Goal: Task Accomplishment & Management: Manage account settings

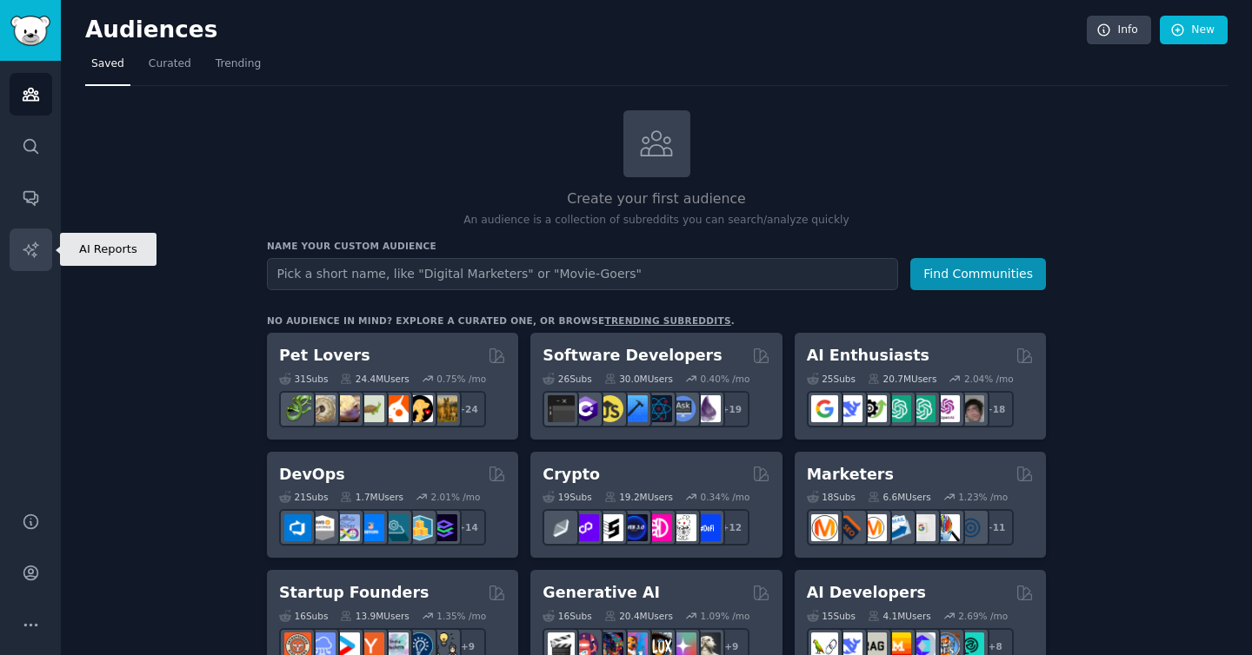
click at [35, 242] on icon "Sidebar" at bounding box center [30, 249] width 15 height 15
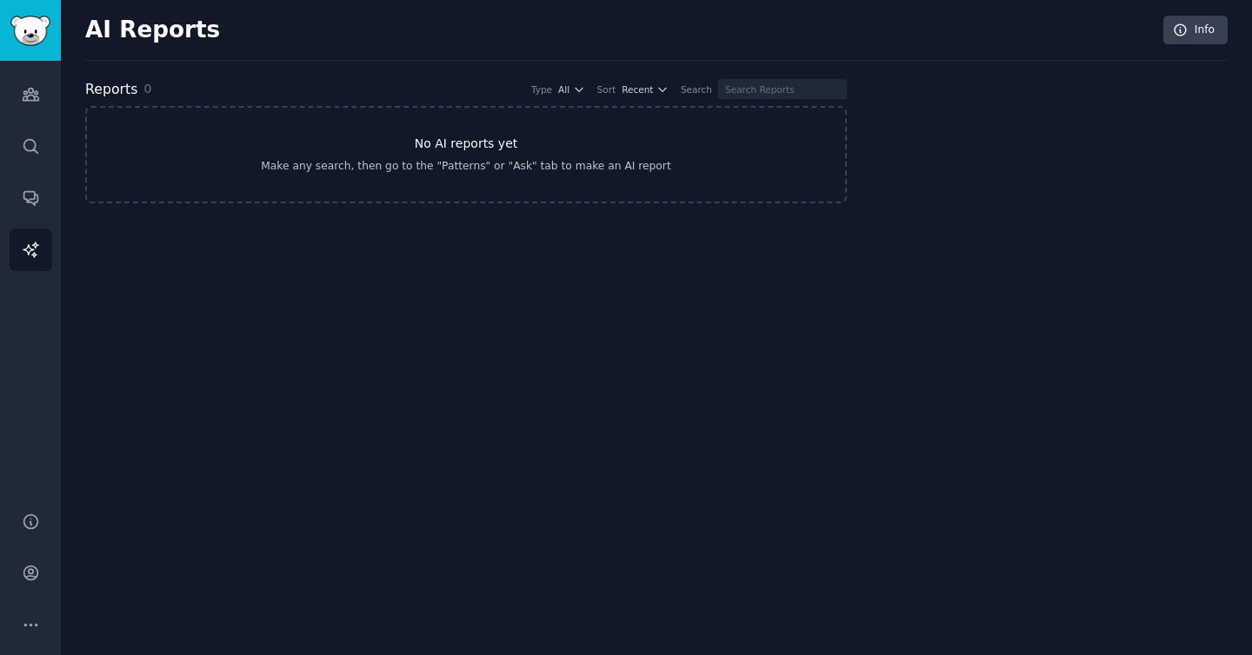
click at [506, 143] on h3 "No AI reports yet" at bounding box center [466, 144] width 103 height 18
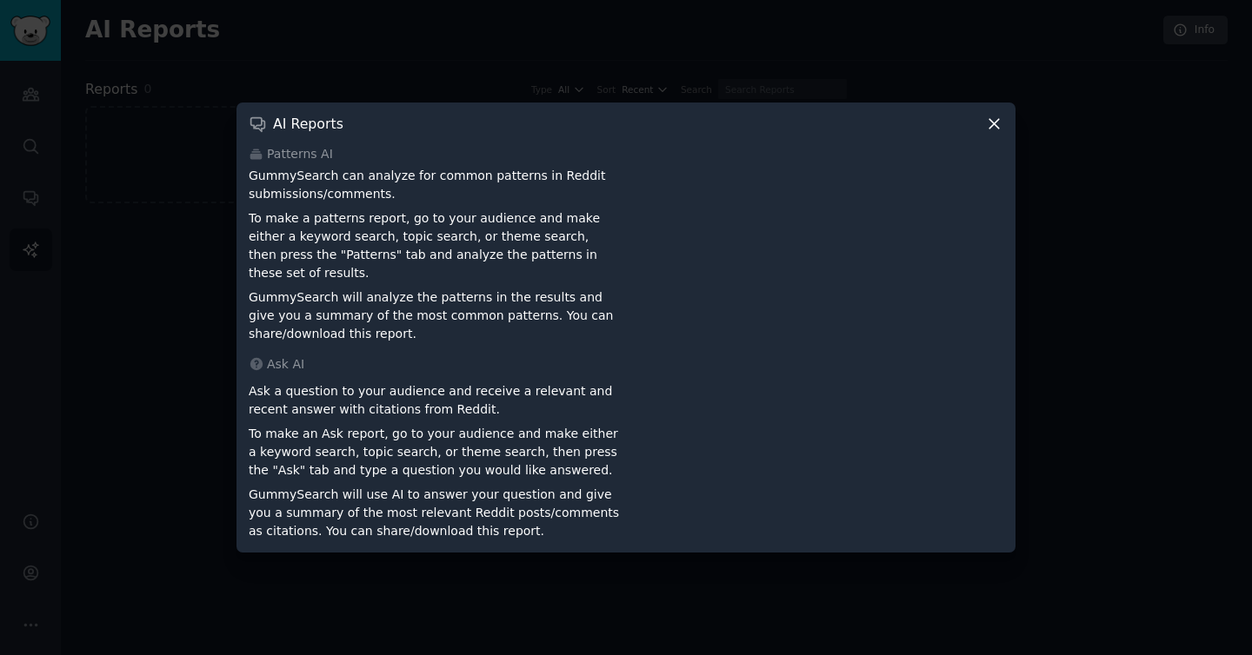
click at [979, 129] on div "AI Reports" at bounding box center [626, 124] width 754 height 18
click at [999, 132] on icon at bounding box center [994, 124] width 18 height 18
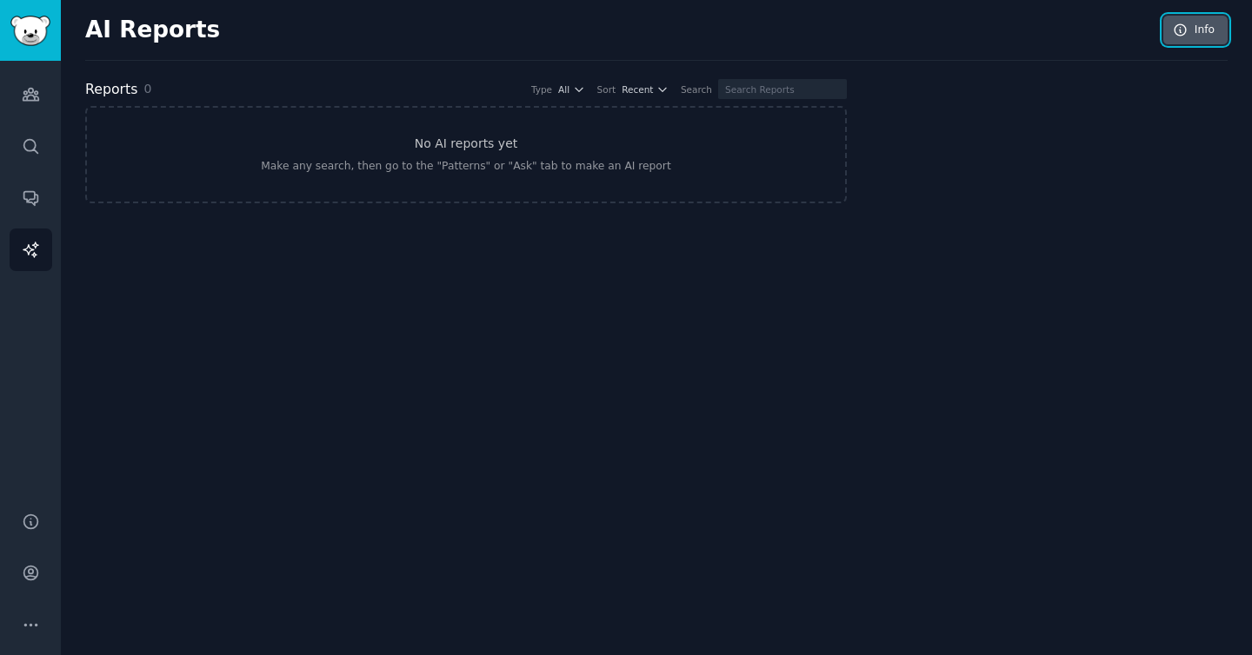
click at [1211, 34] on link "Info" at bounding box center [1195, 31] width 64 height 30
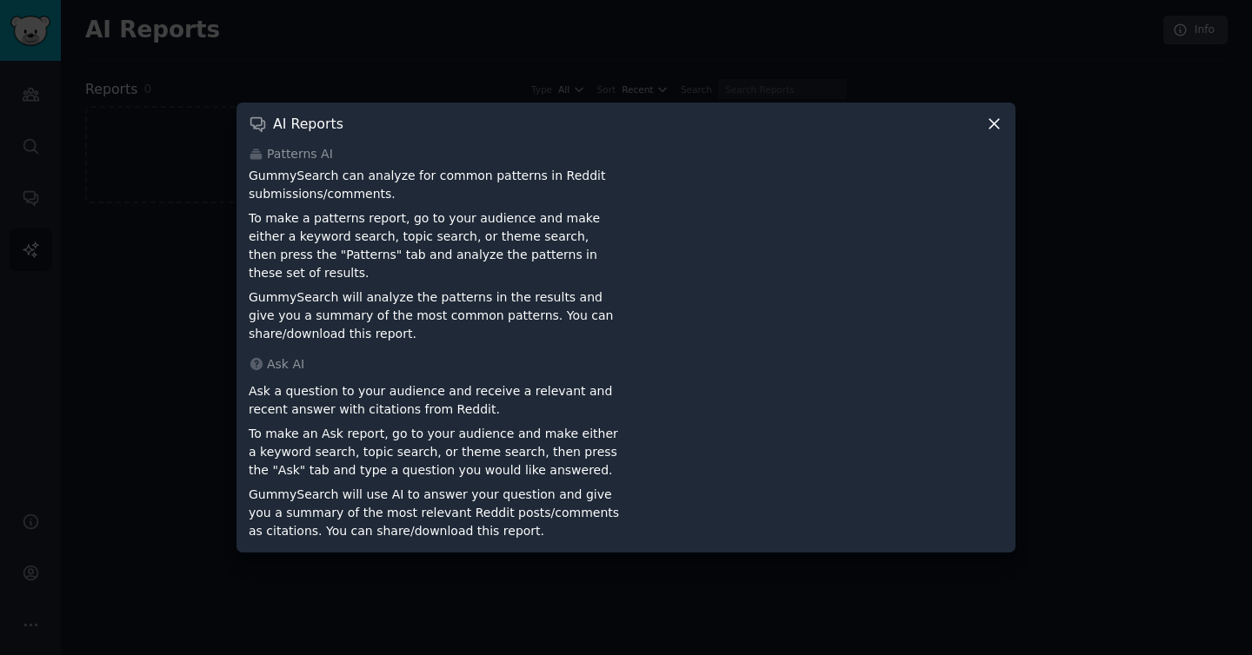
click at [982, 143] on div "AI Reports Patterns AI GummySearch can analyze for common patterns in Reddit su…" at bounding box center [625, 328] width 779 height 450
click at [995, 143] on div "AI Reports Patterns AI GummySearch can analyze for common patterns in Reddit su…" at bounding box center [625, 328] width 779 height 450
click at [993, 133] on icon at bounding box center [994, 124] width 18 height 18
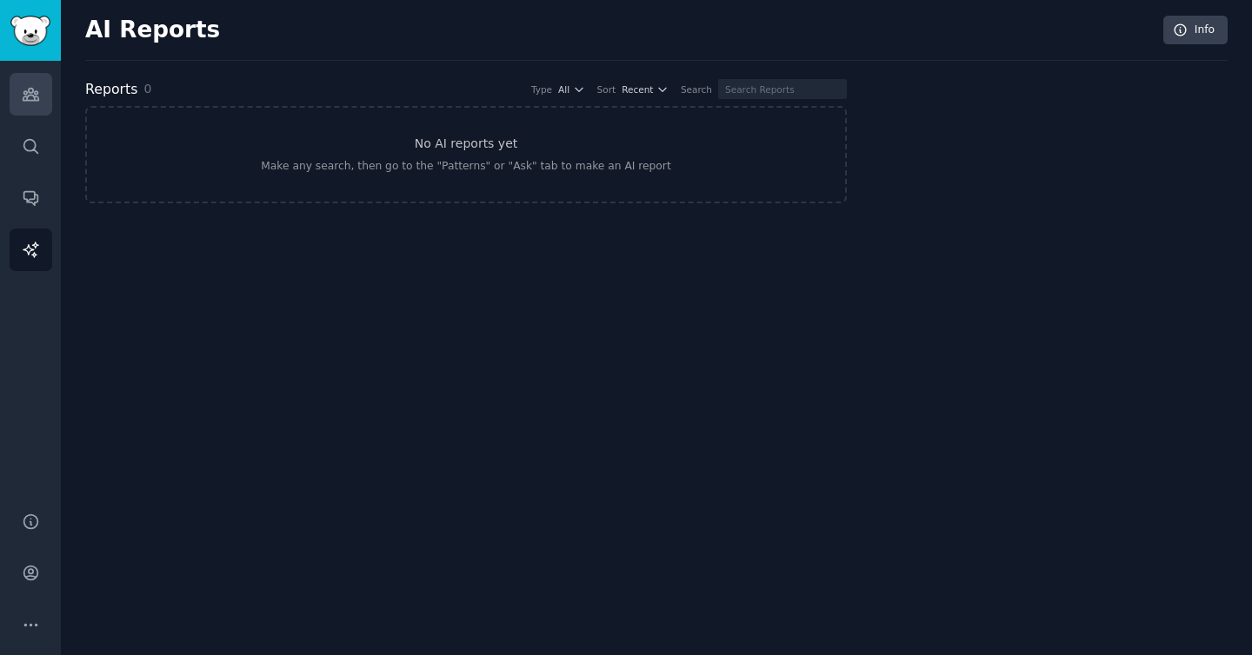
click at [44, 86] on link "Audiences" at bounding box center [31, 94] width 43 height 43
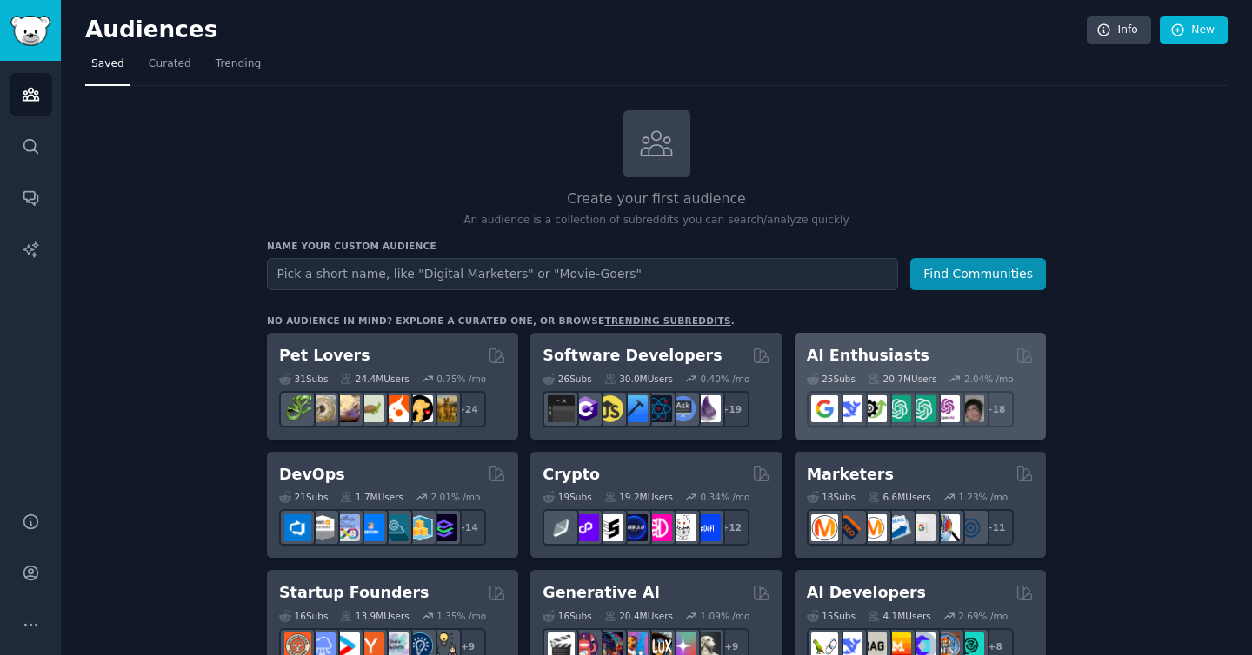
click at [863, 350] on h2 "AI Enthusiasts" at bounding box center [868, 356] width 123 height 22
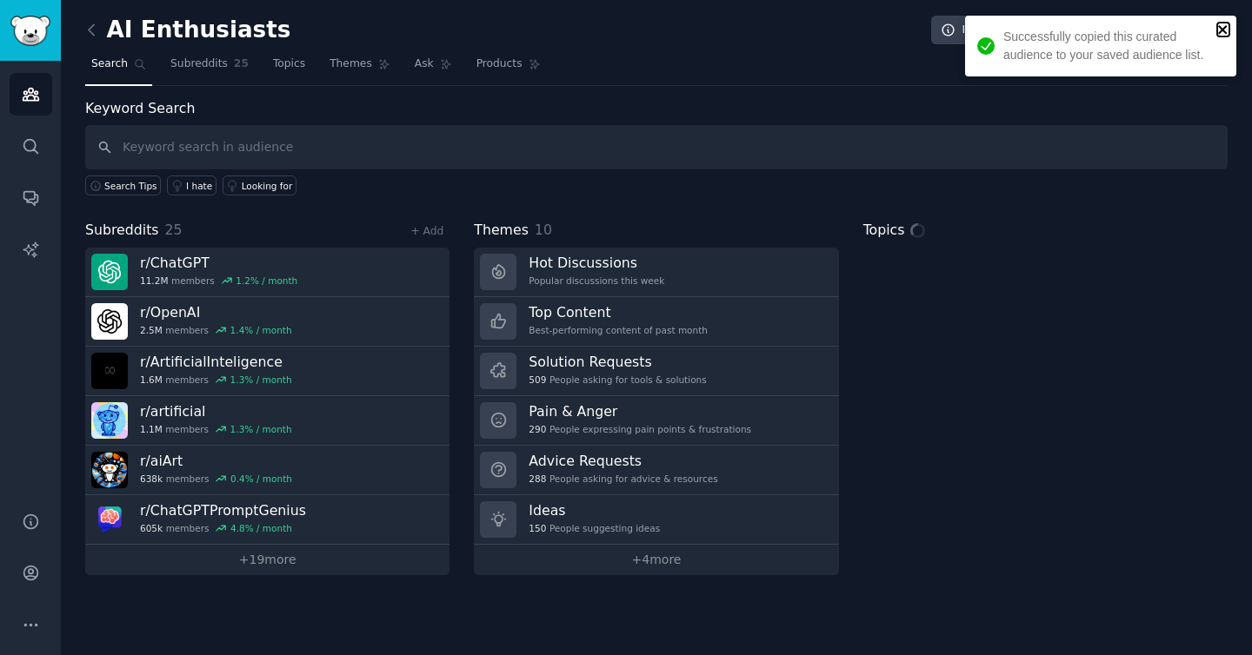
click at [1219, 28] on icon "close" at bounding box center [1222, 29] width 9 height 9
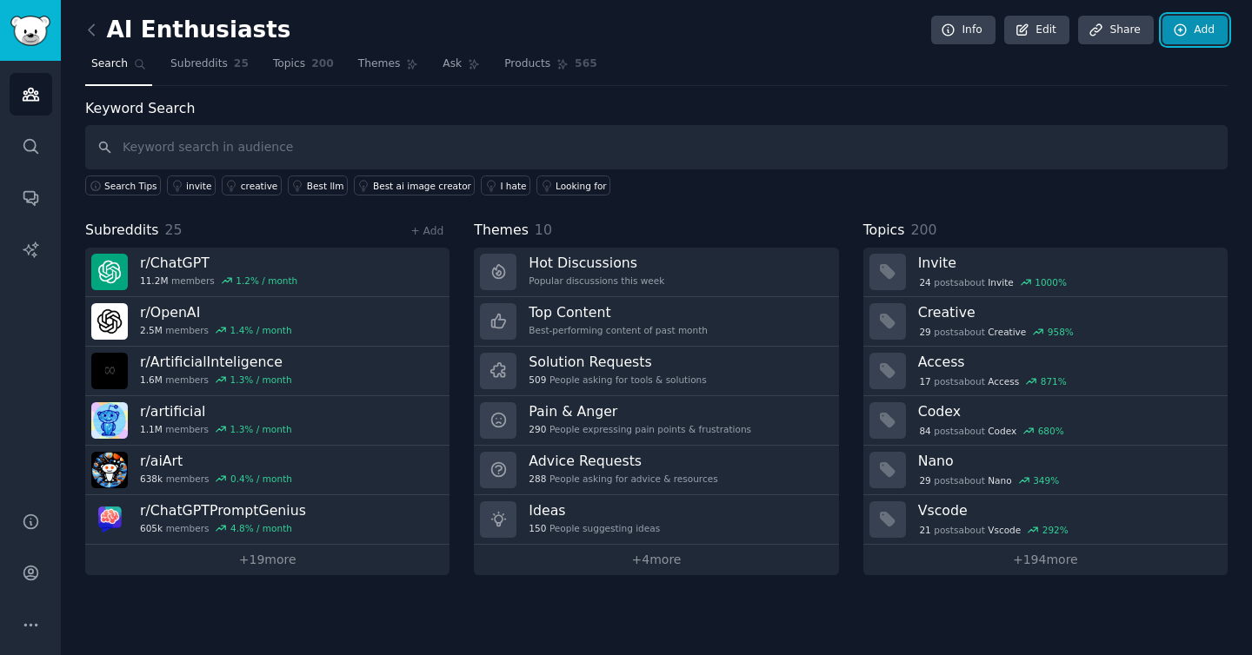
click at [1191, 23] on link "Add" at bounding box center [1194, 31] width 65 height 30
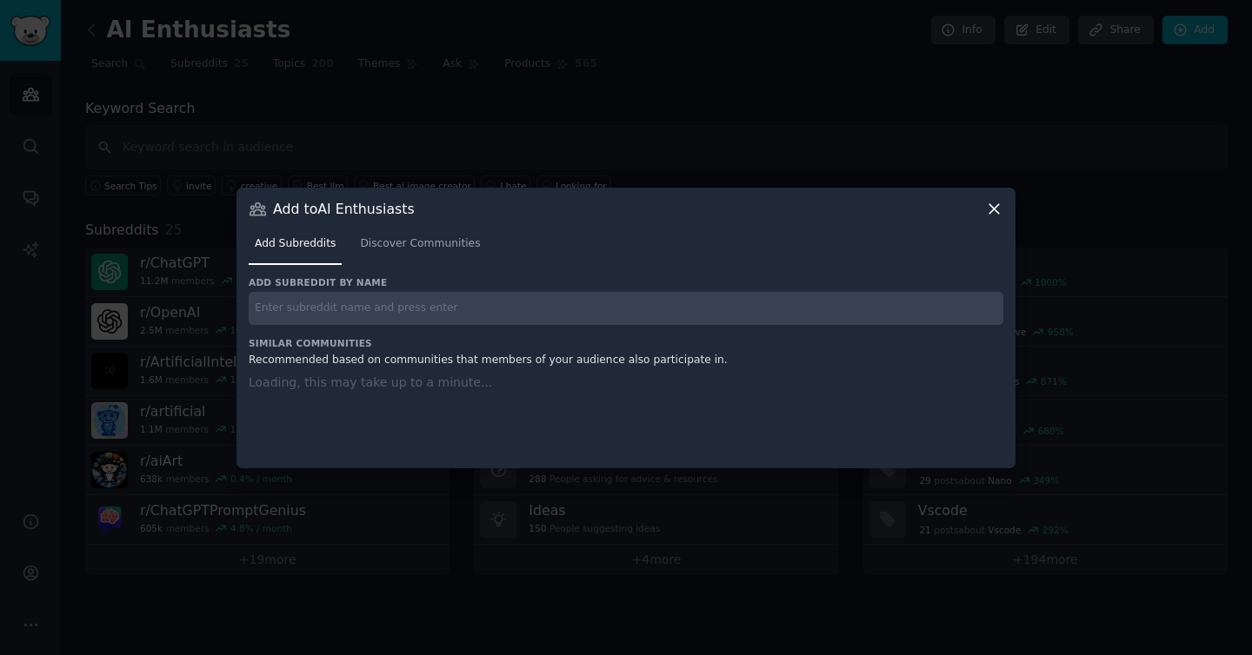
click at [285, 318] on div "Add subreddit by name Similar Communities Recommended based on communities that…" at bounding box center [626, 361] width 754 height 170
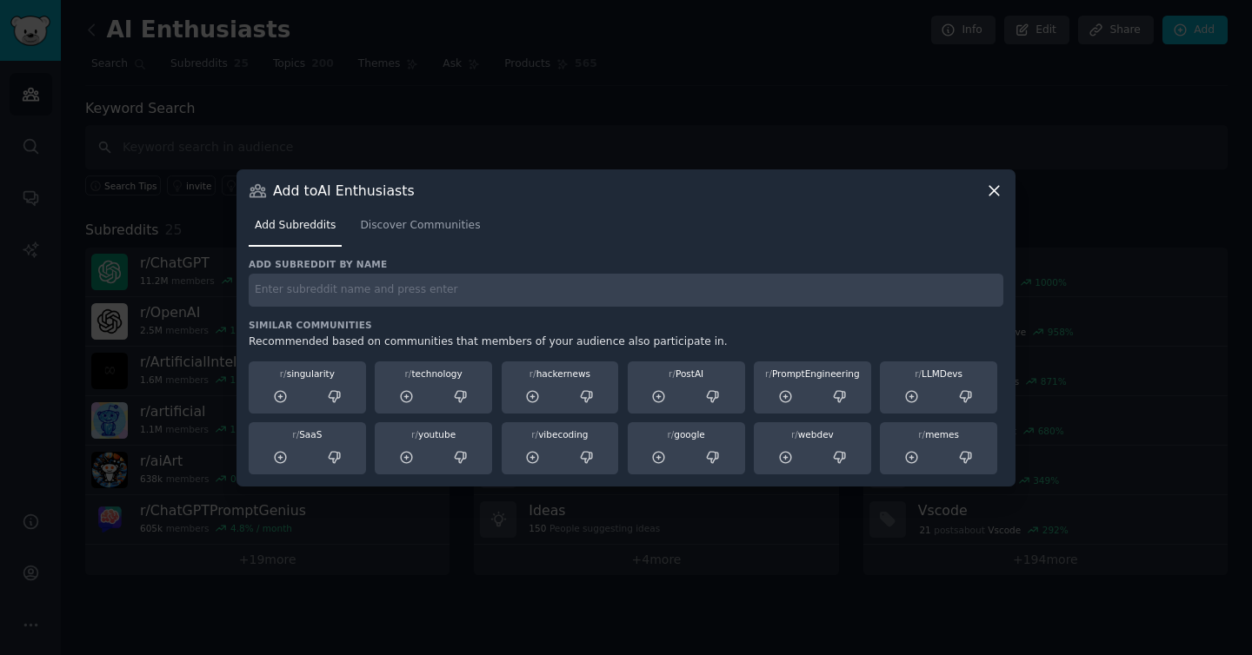
click at [999, 186] on icon at bounding box center [994, 191] width 18 height 18
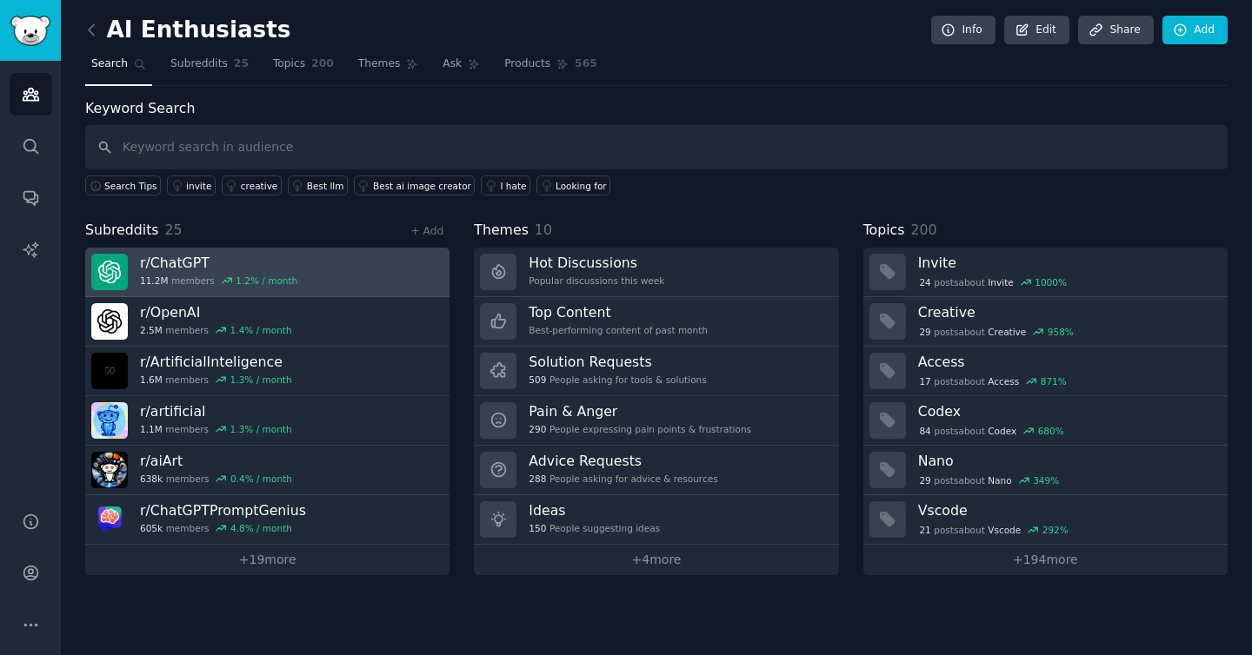
click at [169, 262] on h3 "r/ ChatGPT" at bounding box center [218, 263] width 157 height 18
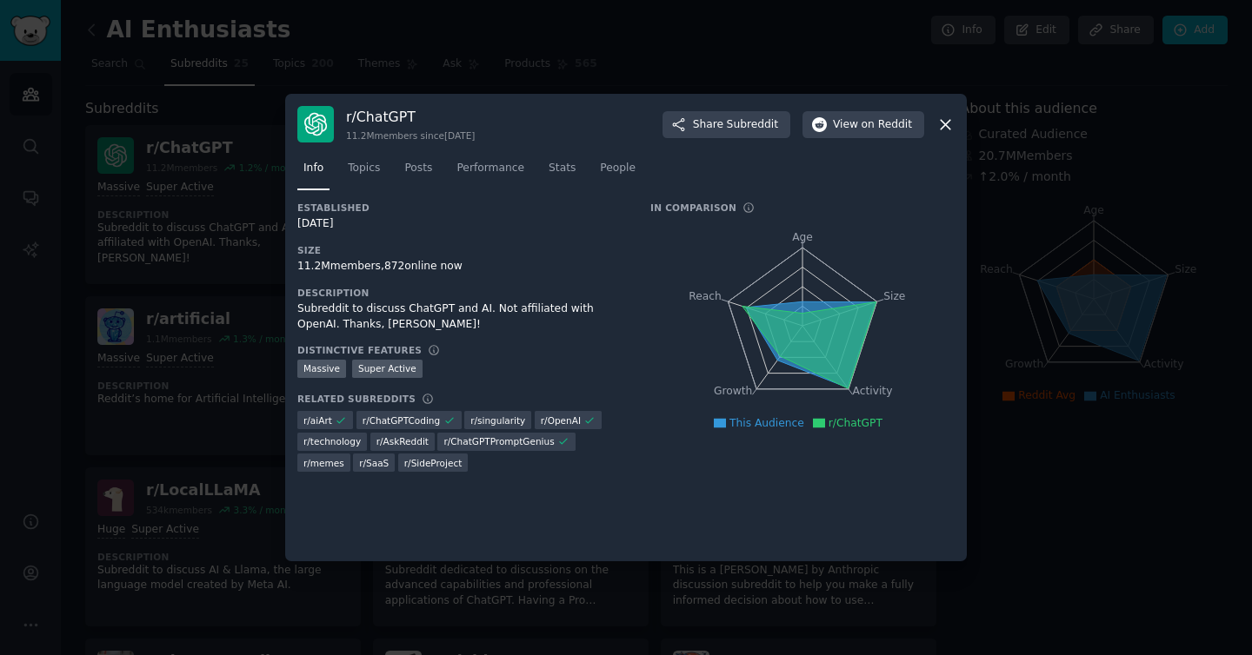
click at [947, 125] on icon at bounding box center [945, 125] width 18 height 18
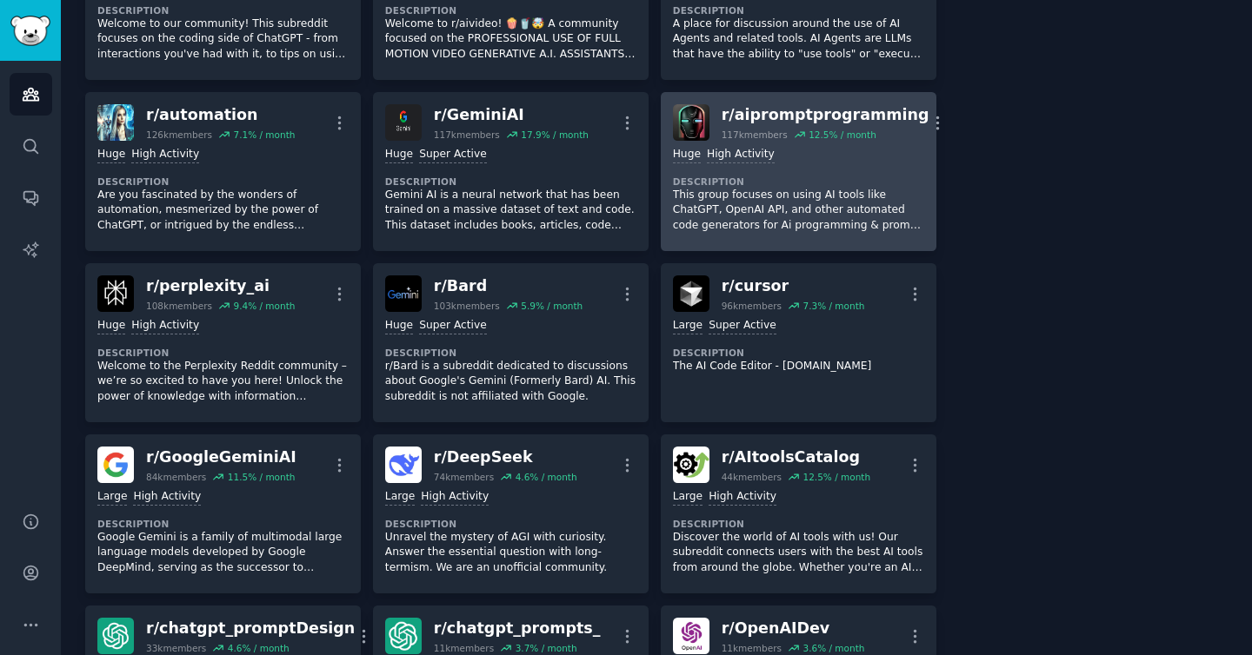
scroll to position [602, 0]
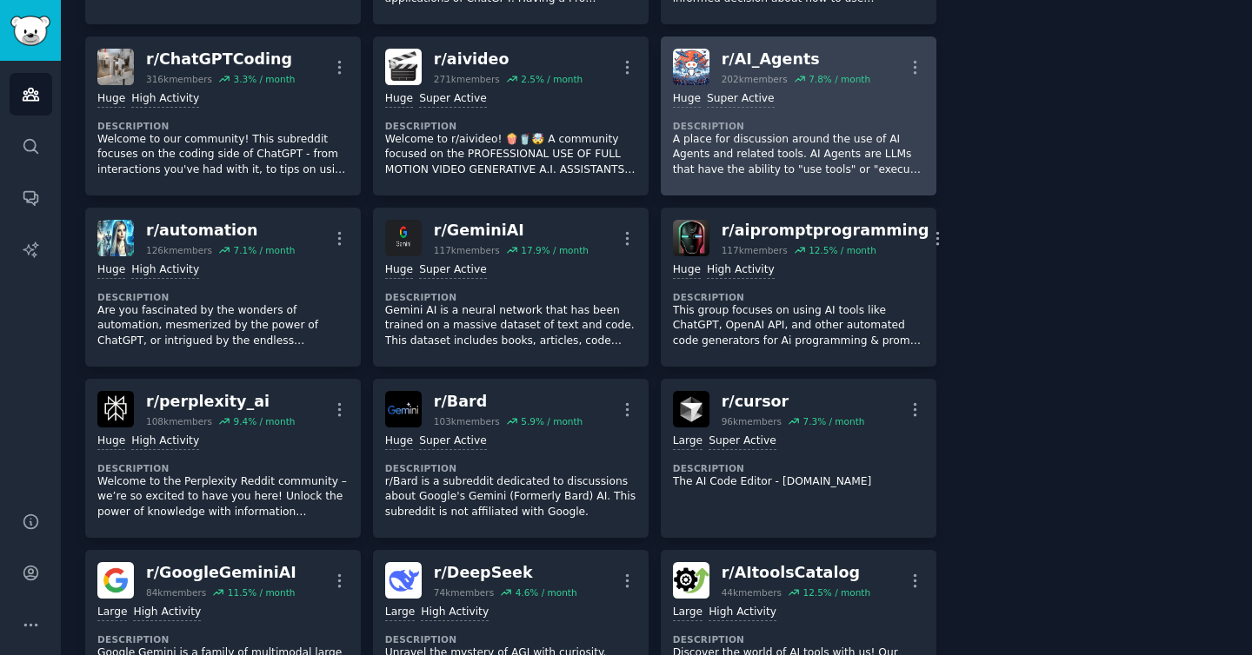
click at [739, 56] on div "r/ AI_Agents" at bounding box center [795, 60] width 149 height 22
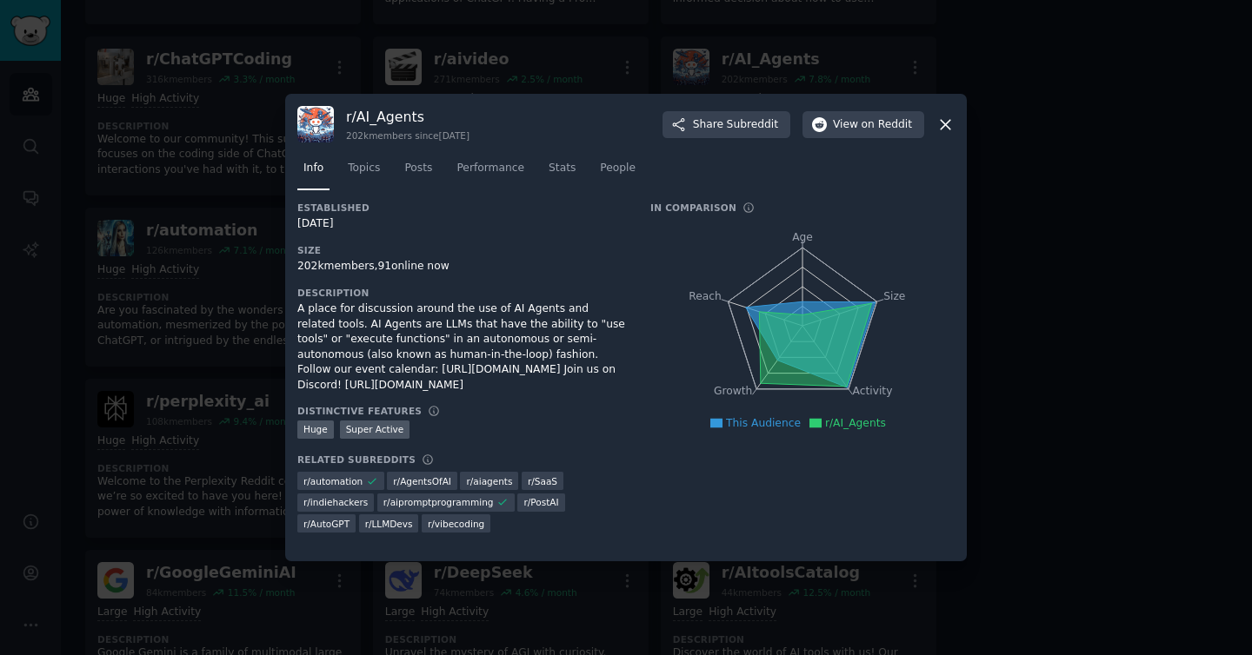
click at [940, 118] on icon at bounding box center [945, 125] width 18 height 18
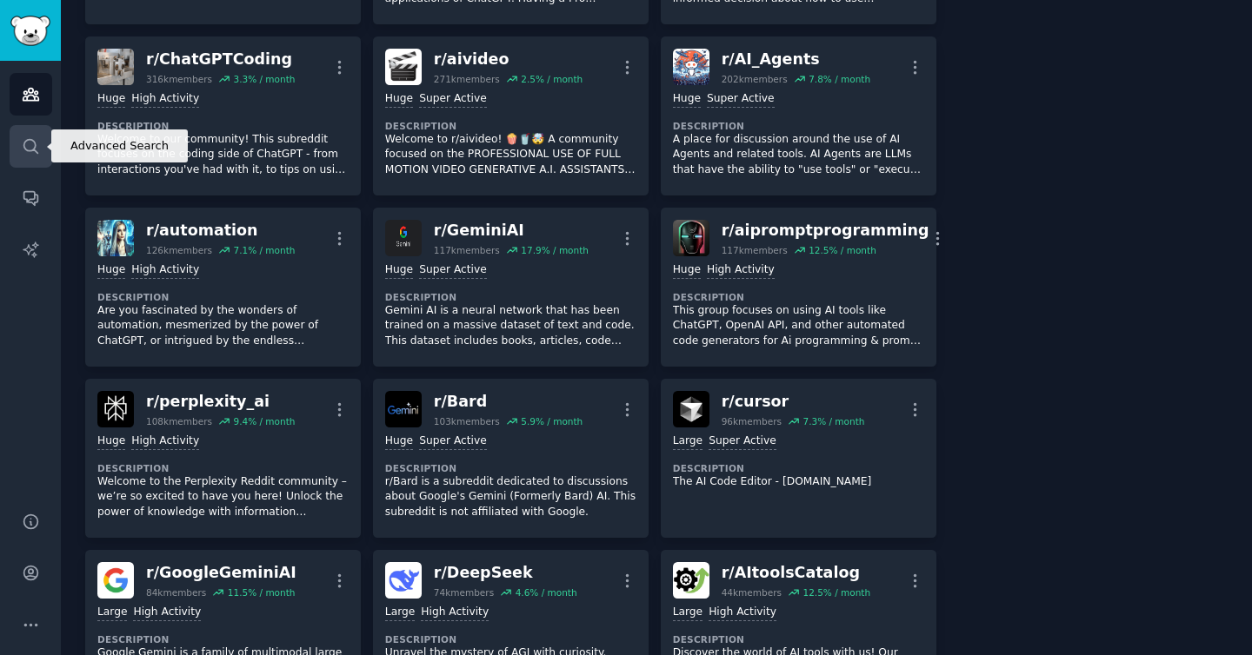
click at [37, 155] on link "Search" at bounding box center [31, 146] width 43 height 43
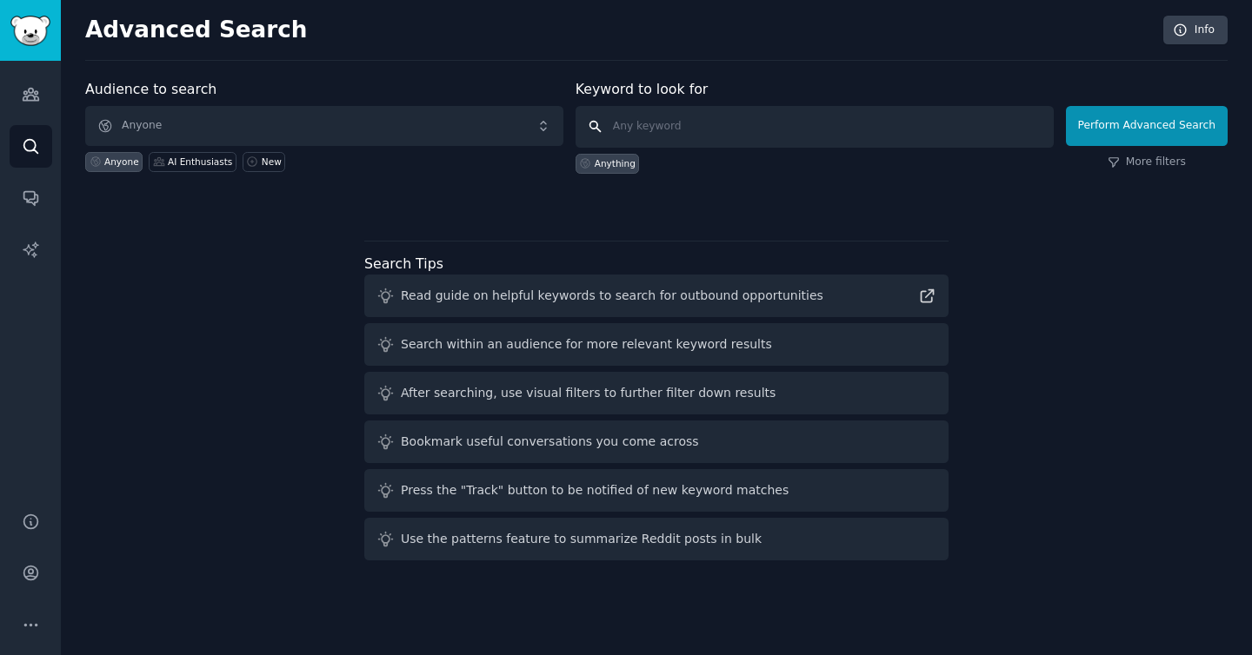
click at [726, 130] on input "text" at bounding box center [814, 127] width 478 height 42
type input "landbot"
click button "Perform Advanced Search" at bounding box center [1147, 126] width 162 height 40
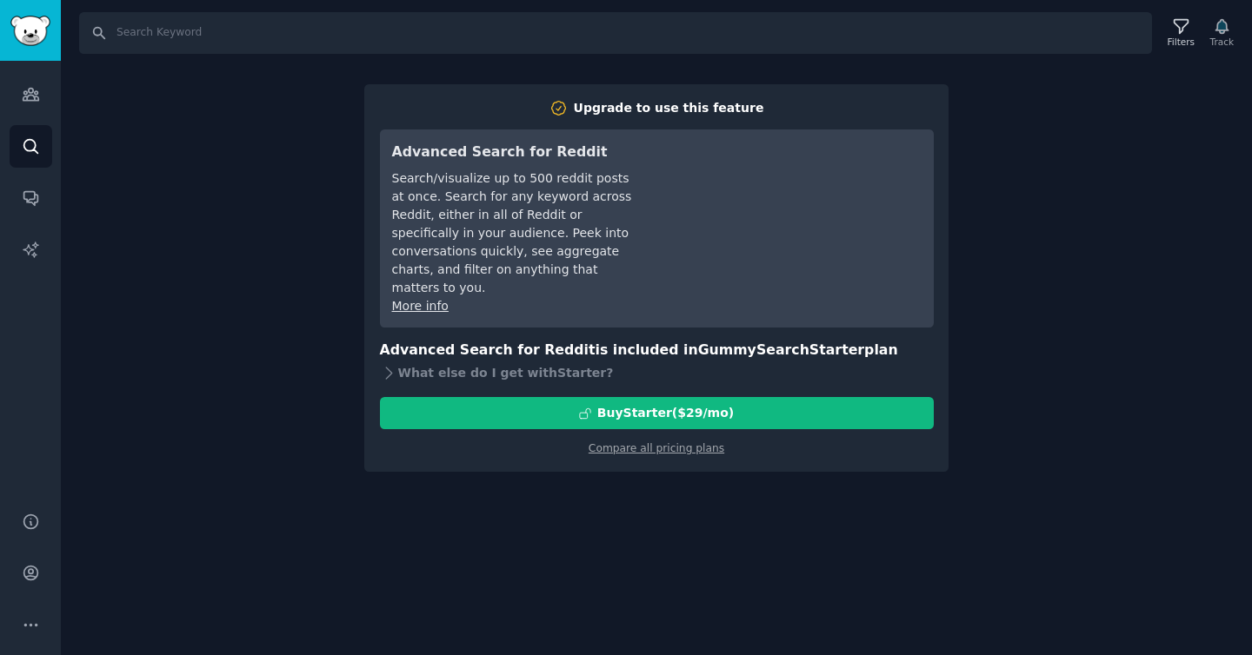
click at [1114, 277] on div "Search Filters Track Upgrade to use this feature Advanced Search for Reddit Sea…" at bounding box center [656, 327] width 1191 height 655
click at [475, 501] on div "Search Filters Track Upgrade to use this feature Advanced Search for Reddit Sea…" at bounding box center [656, 327] width 1191 height 655
click at [192, 82] on div "Search Filters Track Upgrade to use this feature Advanced Search for Reddit Sea…" at bounding box center [656, 327] width 1191 height 655
click at [994, 113] on div "Search Filters Track Upgrade to use this feature Advanced Search for Reddit Sea…" at bounding box center [656, 327] width 1191 height 655
click at [27, 197] on icon "Sidebar" at bounding box center [31, 198] width 18 height 18
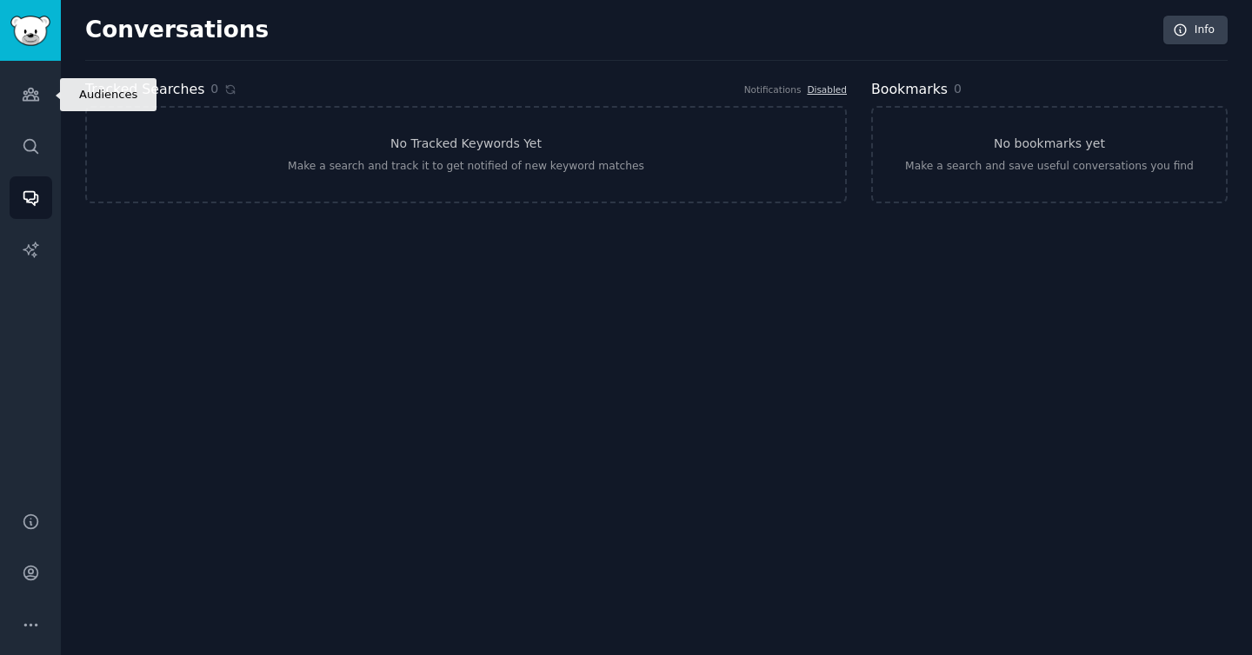
click at [683, 395] on div "Conversations Info Tracked Searches 0 Notifications Disabled No Tracked Keyword…" at bounding box center [656, 327] width 1191 height 655
click at [440, 138] on h3 "No Tracked Keywords Yet" at bounding box center [465, 144] width 151 height 18
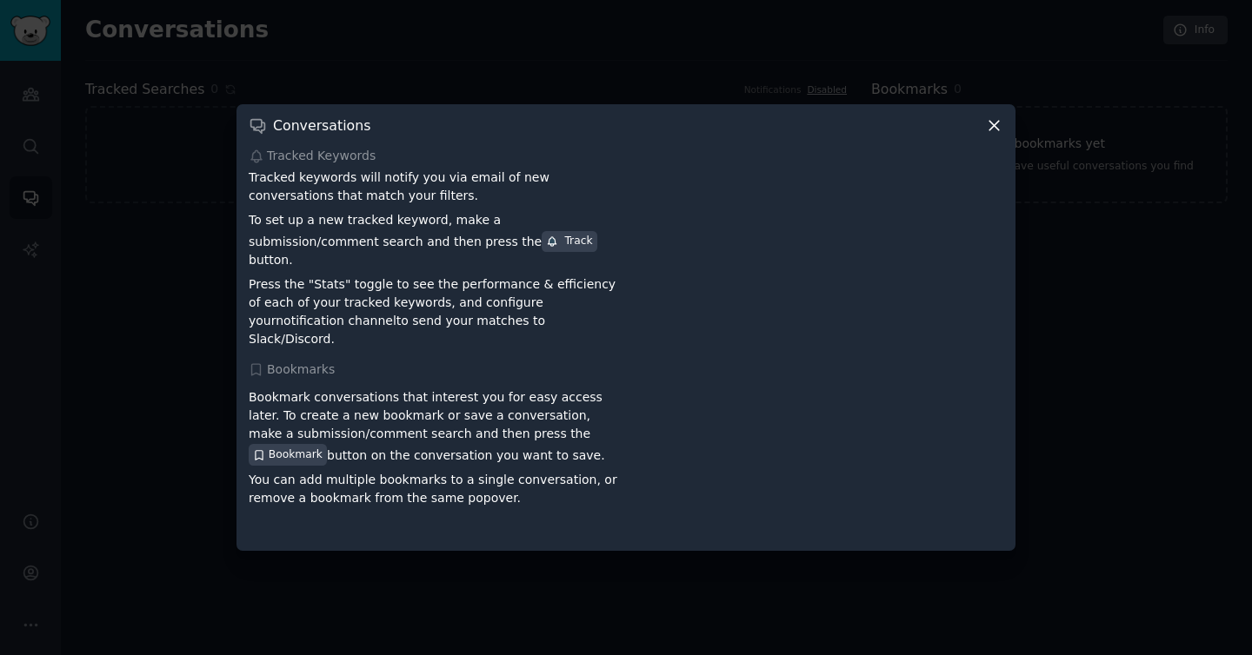
click at [1000, 135] on icon at bounding box center [994, 125] width 18 height 18
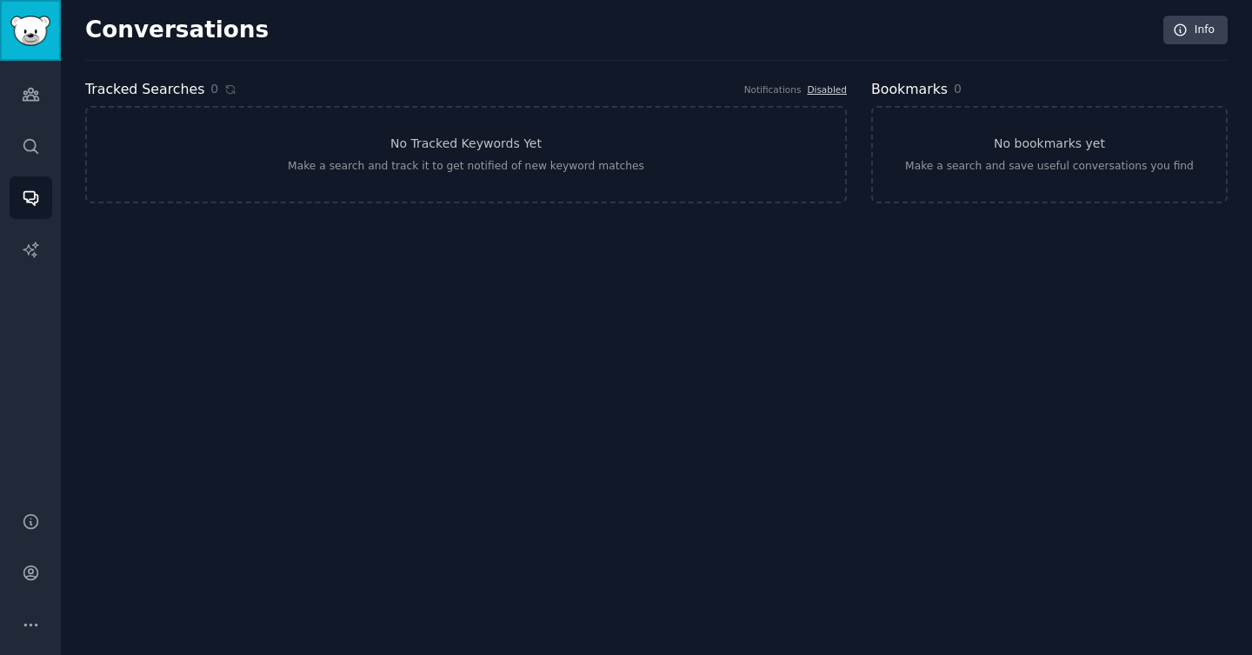
click at [37, 24] on img "Sidebar" at bounding box center [30, 31] width 40 height 30
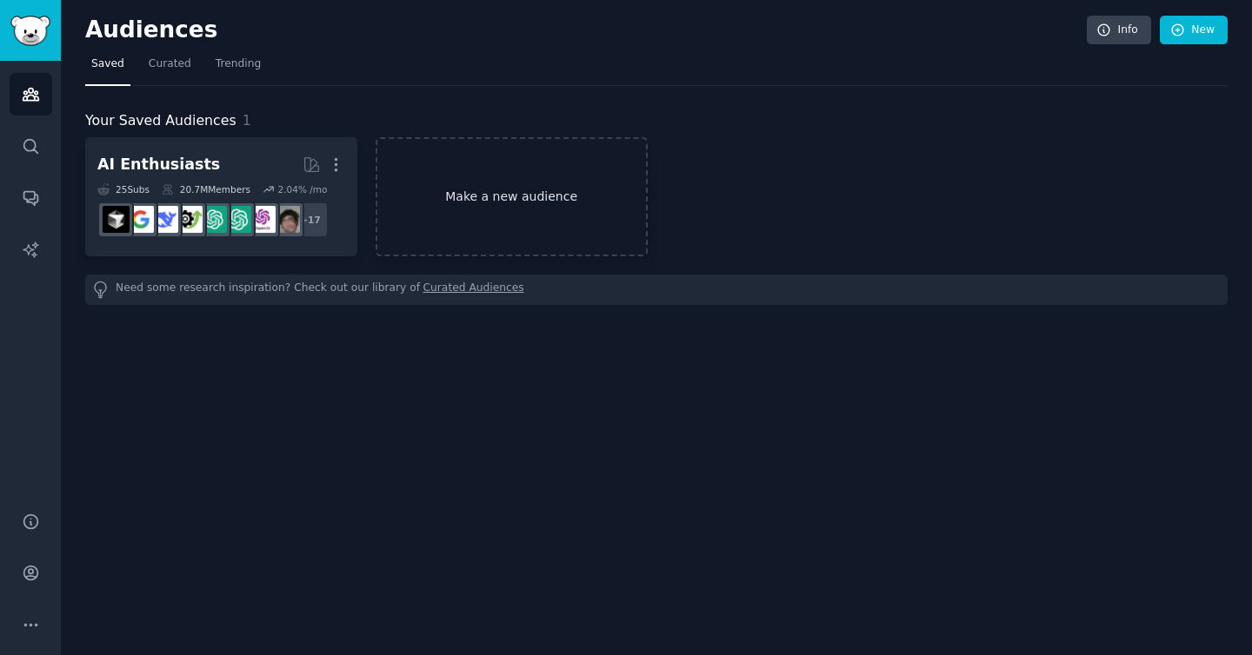
click at [467, 203] on link "Make a new audience" at bounding box center [511, 196] width 272 height 119
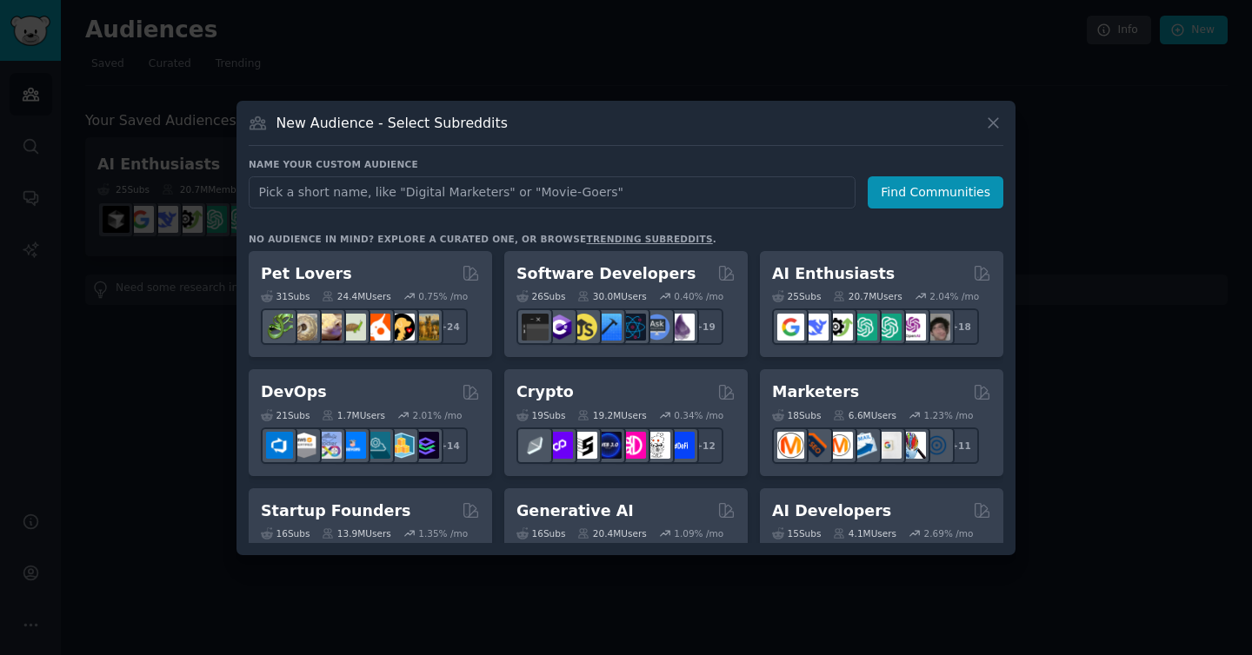
click at [379, 201] on input "text" at bounding box center [552, 192] width 607 height 32
click at [424, 196] on input "text" at bounding box center [552, 192] width 607 height 32
click at [662, 187] on input "text" at bounding box center [552, 192] width 607 height 32
click at [996, 123] on icon at bounding box center [993, 123] width 18 height 18
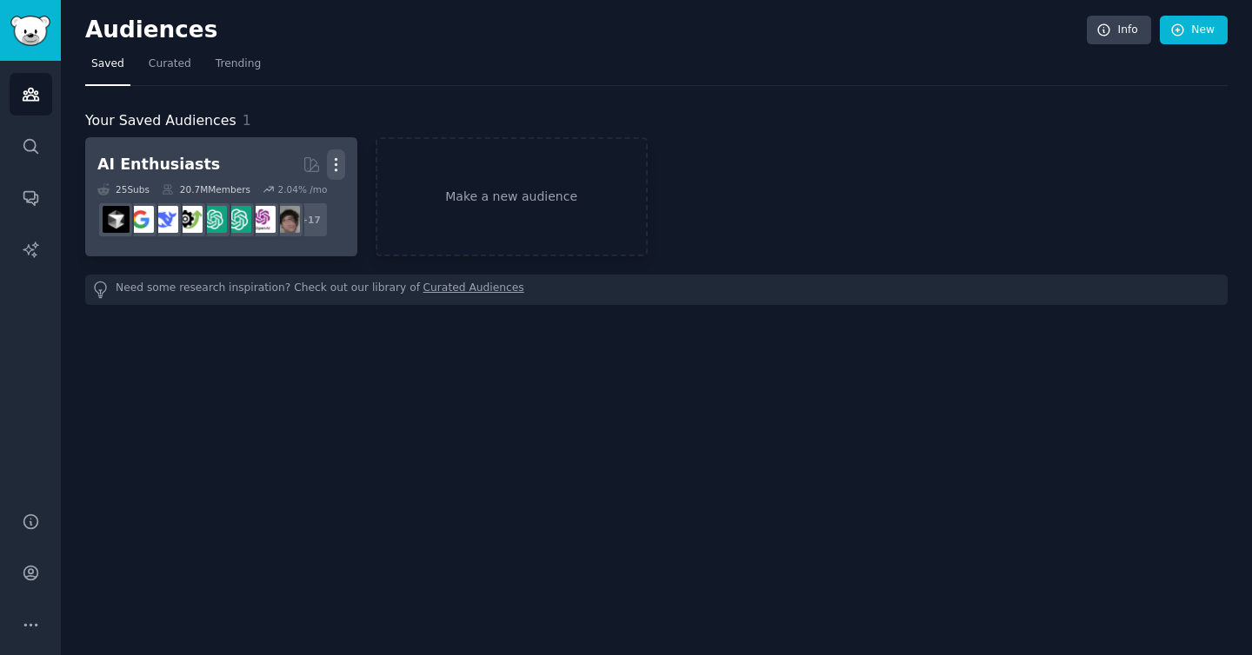
click at [335, 168] on icon "button" at bounding box center [336, 165] width 18 height 18
click at [272, 196] on p "Delete" at bounding box center [289, 201] width 40 height 18
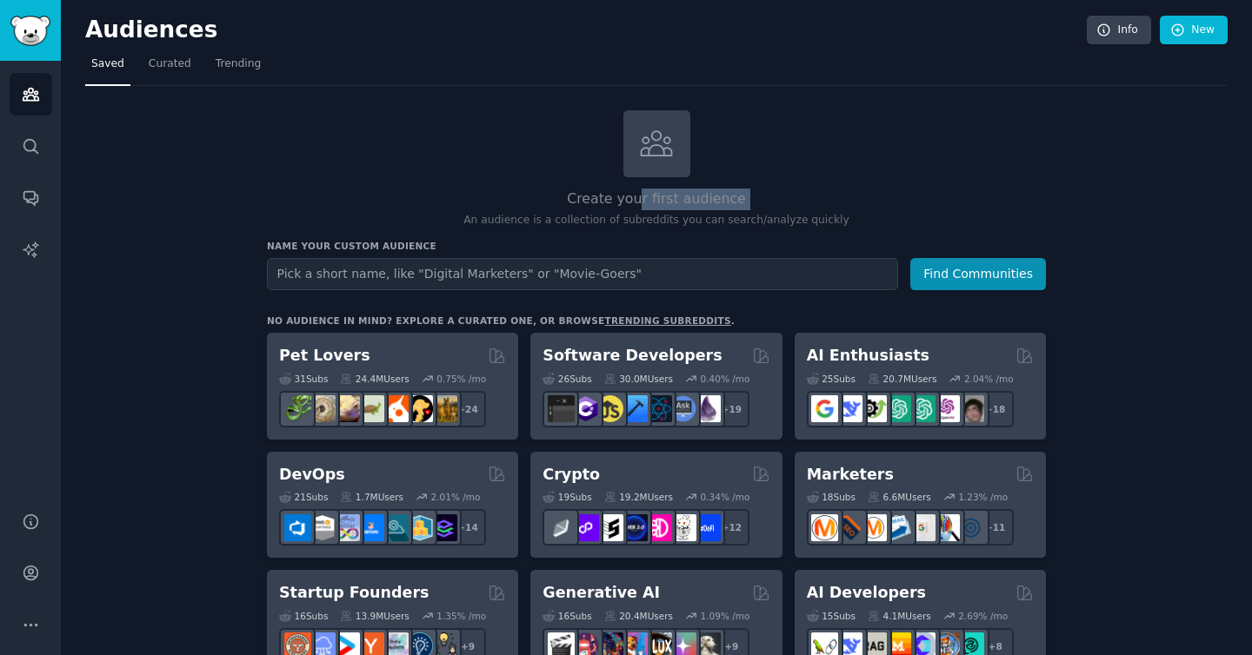
click at [640, 209] on div "Create your first audience An audience is a collection of subreddits you can se…" at bounding box center [656, 169] width 779 height 118
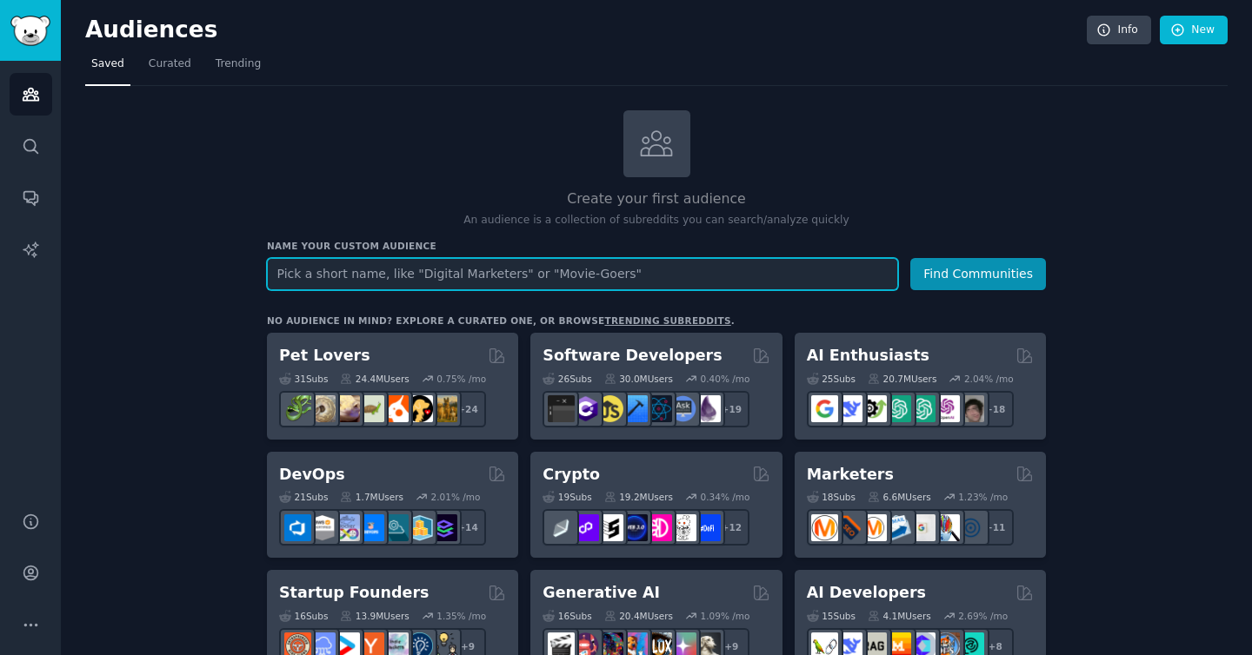
click at [489, 276] on input "text" at bounding box center [582, 274] width 631 height 32
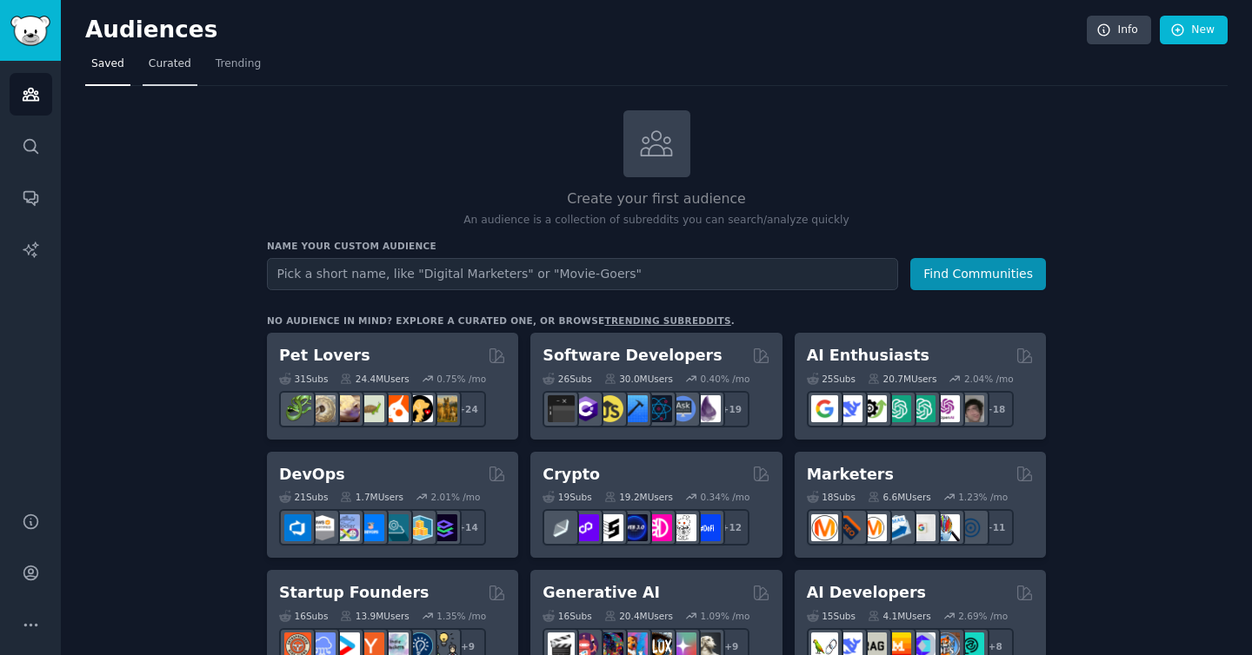
click at [183, 71] on link "Curated" at bounding box center [170, 68] width 55 height 36
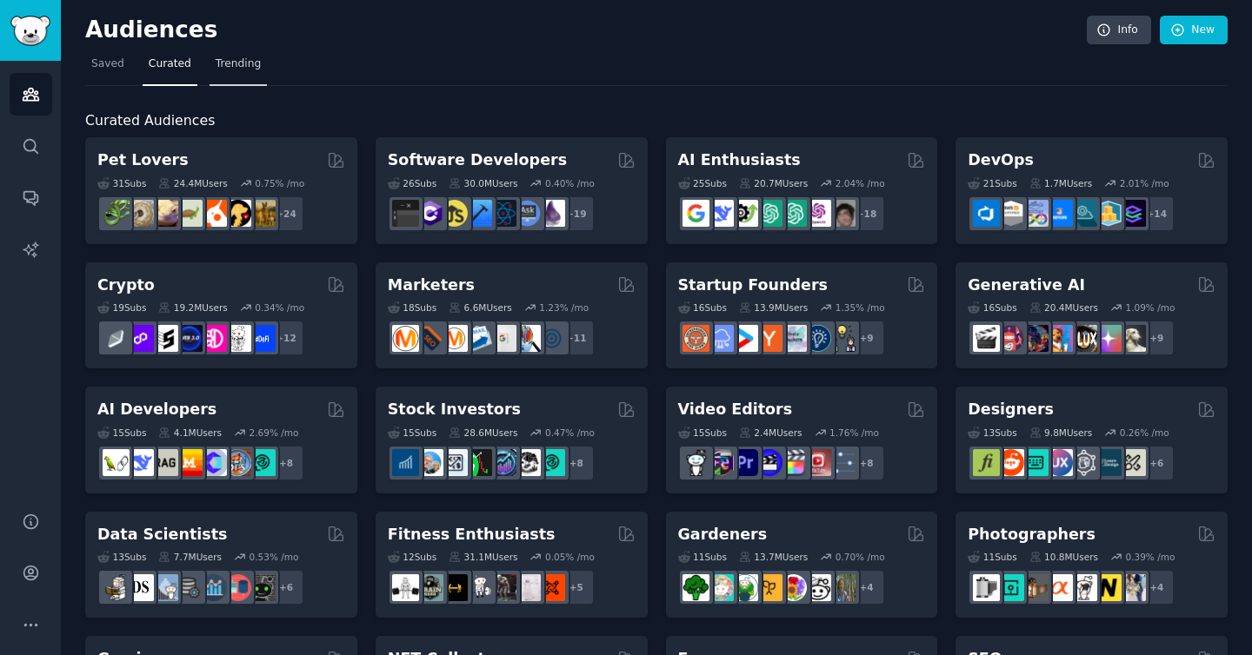
click at [252, 74] on link "Trending" at bounding box center [237, 68] width 57 height 36
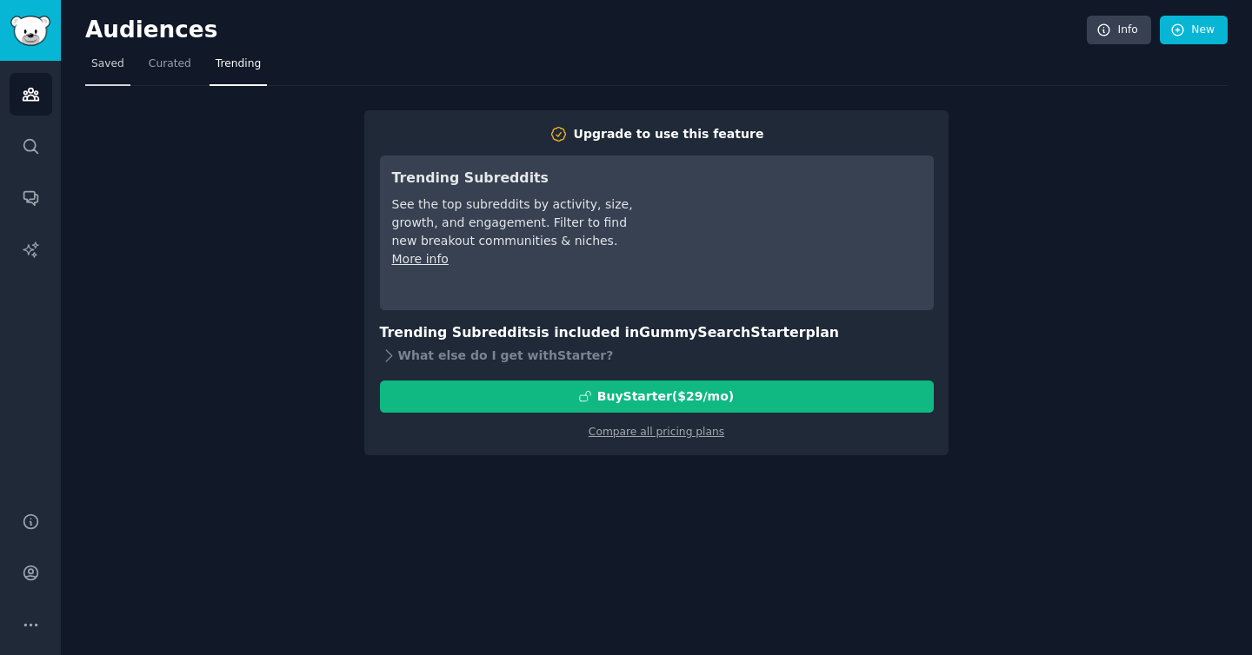
click at [112, 68] on span "Saved" at bounding box center [107, 64] width 33 height 16
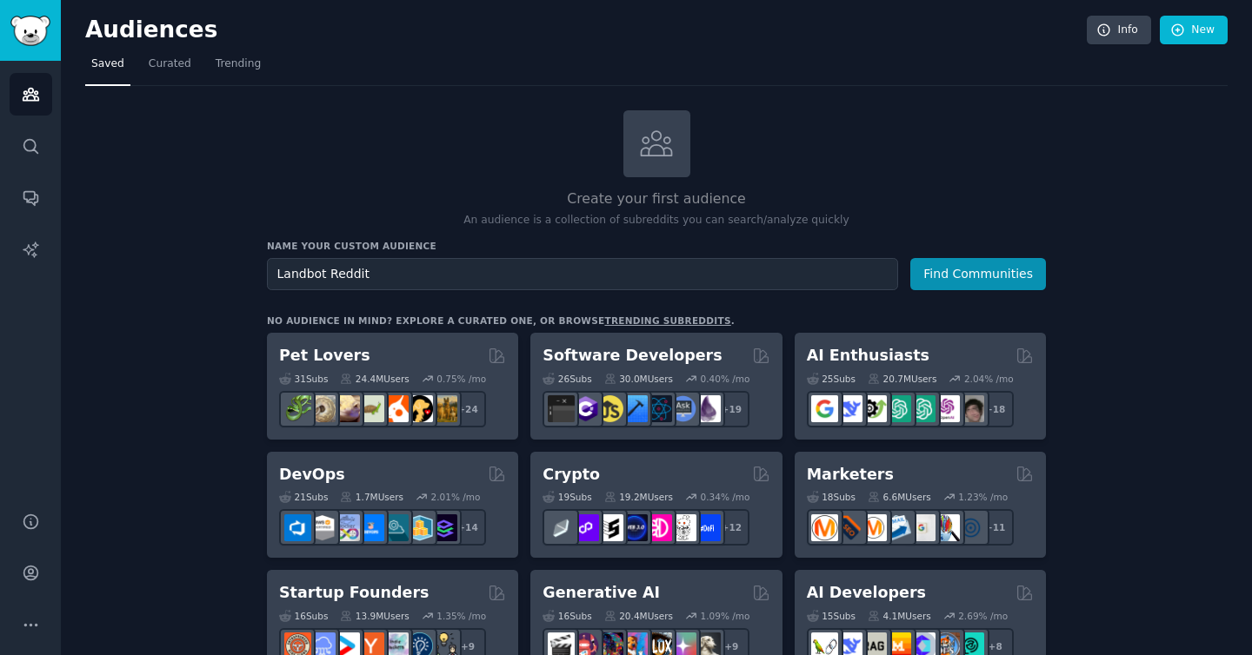
click at [910, 258] on button "Find Communities" at bounding box center [978, 274] width 136 height 32
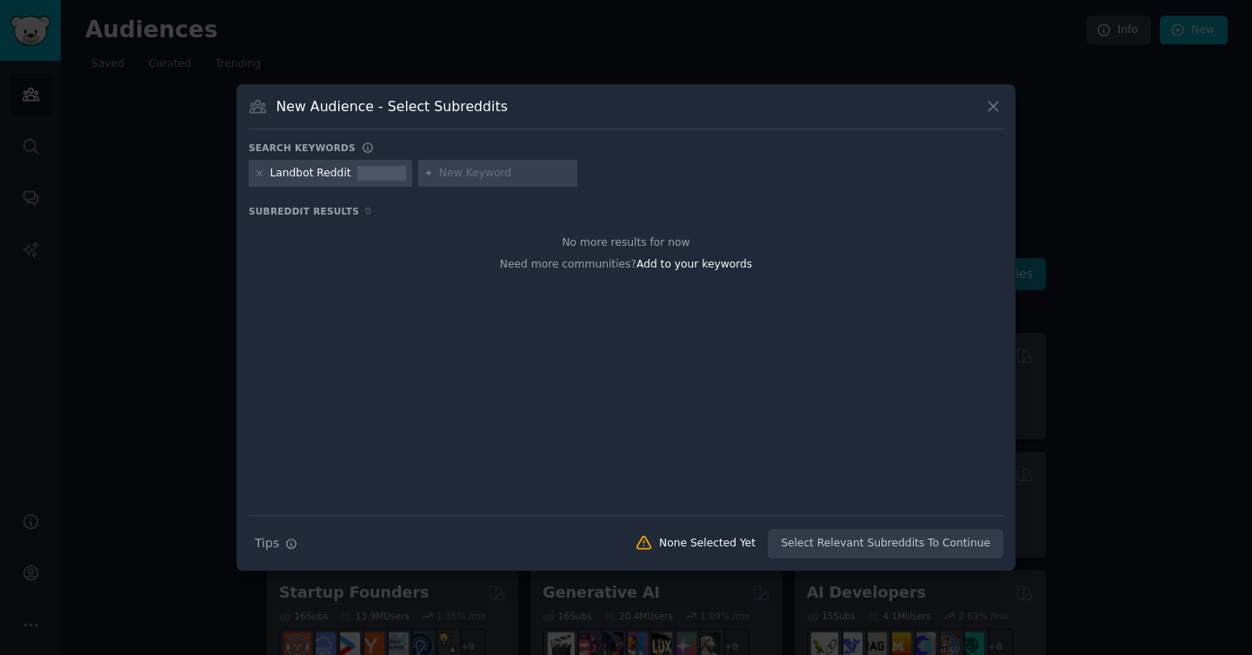
click at [325, 180] on div "Landbot Reddit" at bounding box center [310, 174] width 81 height 16
click at [402, 143] on div "Search keywords" at bounding box center [626, 151] width 754 height 18
click at [670, 267] on span "Add to your keywords" at bounding box center [694, 264] width 116 height 12
click at [458, 172] on input "text" at bounding box center [505, 174] width 132 height 16
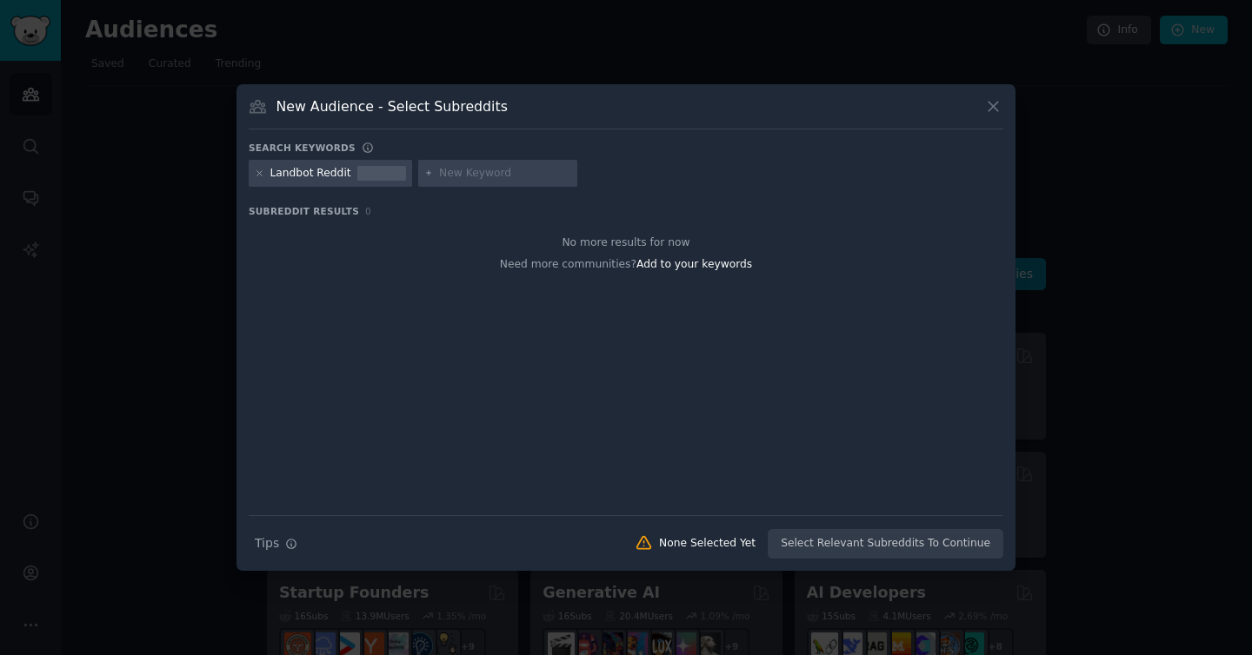
click at [261, 179] on div at bounding box center [260, 174] width 10 height 16
click at [262, 172] on icon at bounding box center [260, 174] width 10 height 10
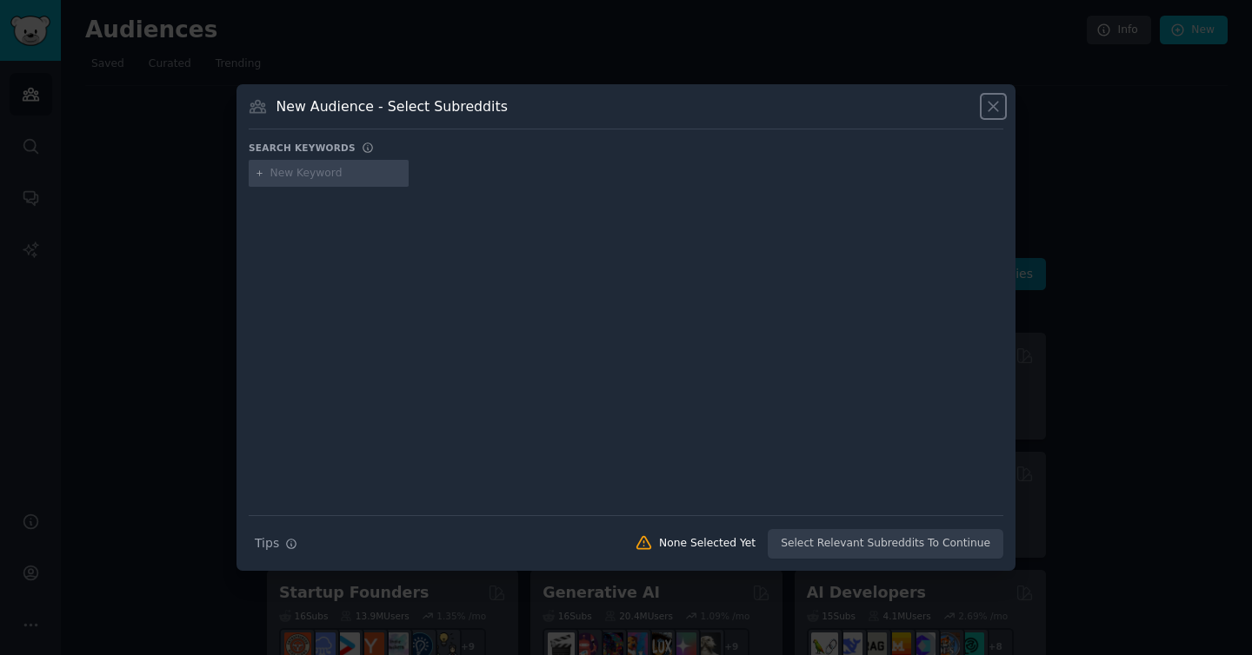
click at [999, 109] on icon at bounding box center [993, 106] width 18 height 18
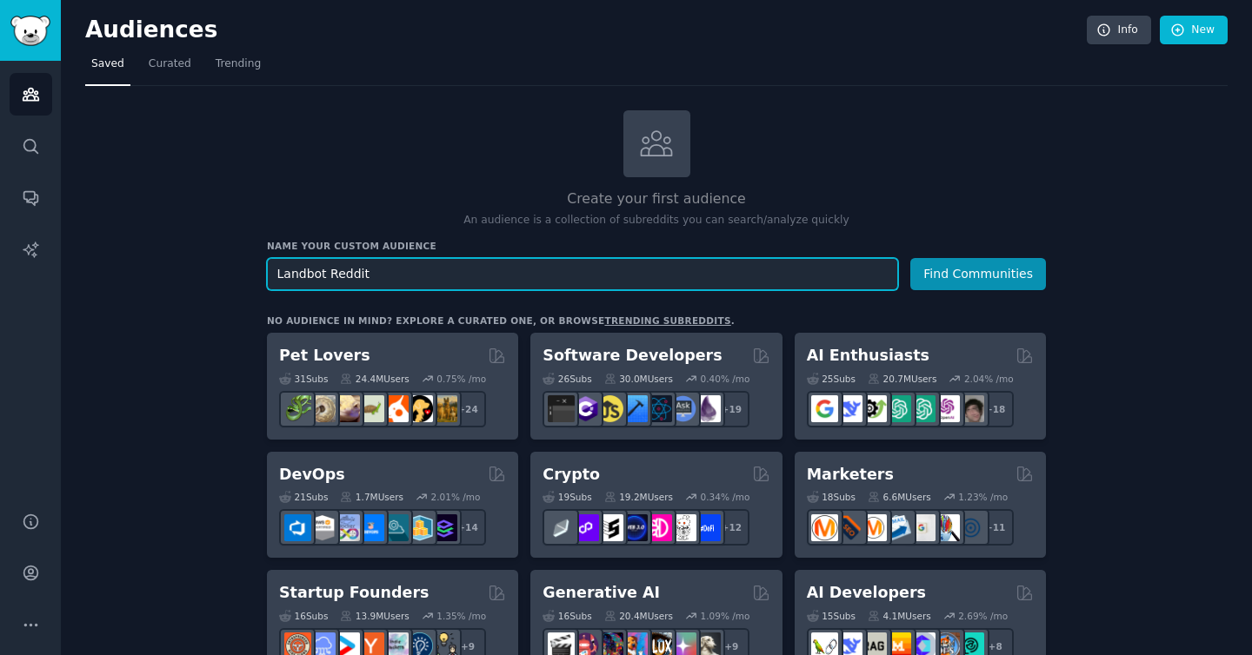
click at [357, 272] on input "Landbot Reddit" at bounding box center [582, 274] width 631 height 32
type input "Landbot"
click at [910, 258] on button "Find Communities" at bounding box center [978, 274] width 136 height 32
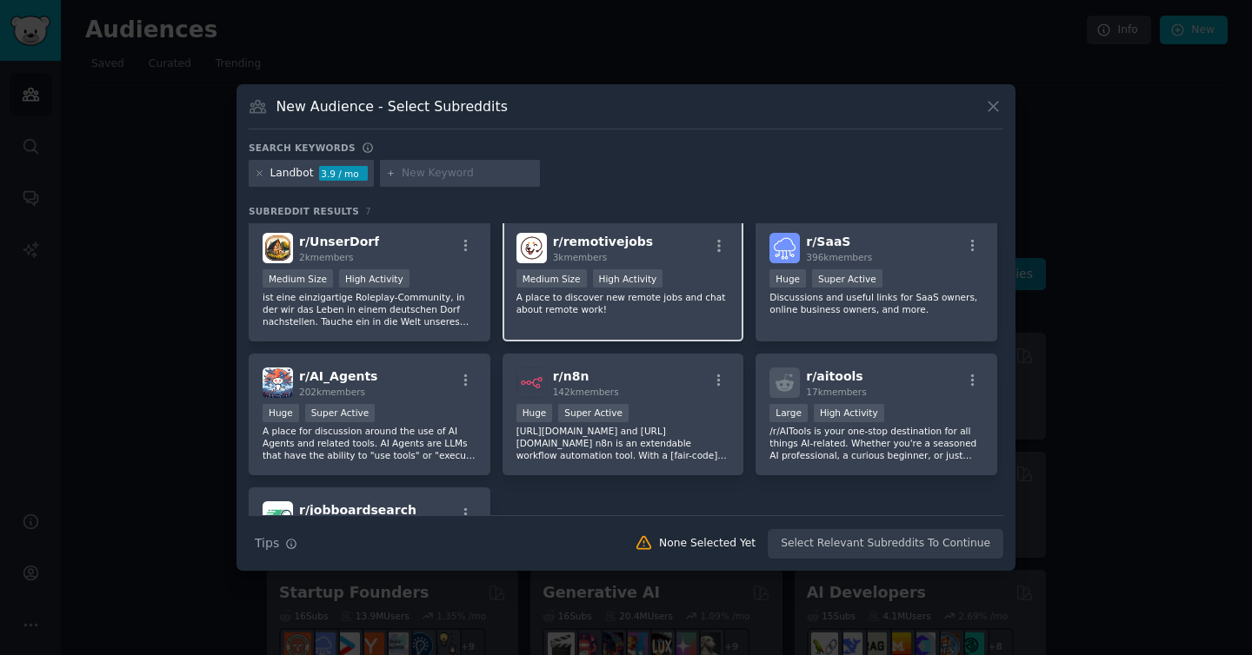
scroll to position [18, 0]
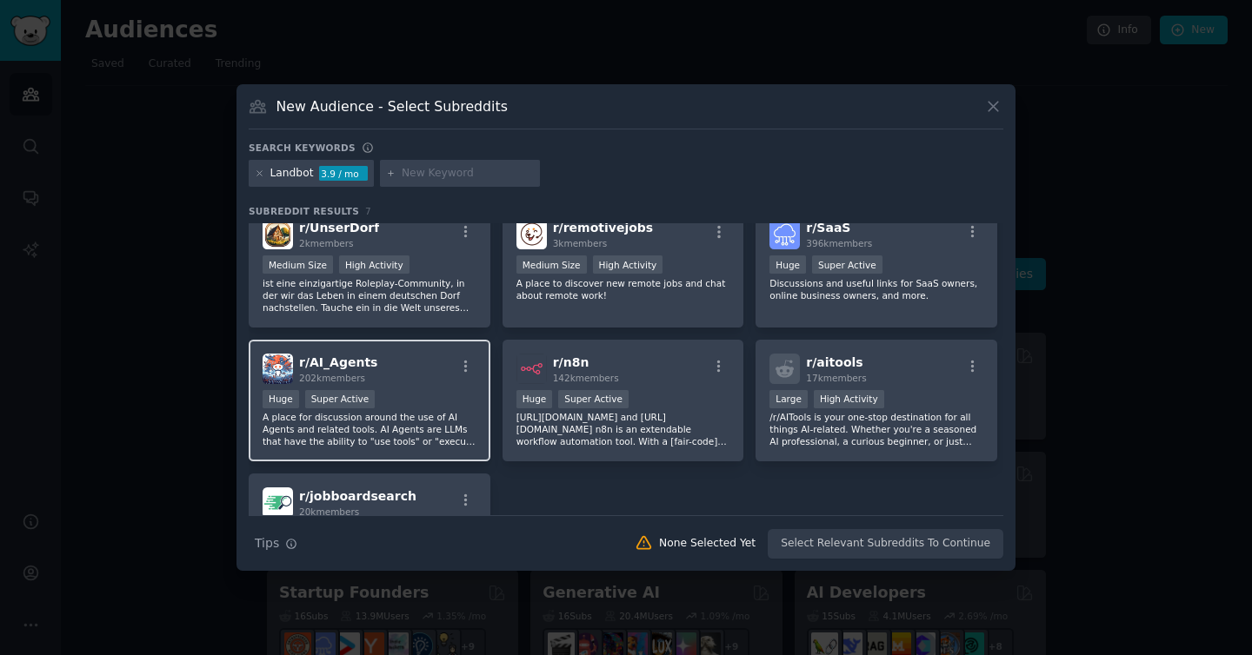
click at [403, 361] on div "r/ AI_Agents 202k members" at bounding box center [369, 369] width 214 height 30
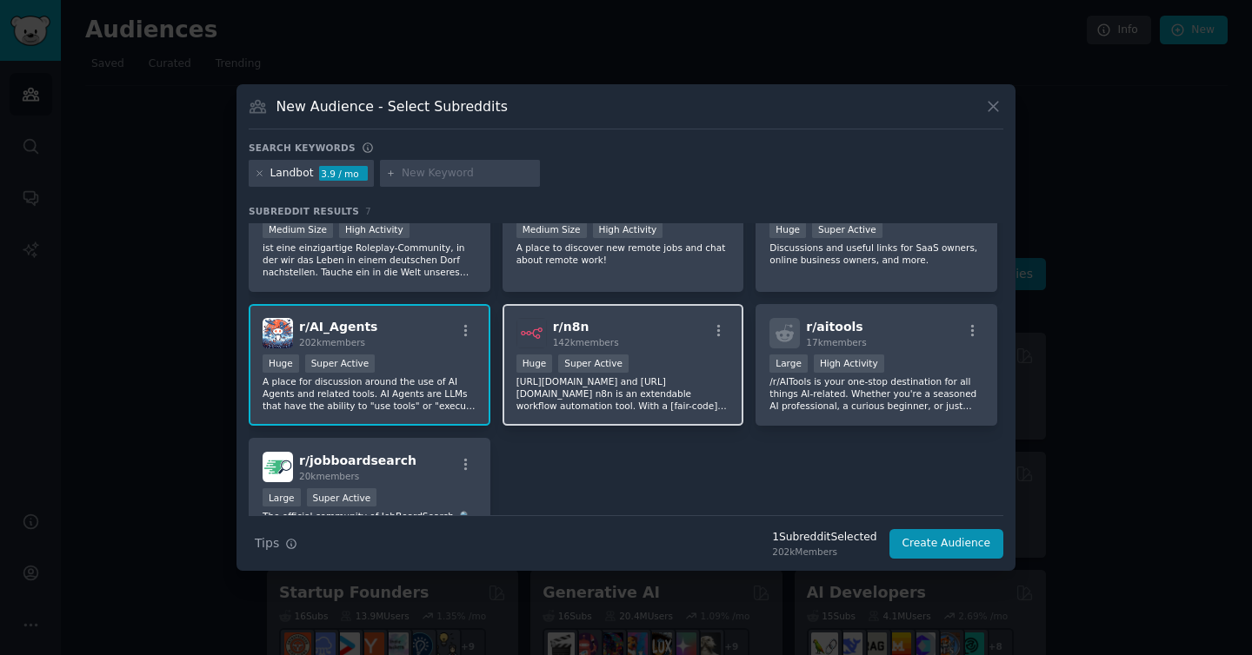
scroll to position [0, 0]
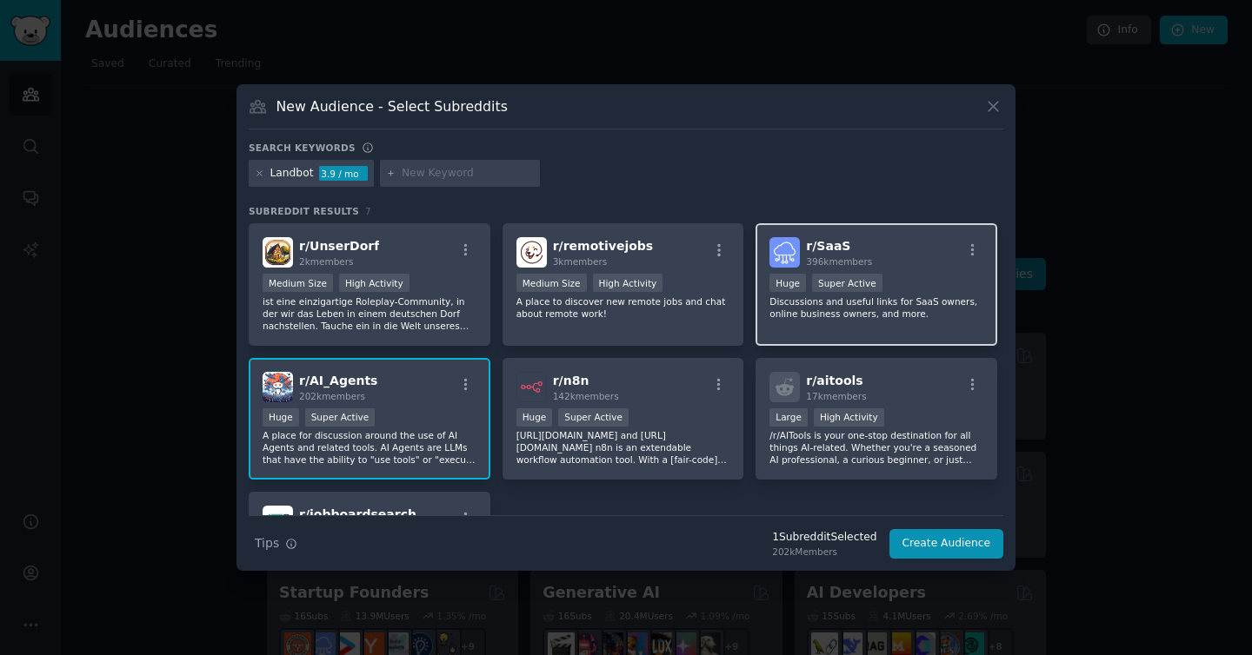
click at [921, 251] on div "r/ SaaS 396k members" at bounding box center [876, 252] width 214 height 30
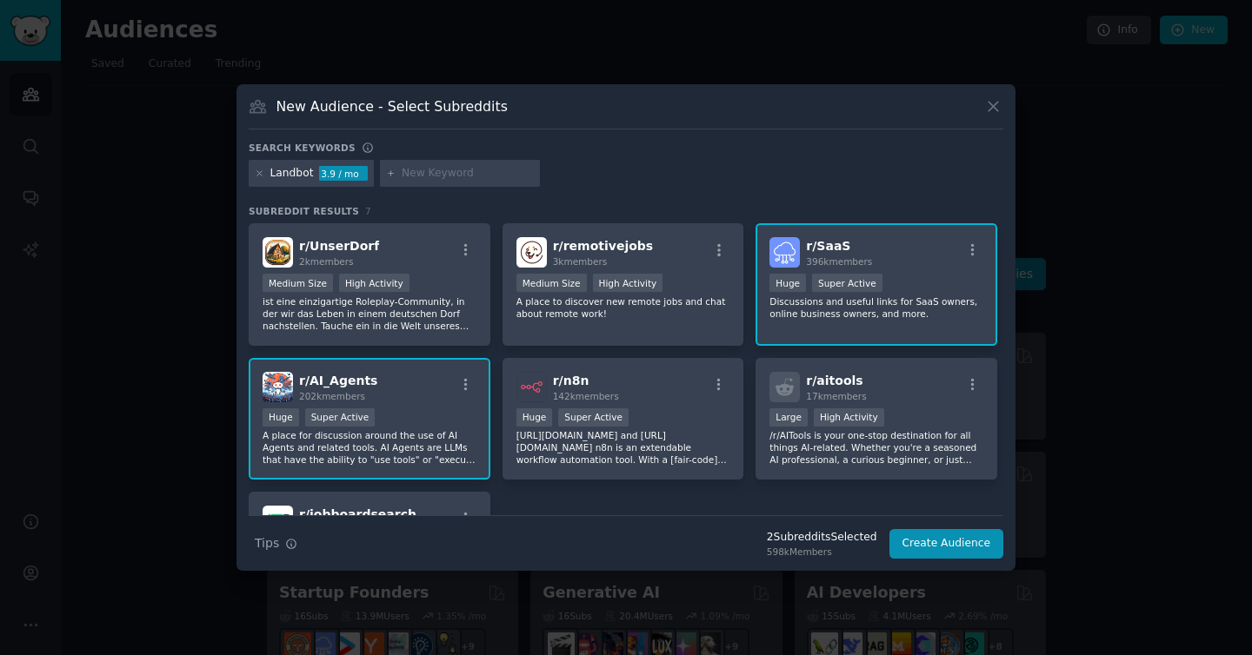
click at [430, 172] on input "text" at bounding box center [468, 174] width 132 height 16
type input "chatbot"
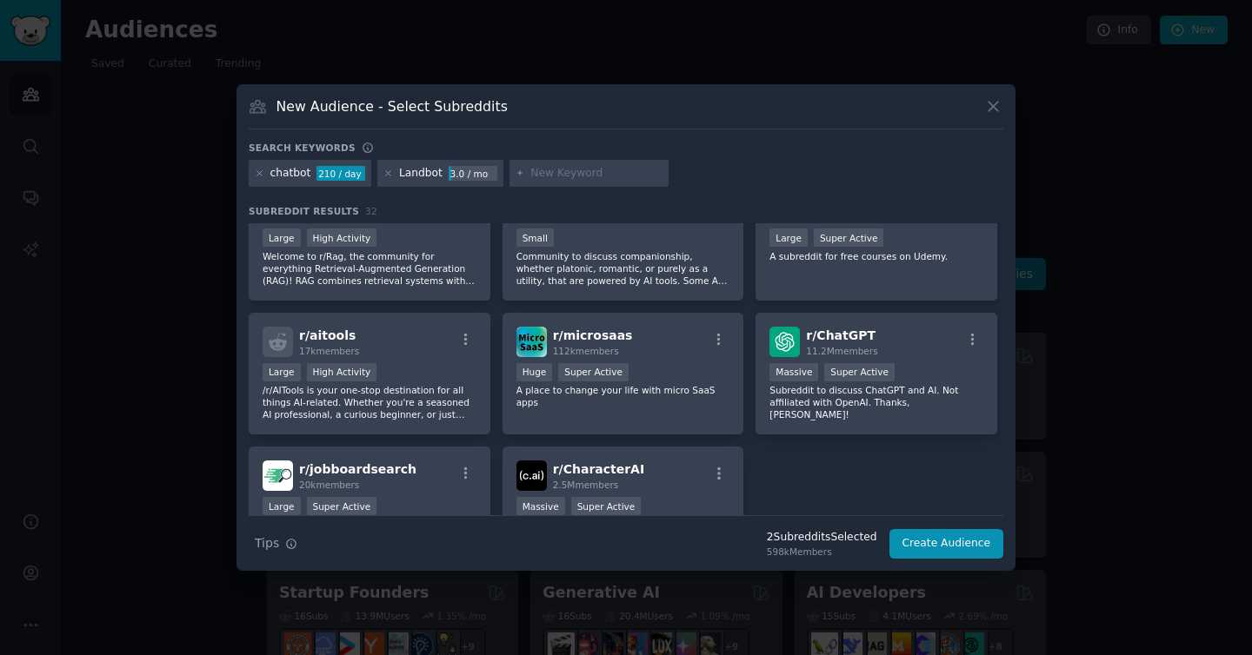
scroll to position [1134, 0]
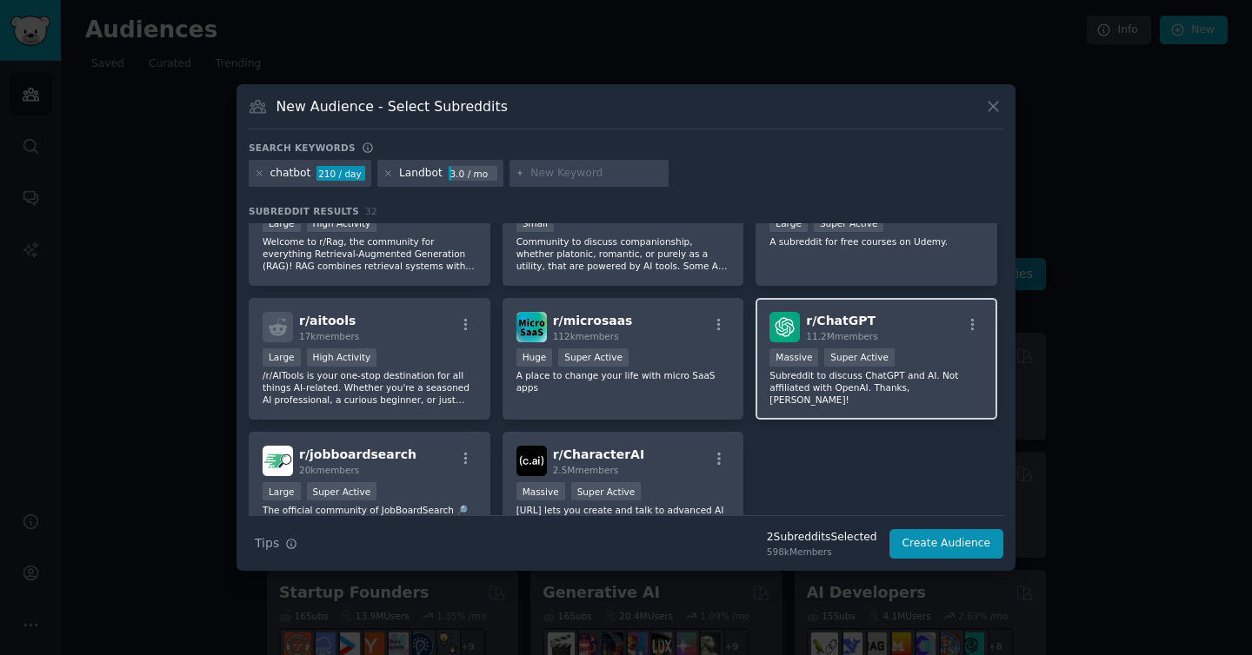
click at [865, 331] on span "11.2M members" at bounding box center [841, 336] width 71 height 10
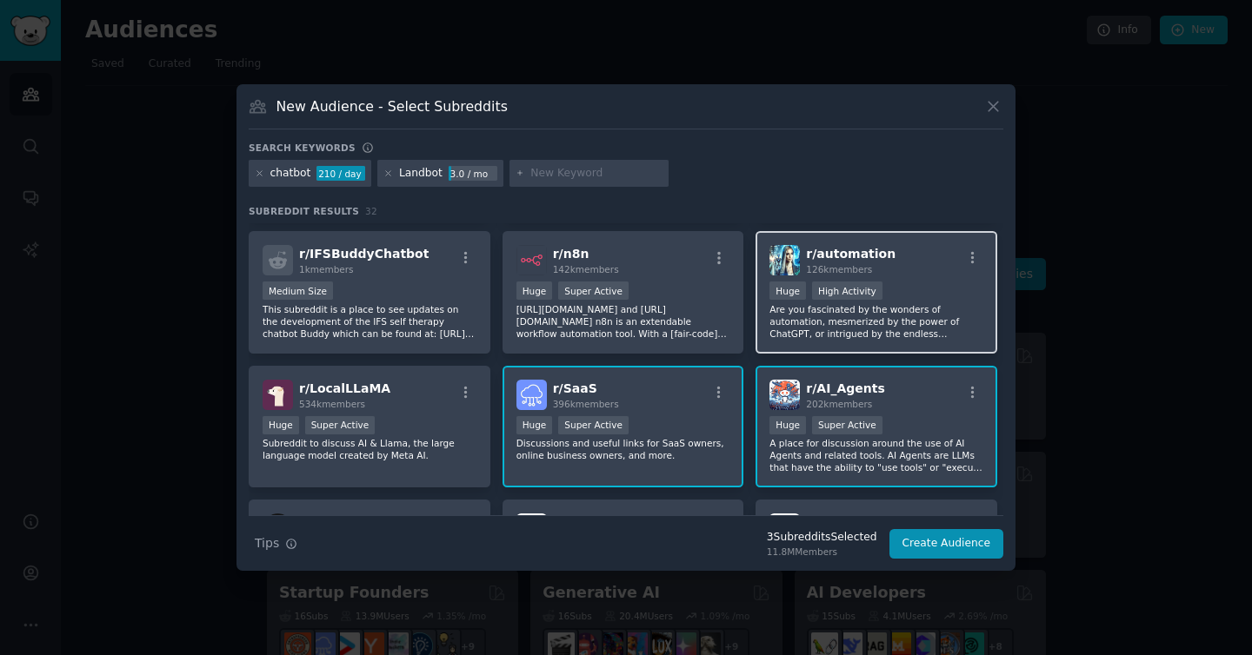
scroll to position [380, 0]
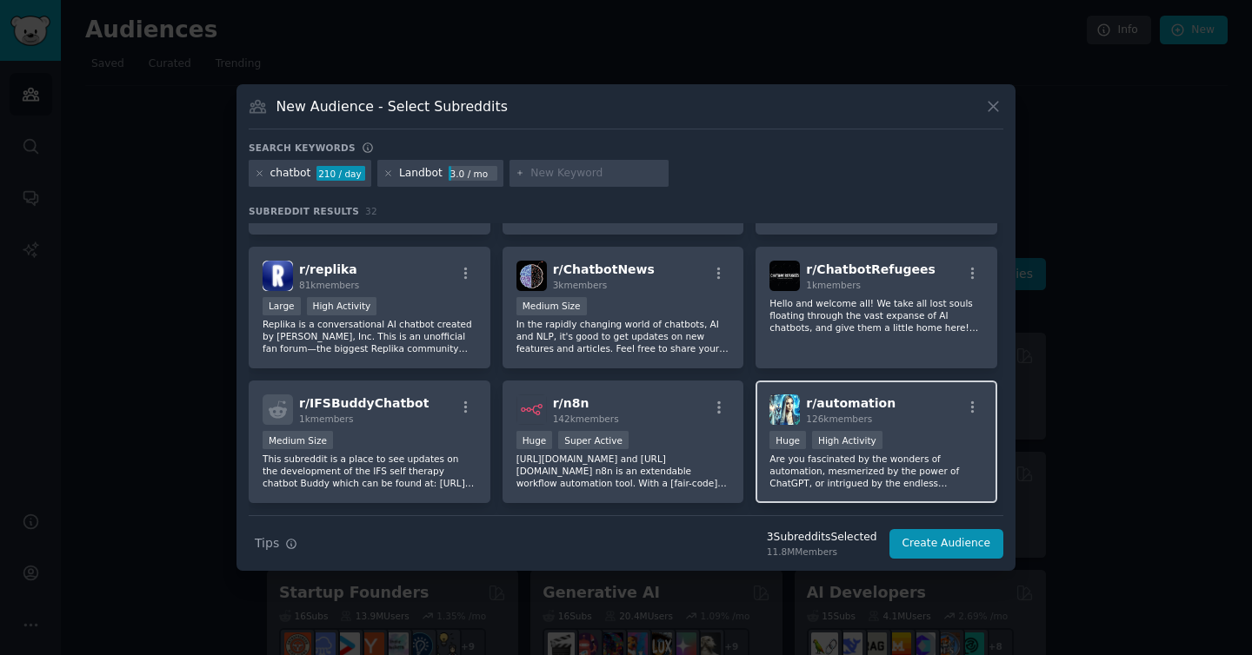
click at [893, 409] on div "r/ automation 126k members" at bounding box center [876, 410] width 214 height 30
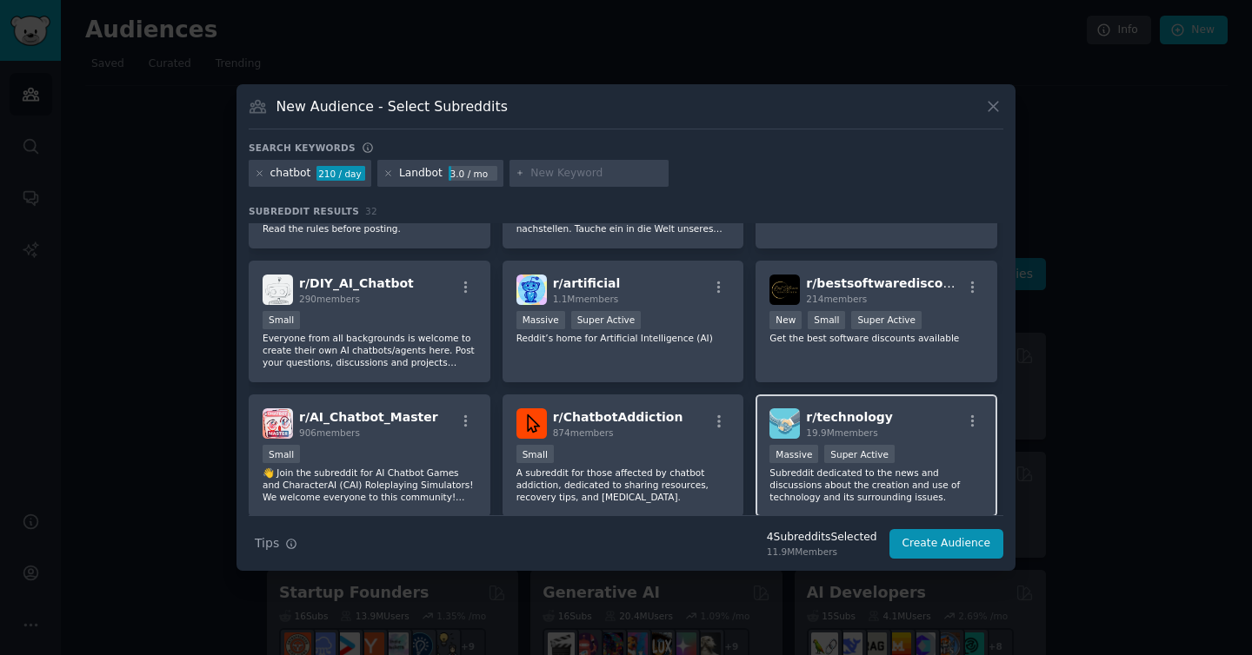
scroll to position [115, 0]
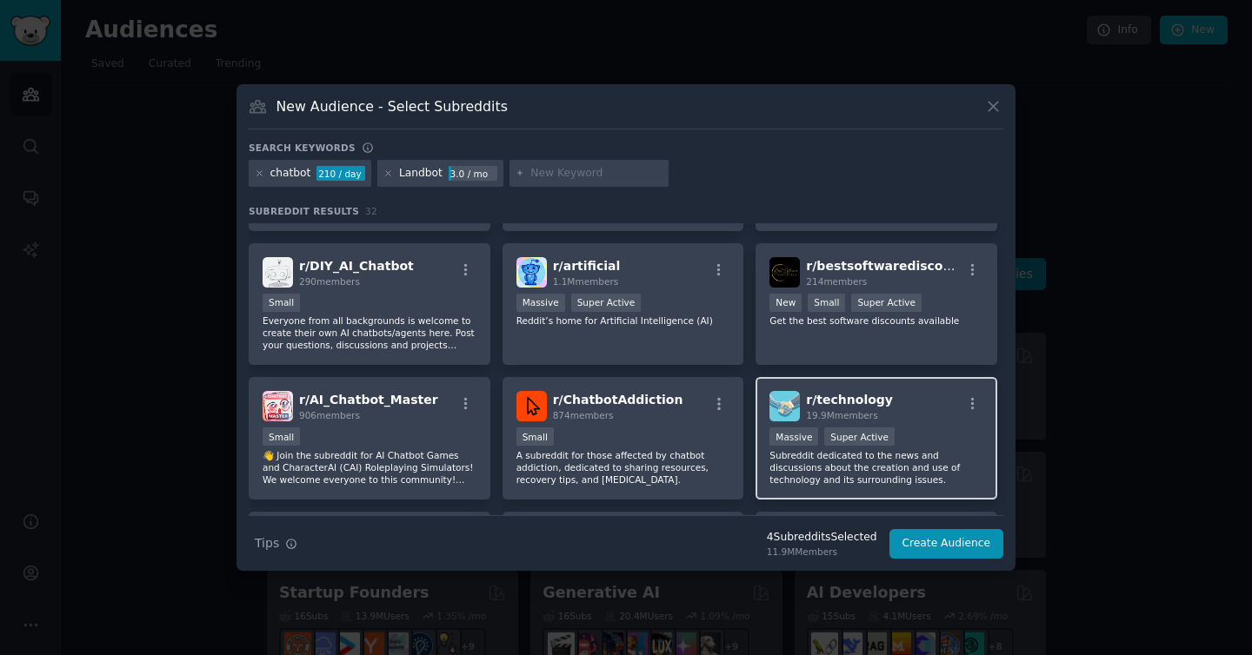
click at [888, 392] on div "r/ technology 19.9M members" at bounding box center [876, 406] width 214 height 30
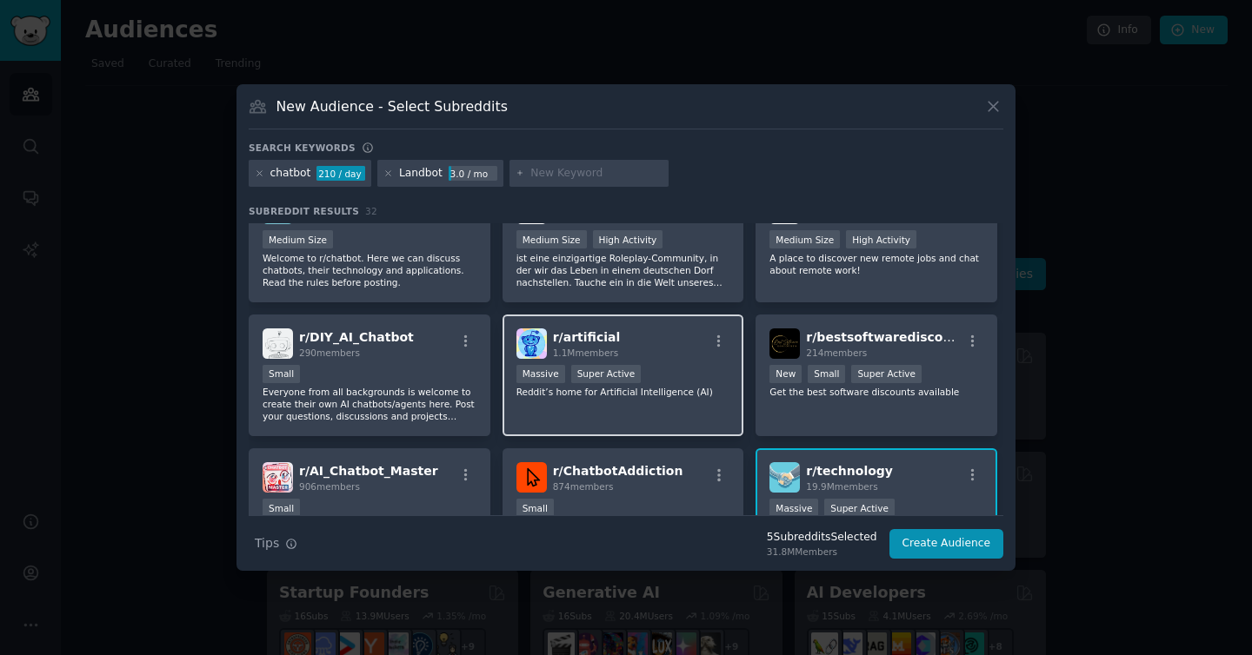
scroll to position [0, 0]
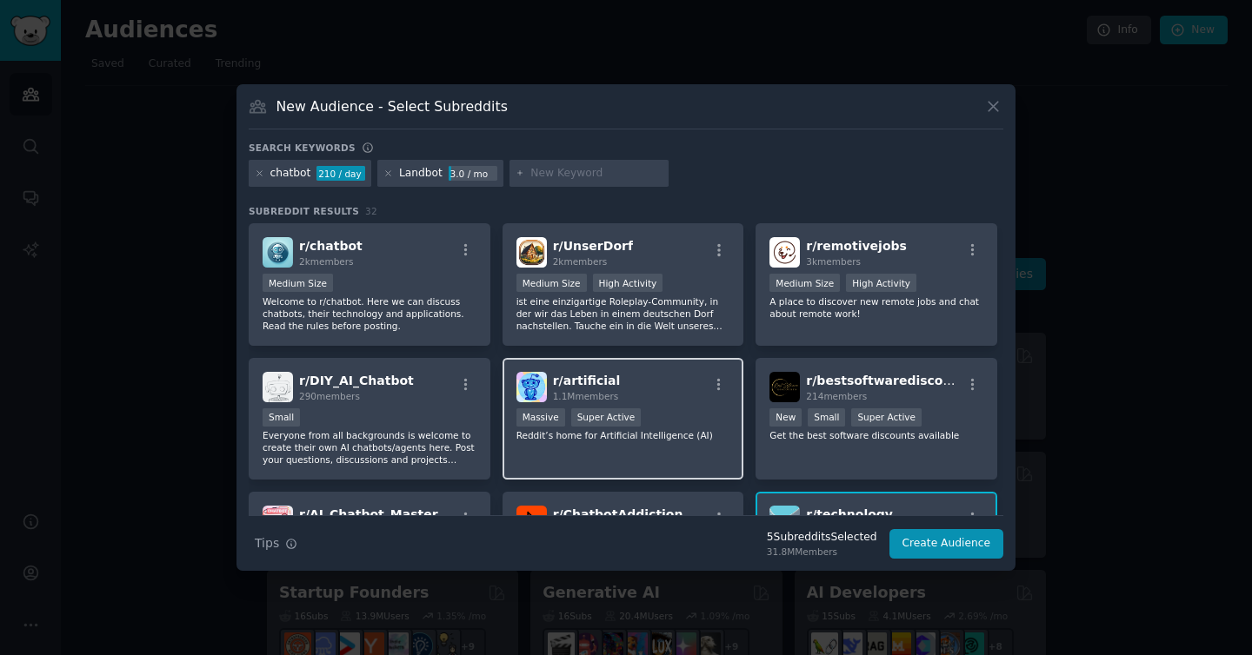
click at [663, 369] on div "r/ artificial 1.1M members Massive Super Active Reddit’s home for Artificial In…" at bounding box center [623, 419] width 242 height 123
click at [598, 174] on input "text" at bounding box center [596, 174] width 132 height 16
type input "AI agent"
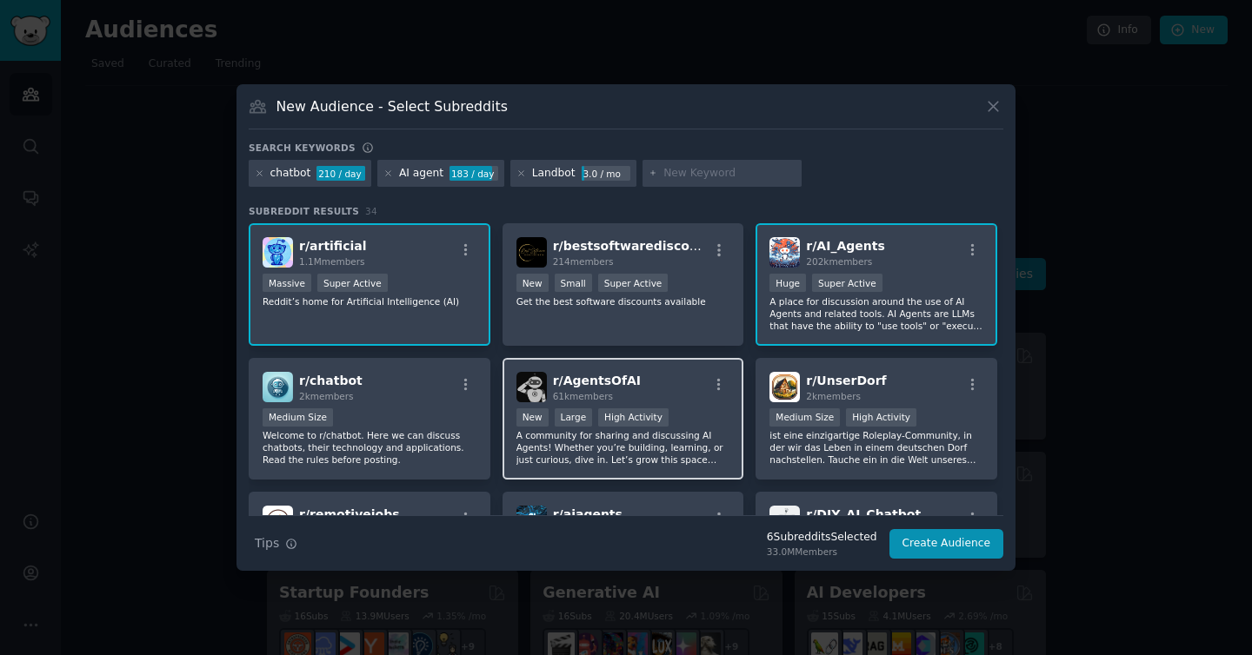
click at [641, 388] on div "r/ AgentsOfAI 61k members" at bounding box center [623, 387] width 214 height 30
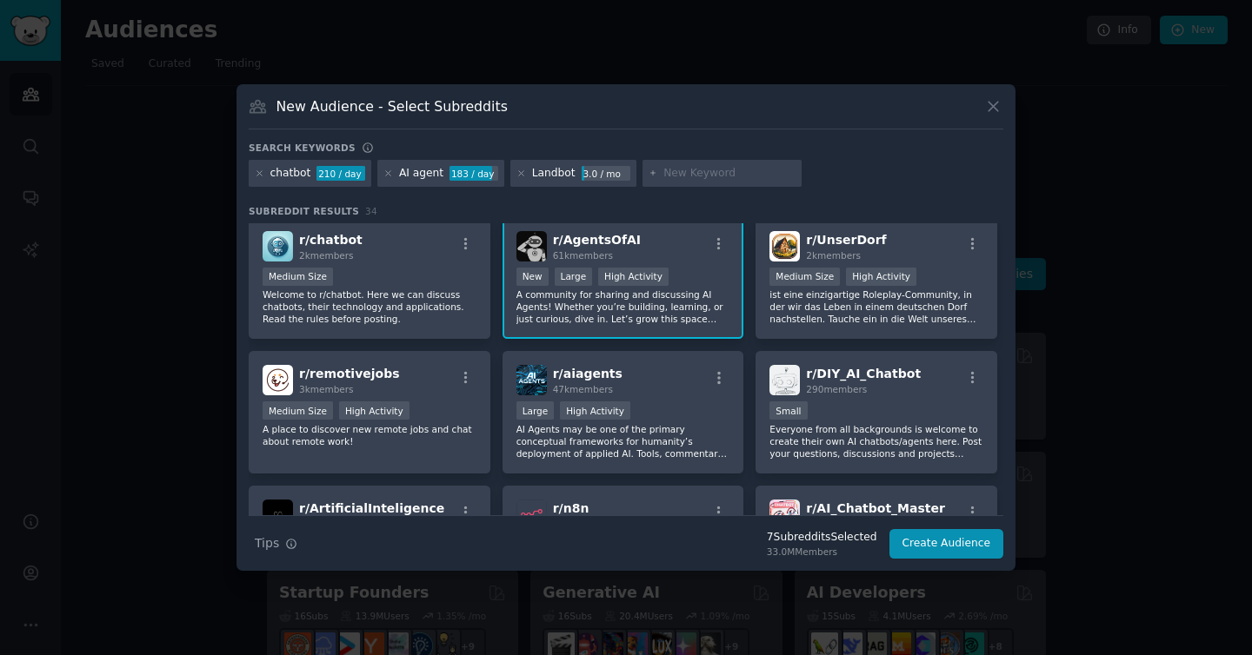
scroll to position [146, 0]
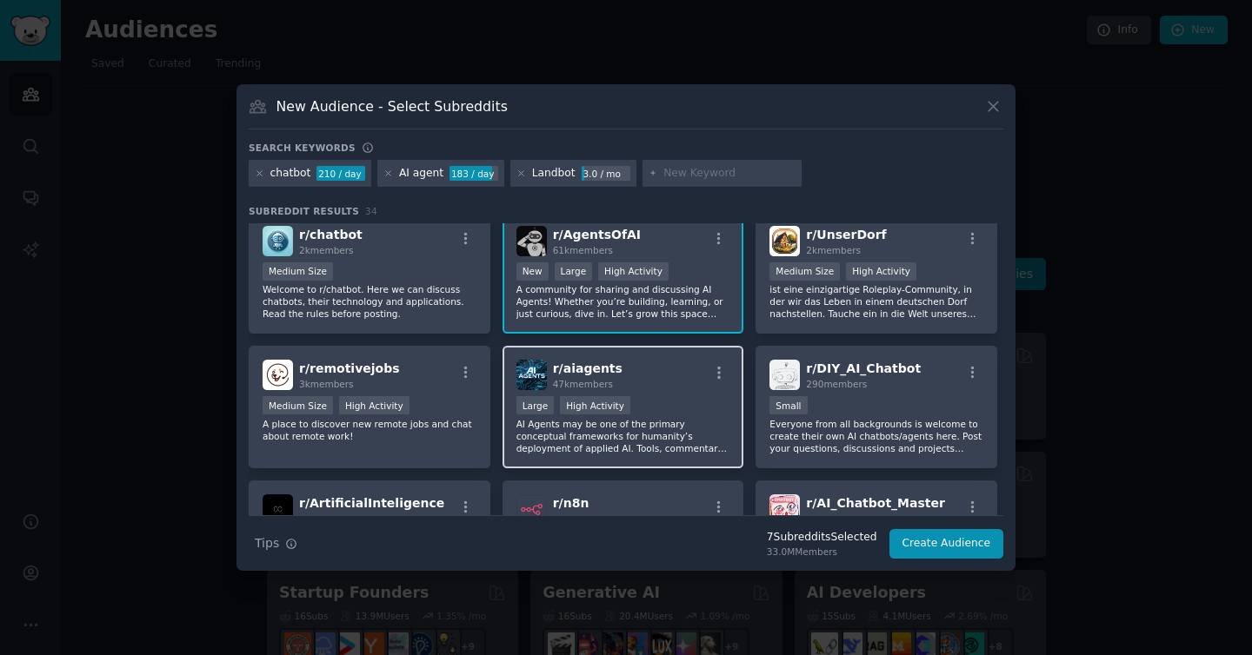
click at [654, 365] on div "r/ aiagents 47k members" at bounding box center [623, 375] width 214 height 30
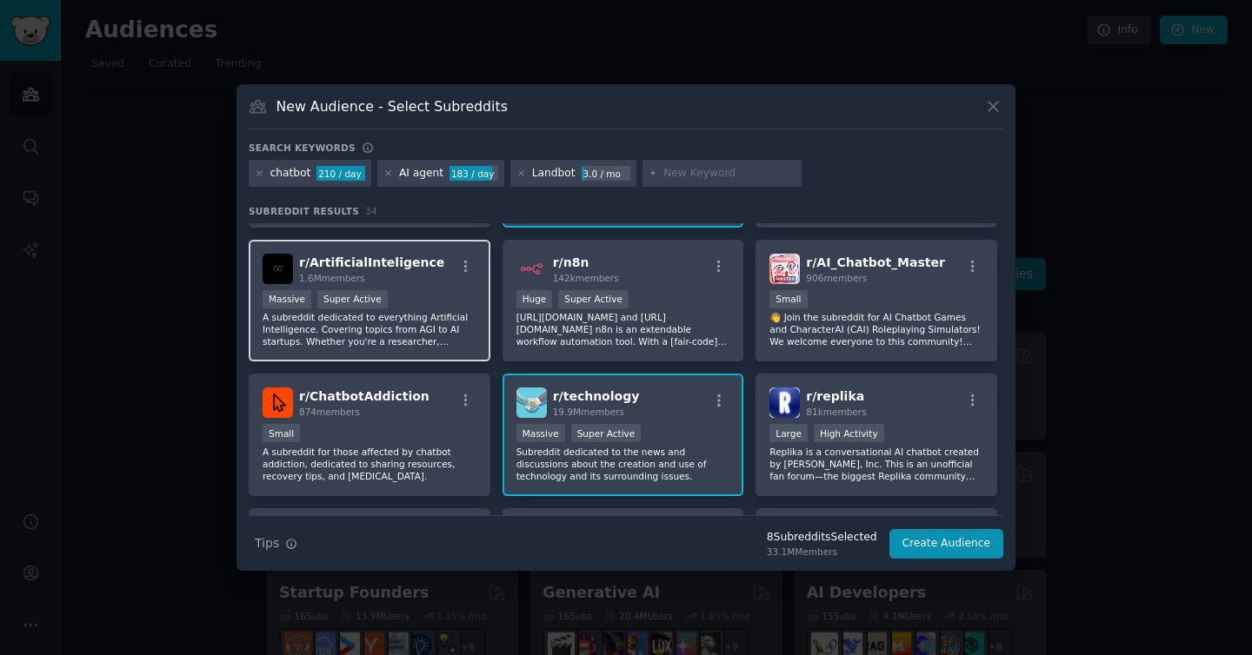
click at [443, 298] on div ">= 95th percentile for submissions / day Massive Super Active" at bounding box center [369, 301] width 214 height 22
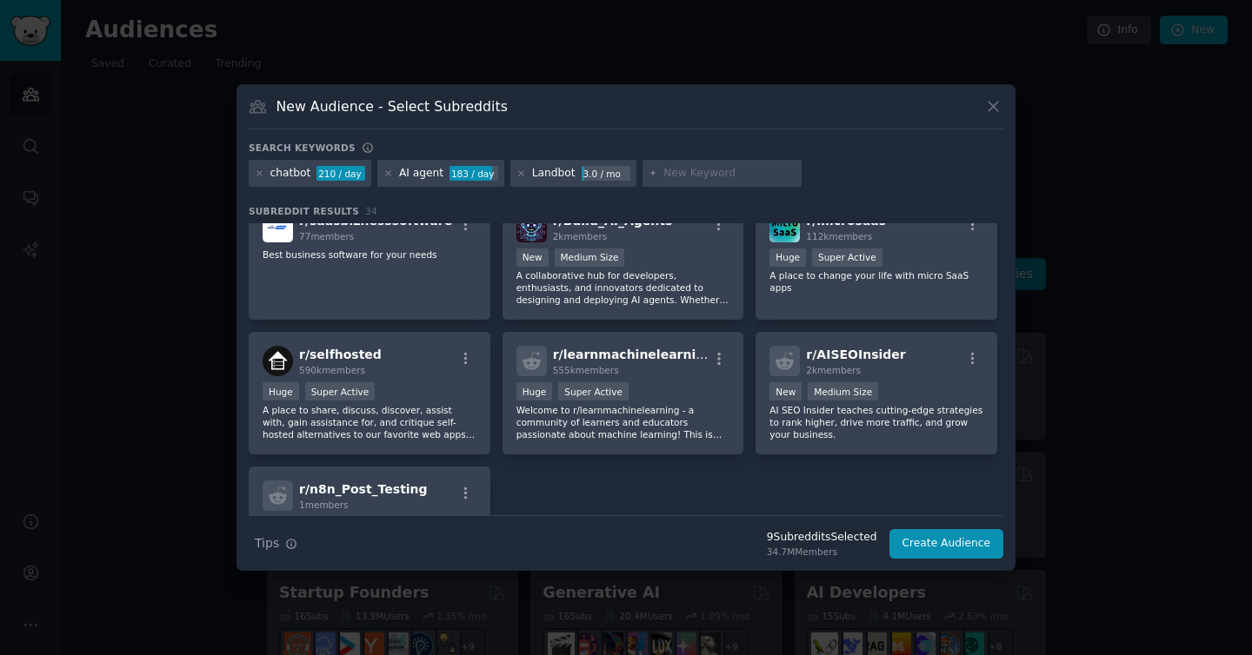
scroll to position [1133, 0]
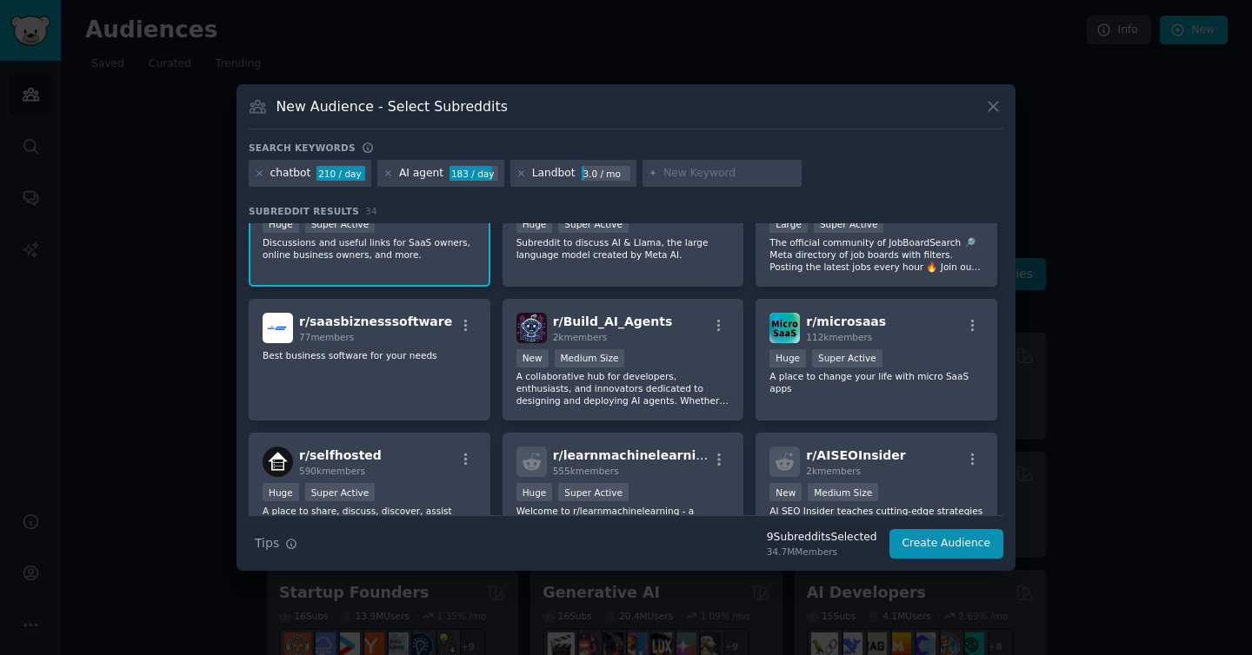
click at [715, 163] on div at bounding box center [722, 174] width 160 height 28
click at [723, 169] on input "text" at bounding box center [729, 174] width 132 height 16
type input "no code"
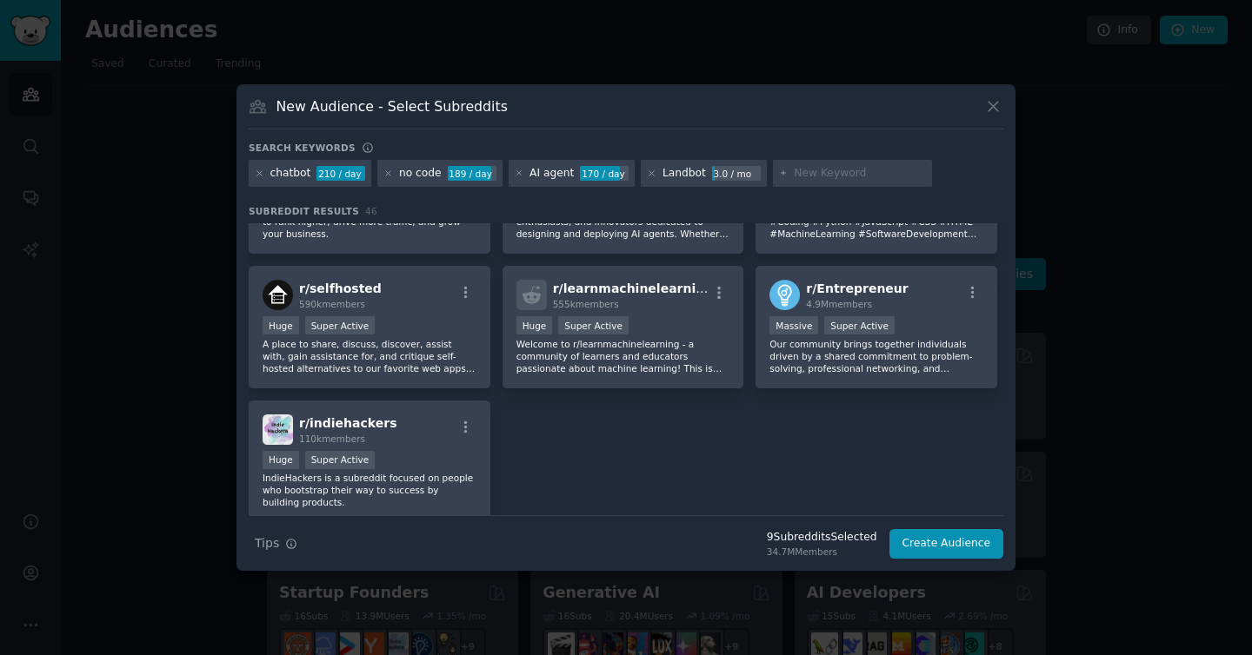
scroll to position [1656, 0]
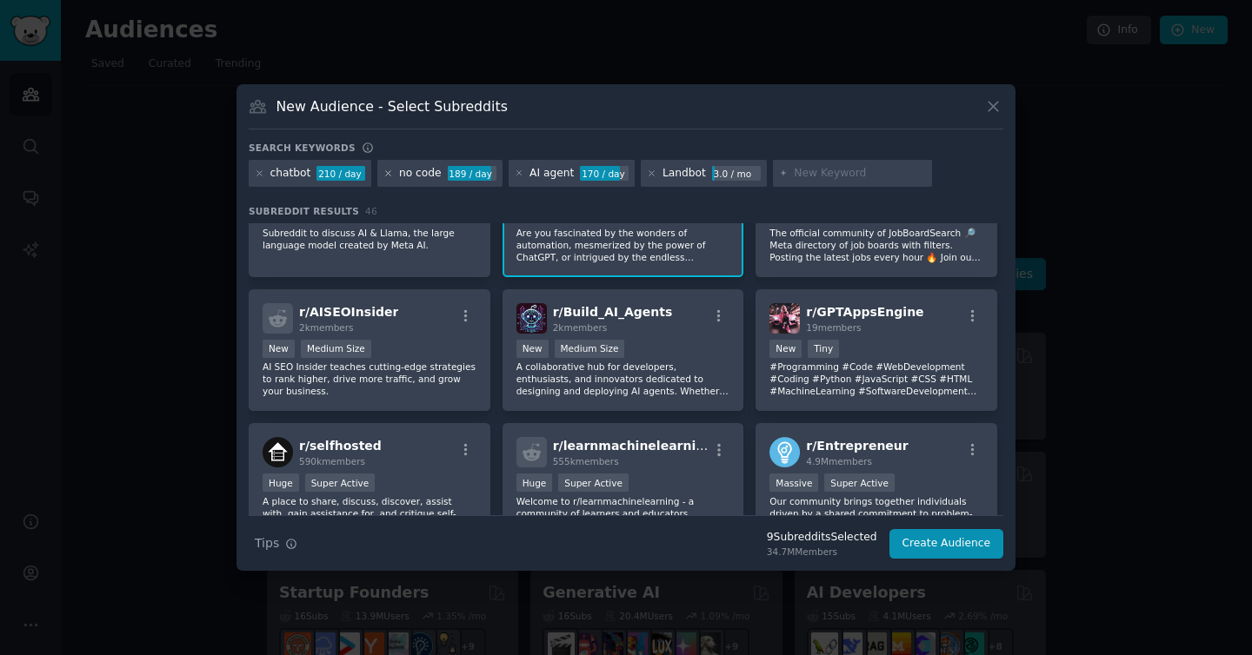
click at [388, 173] on icon at bounding box center [388, 174] width 10 height 10
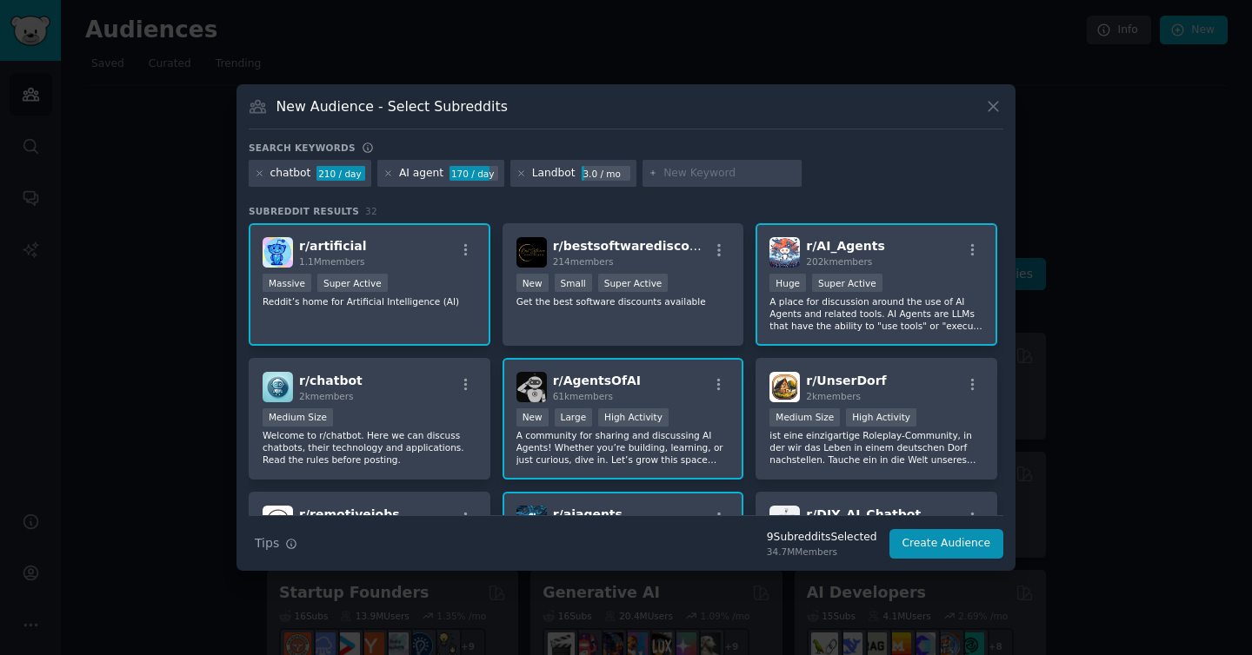
click at [693, 180] on input "text" at bounding box center [729, 174] width 132 height 16
type input "h"
type input "no-code"
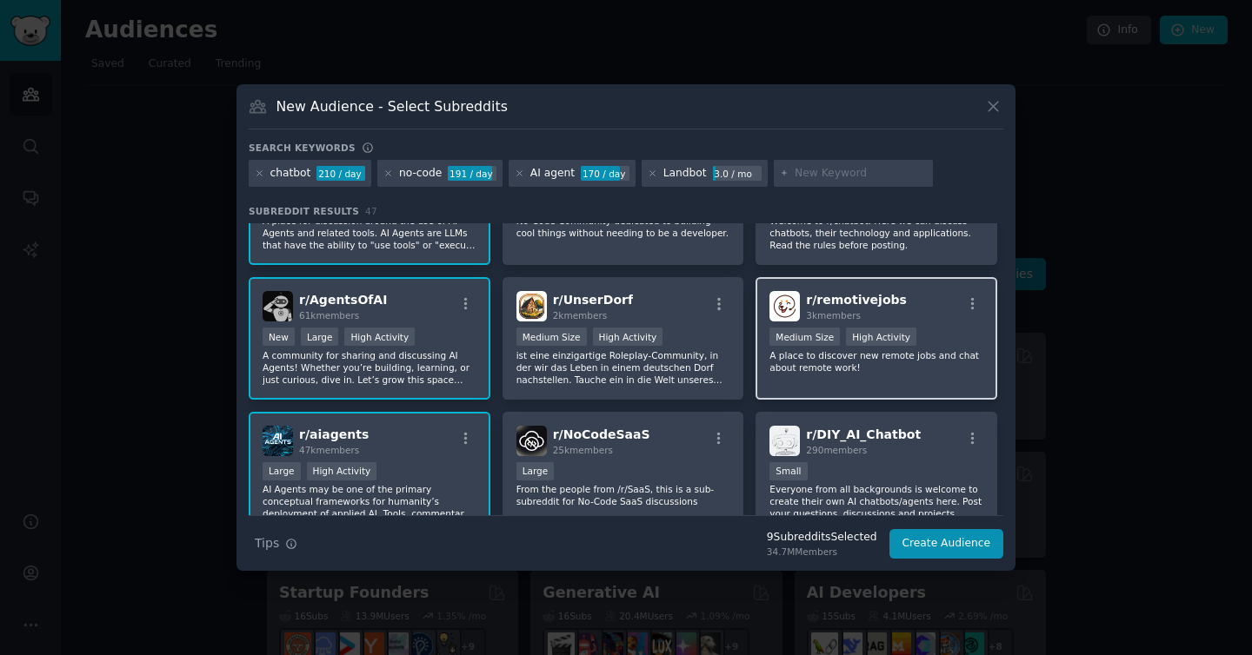
scroll to position [229, 0]
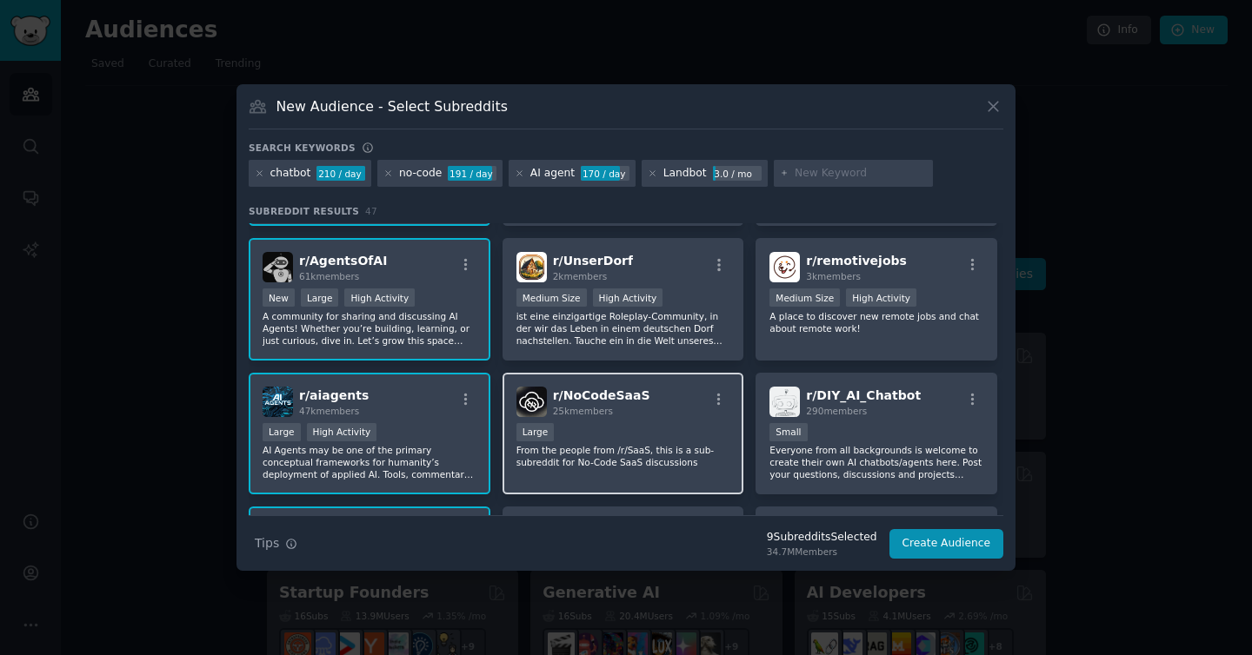
click at [650, 392] on div "r/ NoCodeSaaS 25k members" at bounding box center [623, 402] width 214 height 30
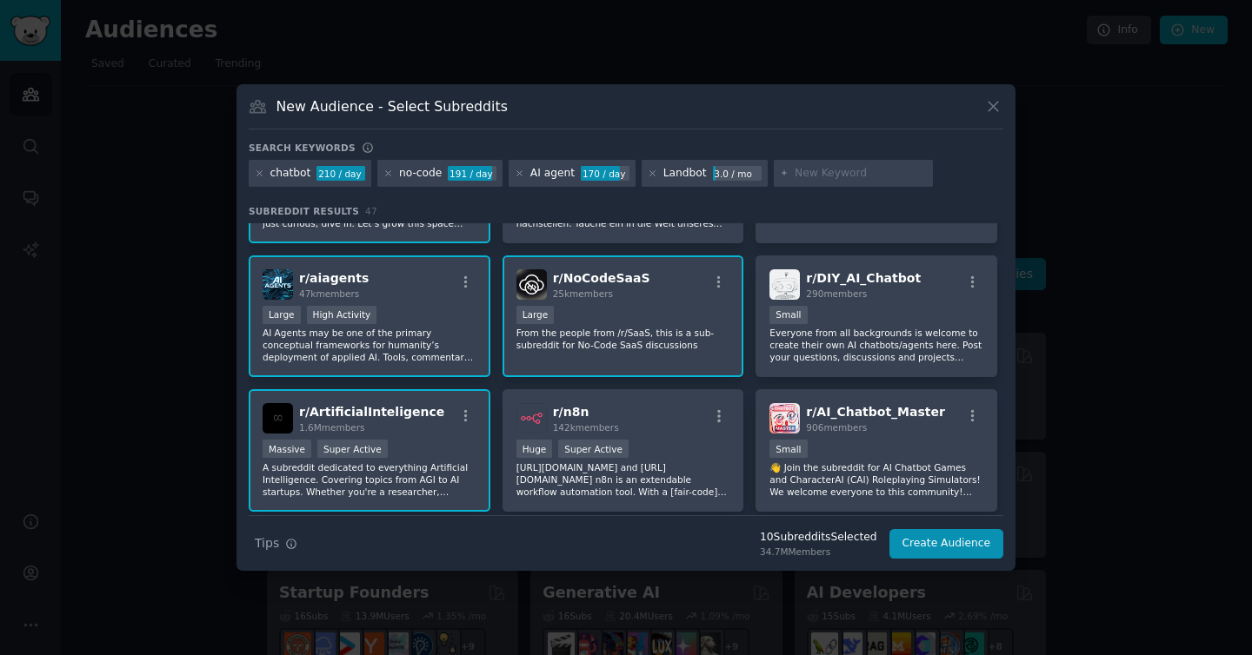
scroll to position [371, 0]
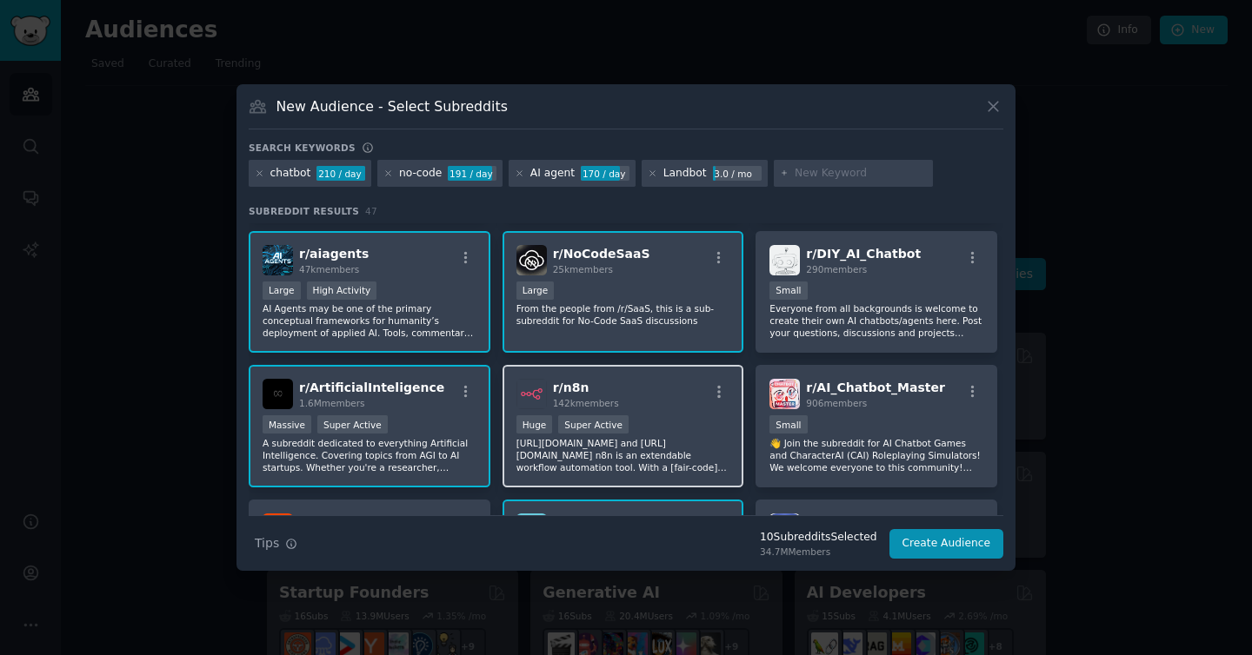
click at [600, 384] on h2 "r/ n8n 142k members" at bounding box center [586, 394] width 66 height 30
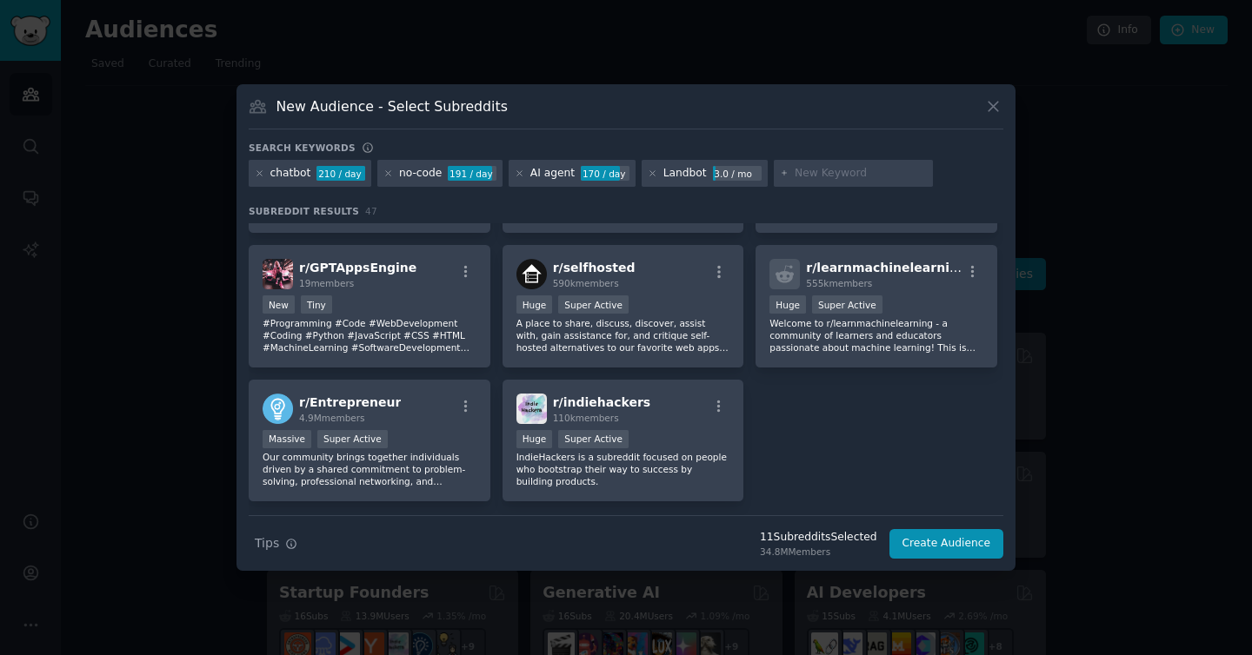
scroll to position [1869, 0]
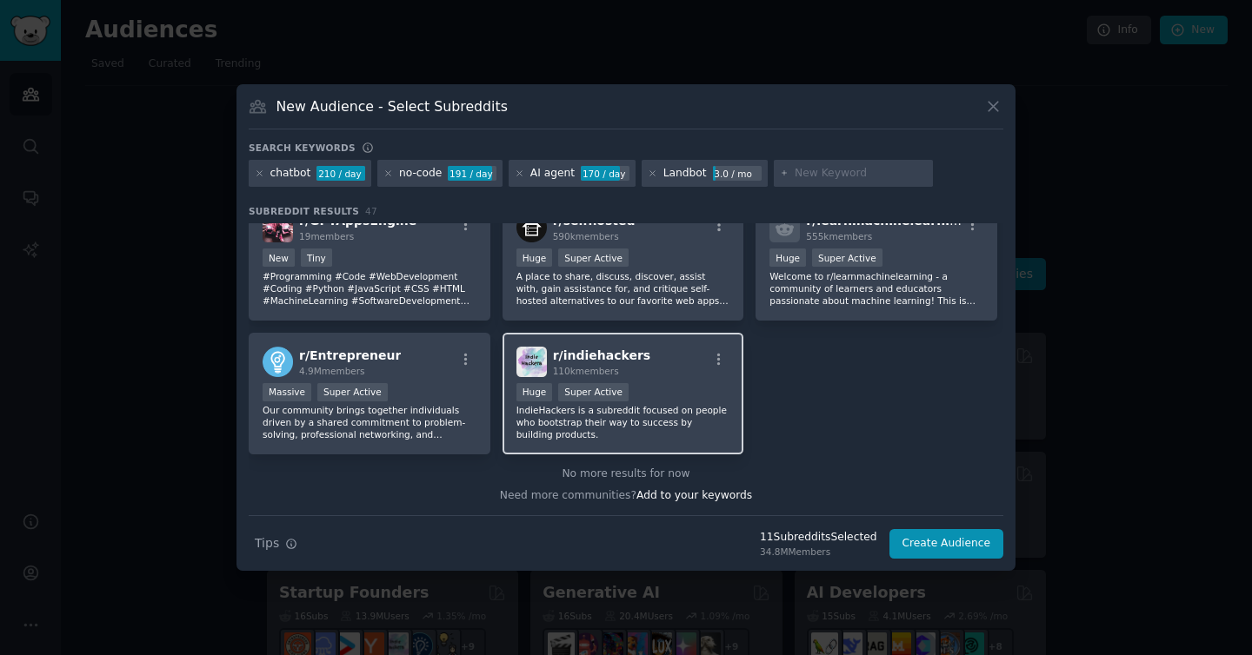
click at [643, 387] on div "Huge Super Active" at bounding box center [623, 394] width 214 height 22
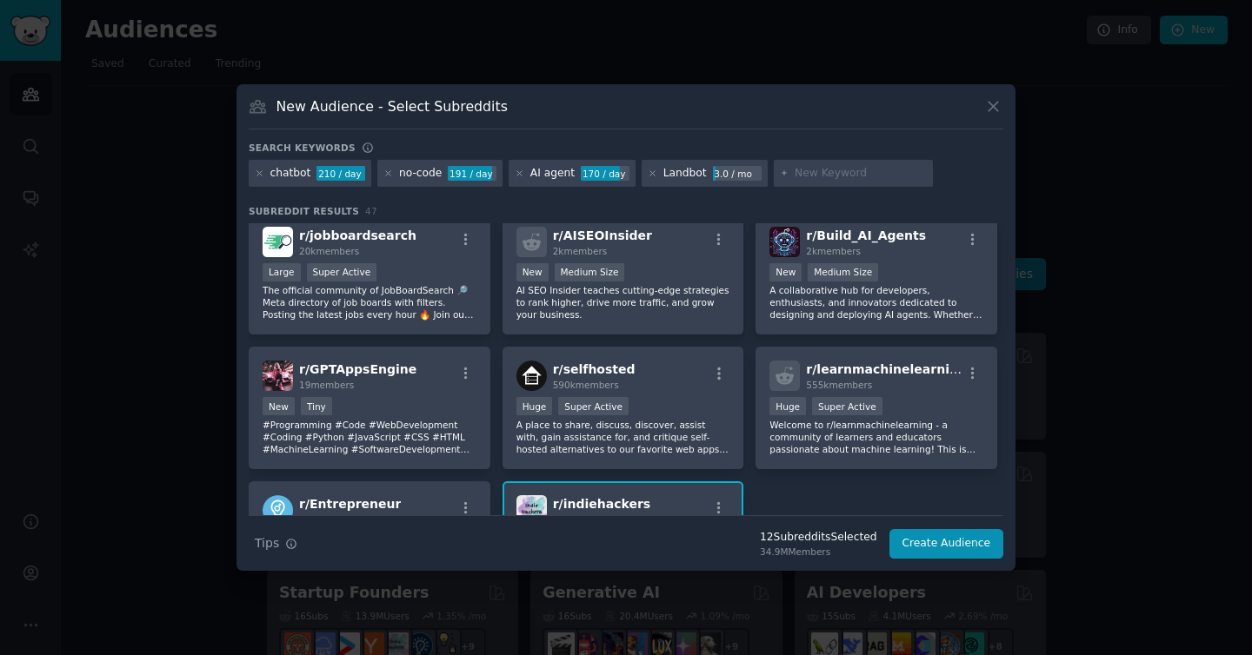
scroll to position [1719, 0]
click at [811, 166] on input "text" at bounding box center [860, 174] width 132 height 16
type input """
type input ""conversational marketing""
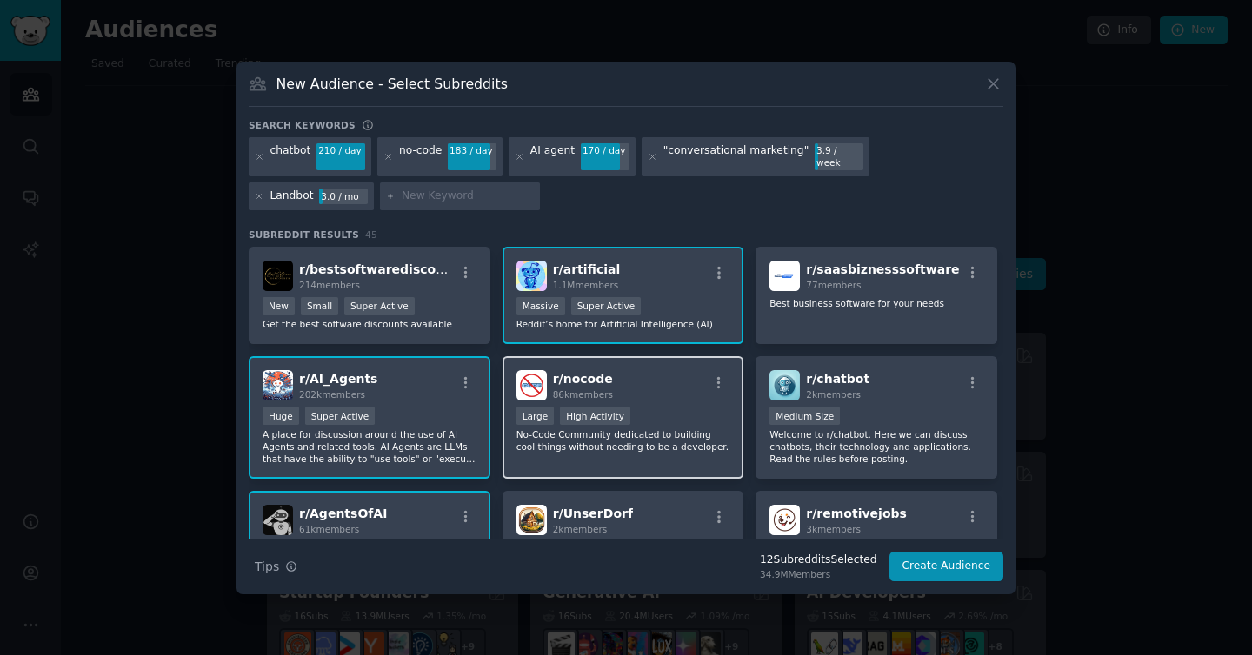
click at [672, 384] on div "r/ nocode 86k members" at bounding box center [623, 385] width 214 height 30
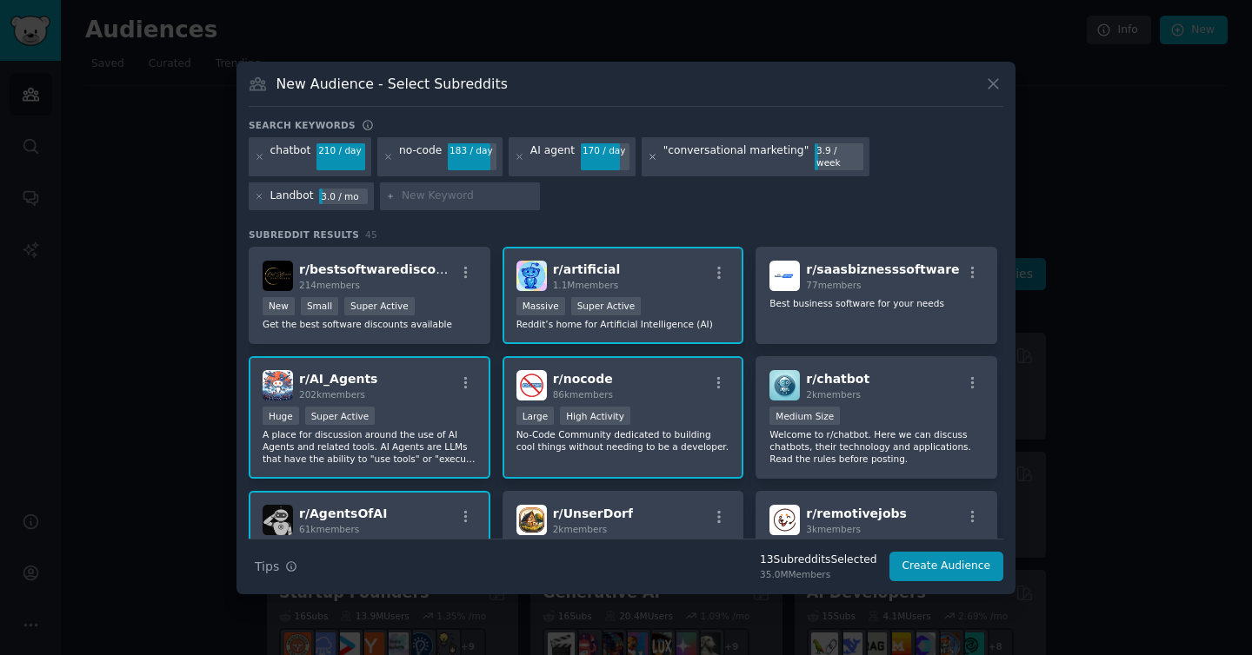
click at [650, 159] on icon at bounding box center [652, 157] width 4 height 4
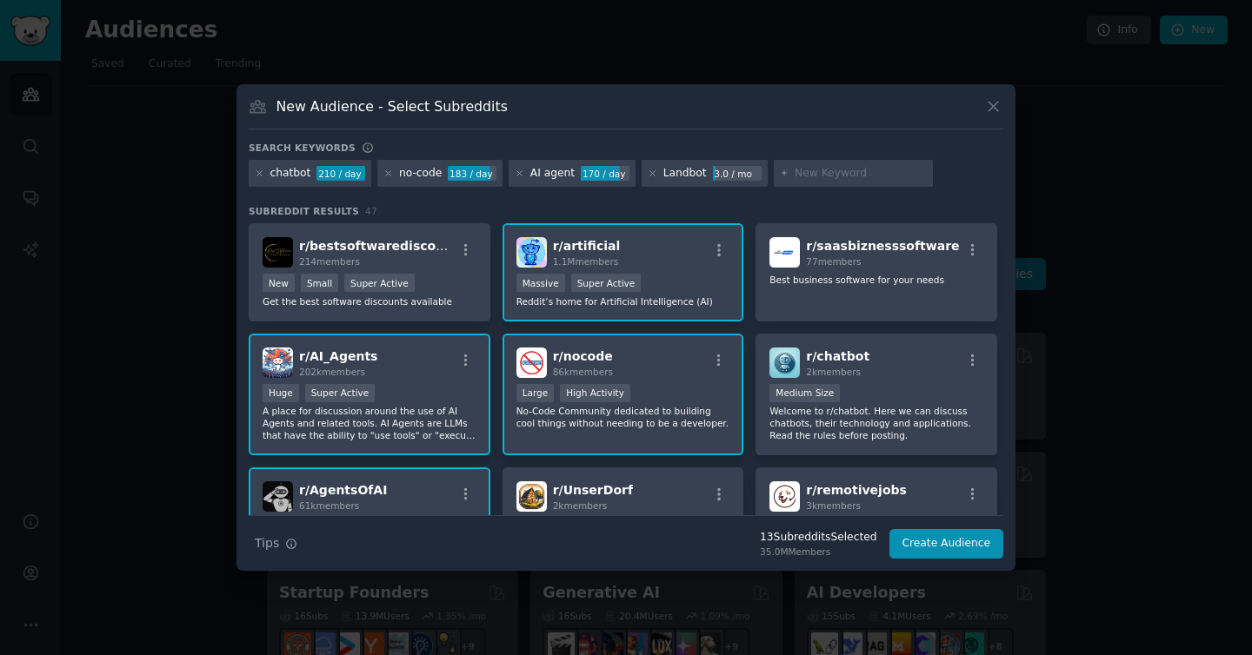
click at [814, 176] on input "text" at bounding box center [860, 174] width 132 height 16
type input ""marketing automation""
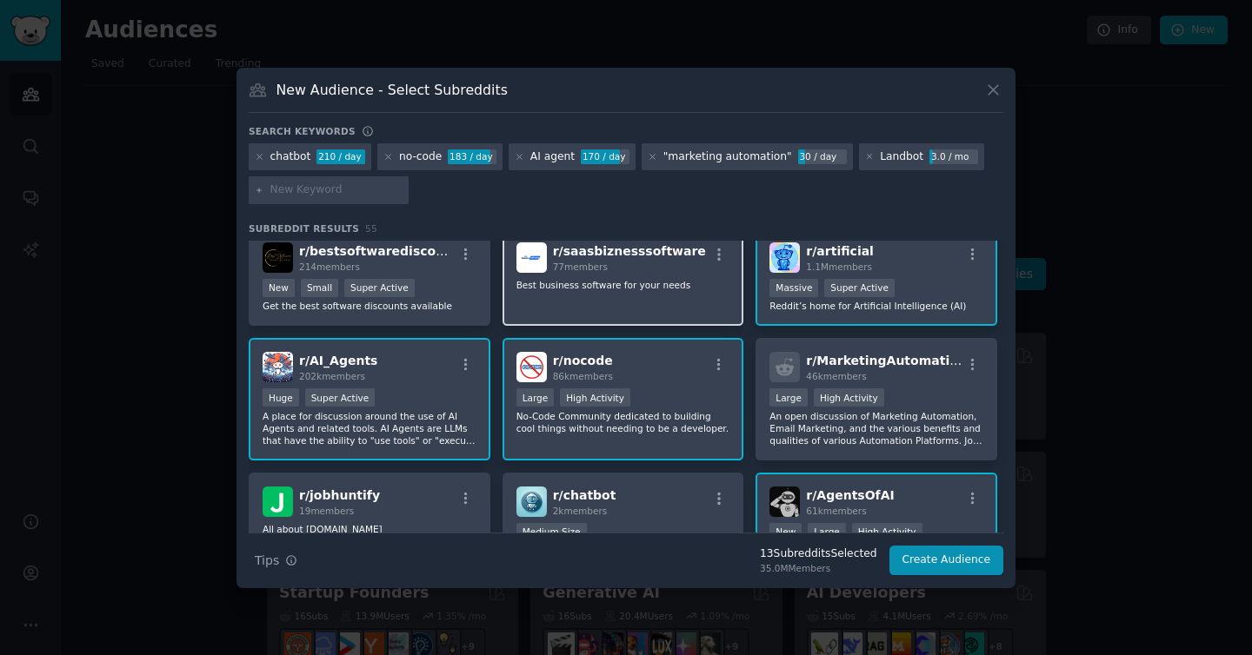
scroll to position [14, 0]
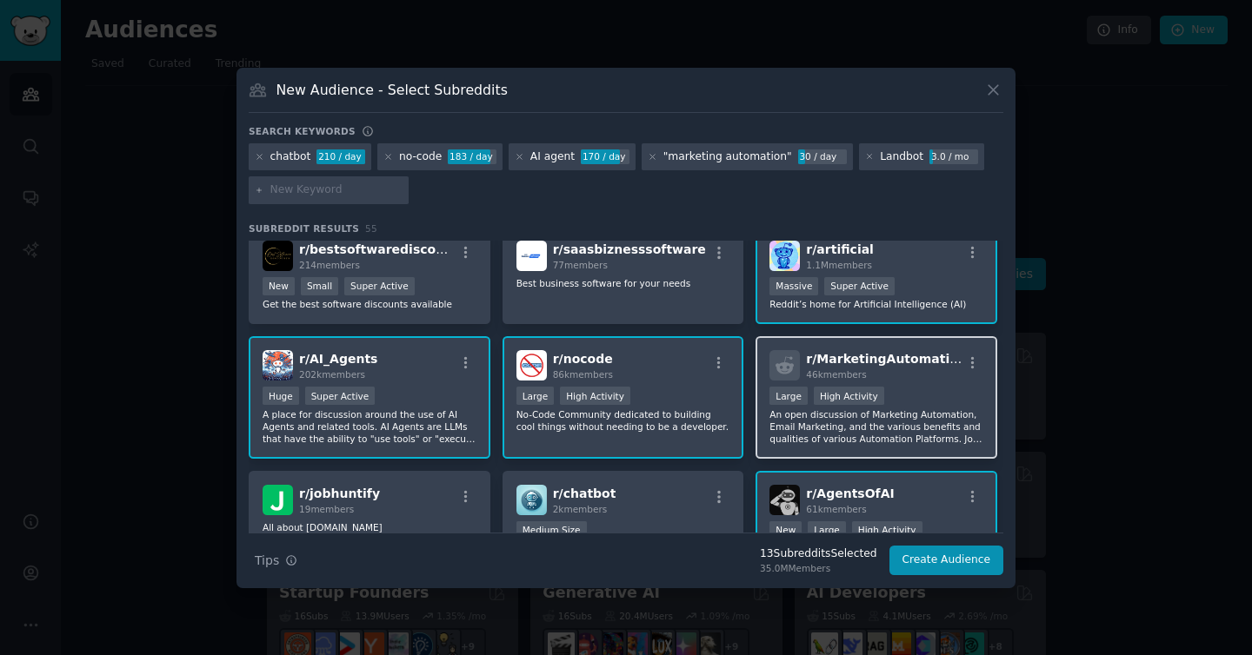
click at [916, 406] on div "Large High Activity" at bounding box center [876, 398] width 214 height 22
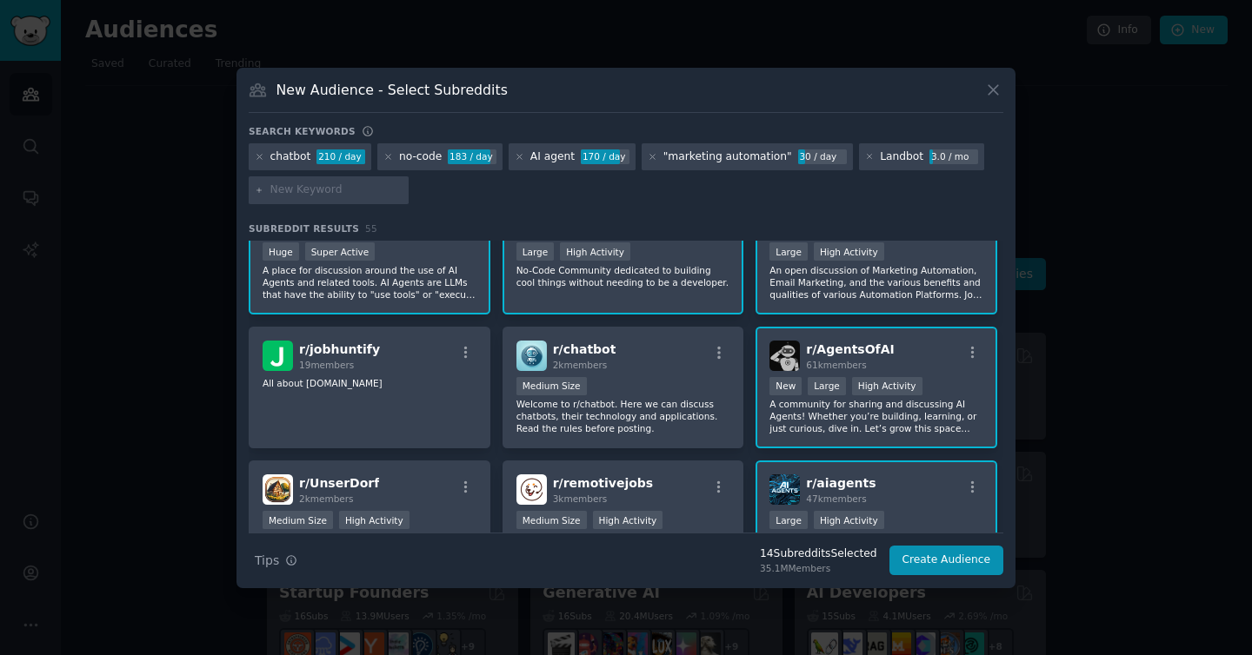
scroll to position [164, 0]
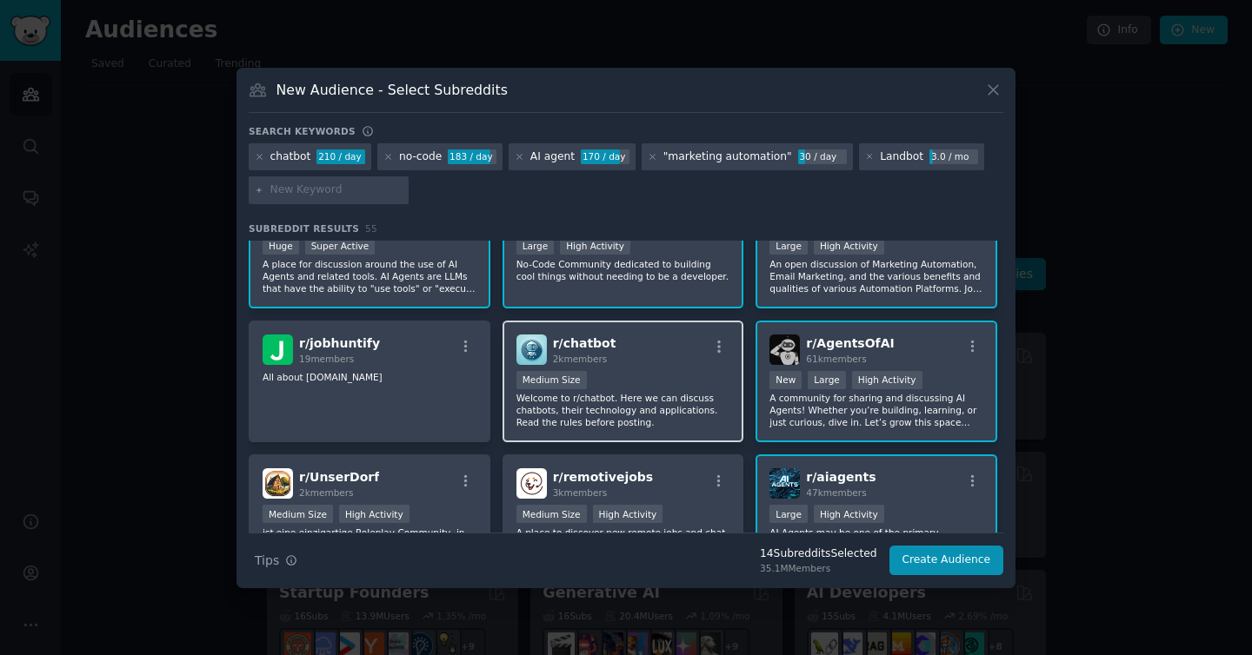
click at [634, 335] on div "r/ chatbot 2k members" at bounding box center [623, 350] width 214 height 30
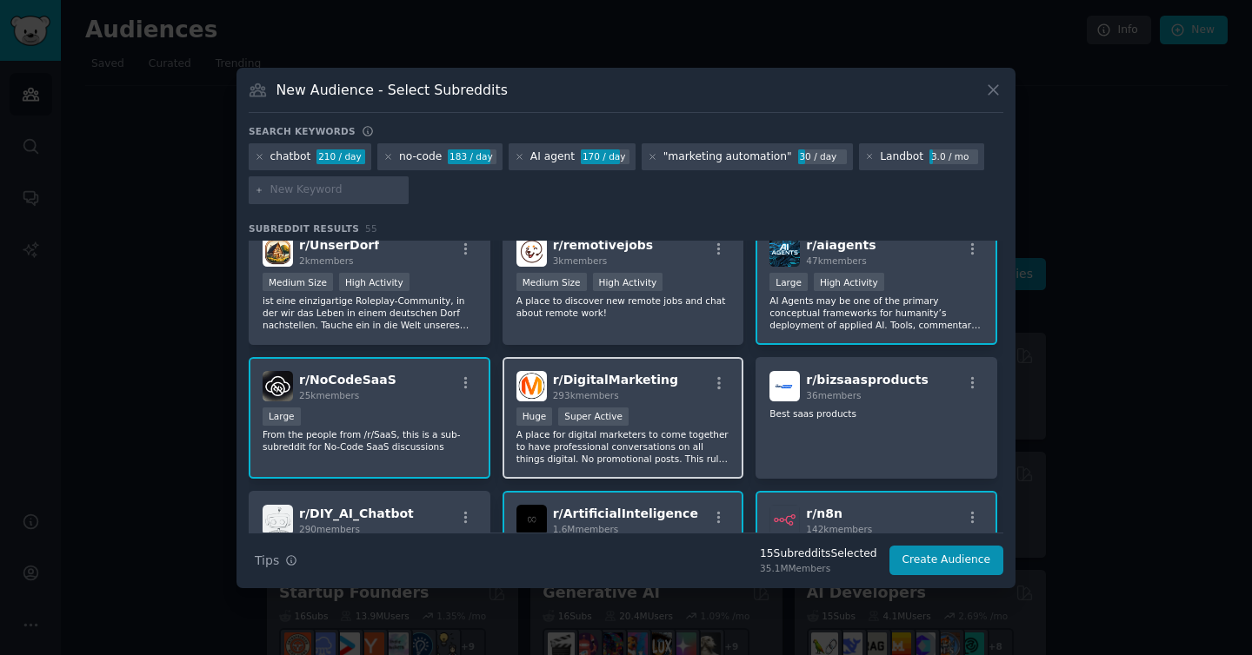
scroll to position [397, 0]
click at [697, 380] on div "r/ DigitalMarketing 293k members" at bounding box center [623, 385] width 214 height 30
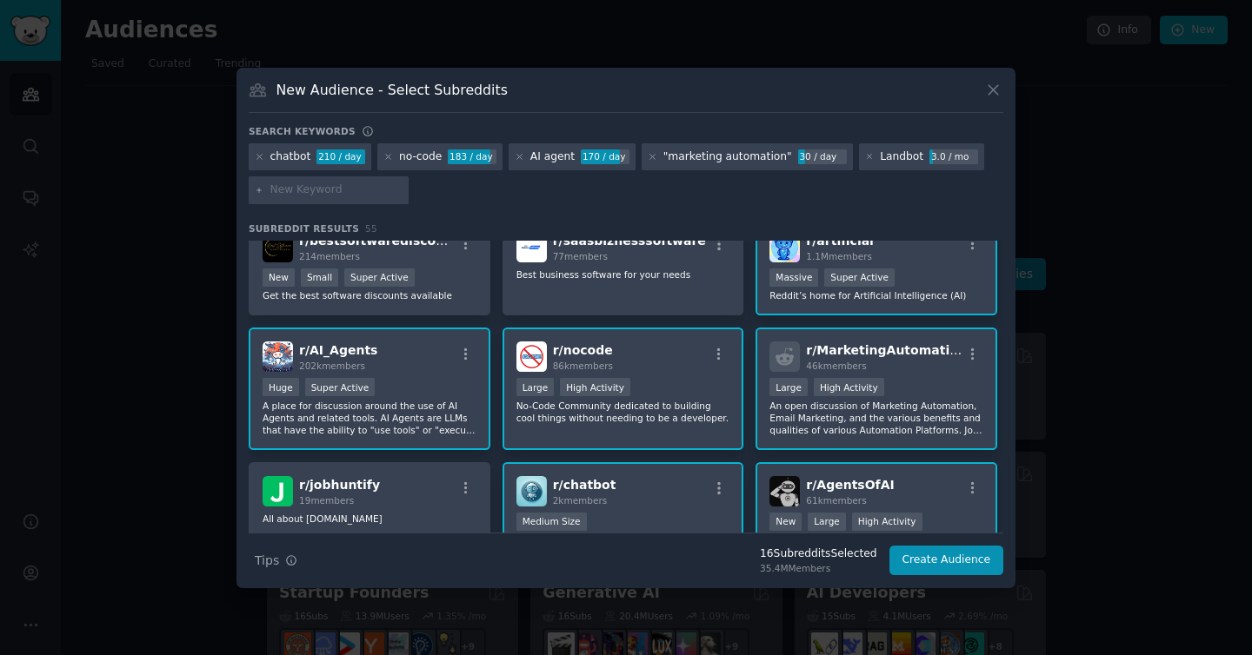
scroll to position [0, 0]
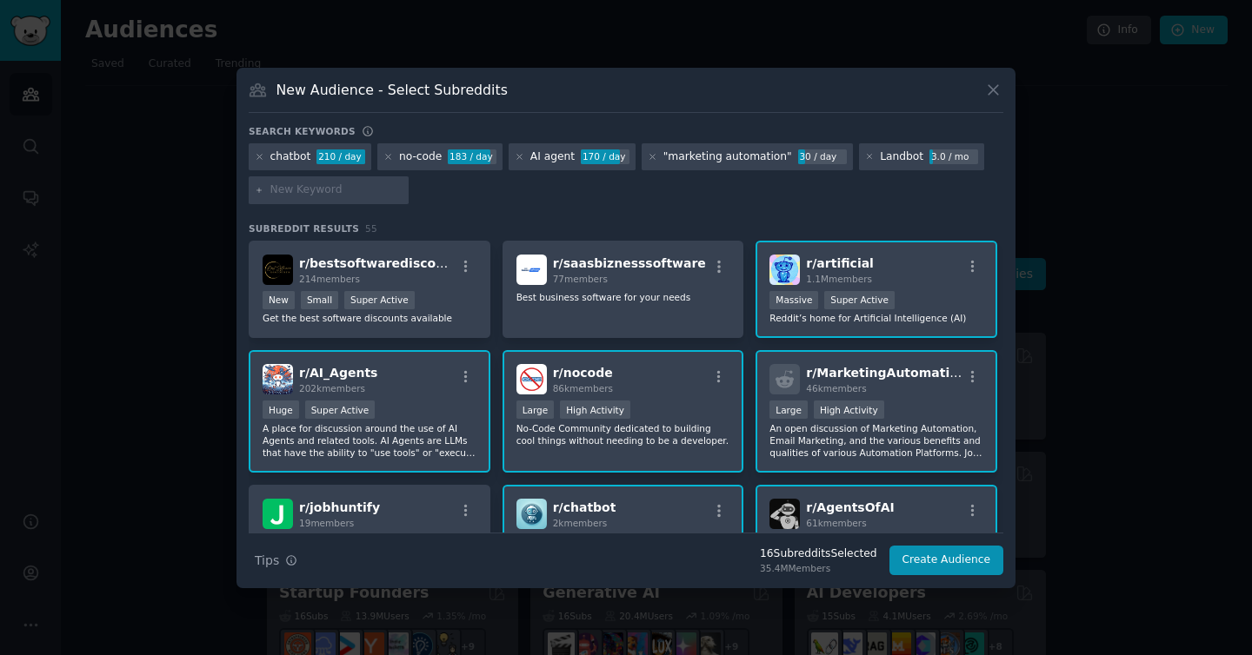
click at [328, 194] on input "text" at bounding box center [336, 191] width 132 height 16
type input ""customer service""
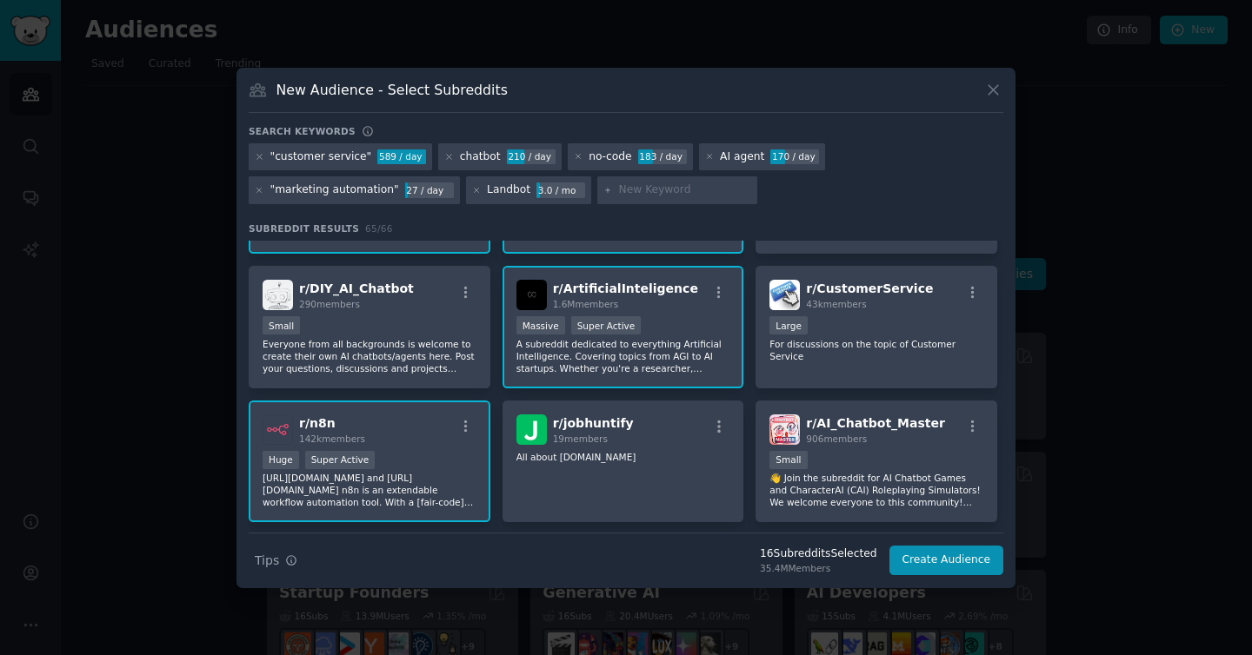
scroll to position [640, 0]
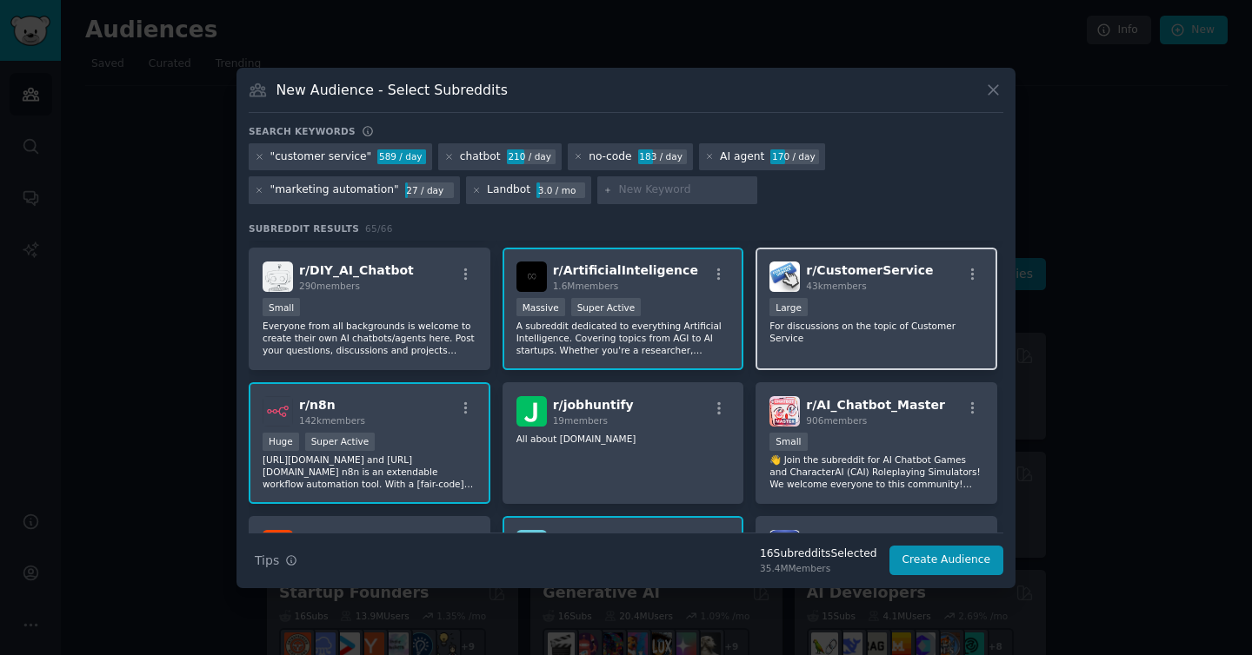
click at [924, 297] on div "r/ CustomerService 43k members 10,000 - 100,000 members Large For discussions o…" at bounding box center [876, 309] width 242 height 123
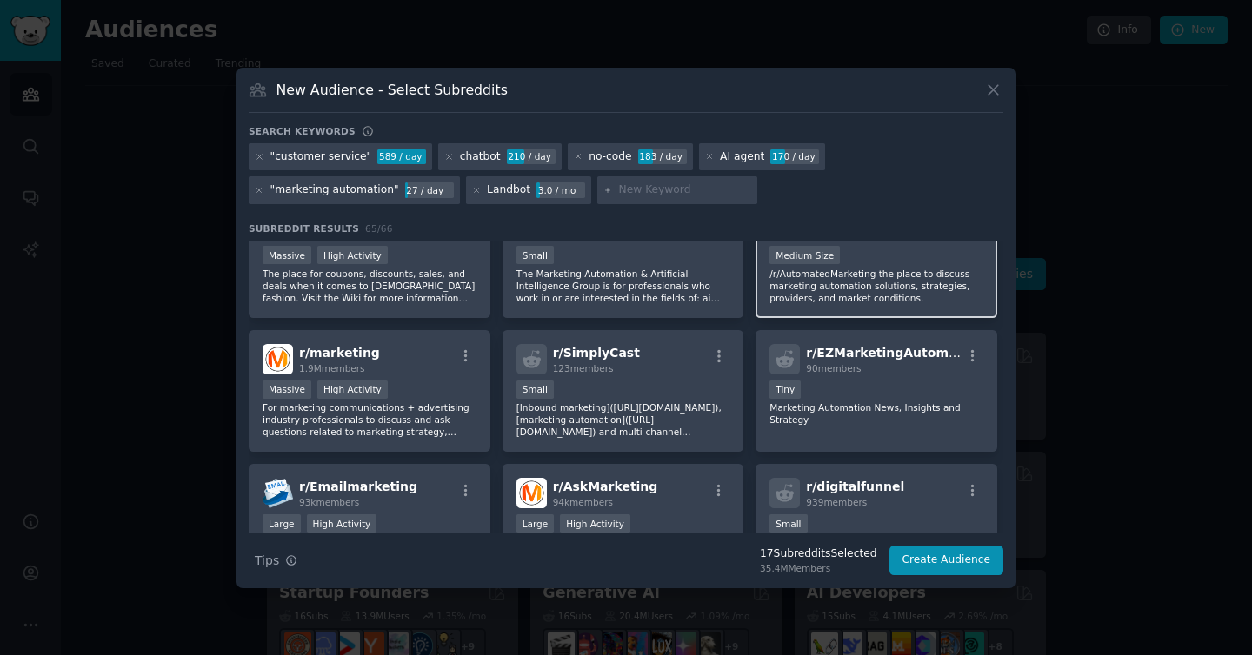
scroll to position [1873, 0]
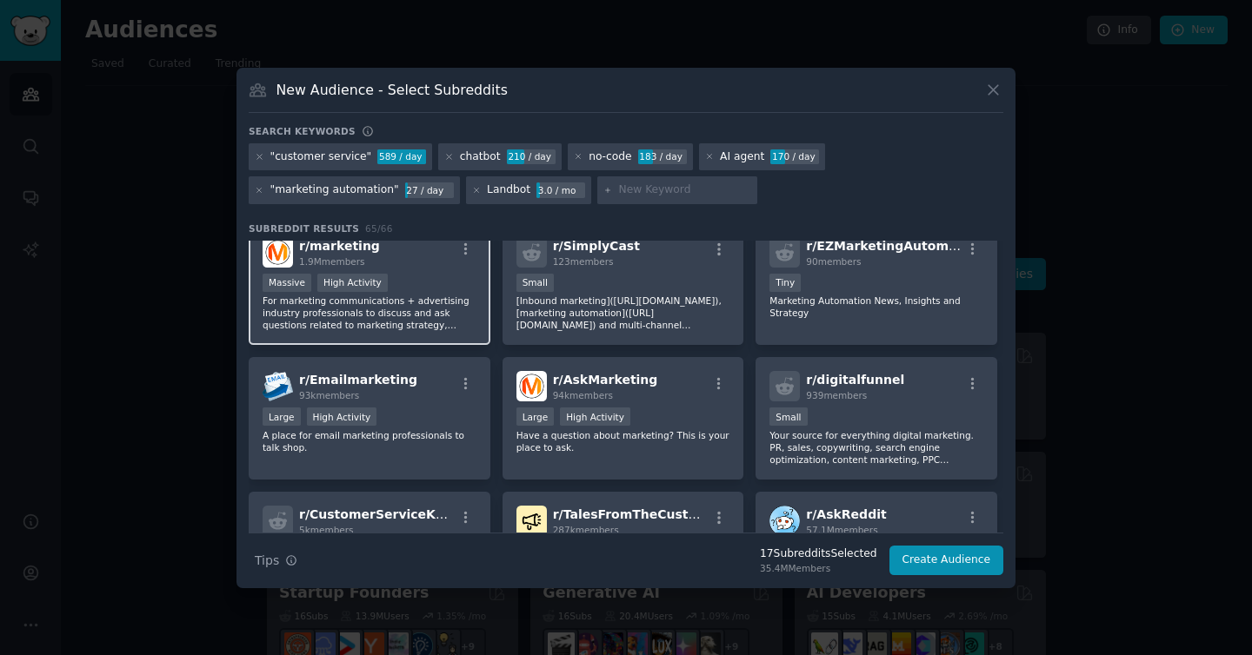
click at [412, 280] on div "Massive High Activity" at bounding box center [369, 285] width 214 height 22
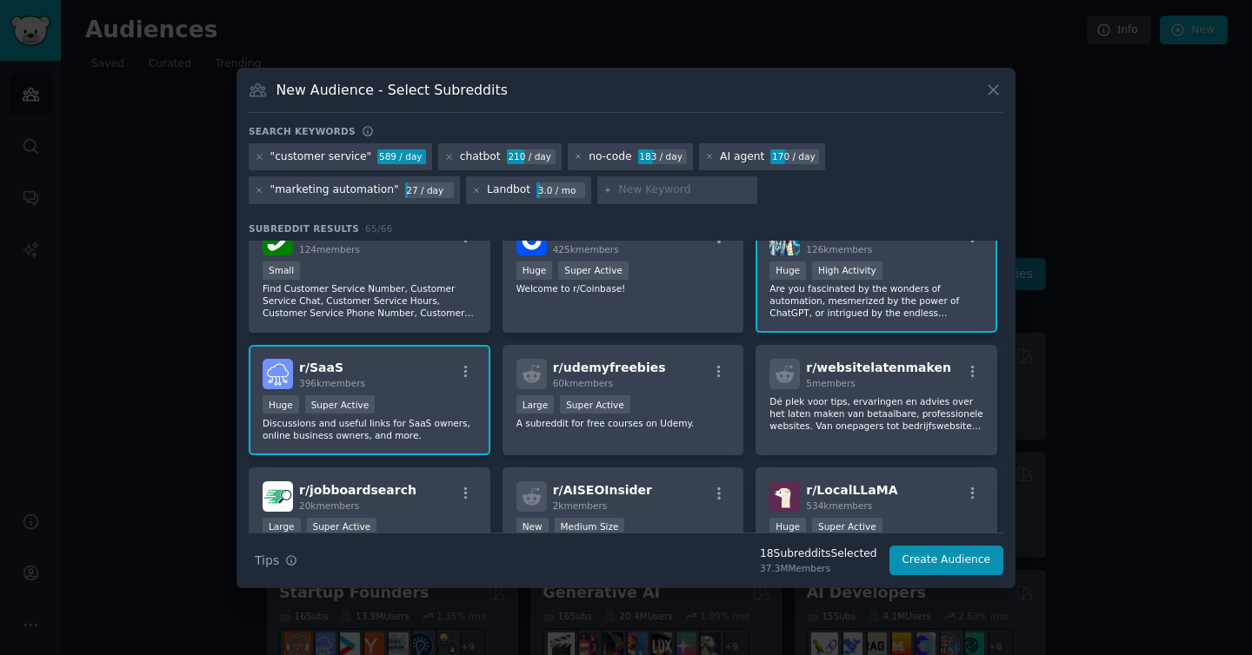
scroll to position [2428, 0]
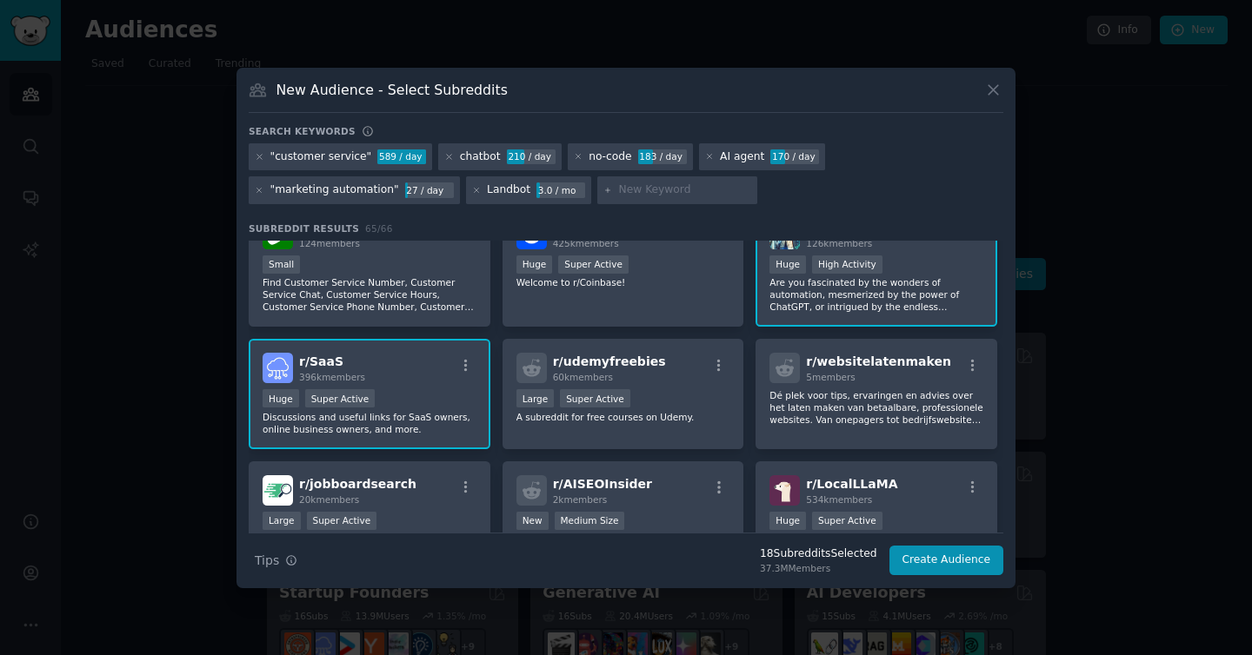
click at [655, 195] on input "text" at bounding box center [685, 191] width 132 height 16
type input ""sales automation""
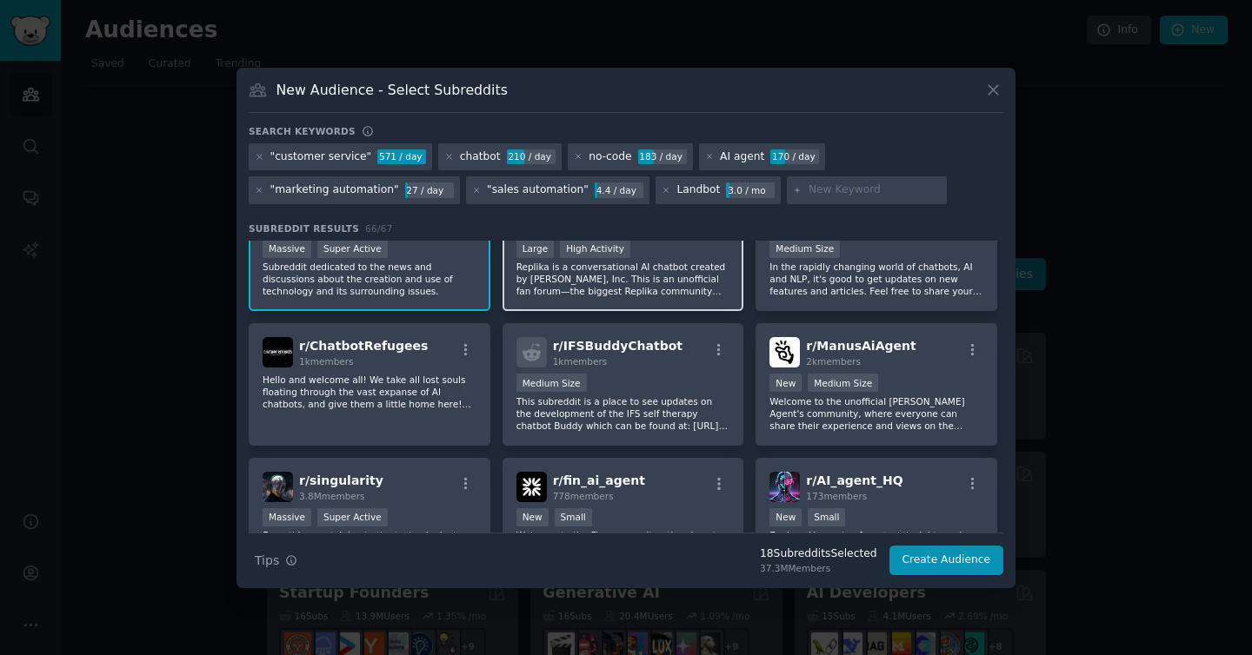
scroll to position [1113, 0]
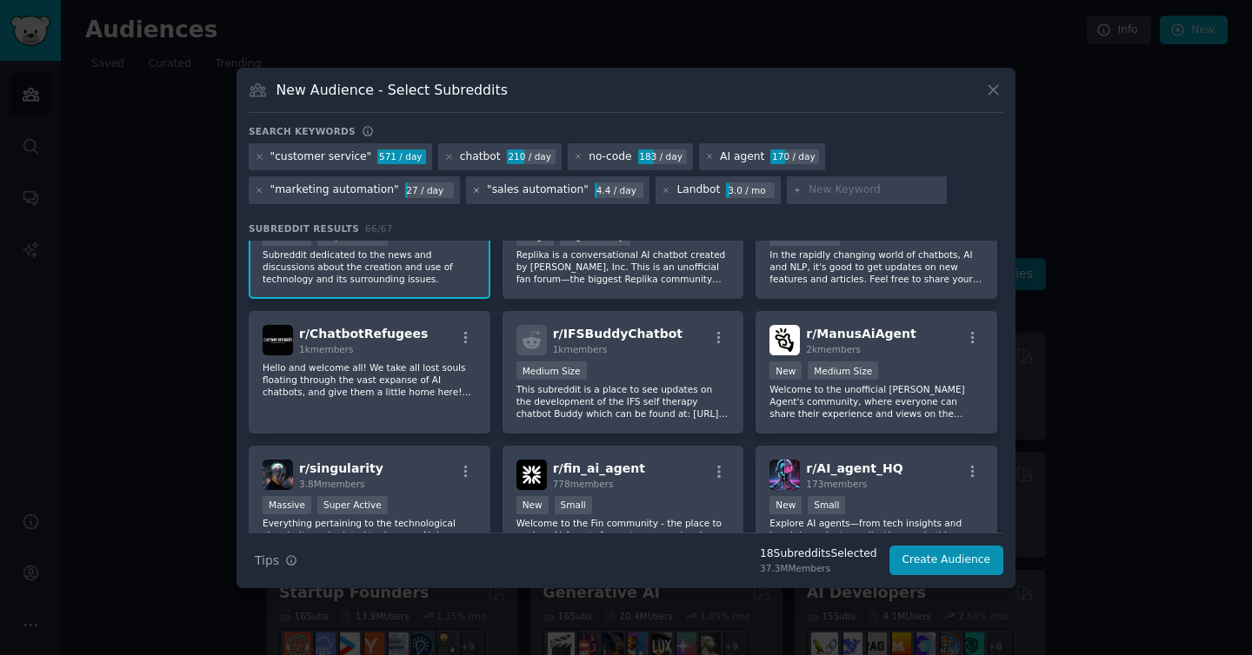
click at [472, 189] on icon at bounding box center [477, 191] width 10 height 10
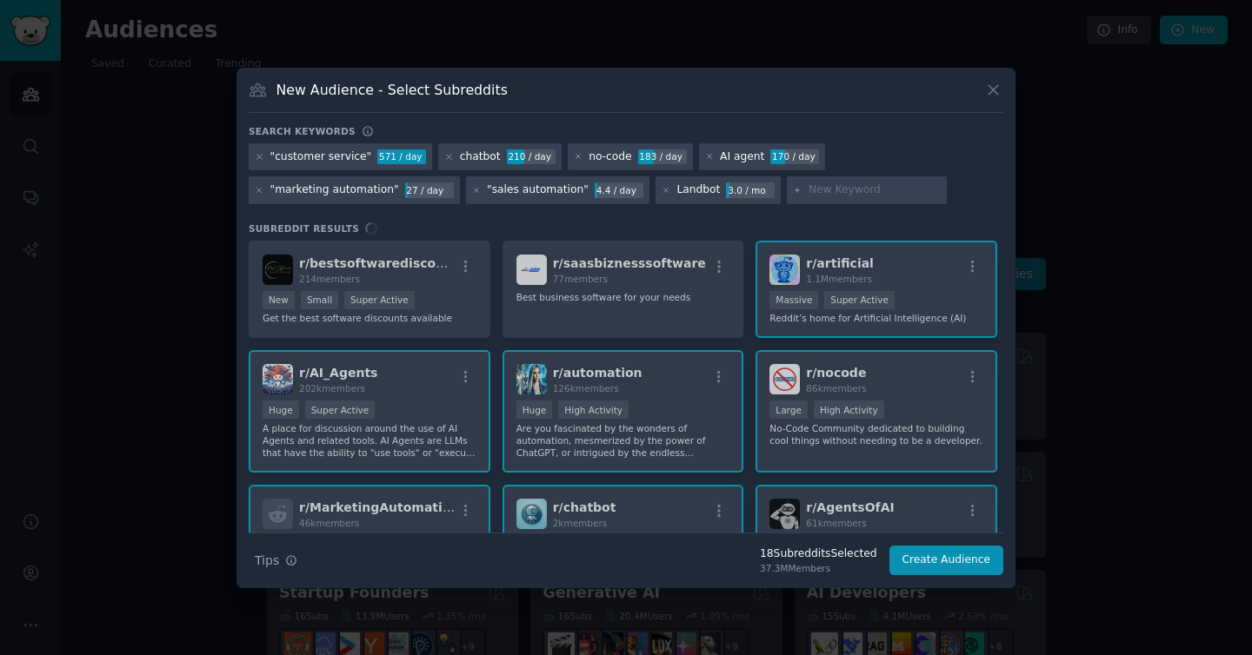
click at [838, 196] on input "text" at bounding box center [874, 191] width 132 height 16
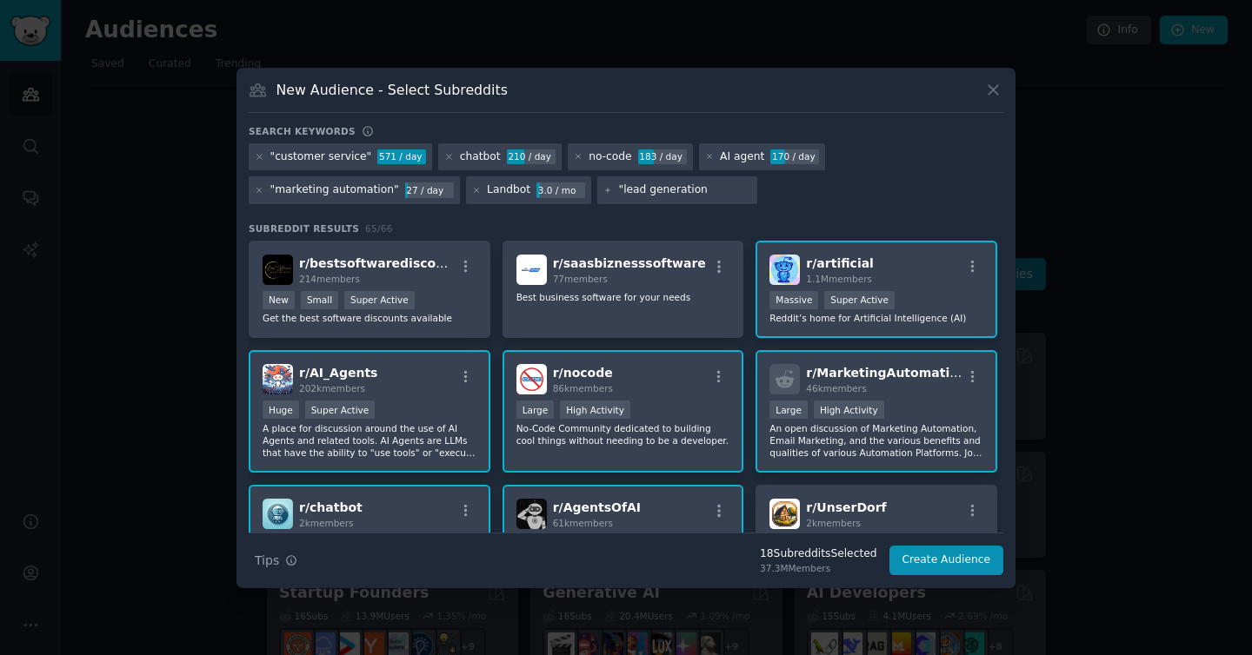
type input ""lead generation""
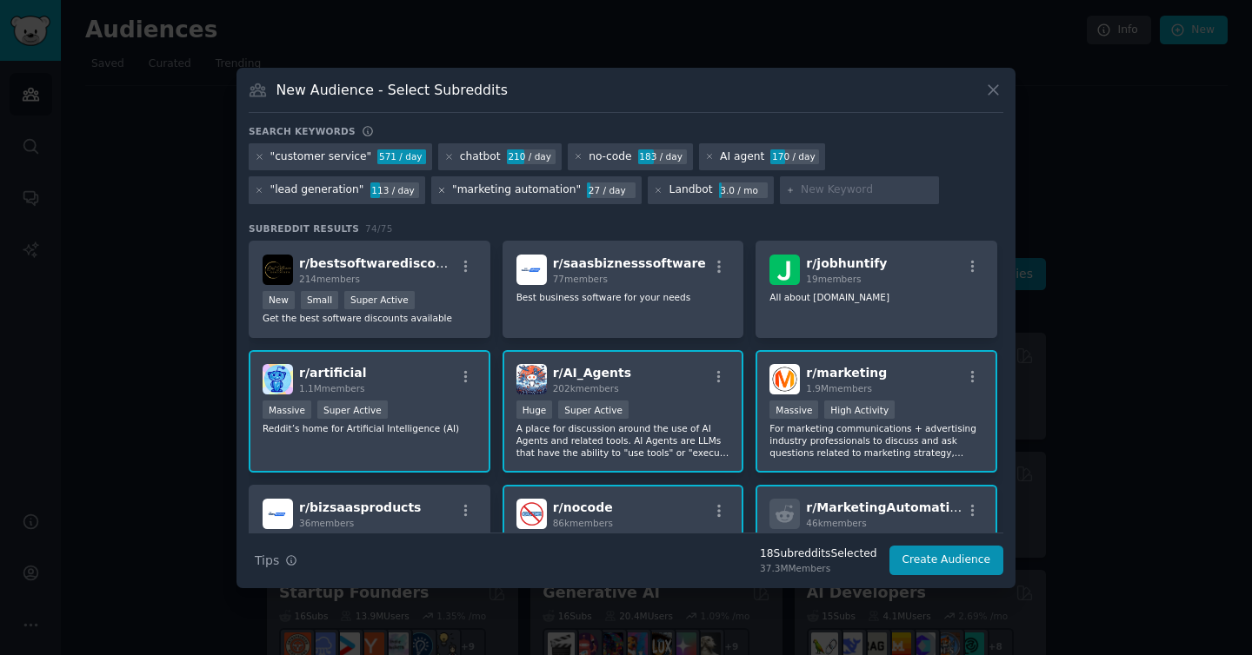
click at [439, 190] on icon at bounding box center [441, 190] width 4 height 4
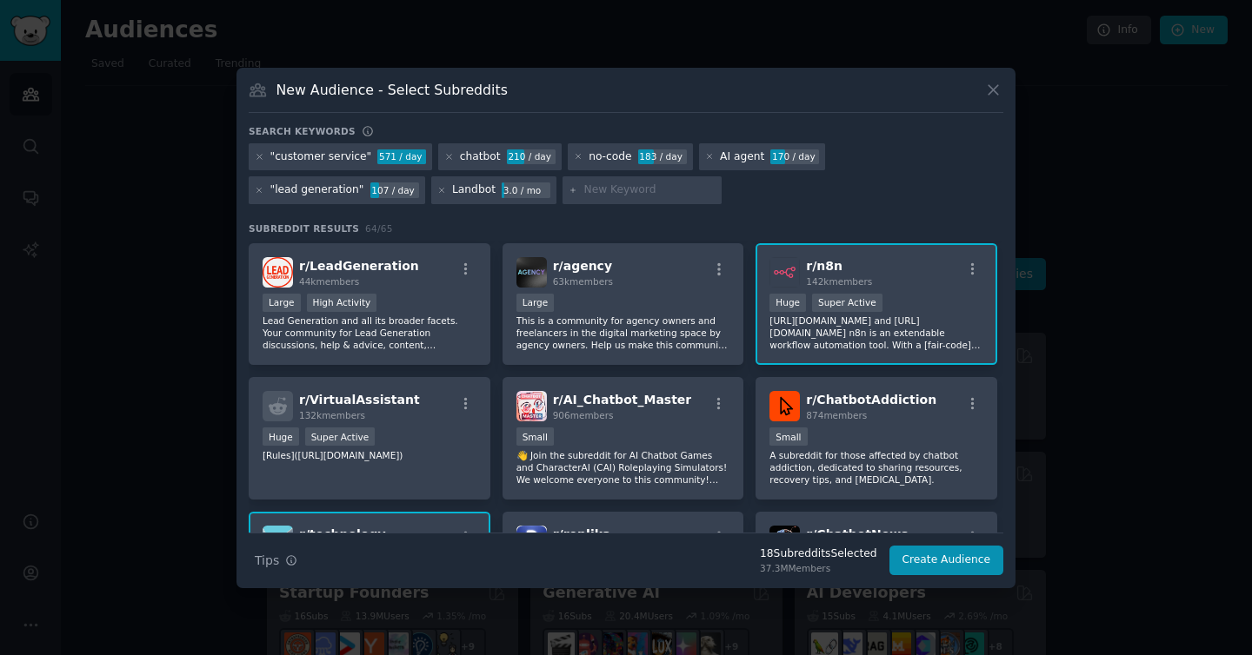
scroll to position [630, 0]
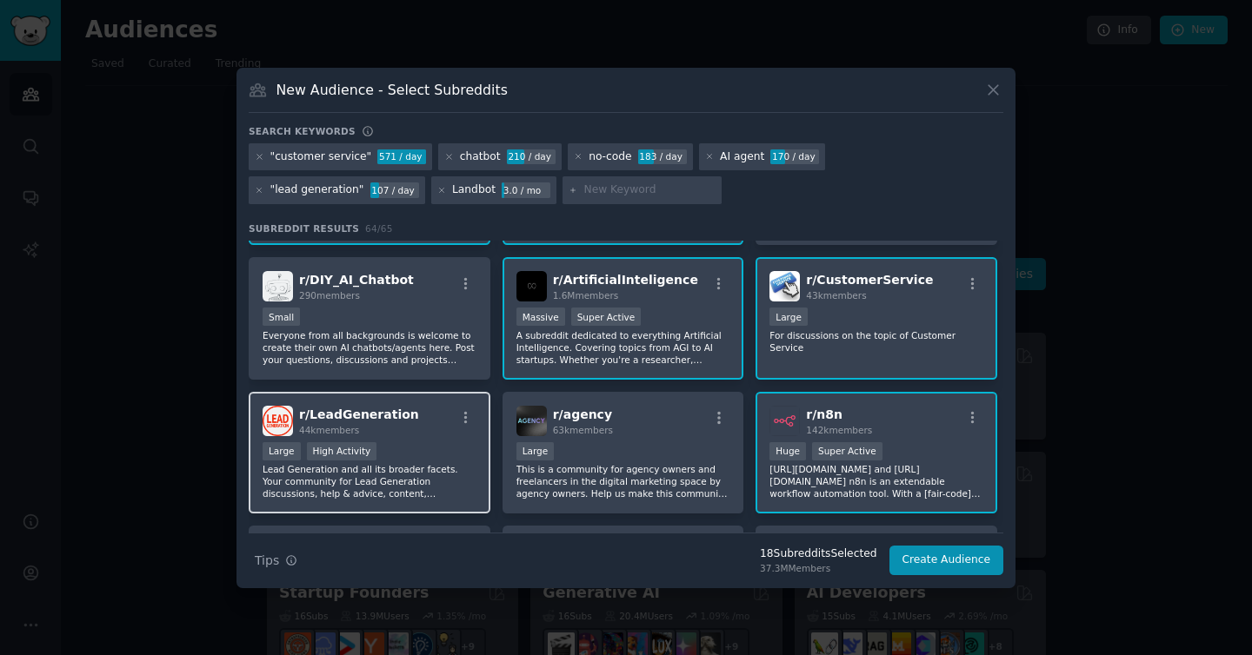
click at [420, 462] on div "Large High Activity" at bounding box center [369, 453] width 214 height 22
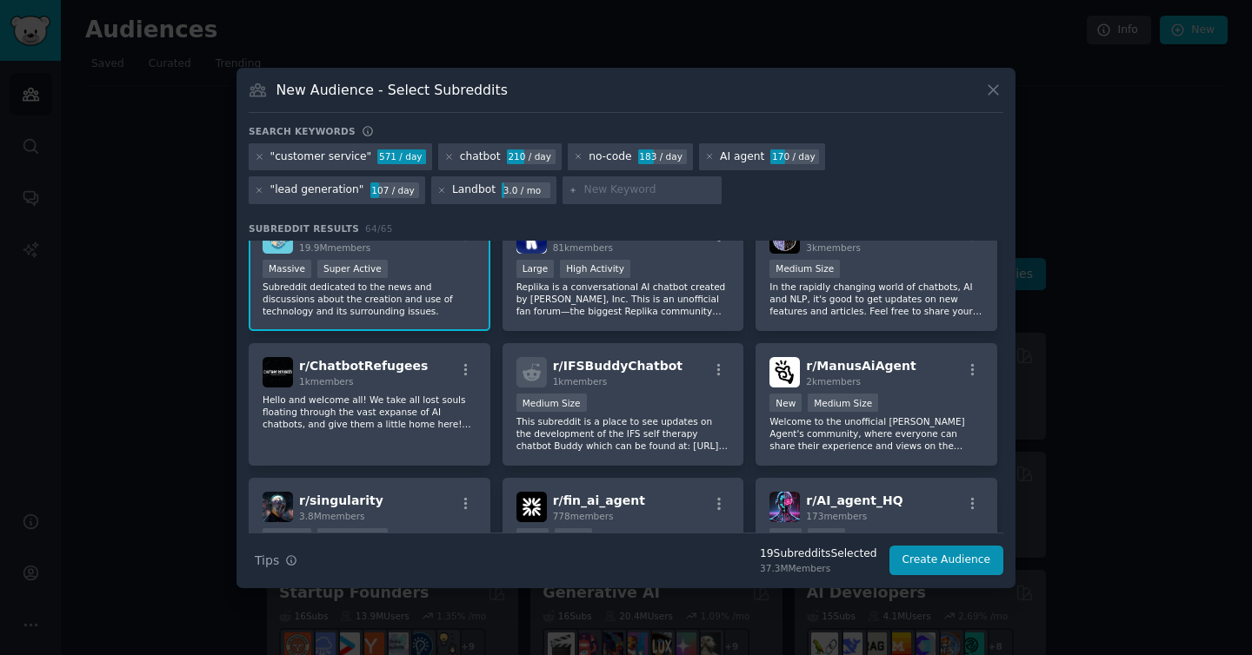
scroll to position [1092, 0]
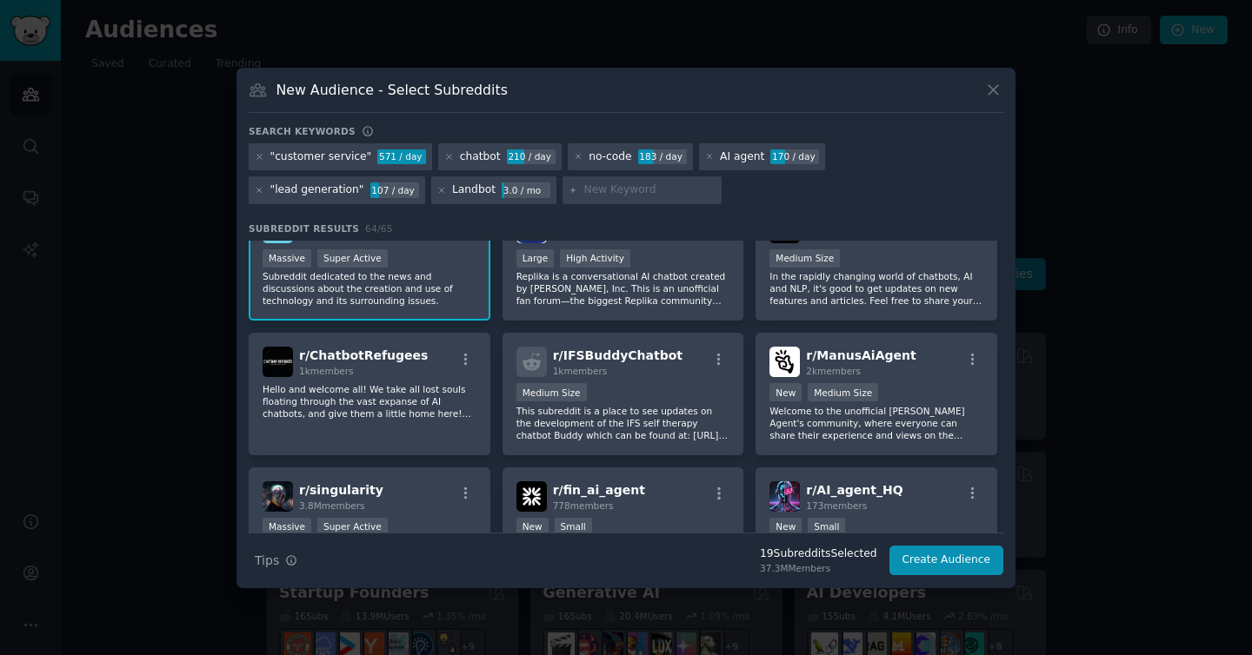
click at [562, 180] on div at bounding box center [642, 190] width 160 height 28
click at [583, 187] on input "text" at bounding box center [649, 191] width 132 height 16
paste input "workflow automation"
type input ""workflow automation""
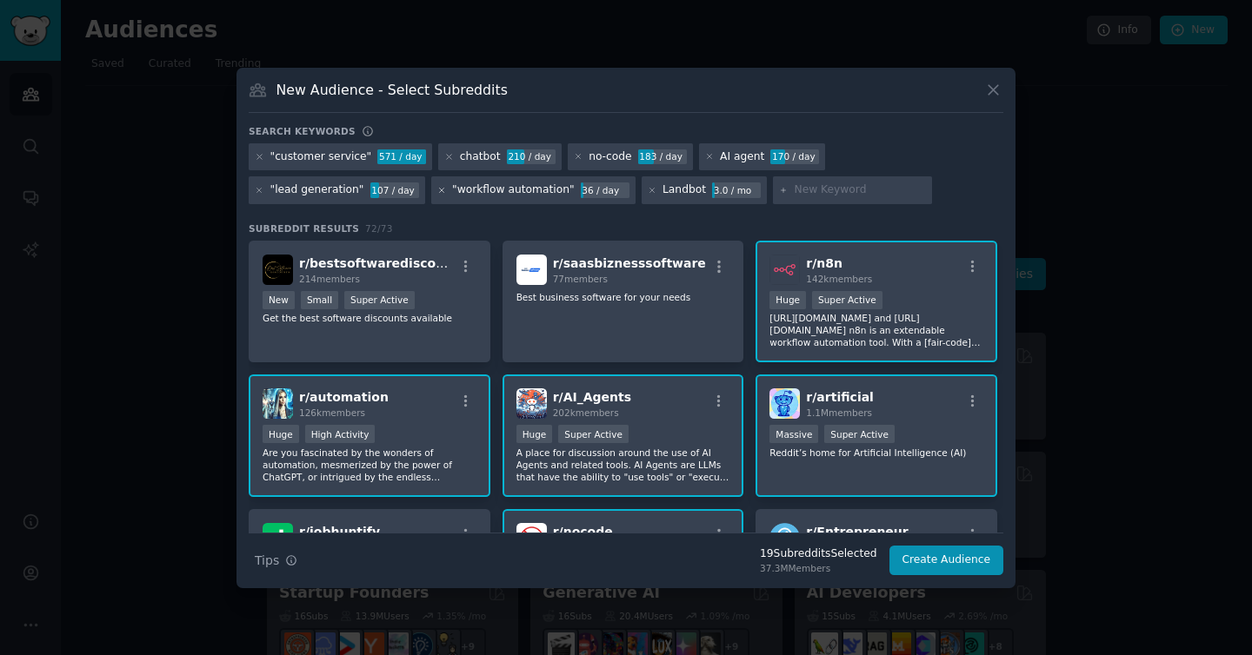
click at [437, 190] on icon at bounding box center [442, 191] width 10 height 10
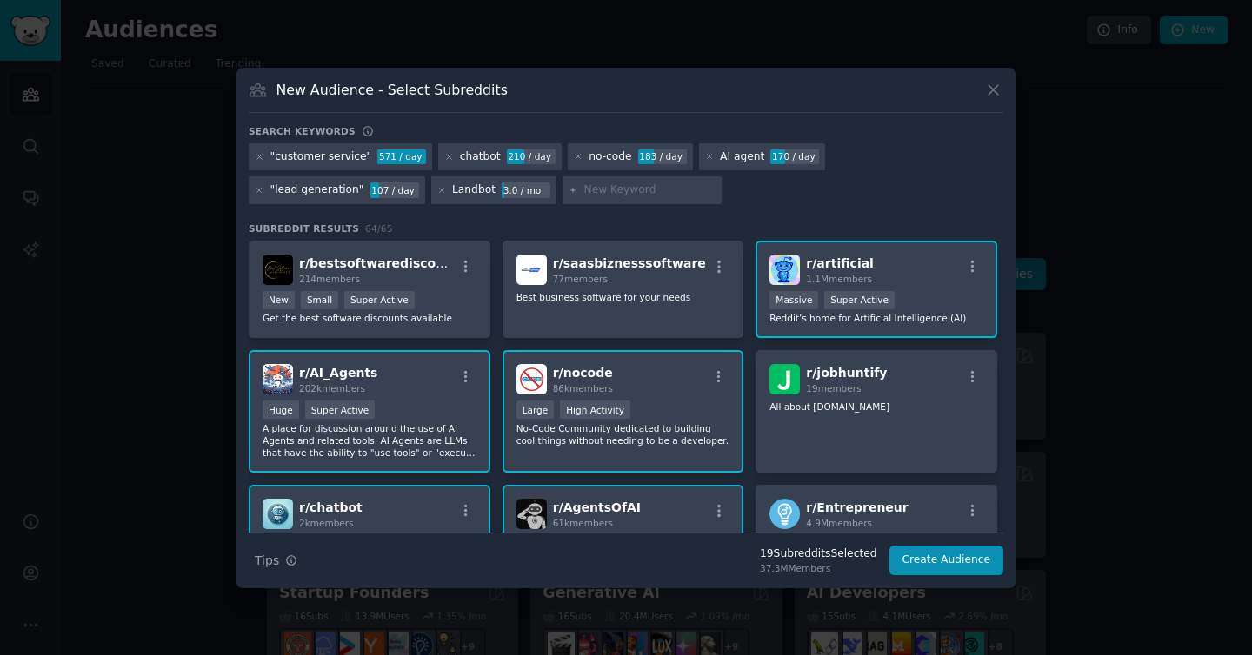
click at [454, 175] on div ""customer service" 571 / day chatbot 210 / day no-code 183 / day AI agent 170 /…" at bounding box center [626, 176] width 754 height 67
click at [583, 191] on input "text" at bounding box center [649, 191] width 132 height 16
type input ""conversational AI""
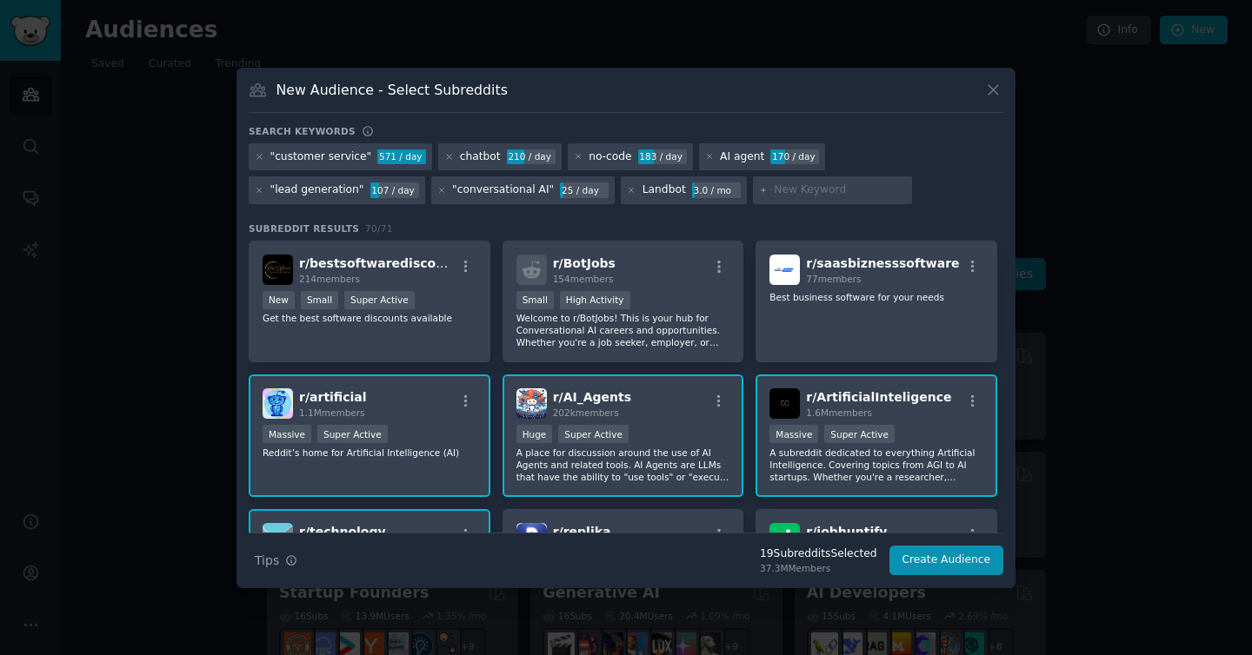
click at [774, 196] on input "text" at bounding box center [840, 191] width 132 height 16
type input ""AI chatbot""
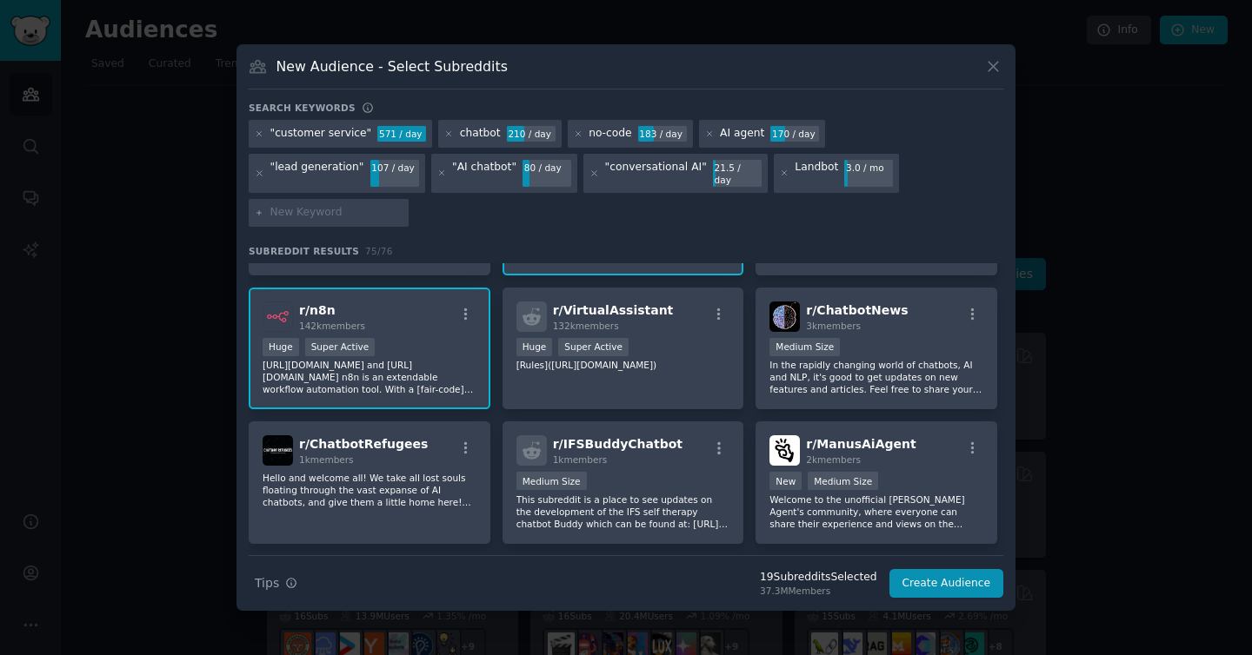
scroll to position [1285, 0]
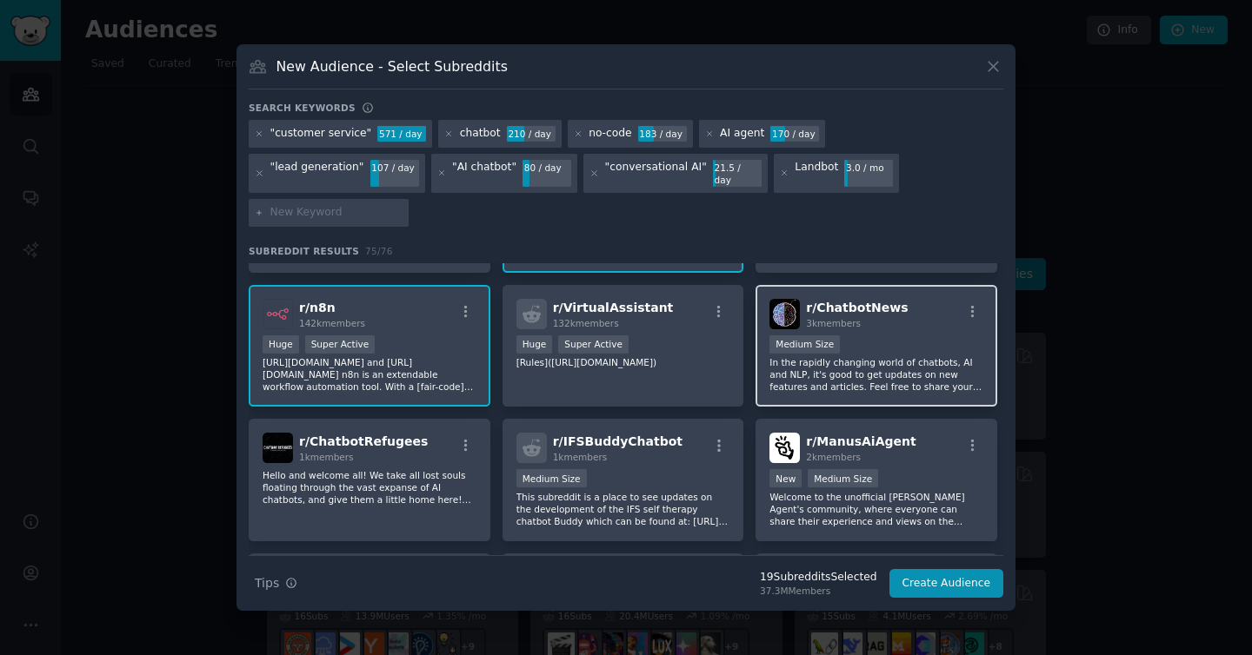
click at [875, 317] on div "3k members" at bounding box center [857, 323] width 102 height 12
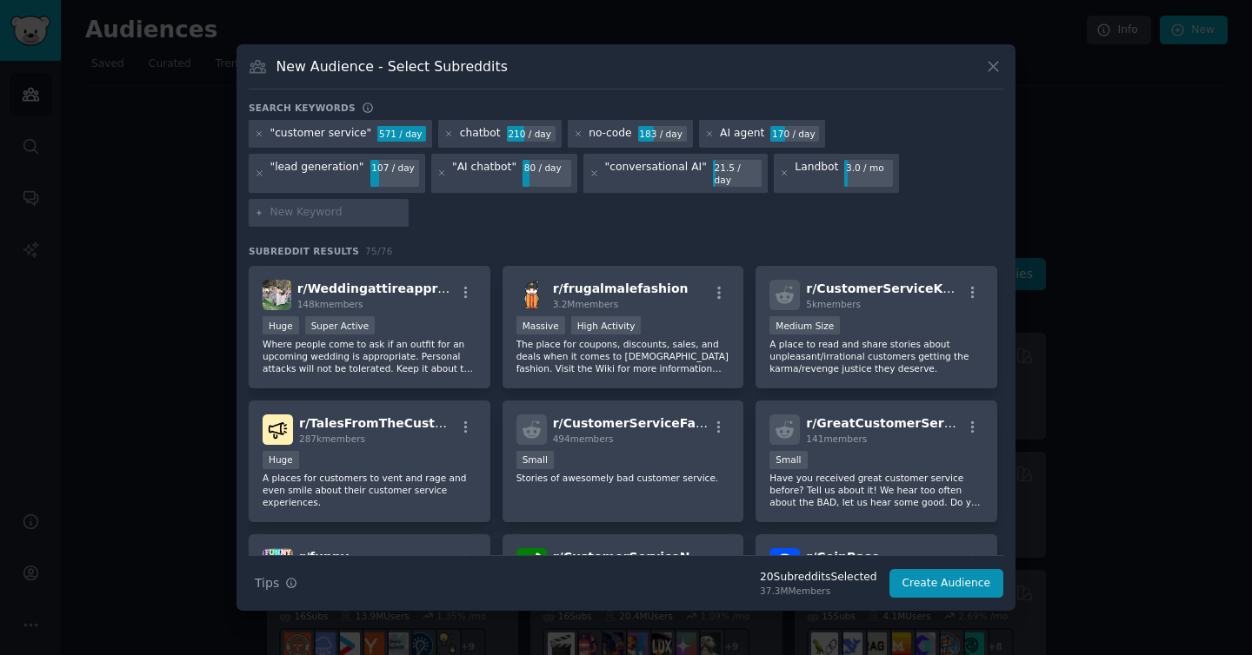
scroll to position [1989, 0]
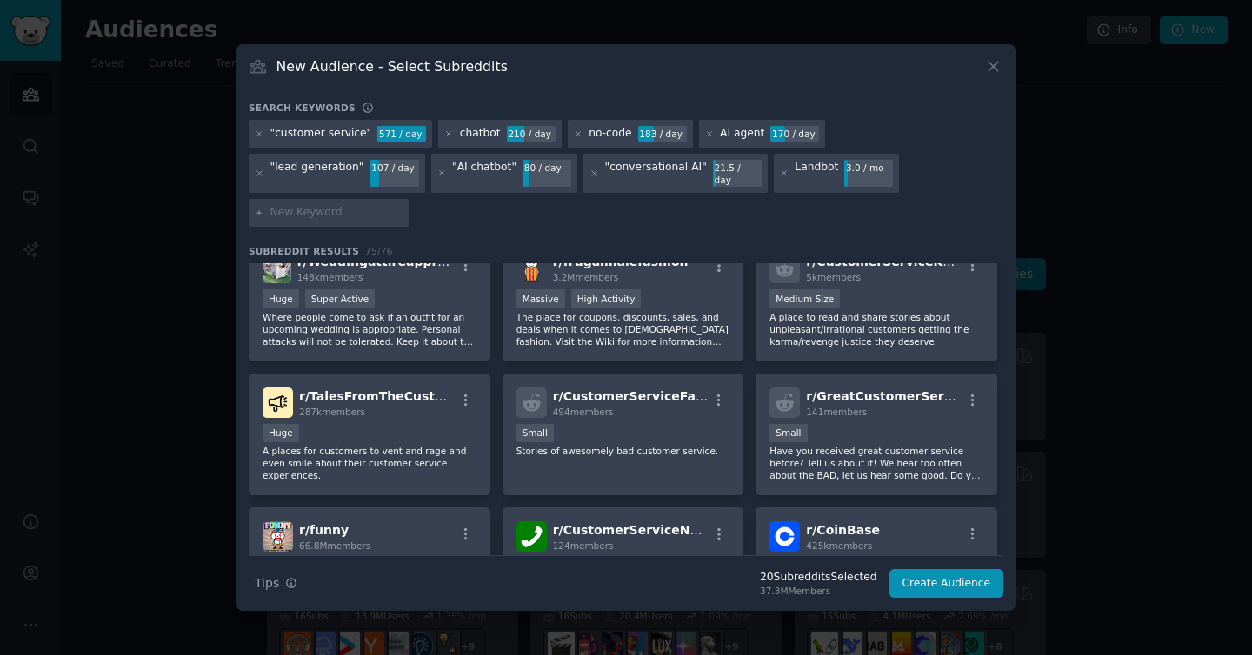
click at [402, 205] on input "text" at bounding box center [336, 213] width 132 height 16
type input ""chatbot builder""
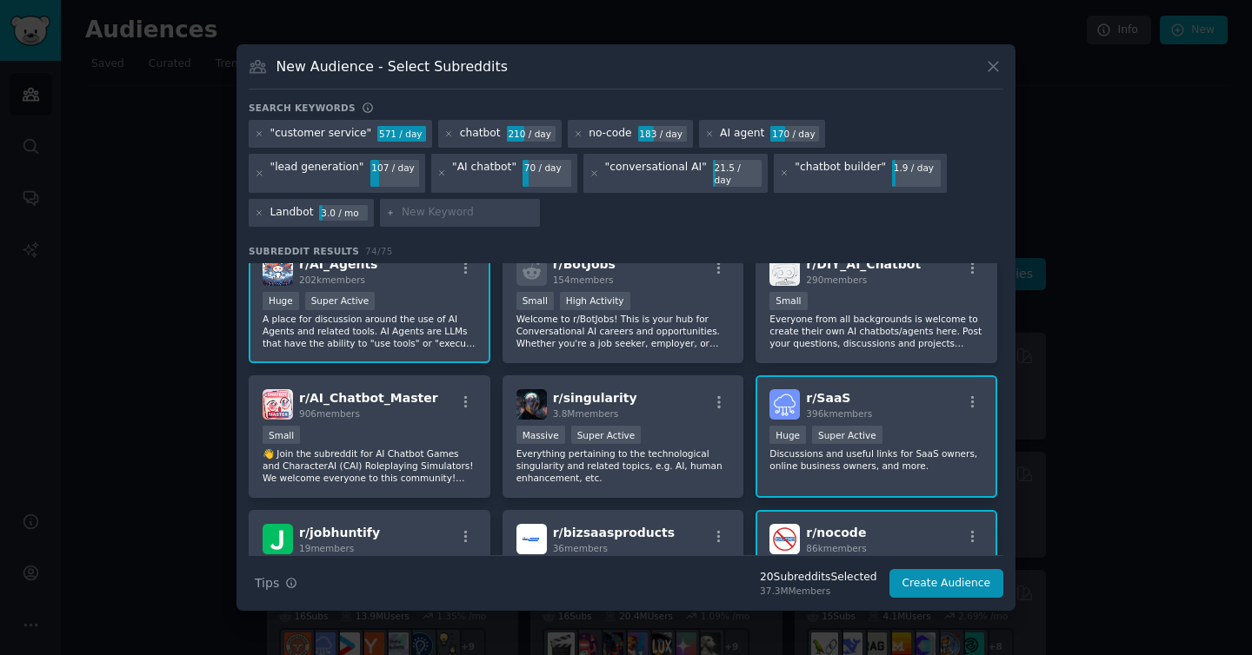
scroll to position [276, 0]
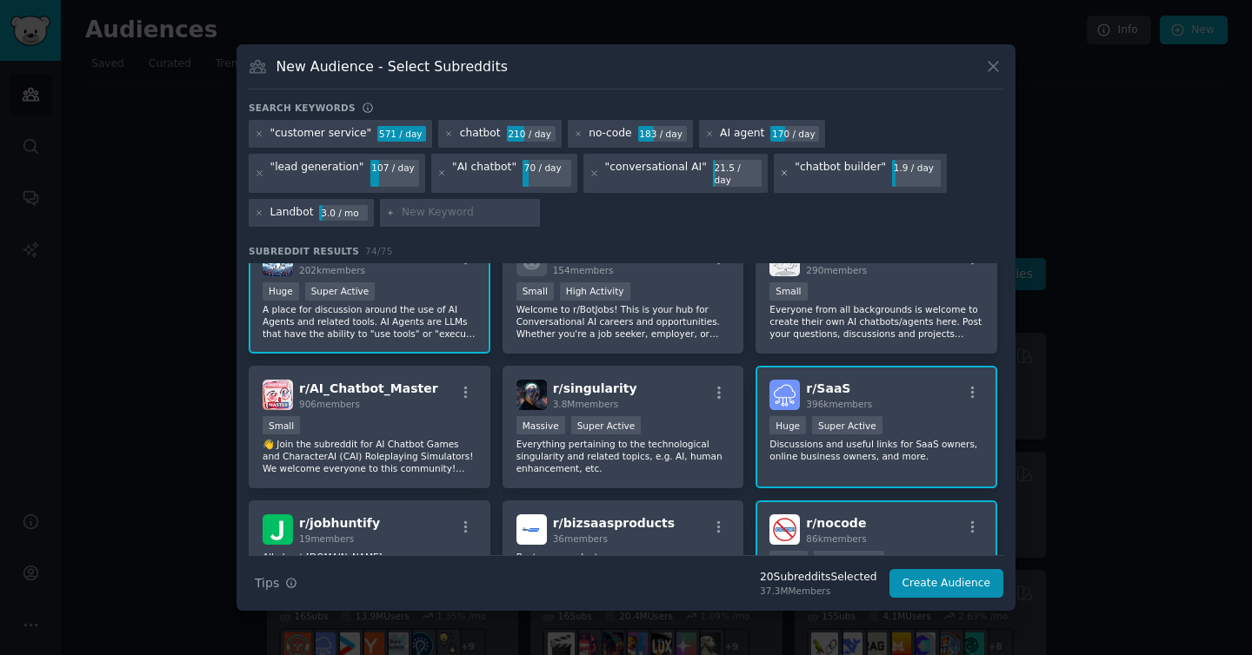
click at [780, 174] on icon at bounding box center [785, 174] width 10 height 10
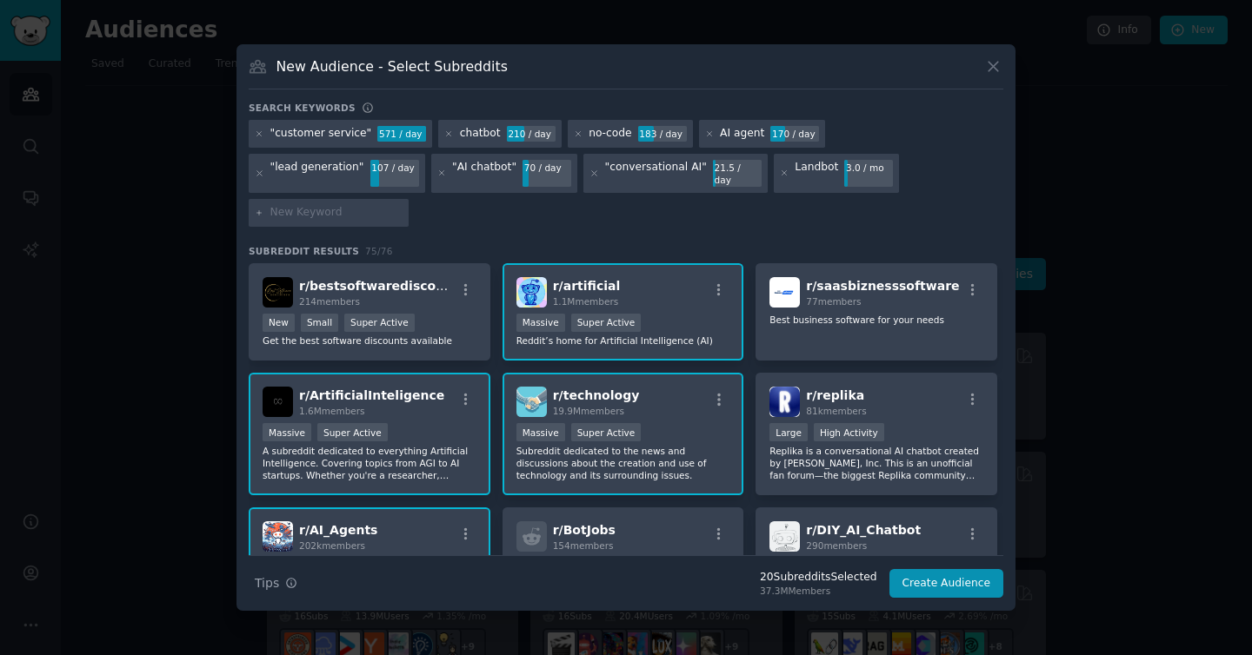
click at [402, 205] on input "text" at bounding box center [336, 213] width 132 height 16
type input ""AI automation""
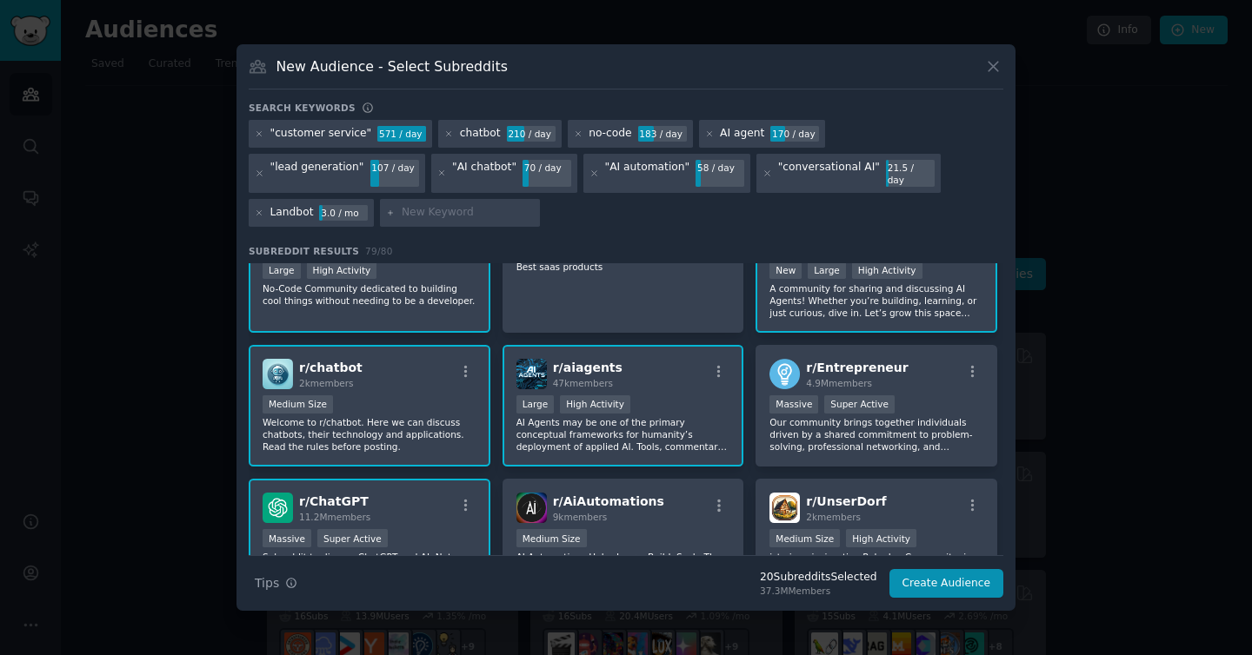
scroll to position [819, 0]
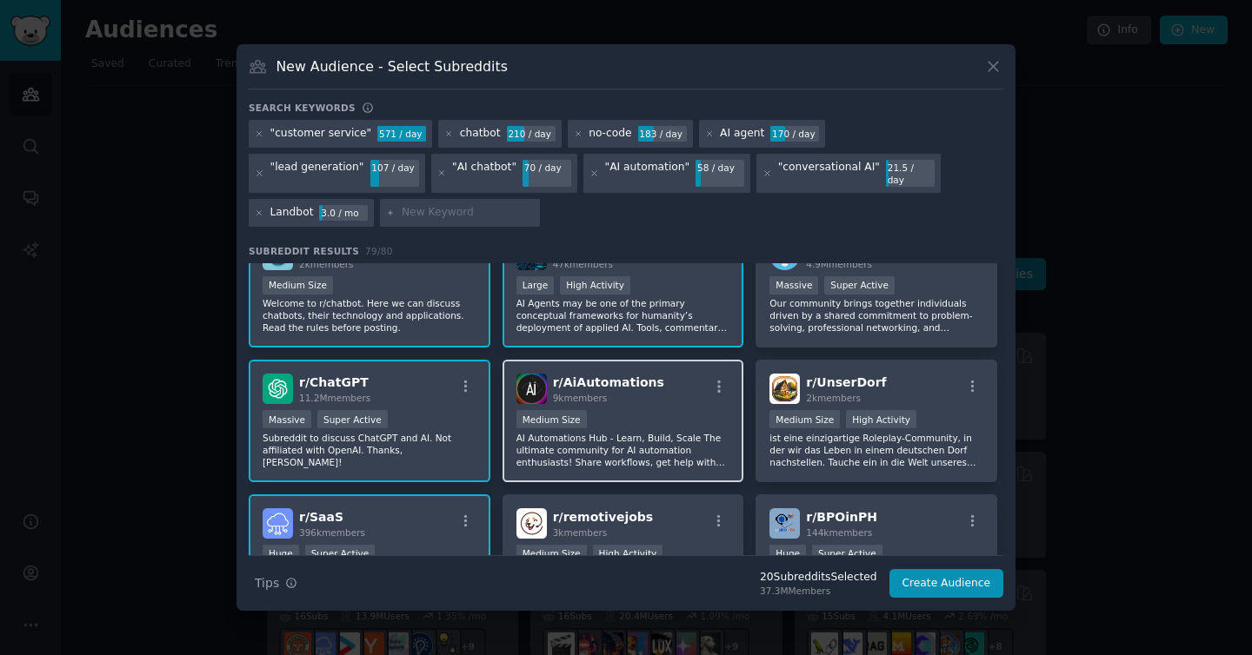
click at [672, 392] on div "r/ AiAutomations 9k members" at bounding box center [623, 389] width 214 height 30
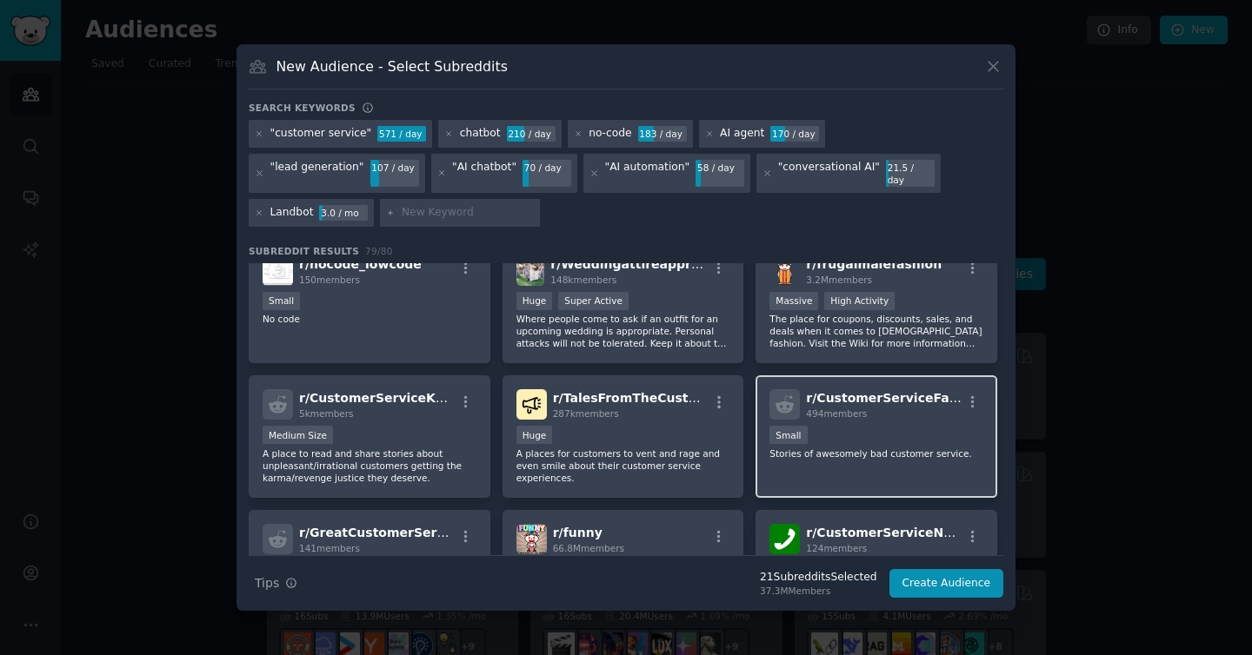
scroll to position [2232, 0]
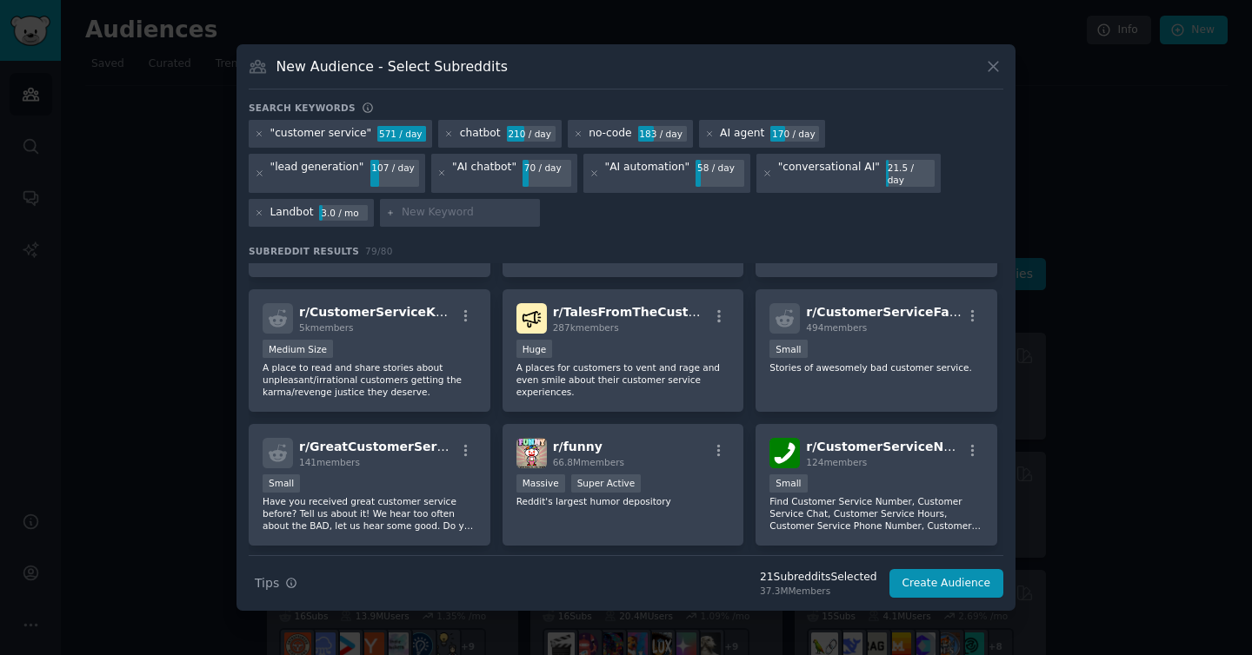
click at [402, 213] on input "text" at bounding box center [468, 213] width 132 height 16
paste input "Typebot"
type input "Typebot"
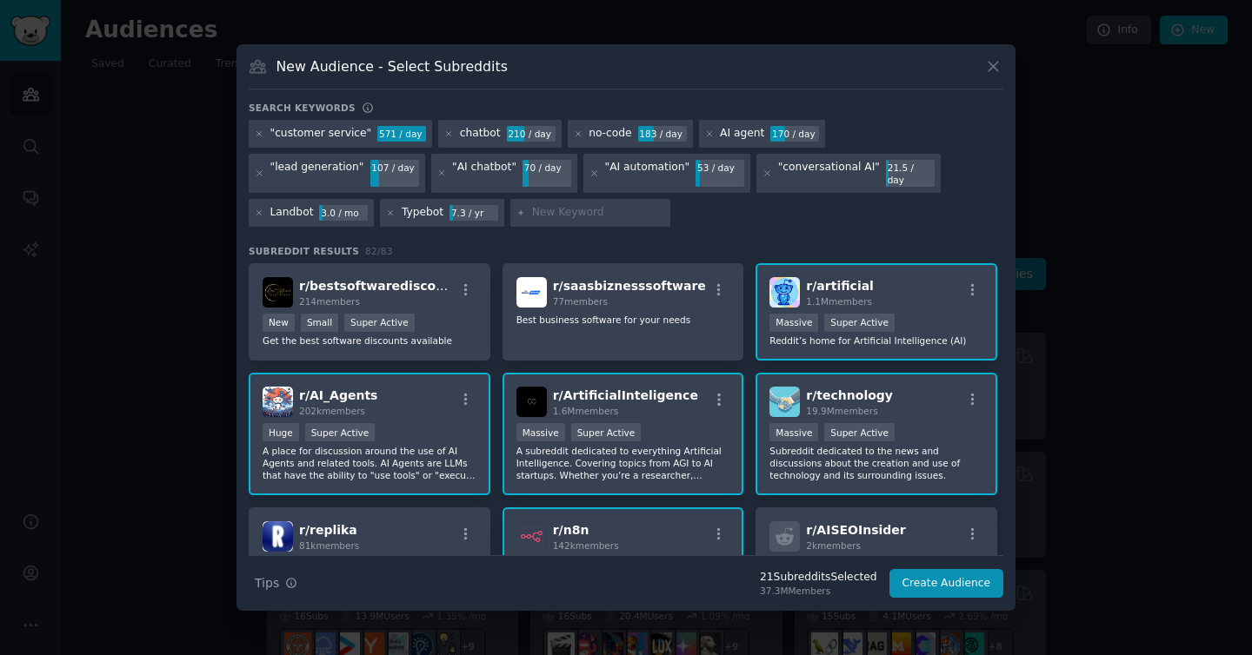
paste input "Botpress"
type input "Botpress"
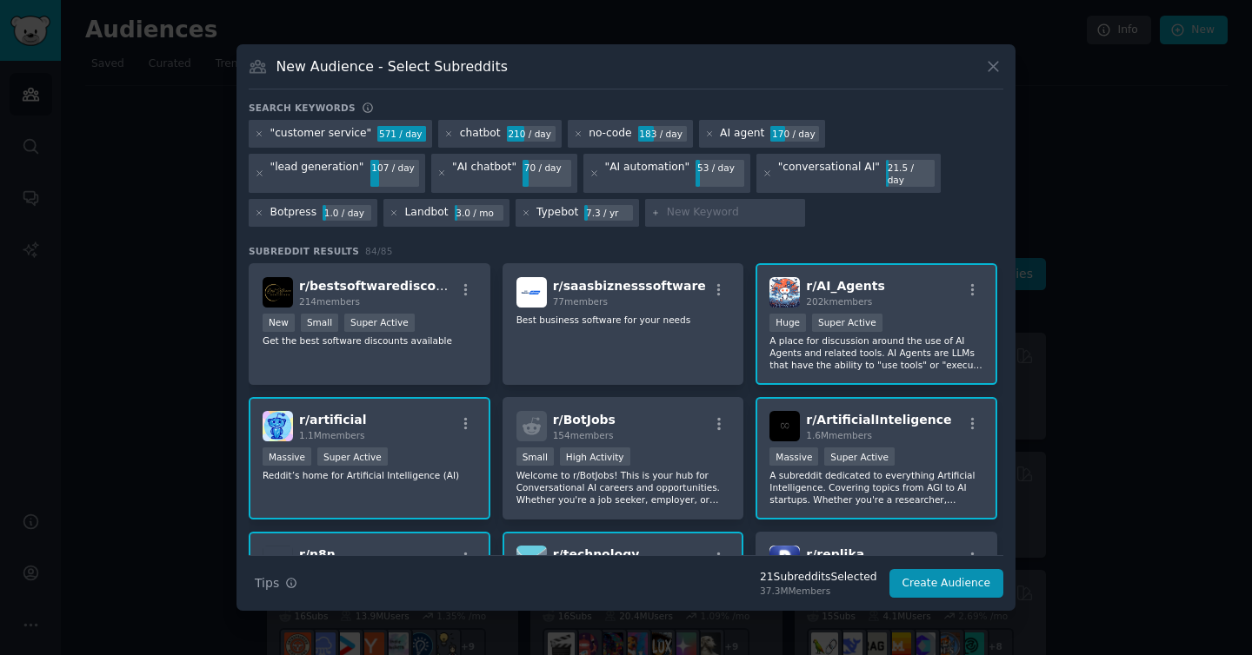
paste input "Make"
type input "Make"
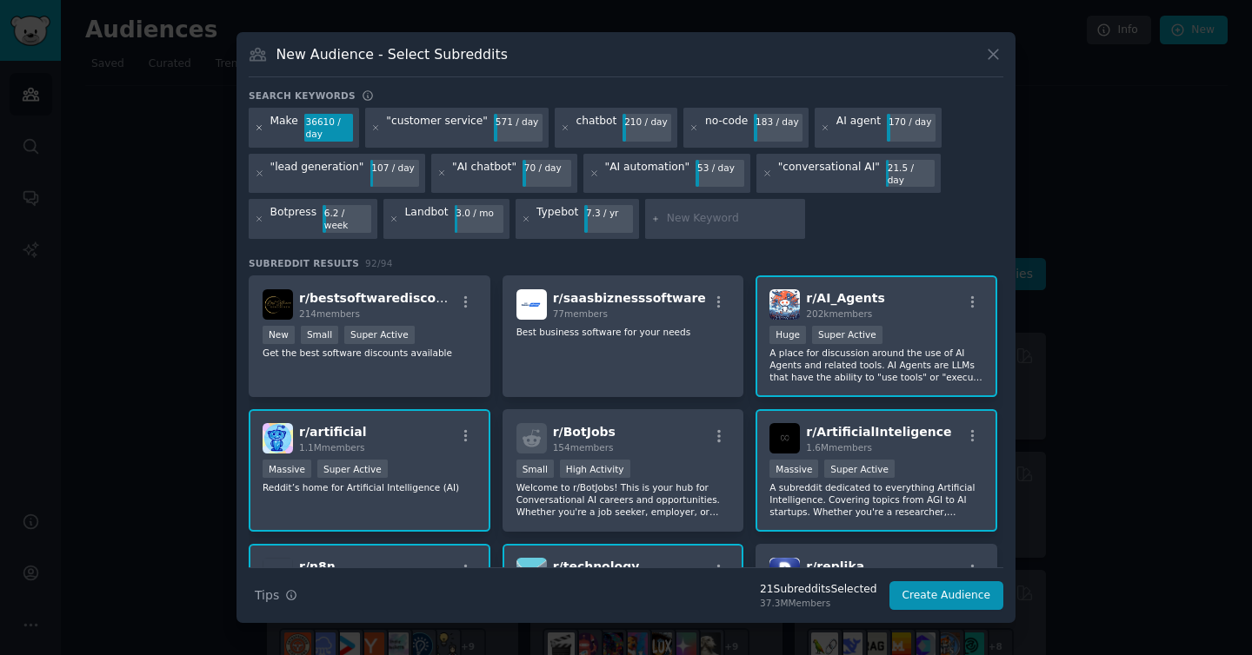
click at [257, 129] on icon at bounding box center [259, 127] width 4 height 4
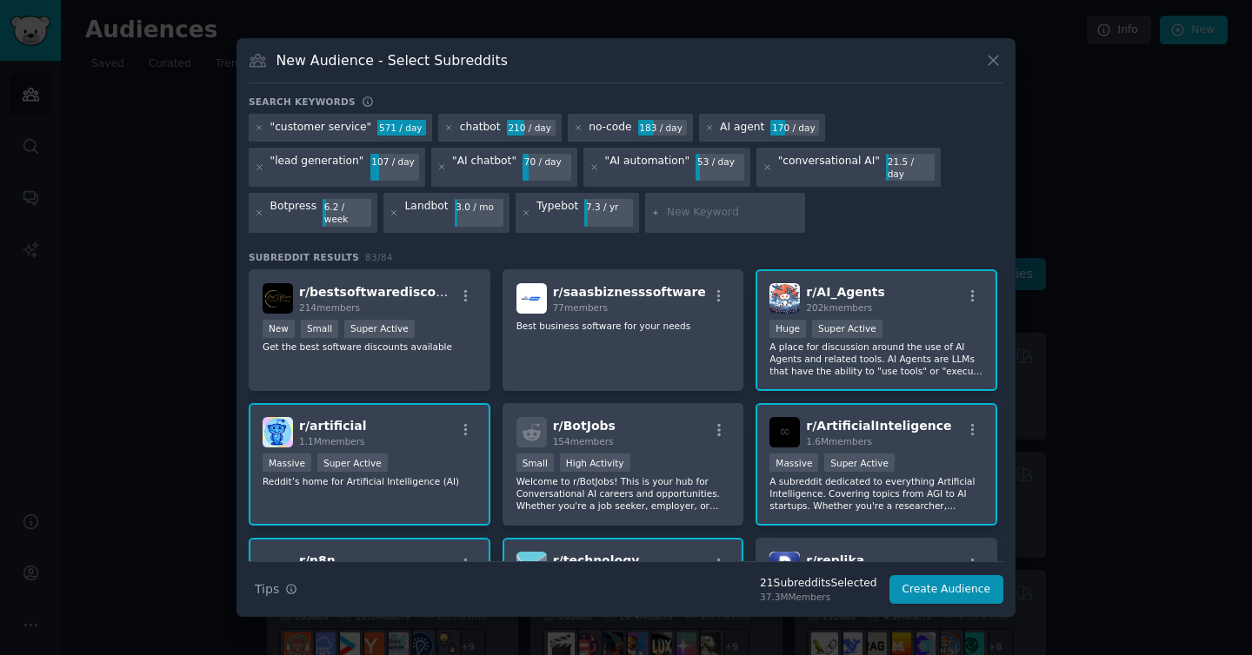
click at [645, 216] on div at bounding box center [725, 213] width 160 height 40
click at [667, 208] on input "text" at bounding box center [733, 213] width 132 height 16
paste input "n8n"
type input "n8n"
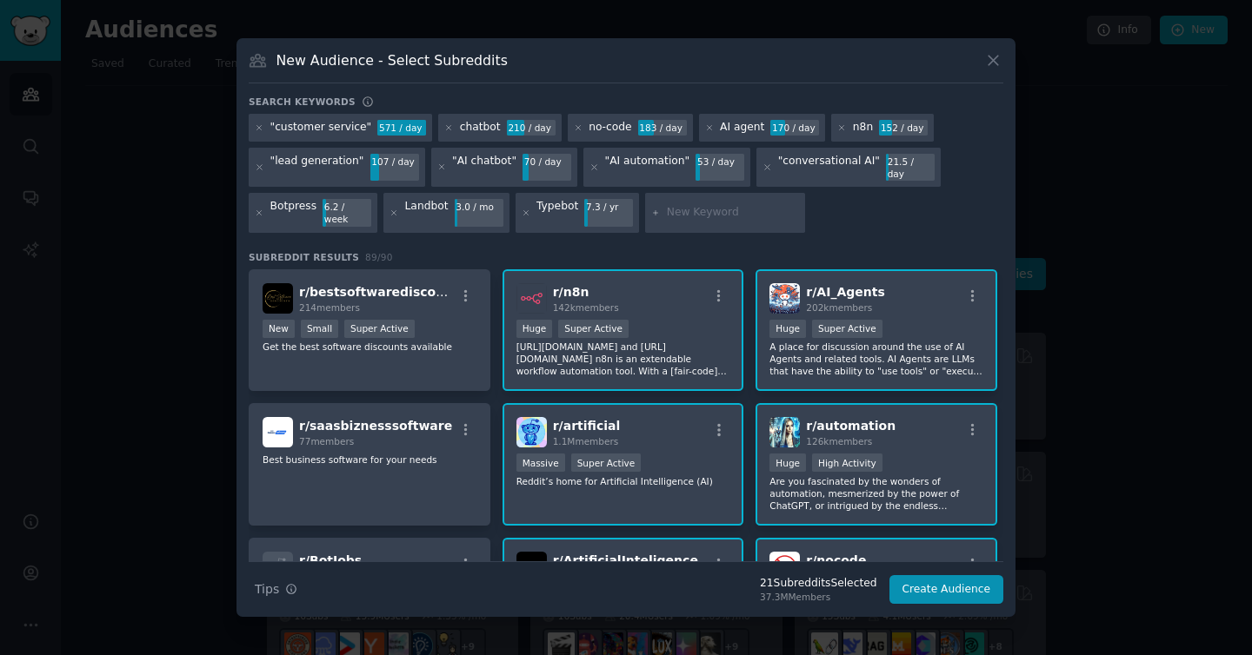
paste input "ManyChat"
type input "ManyChat"
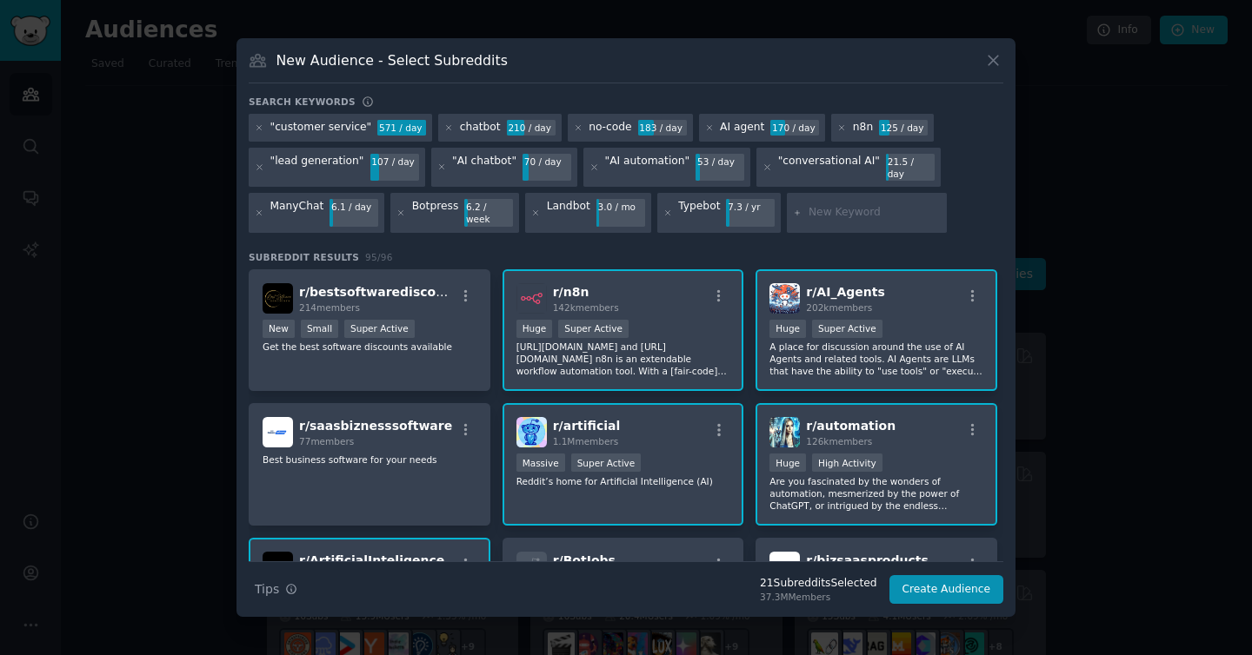
click at [853, 209] on input "text" at bounding box center [874, 213] width 132 height 16
paste input "Drift"
type input "Drift"
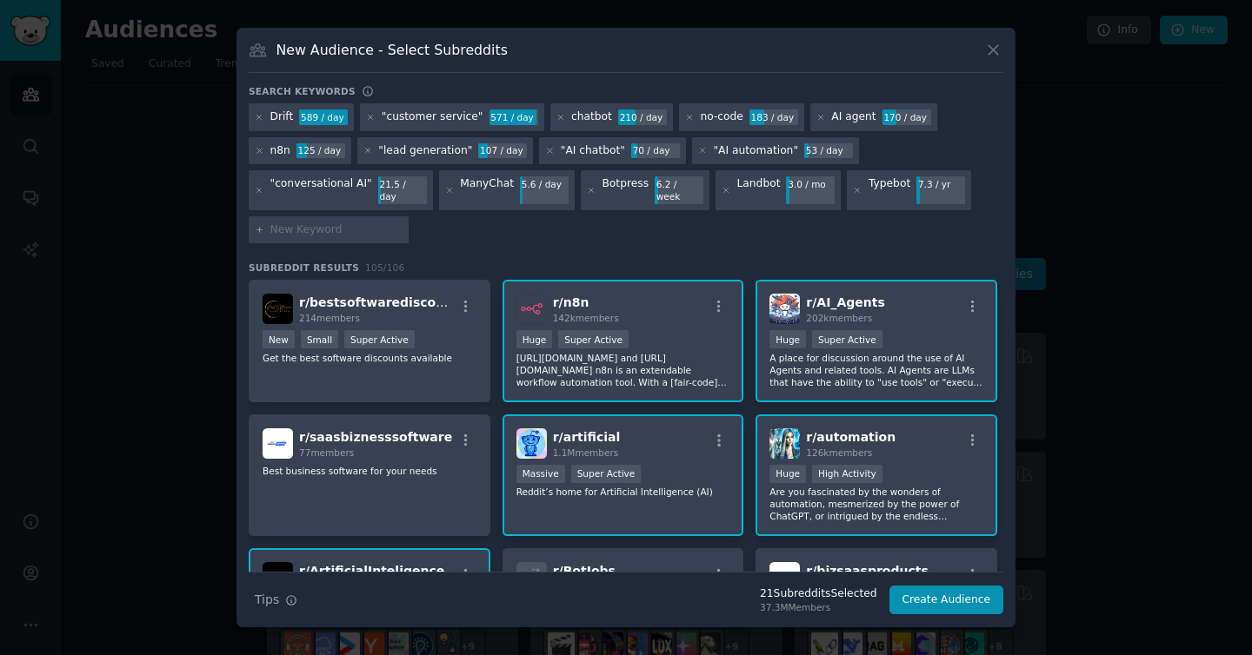
paste input "Tidio"
type input "Tidio\"
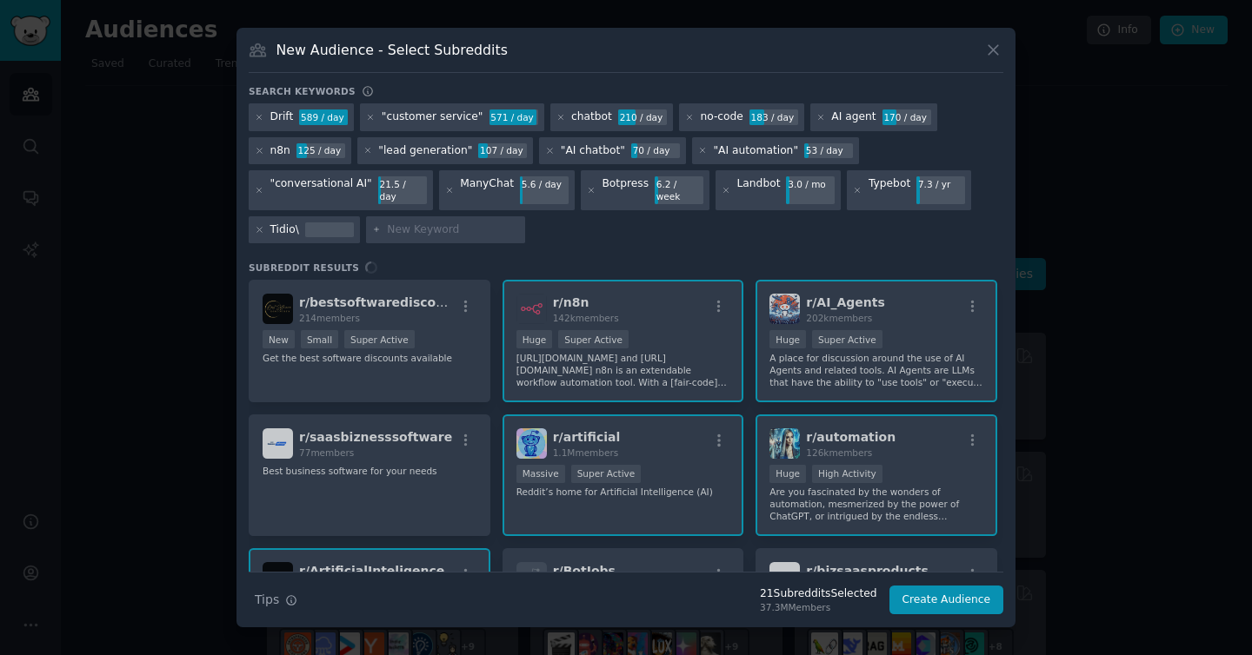
click at [309, 216] on div "Tidio\" at bounding box center [304, 230] width 111 height 28
click at [302, 226] on div "Tidio\" at bounding box center [304, 230] width 111 height 28
click at [295, 228] on div "Tidio\" at bounding box center [284, 230] width 29 height 16
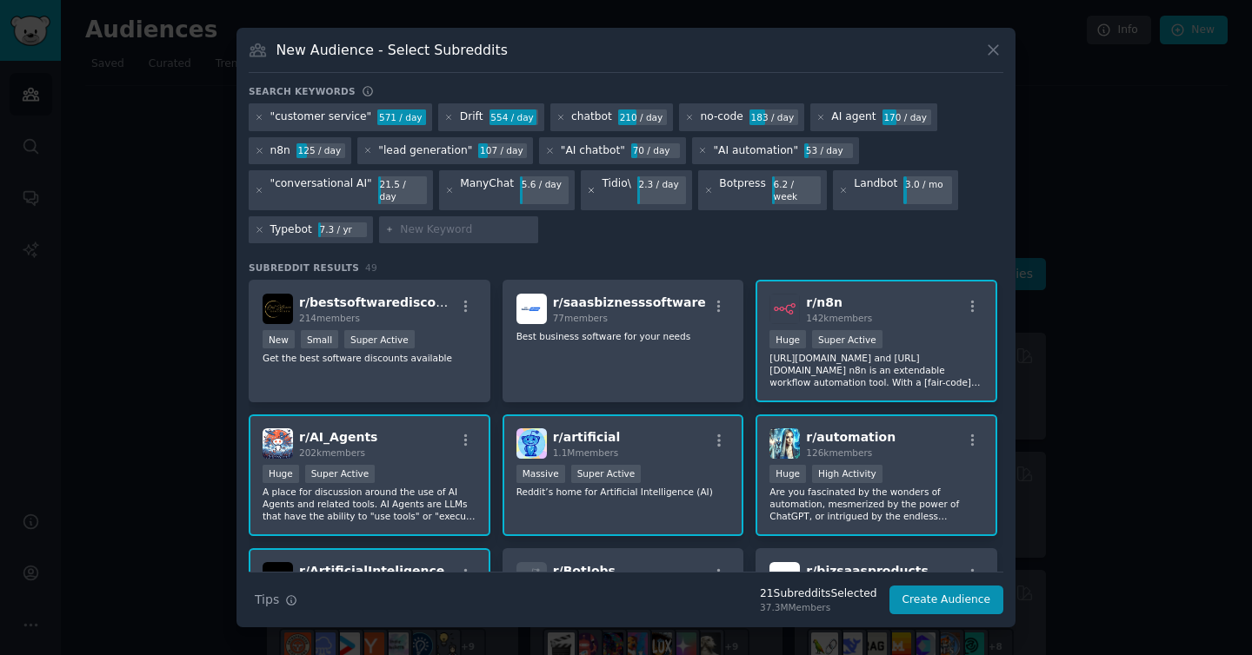
click at [587, 192] on icon at bounding box center [592, 191] width 10 height 10
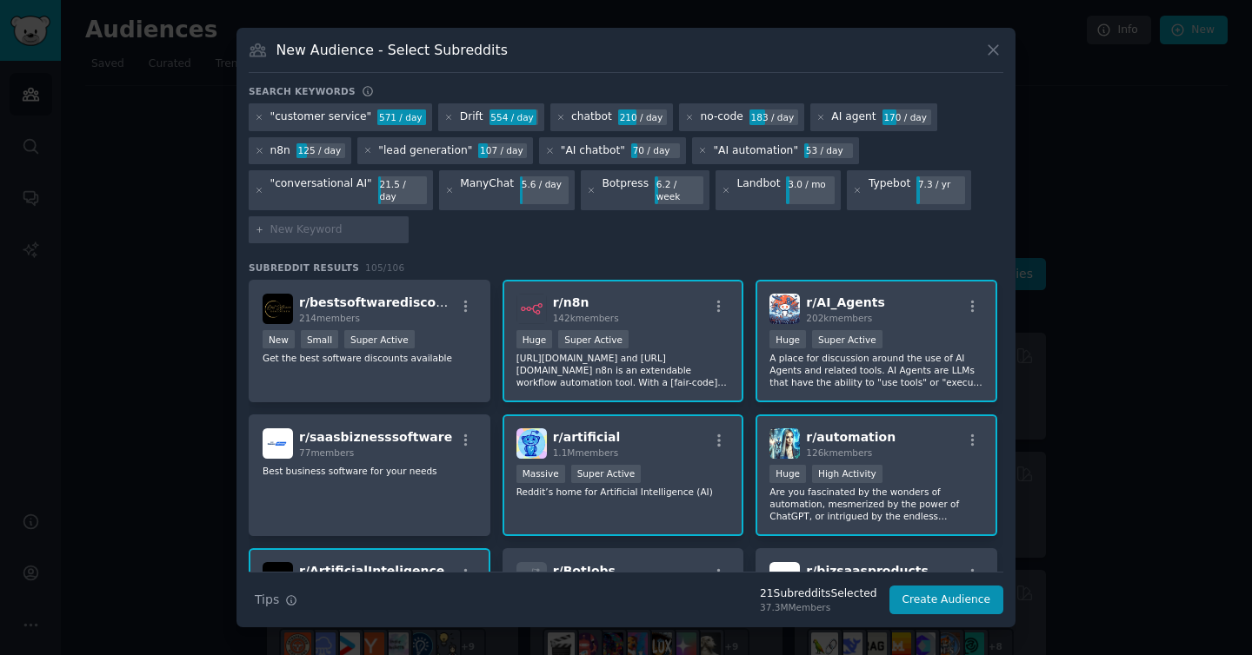
click at [349, 226] on input "text" at bounding box center [336, 230] width 132 height 16
paste input "Tidio"
type input "Tidio"
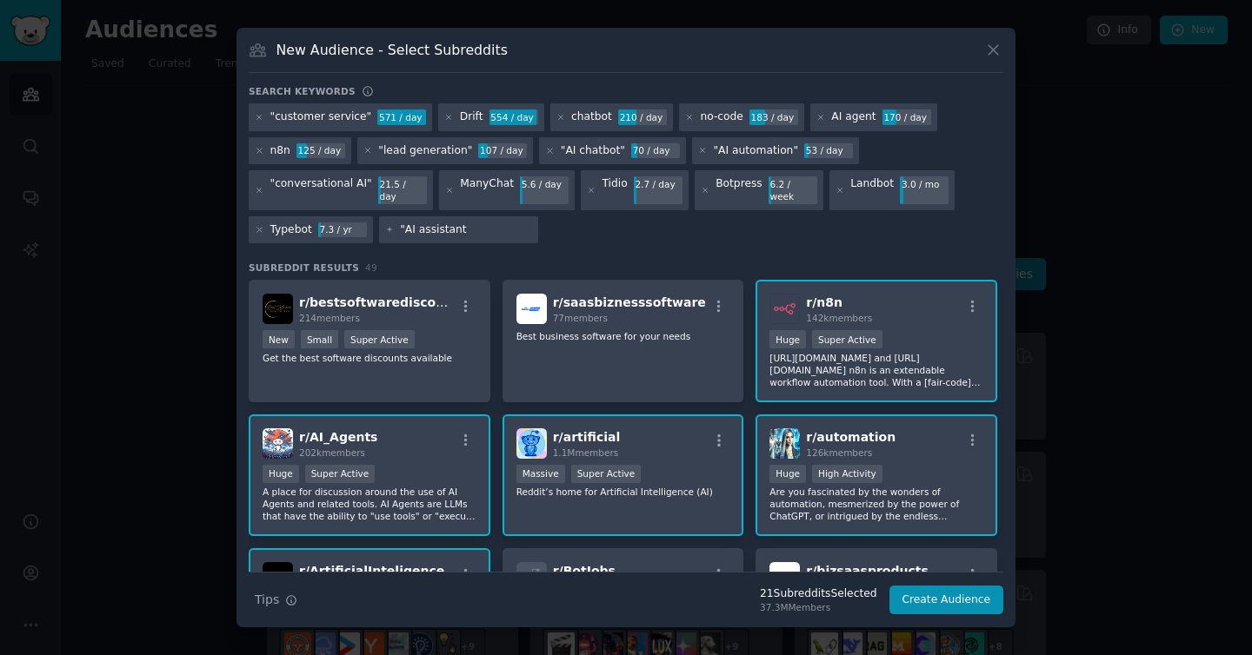
type input ""AI assistant""
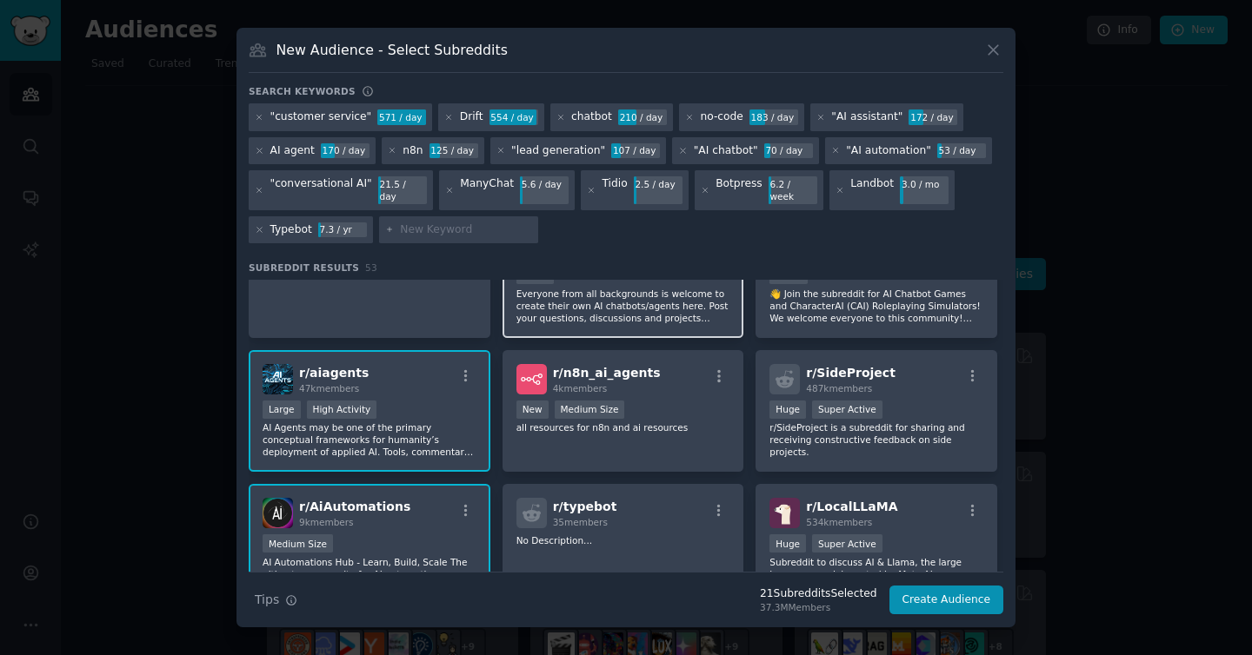
scroll to position [879, 0]
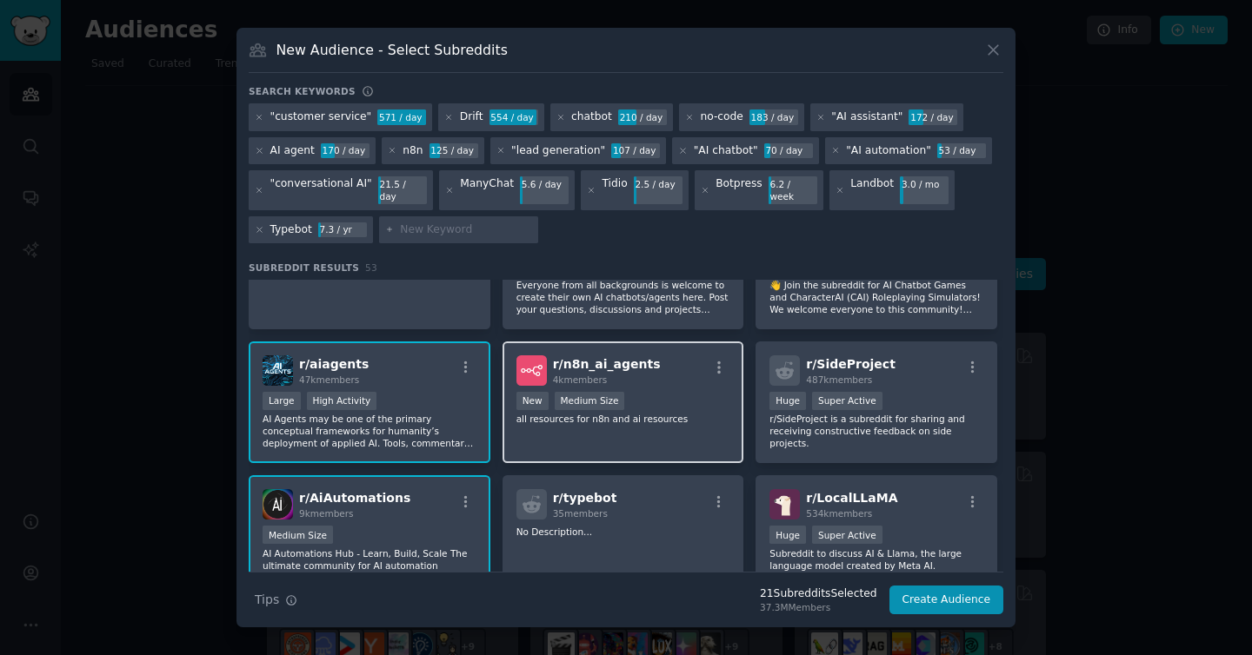
click at [684, 362] on div "r/ n8n_ai_agents 4k members" at bounding box center [623, 370] width 214 height 30
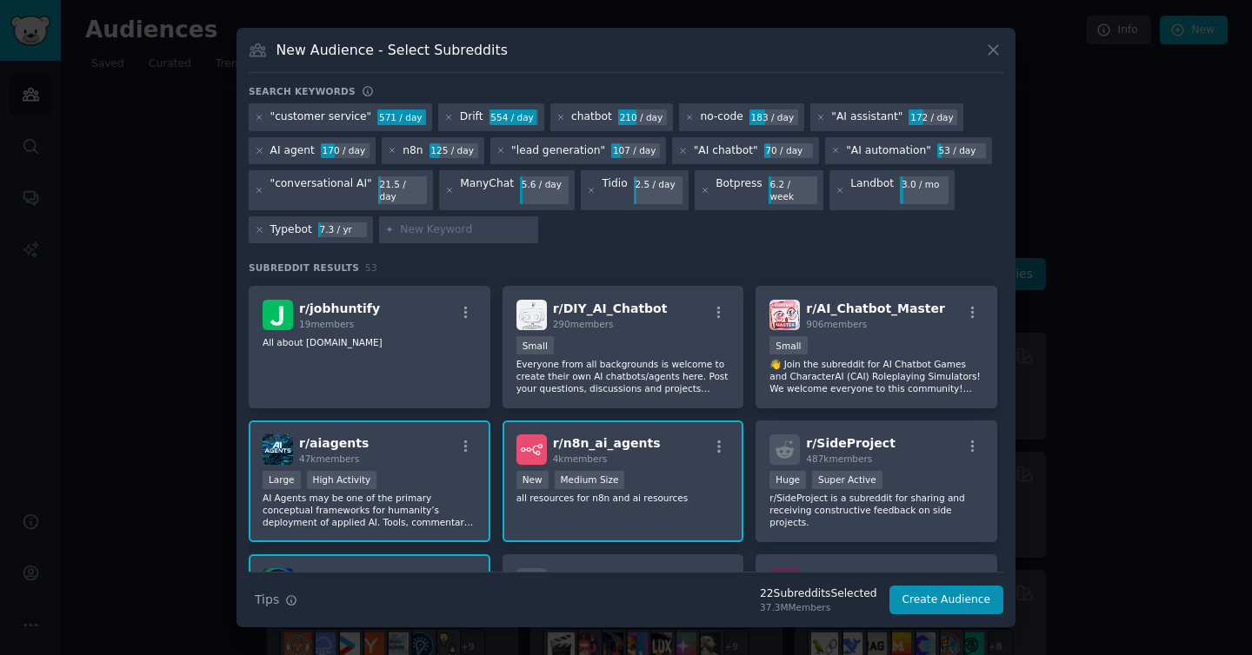
scroll to position [803, 0]
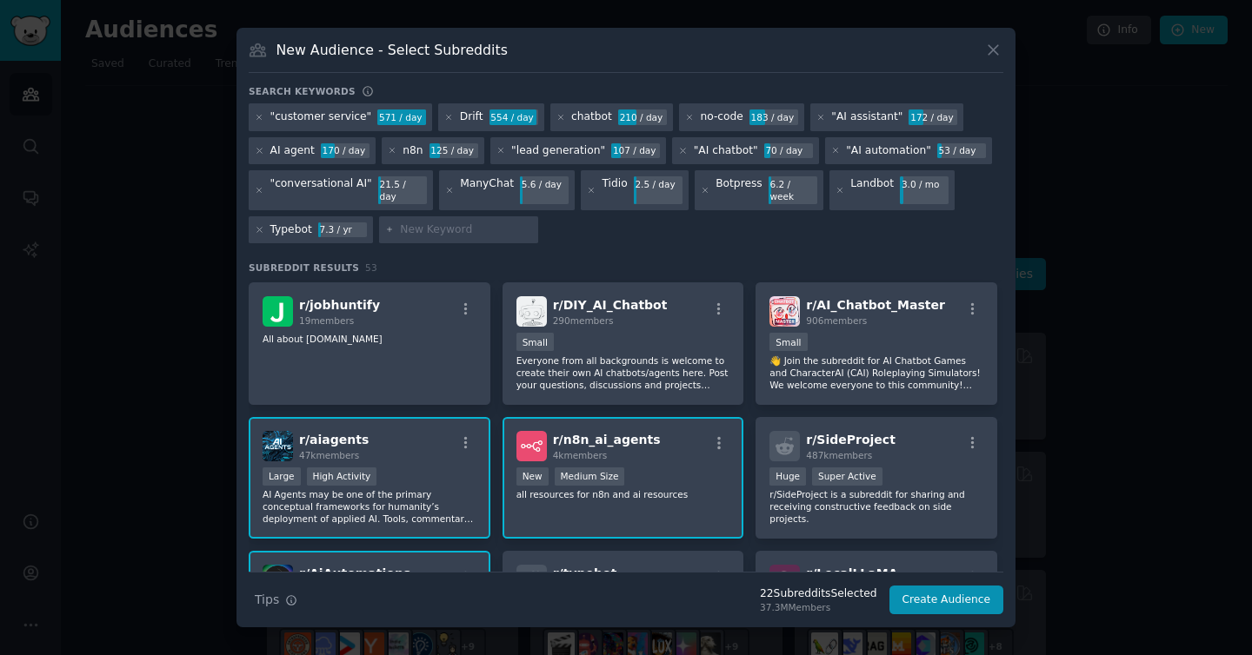
click at [672, 474] on div "New Medium Size" at bounding box center [623, 479] width 214 height 22
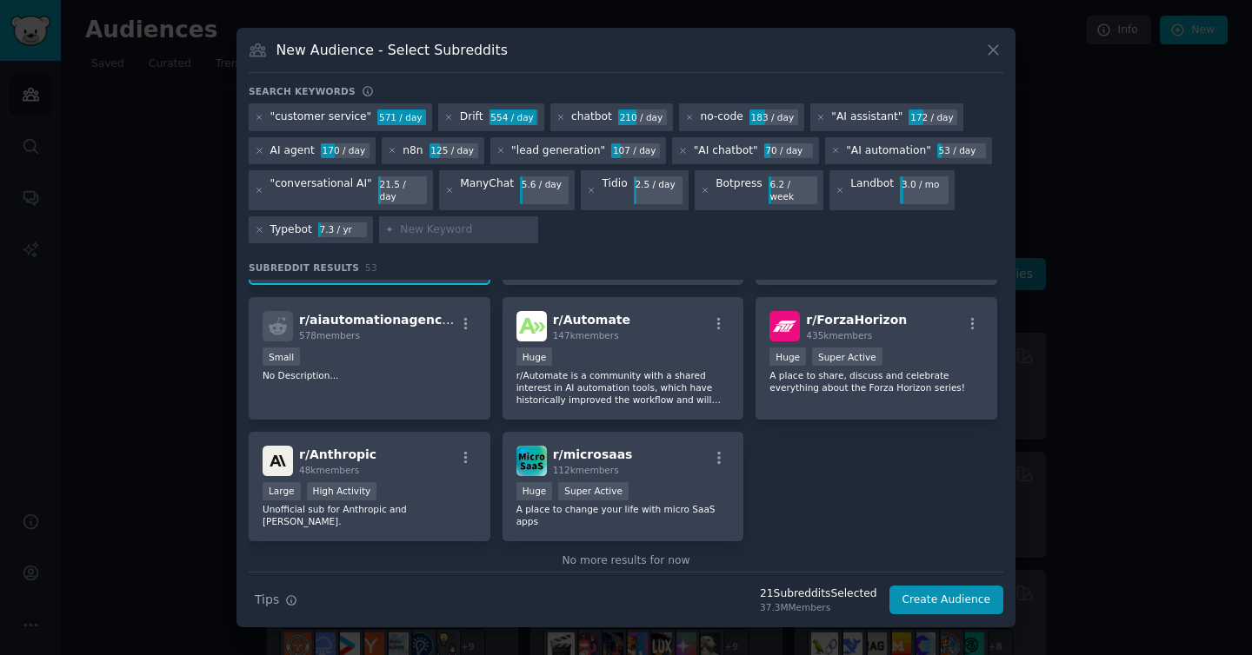
scroll to position [2141, 0]
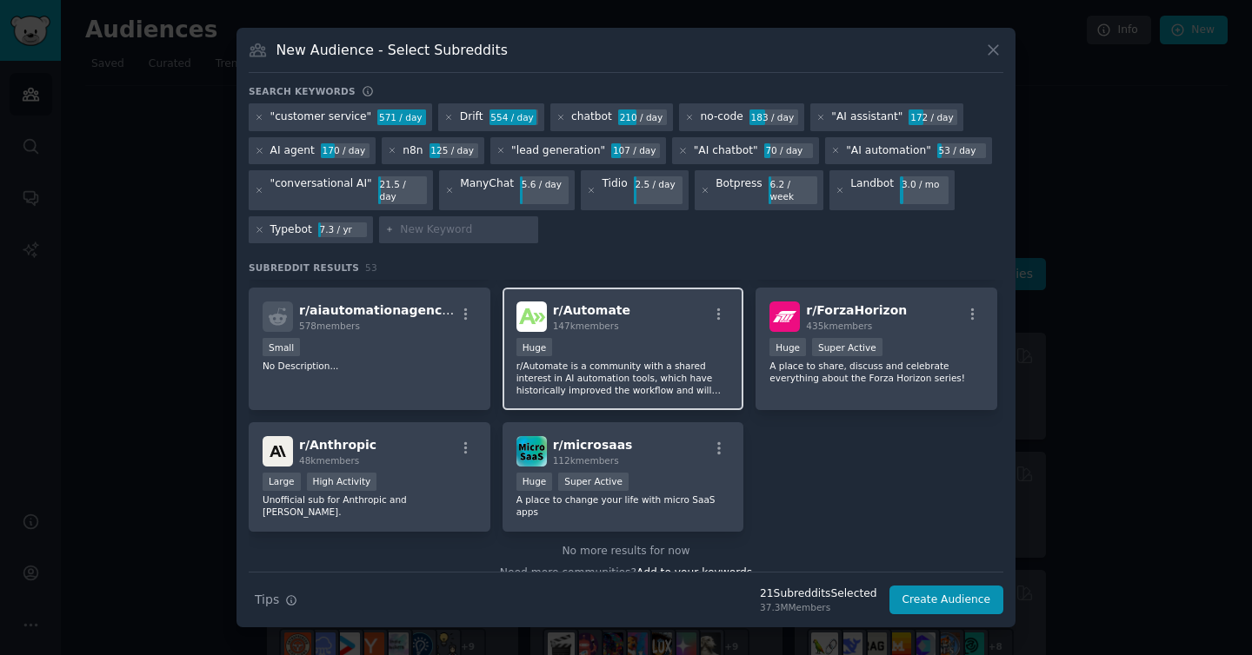
click at [661, 314] on div "r/ Automate 147k members" at bounding box center [623, 317] width 214 height 30
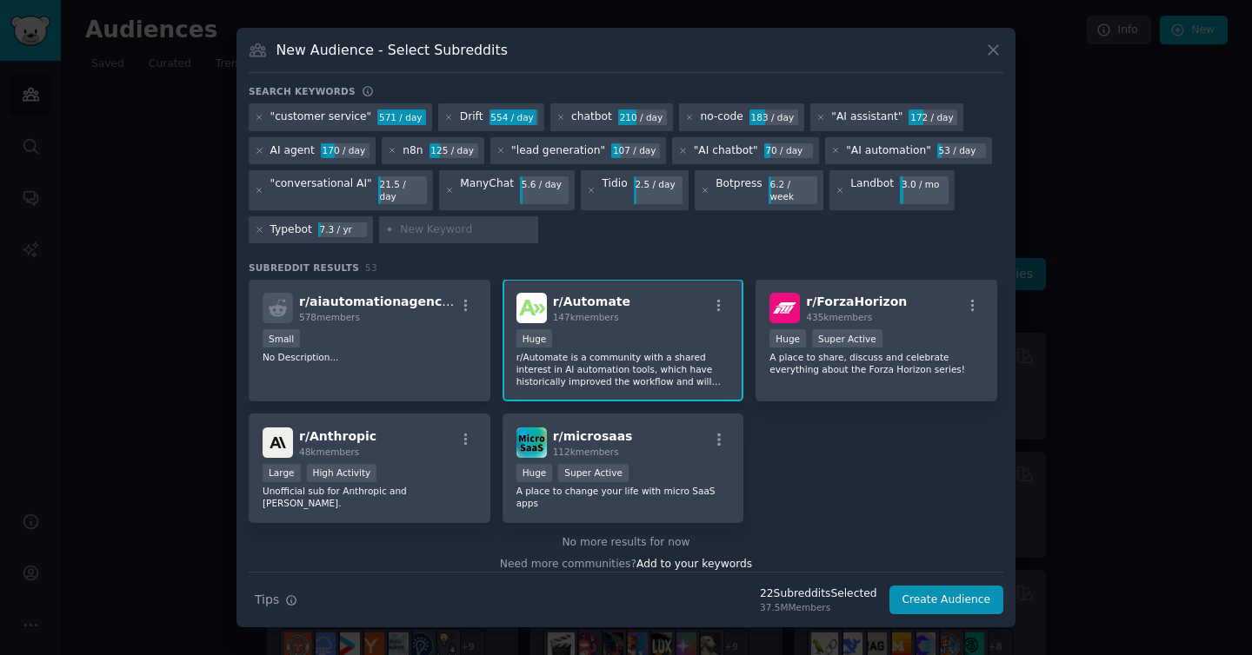
scroll to position [2161, 0]
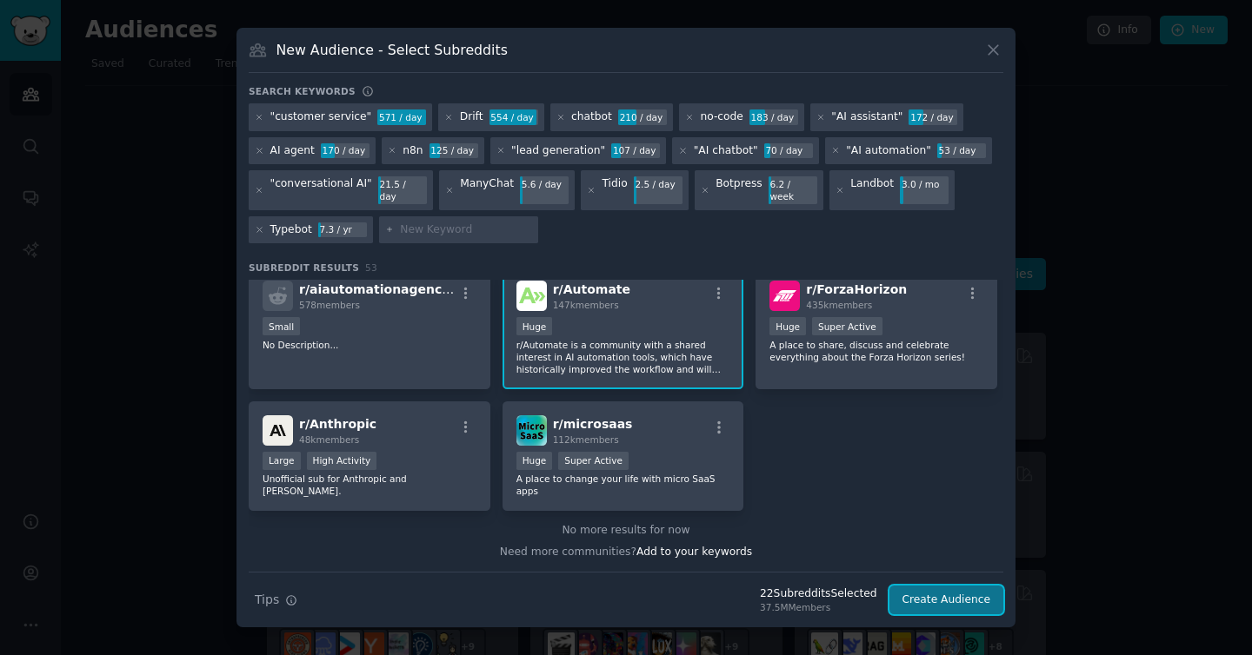
click at [958, 590] on button "Create Audience" at bounding box center [946, 601] width 115 height 30
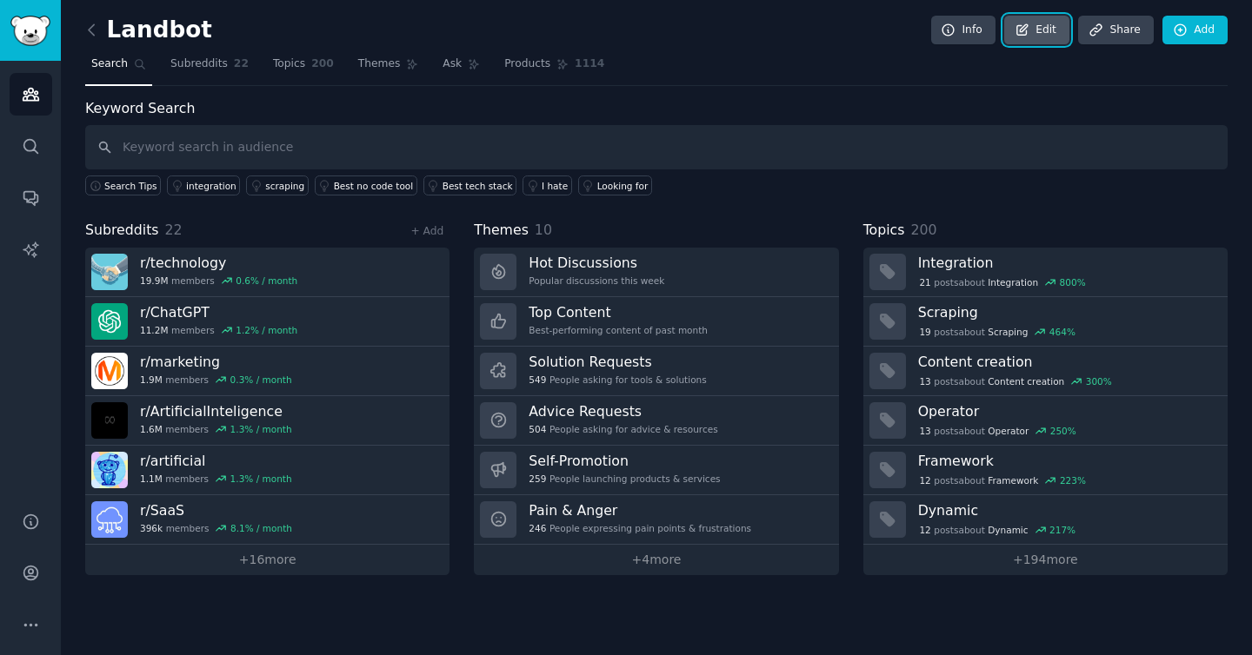
click at [1042, 37] on link "Edit" at bounding box center [1036, 31] width 65 height 30
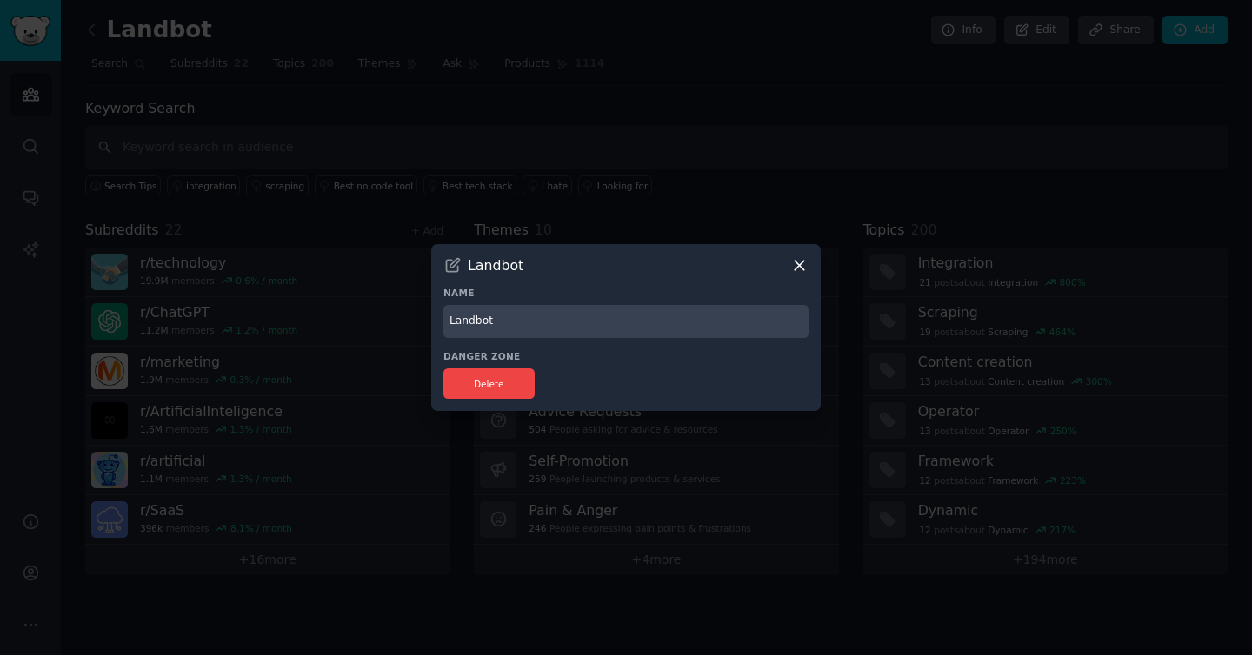
click at [800, 262] on icon at bounding box center [799, 265] width 18 height 18
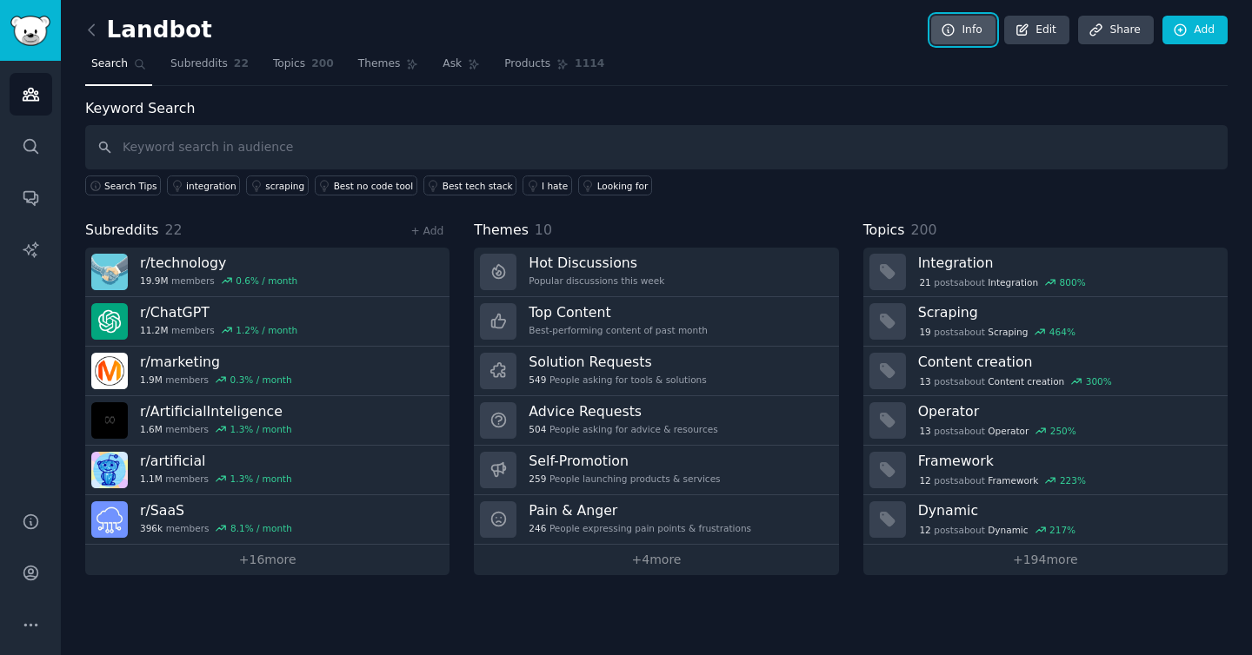
click at [956, 30] on icon at bounding box center [948, 31] width 16 height 16
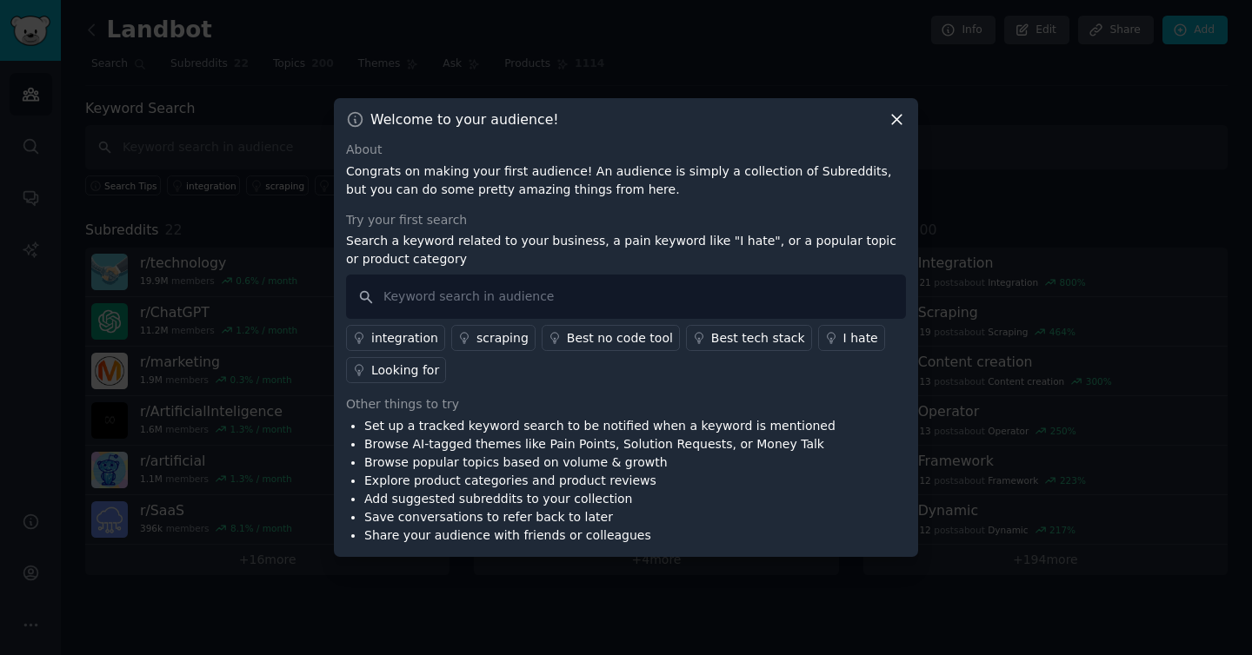
click at [888, 120] on icon at bounding box center [896, 119] width 18 height 18
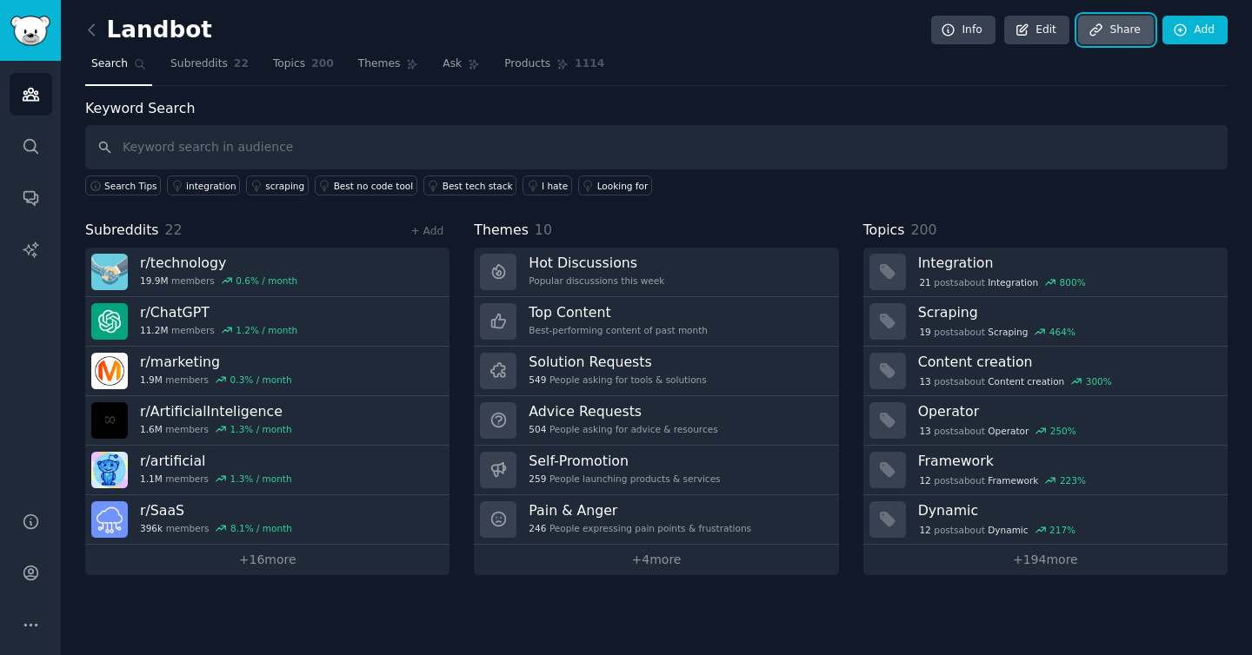
click at [1096, 30] on icon at bounding box center [1096, 31] width 16 height 16
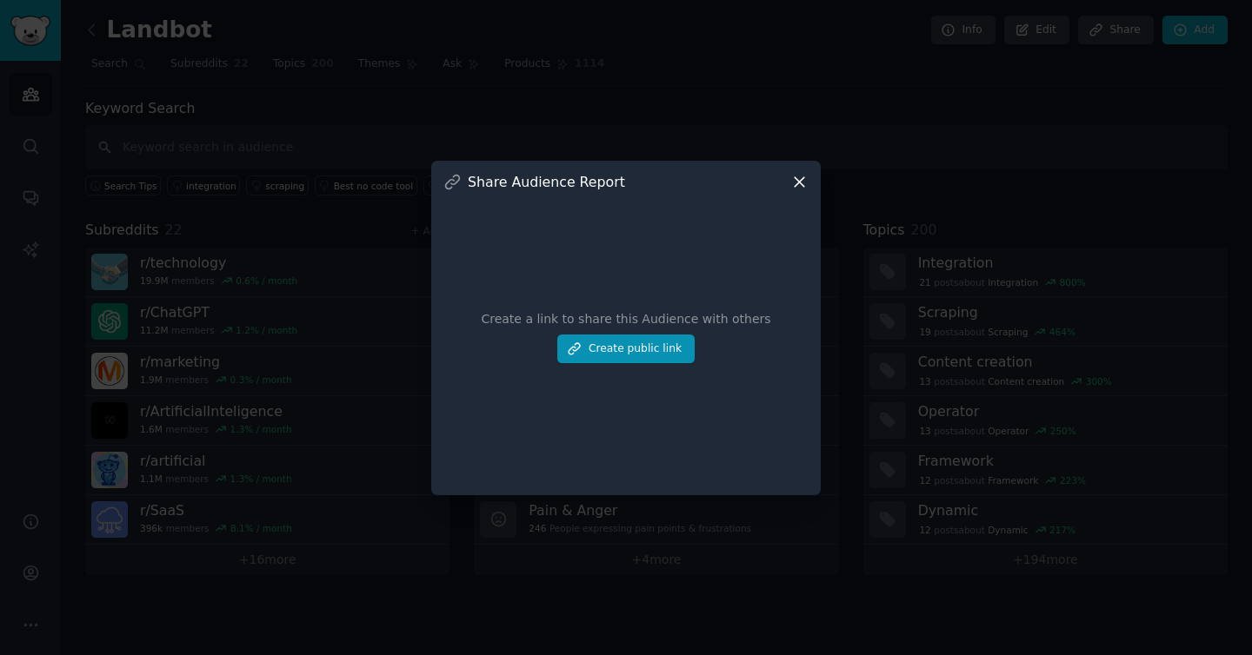
click at [800, 176] on icon at bounding box center [799, 182] width 18 height 18
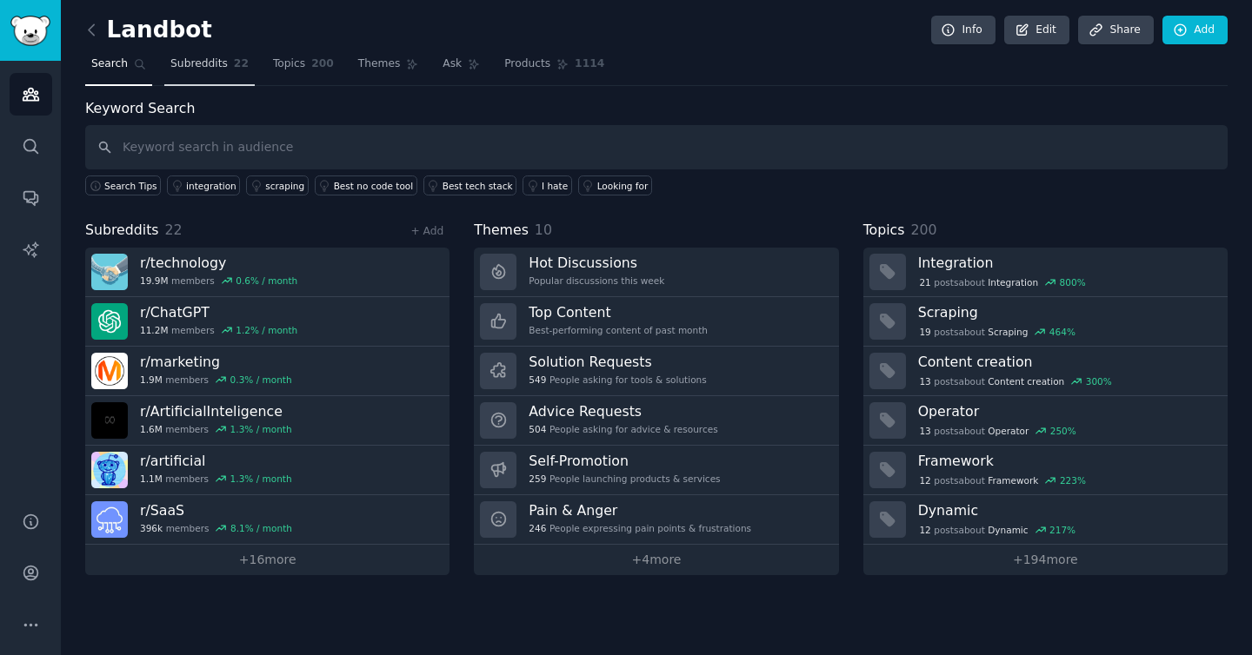
click at [190, 65] on span "Subreddits" at bounding box center [198, 64] width 57 height 16
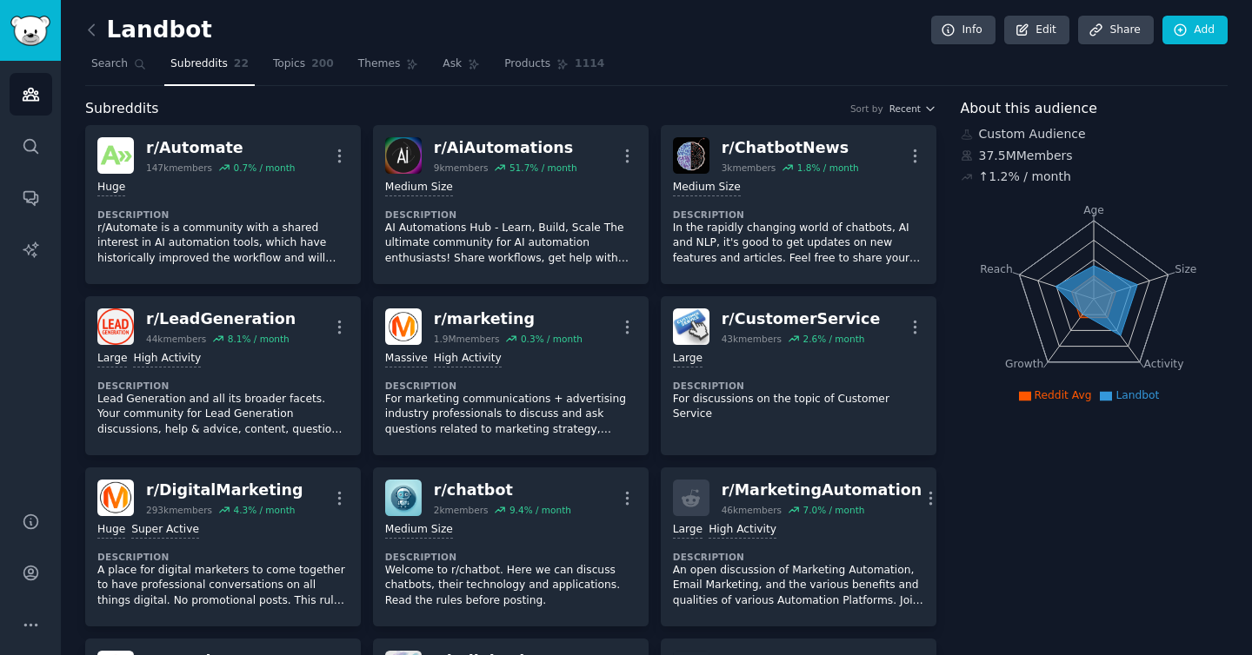
drag, startPoint x: 306, startPoint y: 60, endPoint x: 626, endPoint y: 95, distance: 321.7
click at [306, 60] on link "Topics 200" at bounding box center [303, 68] width 73 height 36
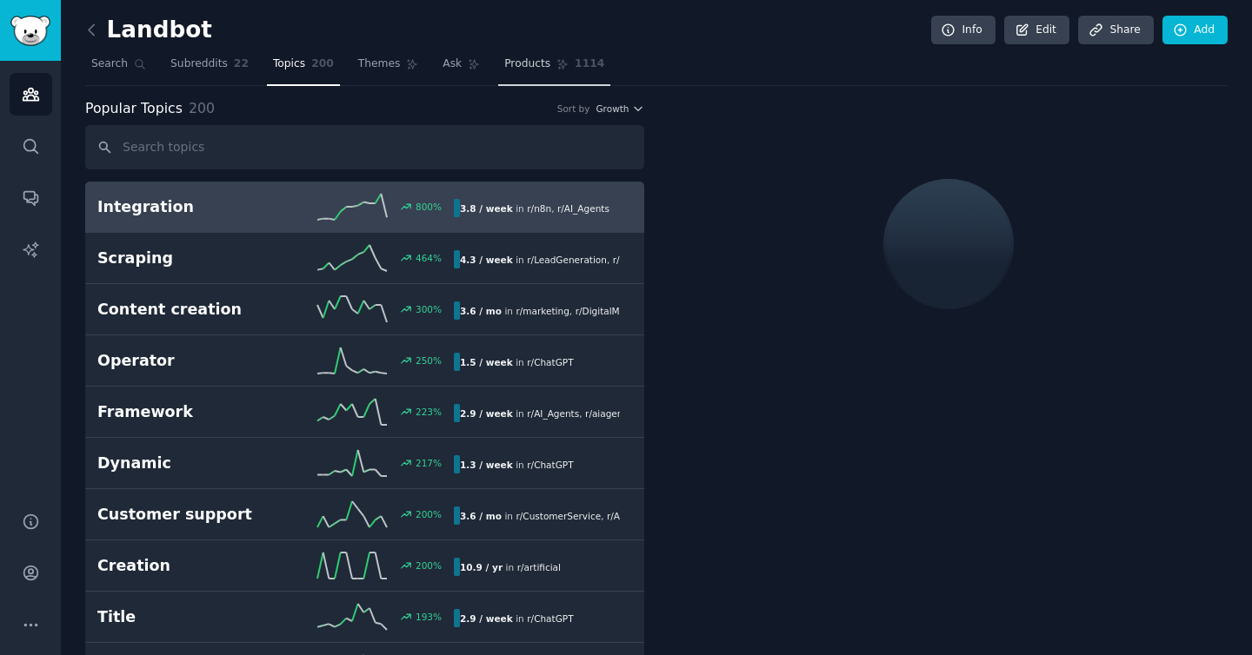
click at [375, 80] on link "Themes" at bounding box center [388, 68] width 73 height 36
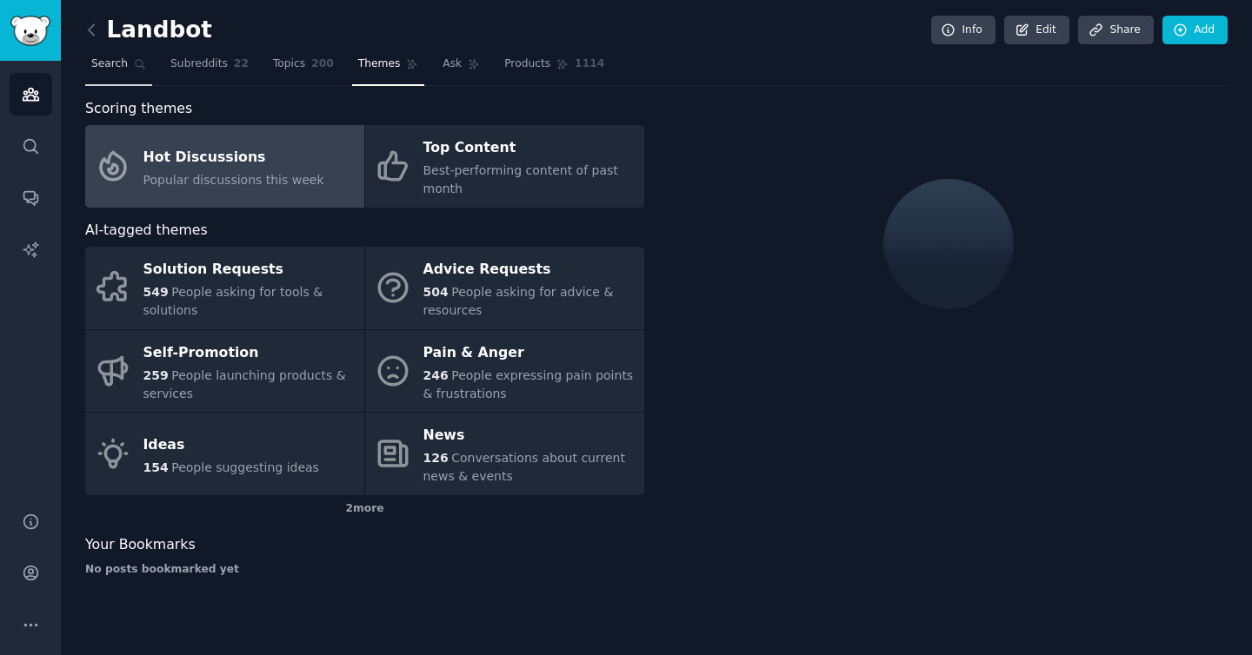
click at [119, 61] on span "Search" at bounding box center [109, 64] width 37 height 16
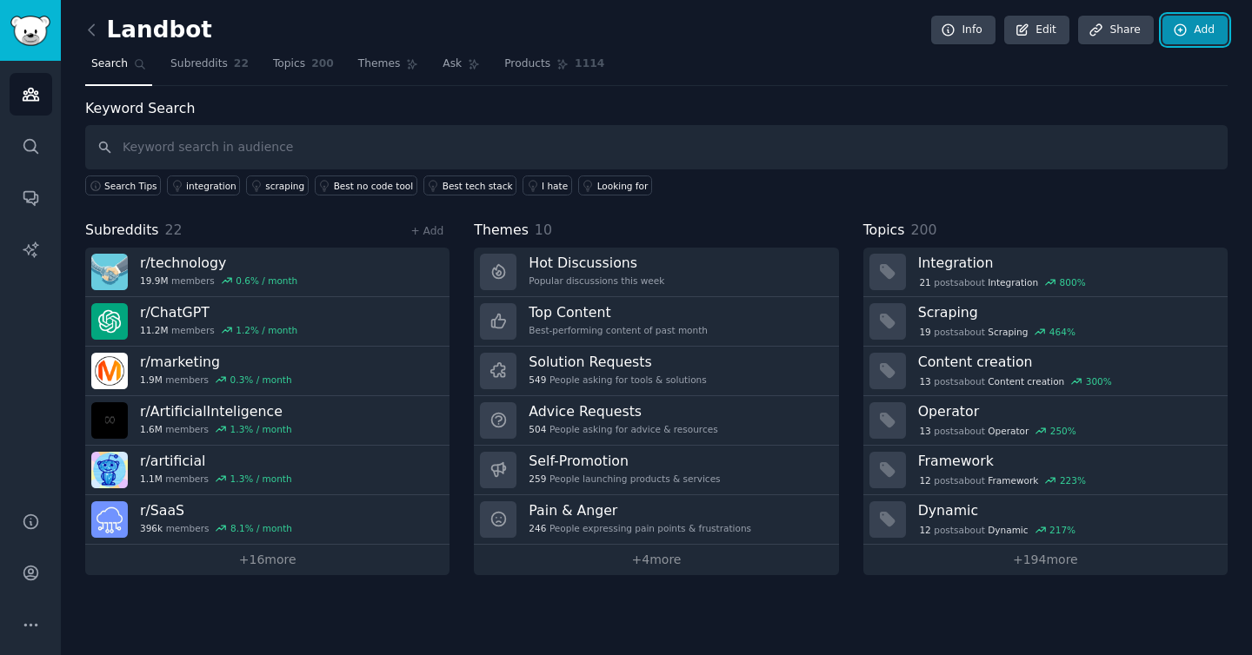
click at [1182, 24] on icon at bounding box center [1179, 29] width 11 height 11
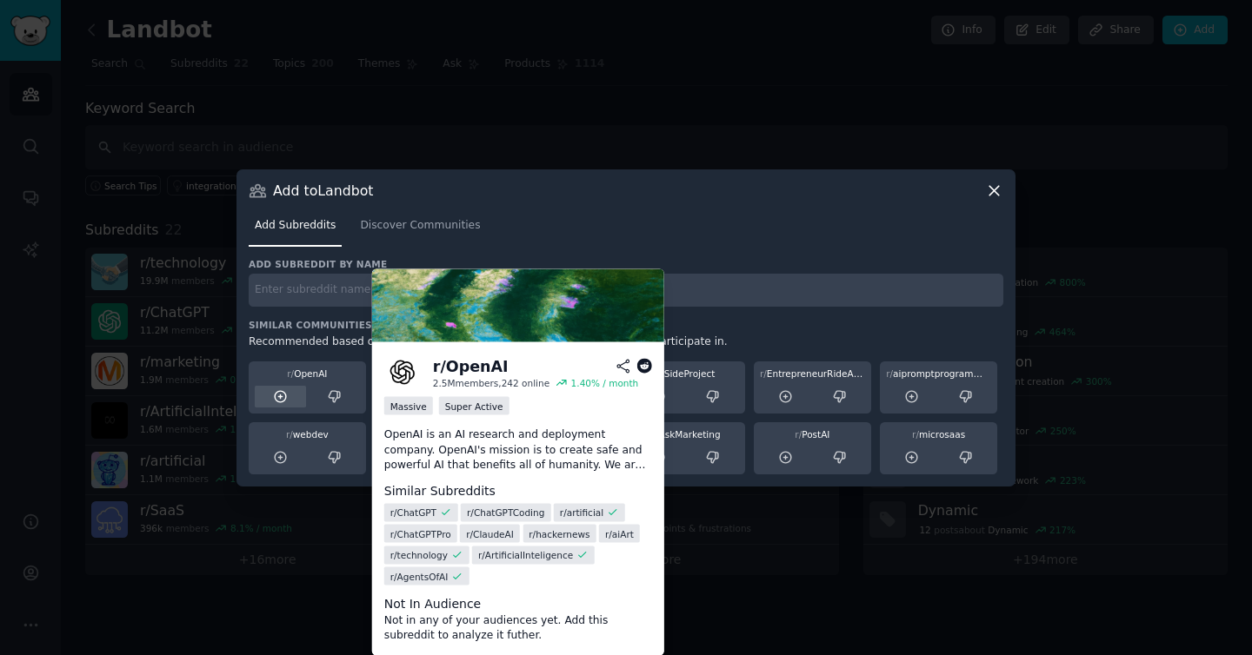
click at [278, 395] on icon at bounding box center [280, 396] width 11 height 11
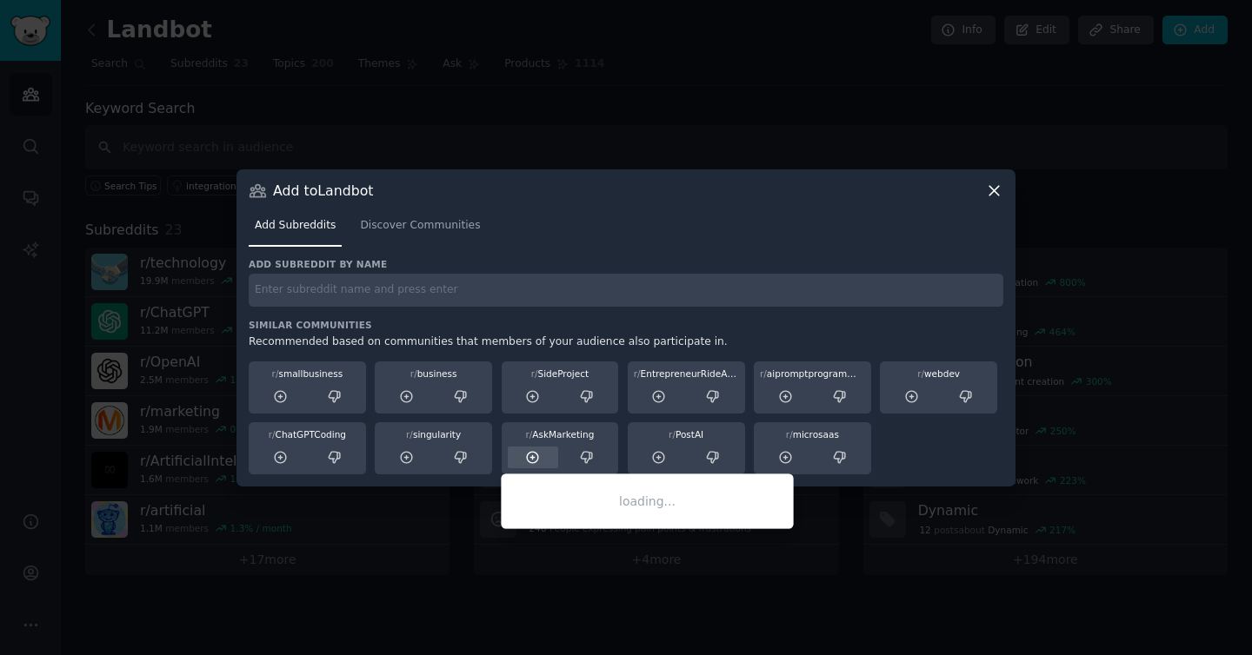
click at [541, 459] on div at bounding box center [533, 458] width 51 height 22
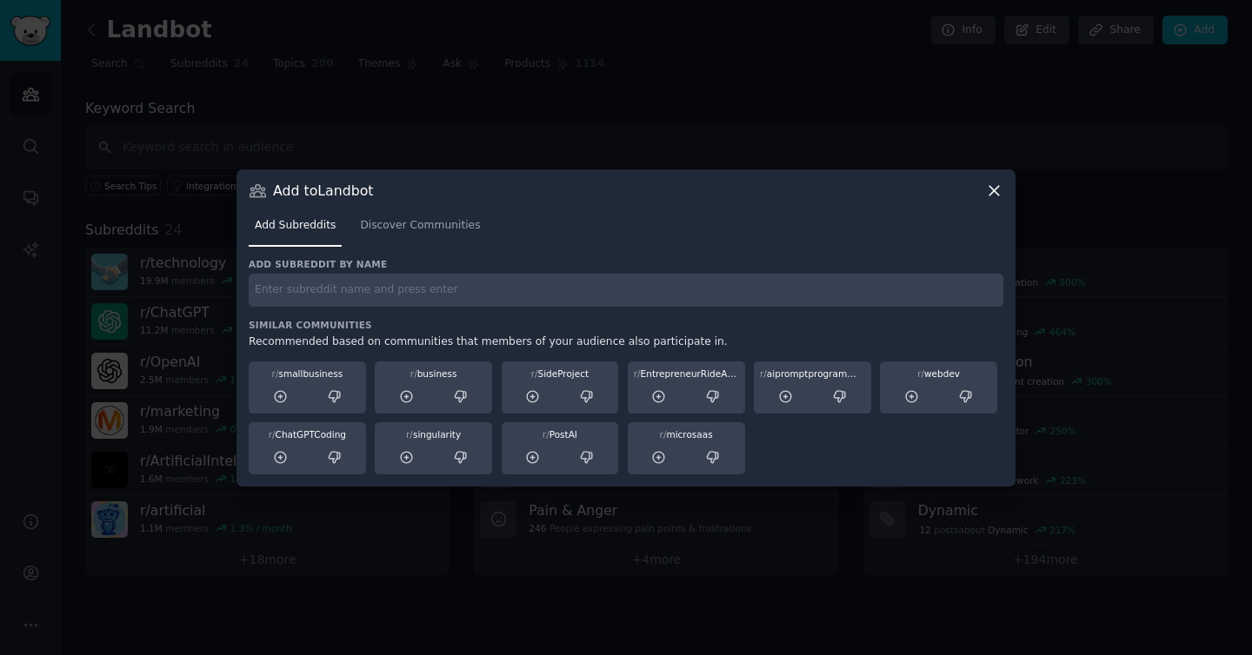
click at [993, 187] on icon at bounding box center [994, 191] width 18 height 18
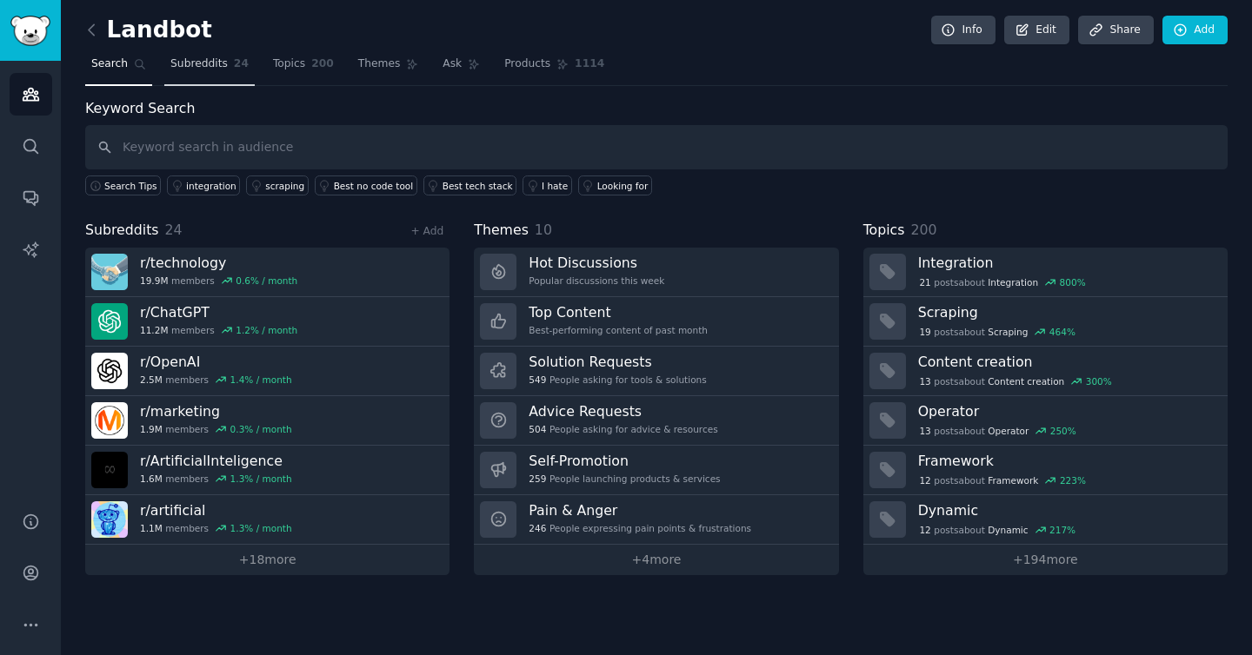
click at [203, 58] on span "Subreddits" at bounding box center [198, 64] width 57 height 16
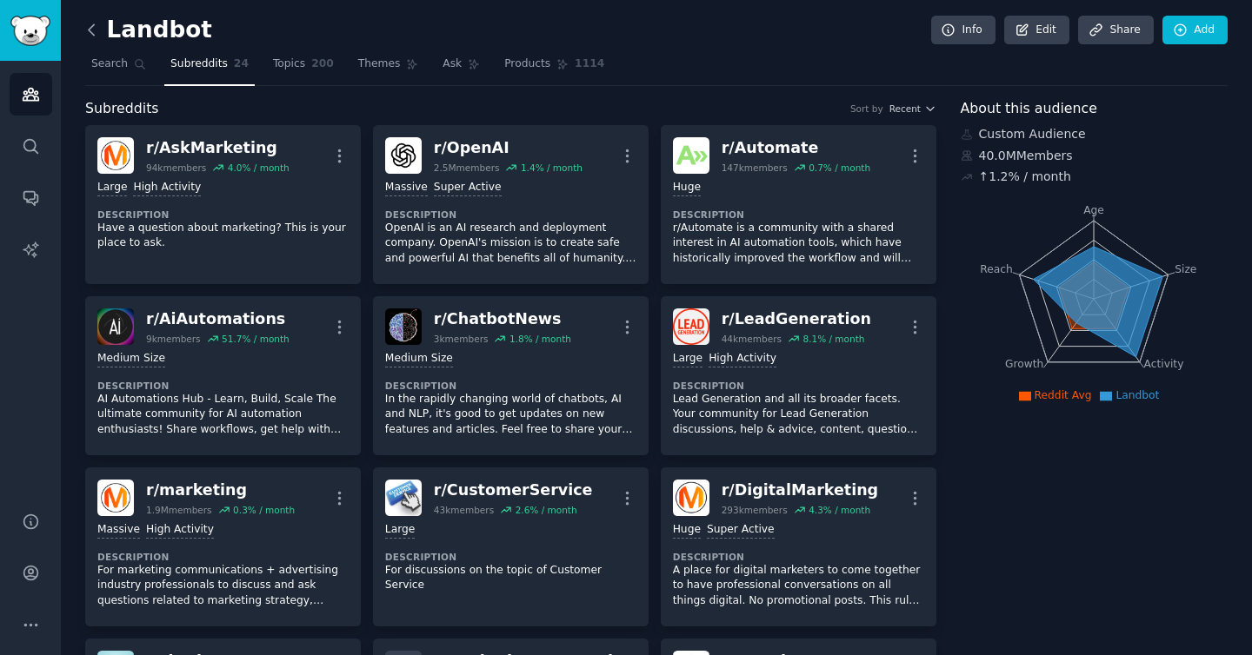
click at [88, 35] on icon at bounding box center [92, 30] width 18 height 18
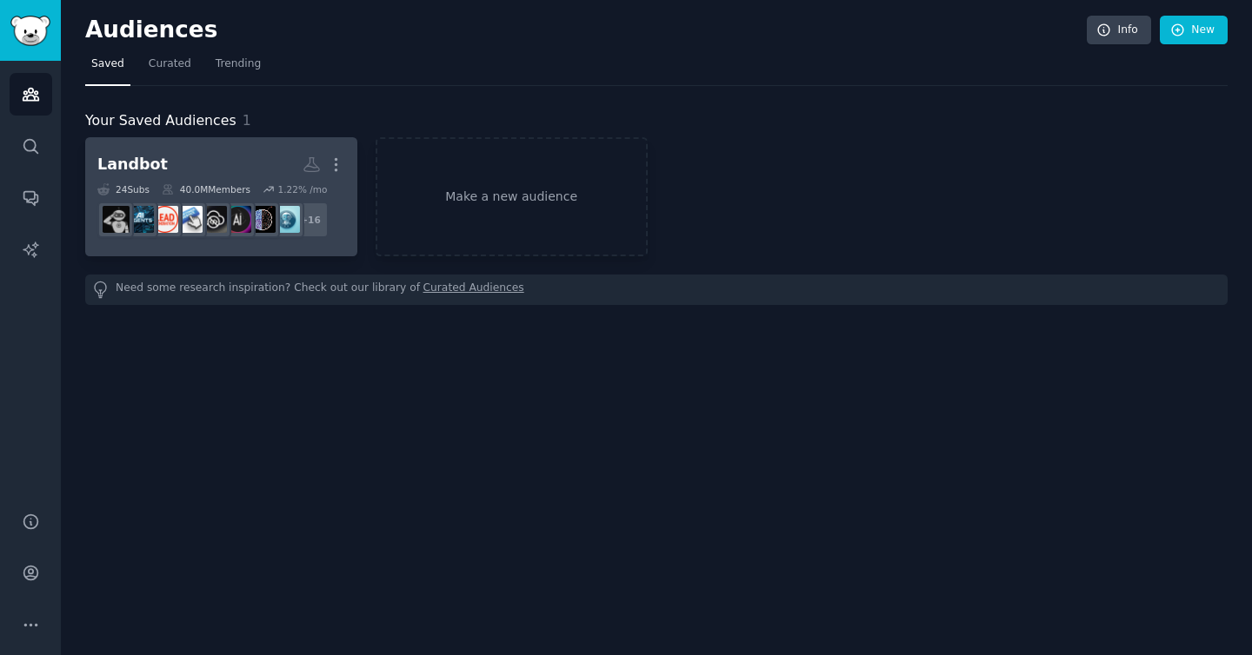
click at [203, 163] on h2 "Landbot More" at bounding box center [221, 164] width 248 height 30
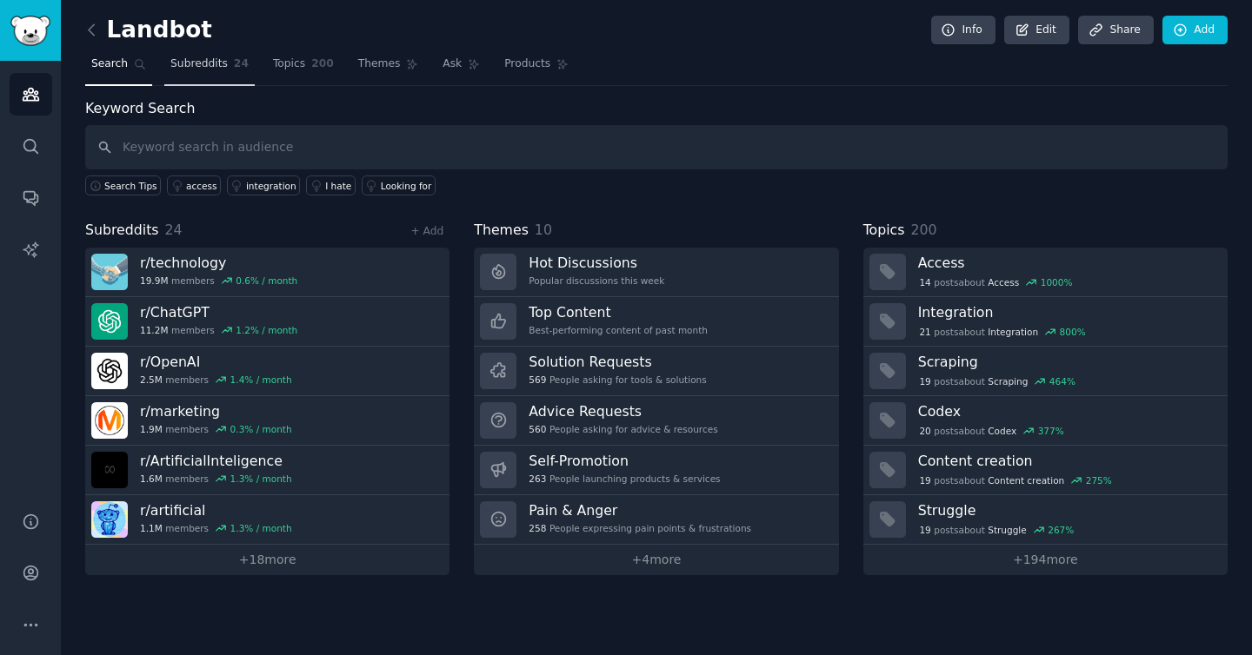
click at [200, 62] on span "Subreddits" at bounding box center [198, 64] width 57 height 16
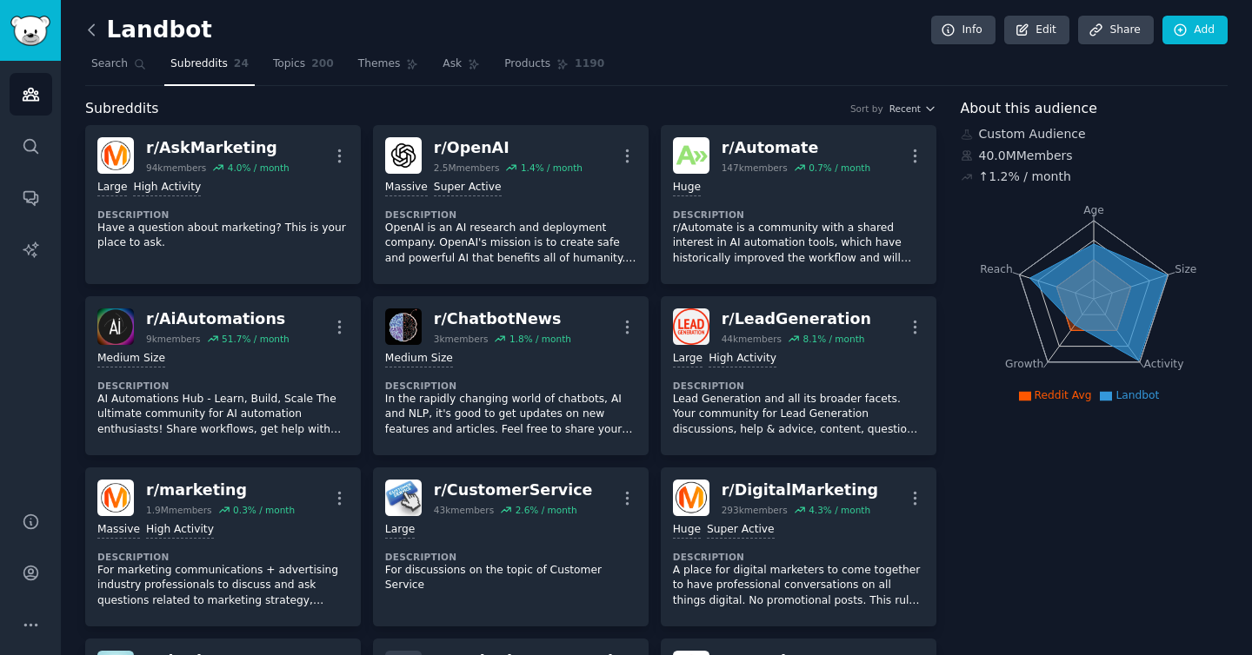
click at [89, 25] on icon at bounding box center [92, 30] width 18 height 18
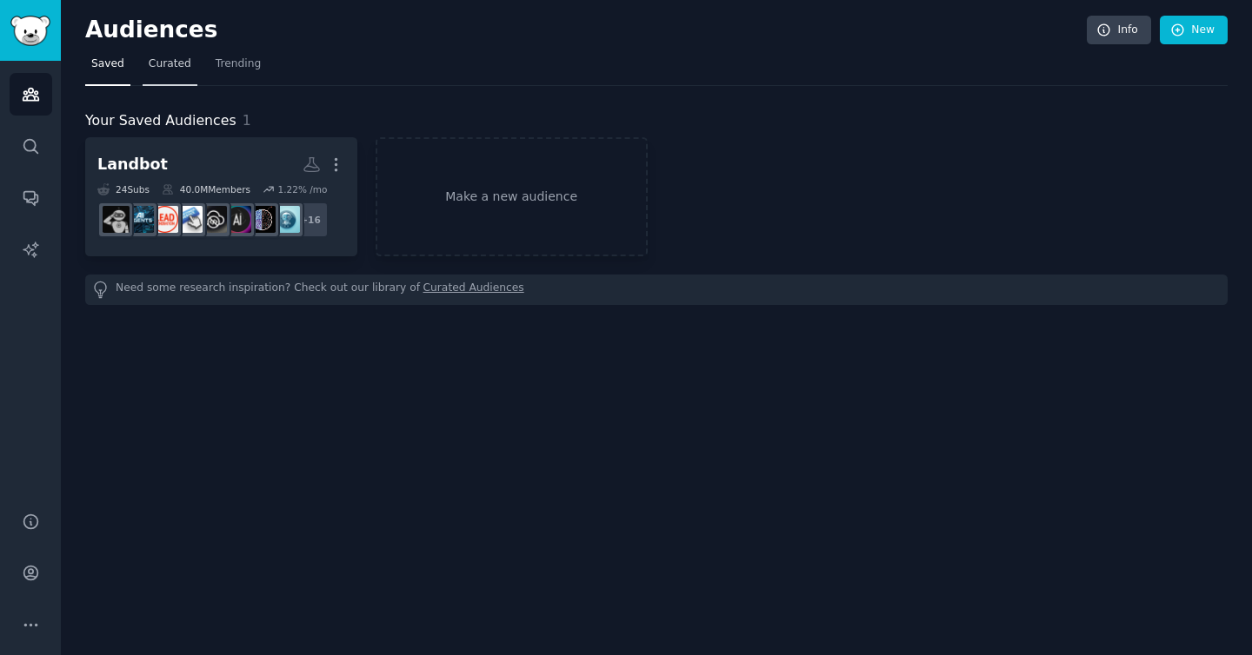
click at [159, 68] on span "Curated" at bounding box center [170, 64] width 43 height 16
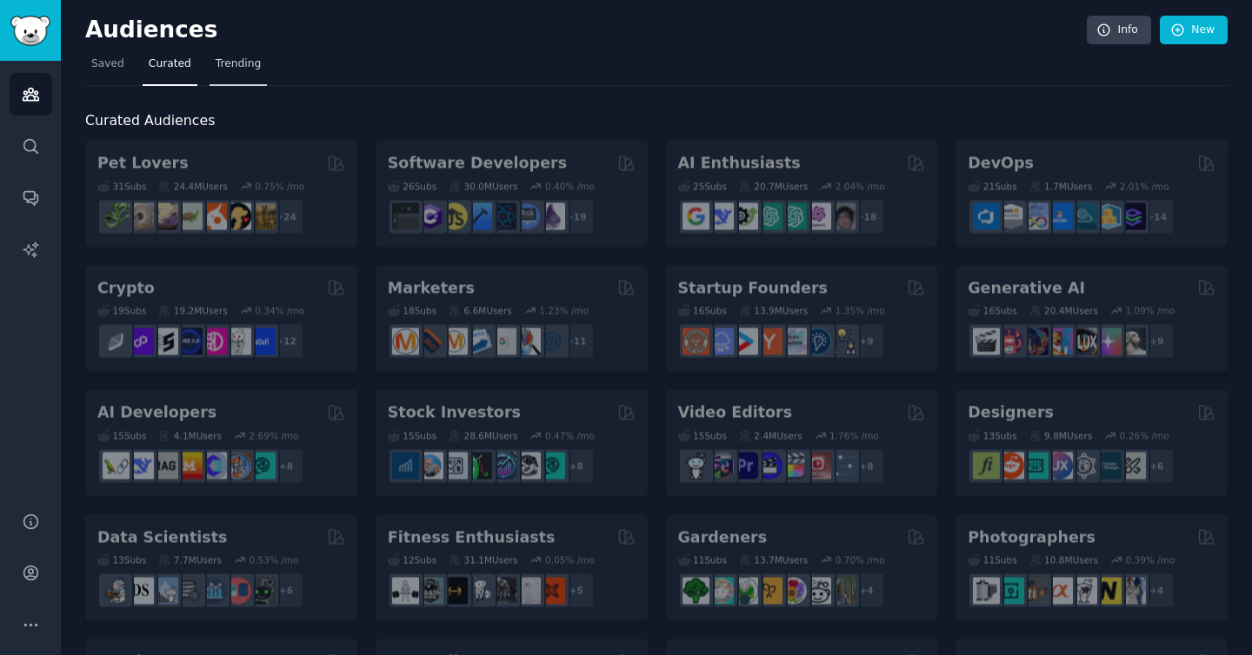
click at [245, 66] on span "Trending" at bounding box center [238, 64] width 45 height 16
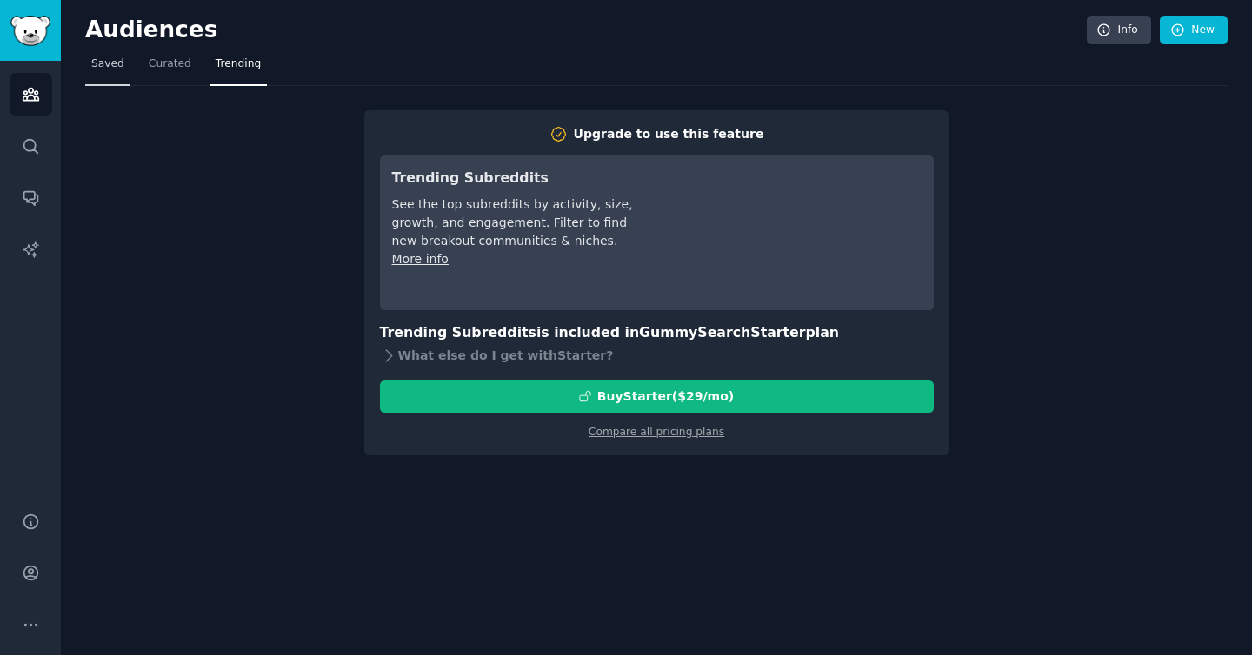
click at [110, 66] on span "Saved" at bounding box center [107, 64] width 33 height 16
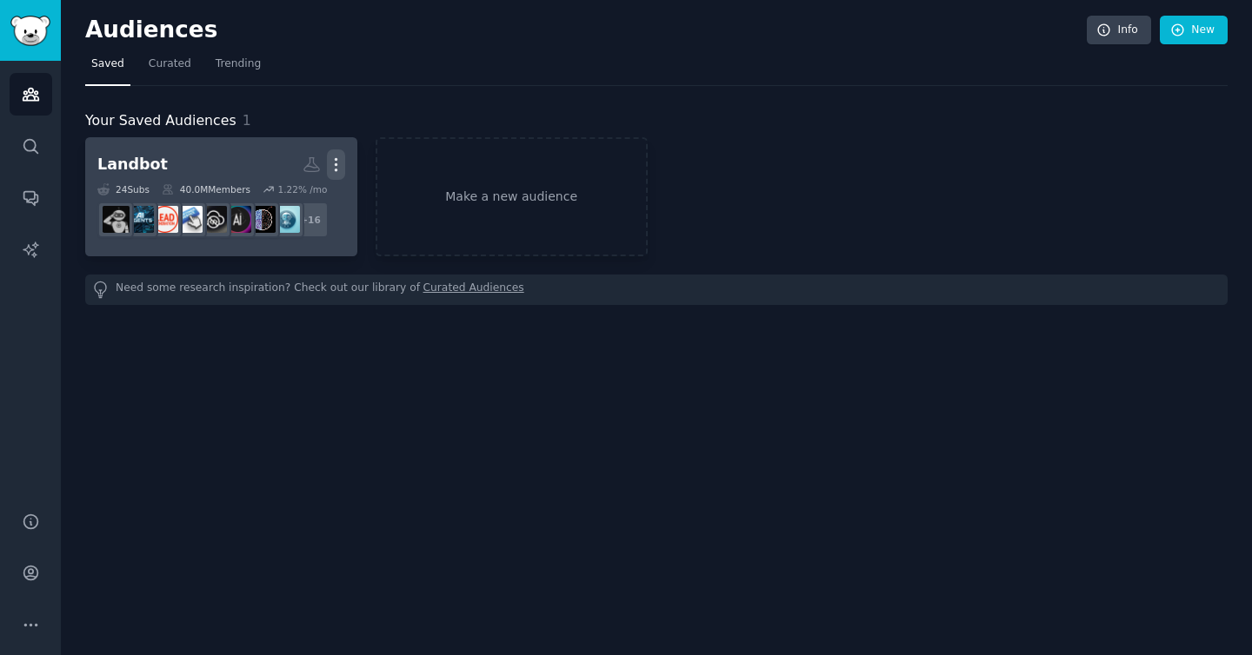
click at [336, 163] on icon "button" at bounding box center [336, 165] width 2 height 12
click at [260, 163] on icon at bounding box center [253, 171] width 18 height 18
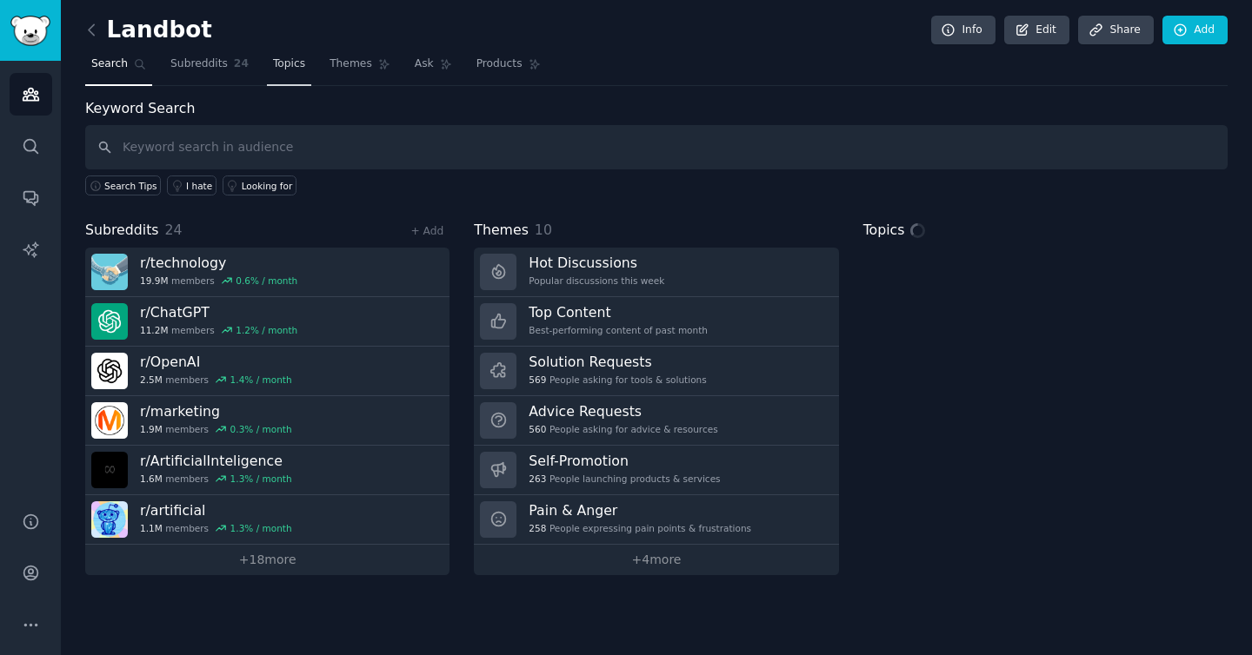
click at [287, 61] on span "Topics" at bounding box center [289, 64] width 32 height 16
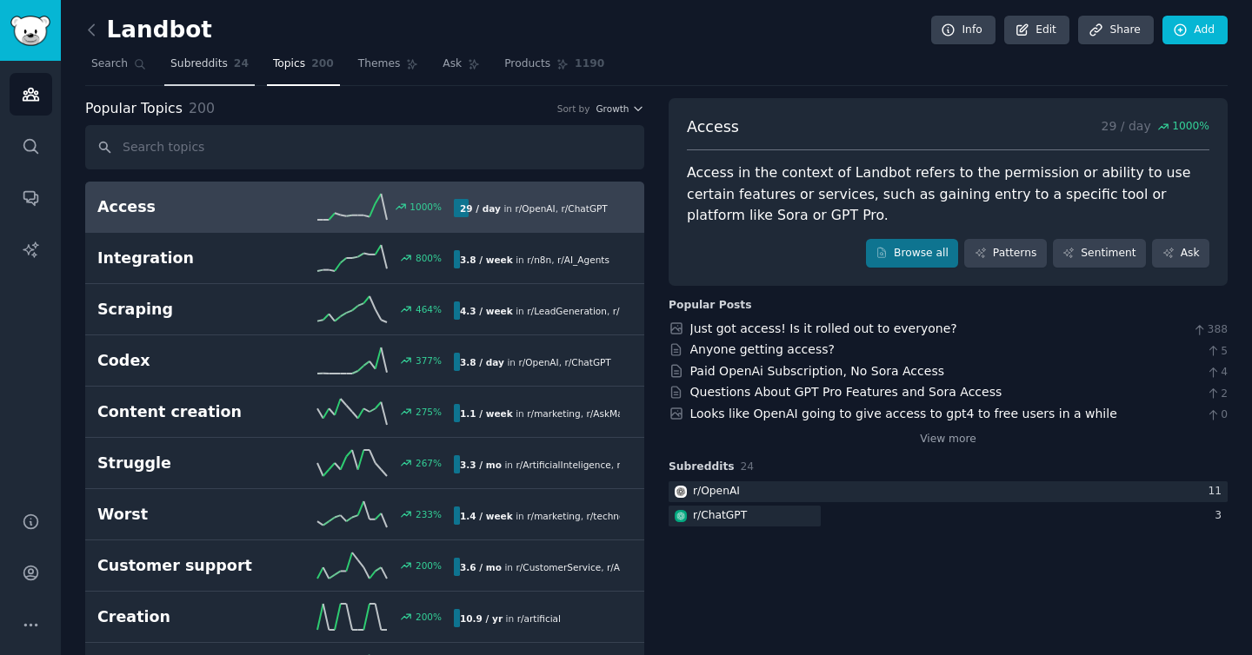
click at [188, 68] on span "Subreddits" at bounding box center [198, 64] width 57 height 16
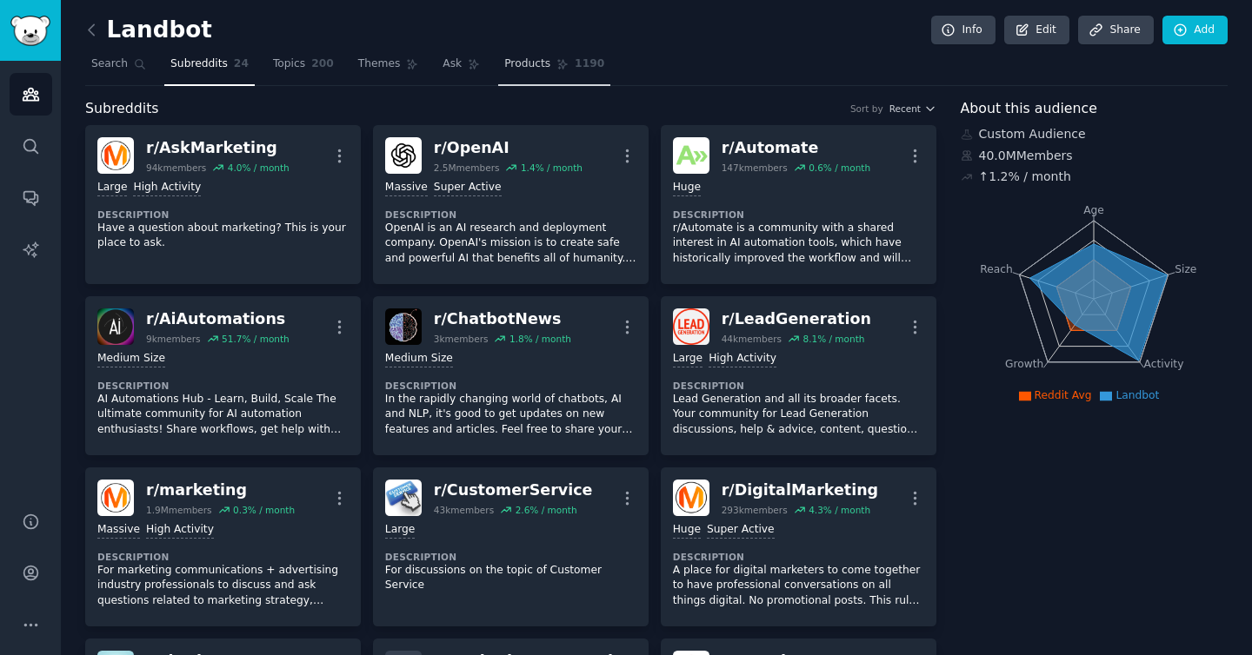
click at [534, 57] on span "Products" at bounding box center [527, 64] width 46 height 16
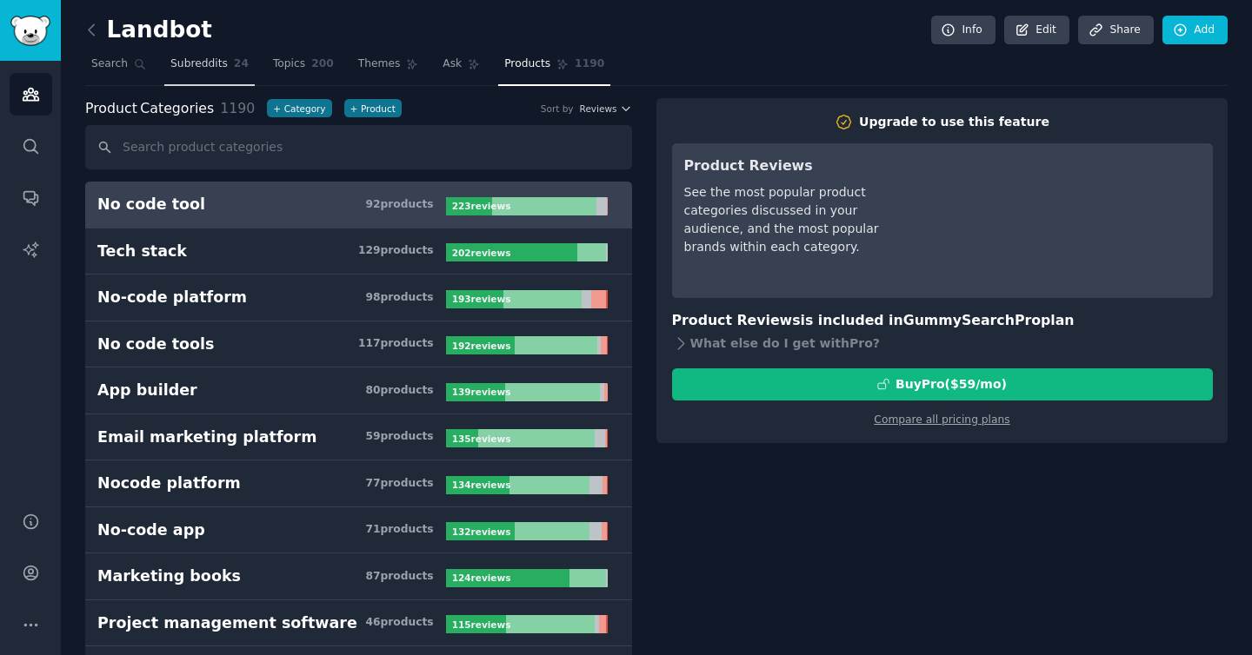
click at [118, 73] on link "Search" at bounding box center [118, 68] width 67 height 36
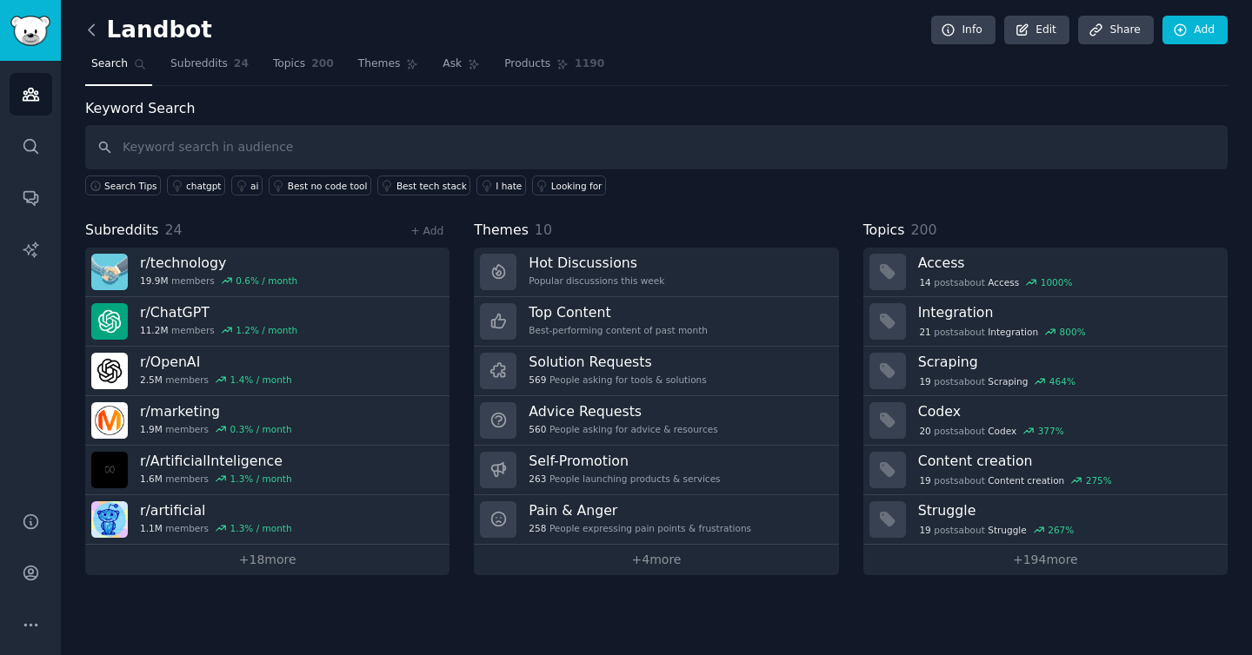
click at [93, 30] on icon at bounding box center [92, 30] width 18 height 18
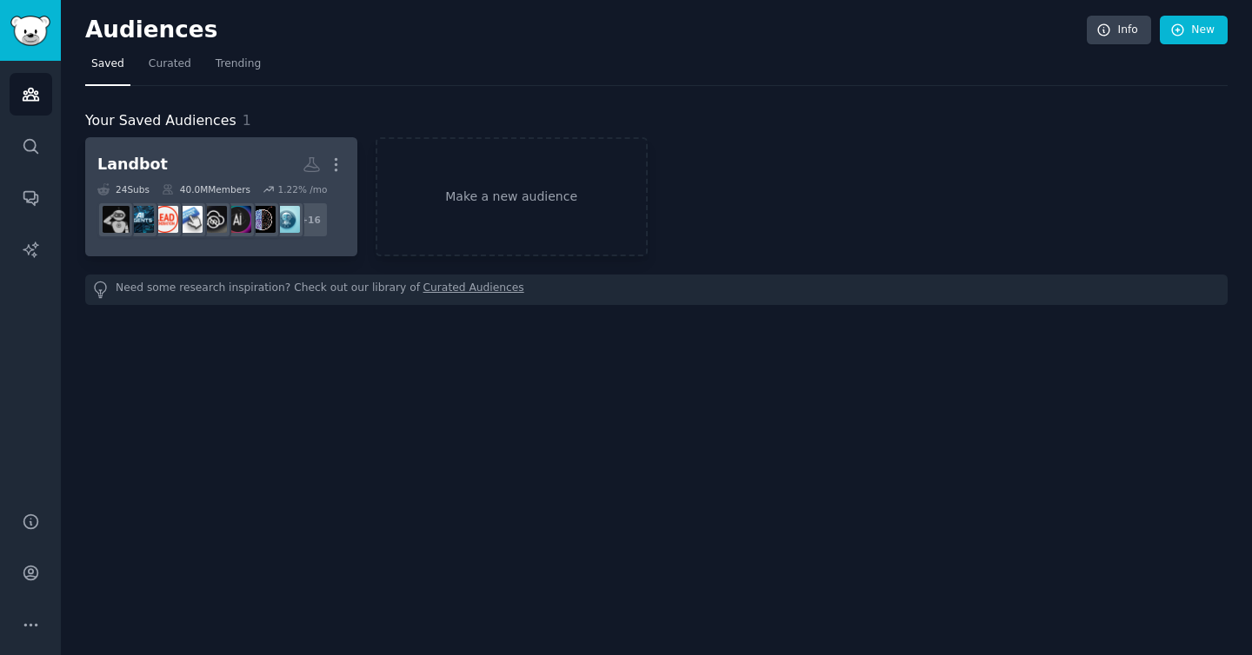
click at [228, 158] on h2 "Landbot More" at bounding box center [221, 164] width 248 height 30
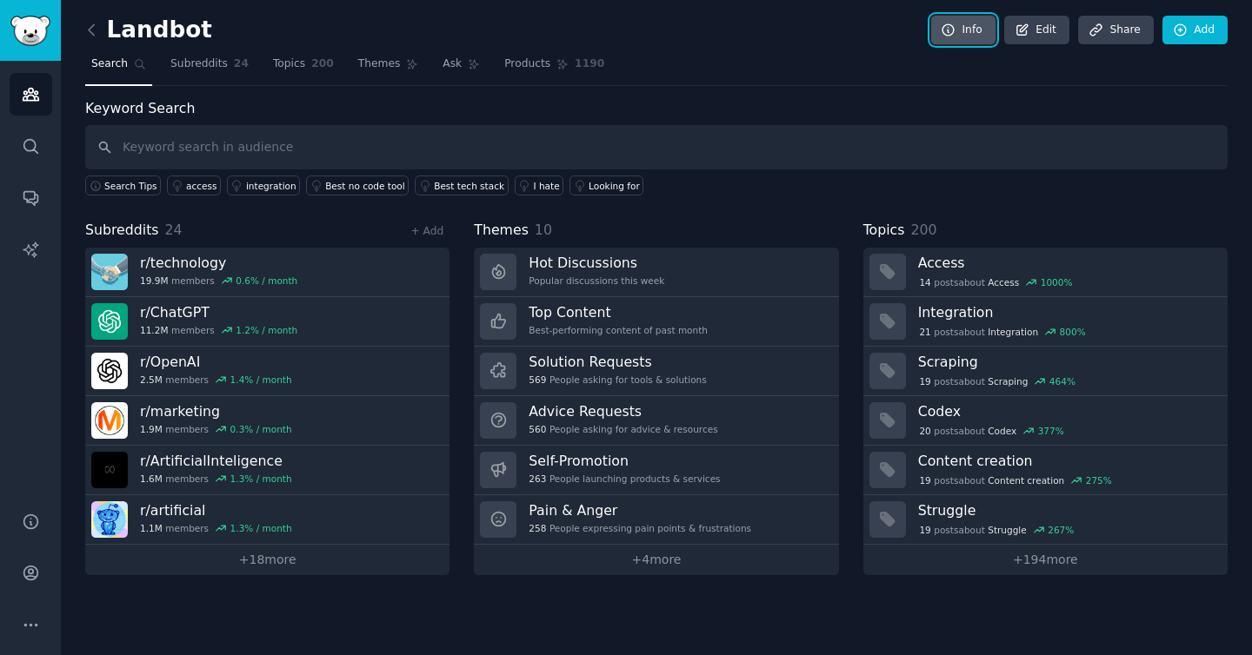
click at [982, 20] on link "Info" at bounding box center [963, 31] width 64 height 30
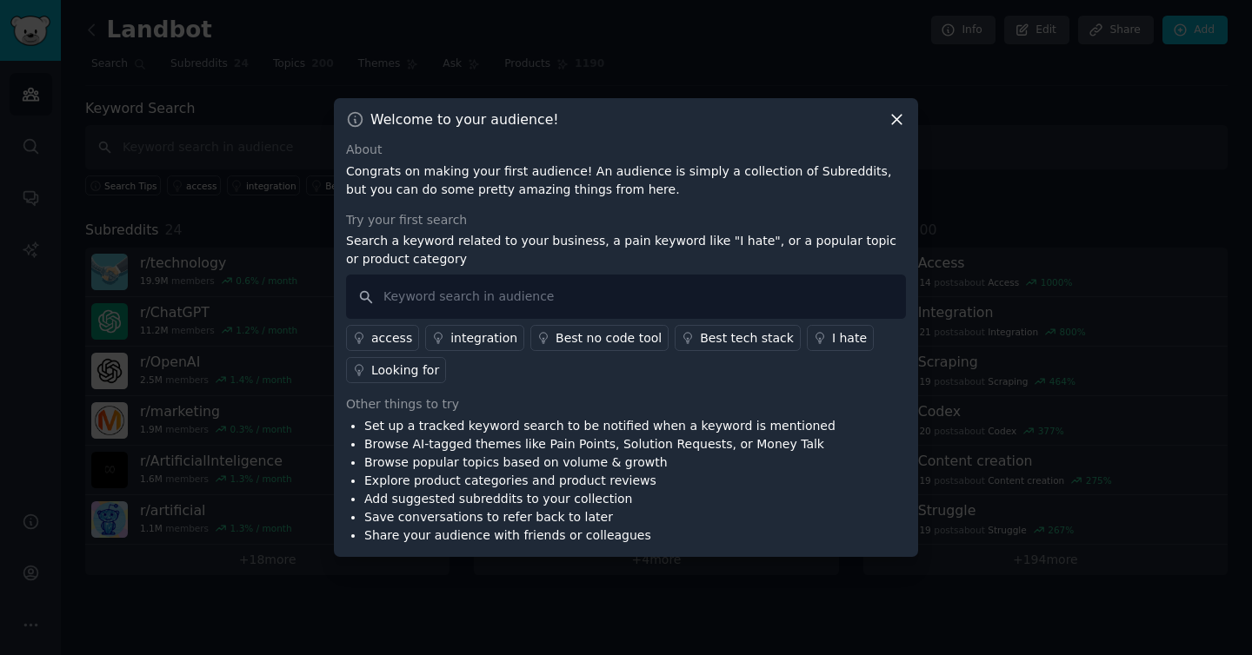
click at [405, 225] on div "Try your first search" at bounding box center [626, 220] width 560 height 18
click at [540, 298] on input "text" at bounding box center [626, 297] width 560 height 44
click at [897, 129] on icon at bounding box center [896, 119] width 18 height 18
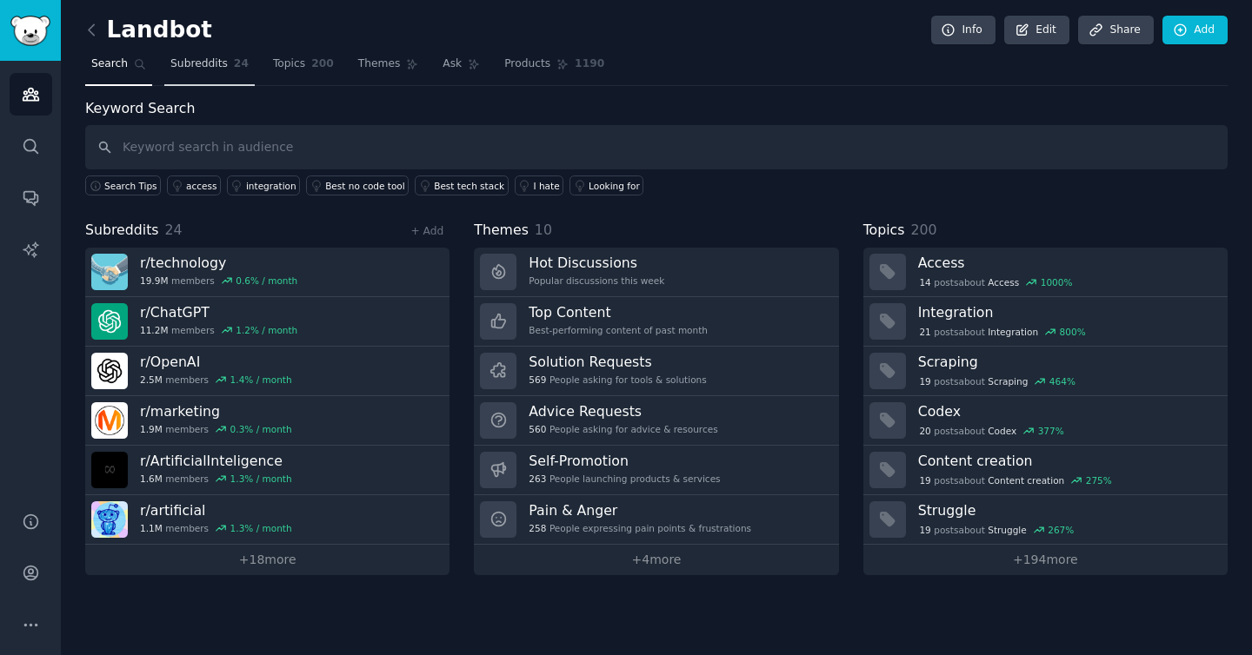
click at [213, 65] on span "Subreddits" at bounding box center [198, 64] width 57 height 16
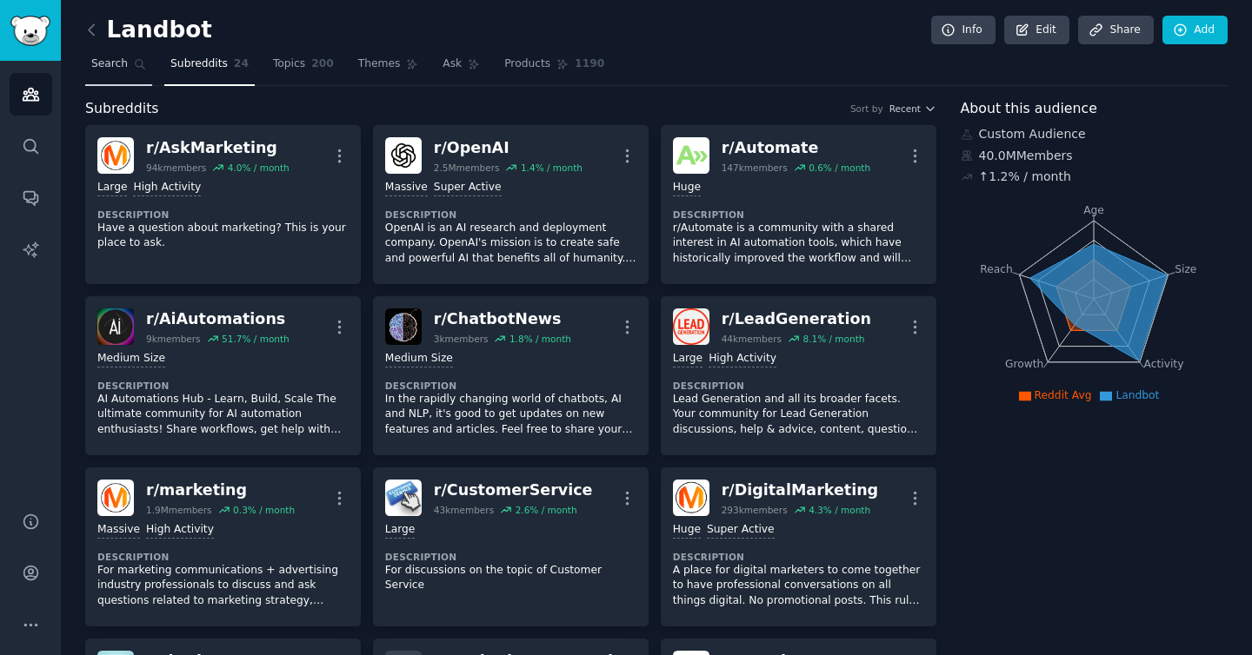
click at [120, 66] on span "Search" at bounding box center [109, 64] width 37 height 16
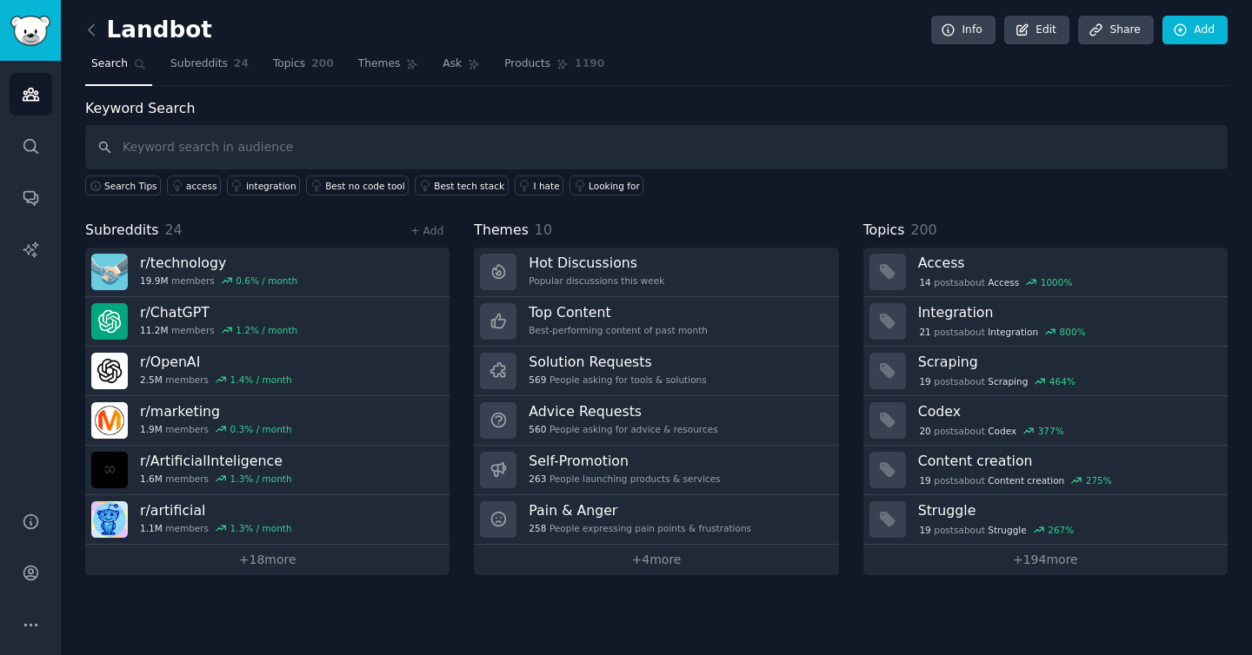
click at [383, 151] on input "text" at bounding box center [656, 147] width 1142 height 44
click at [1026, 38] on link "Edit" at bounding box center [1036, 31] width 65 height 30
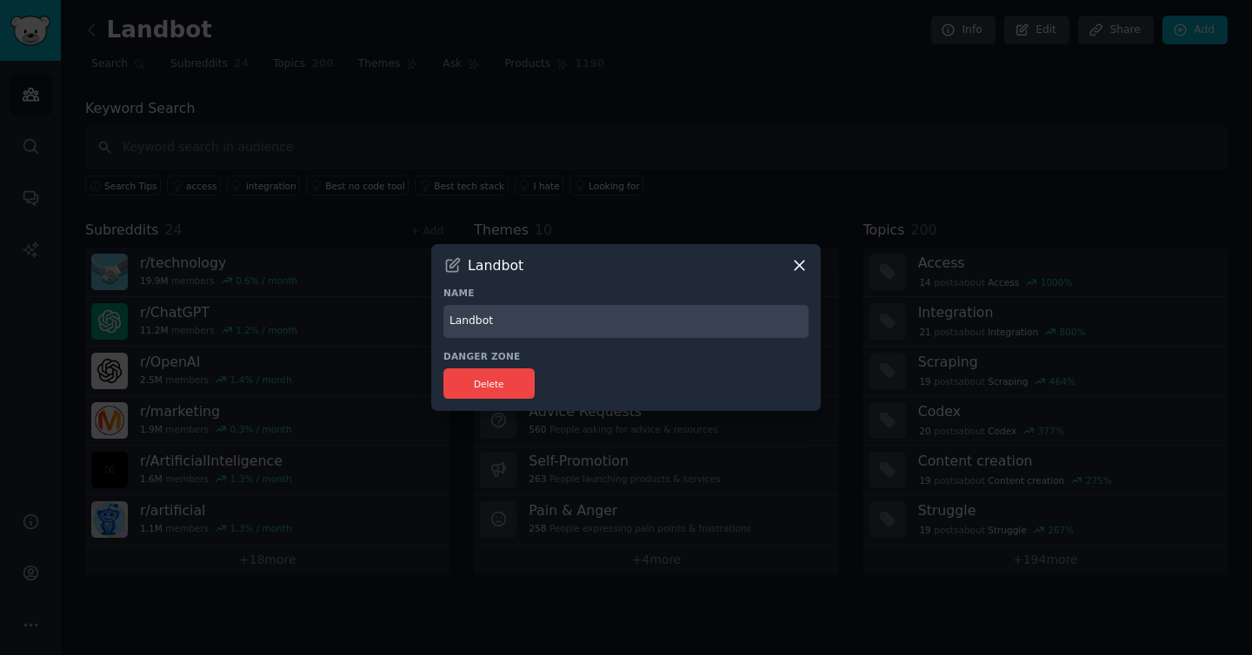
click at [801, 269] on icon at bounding box center [799, 265] width 18 height 18
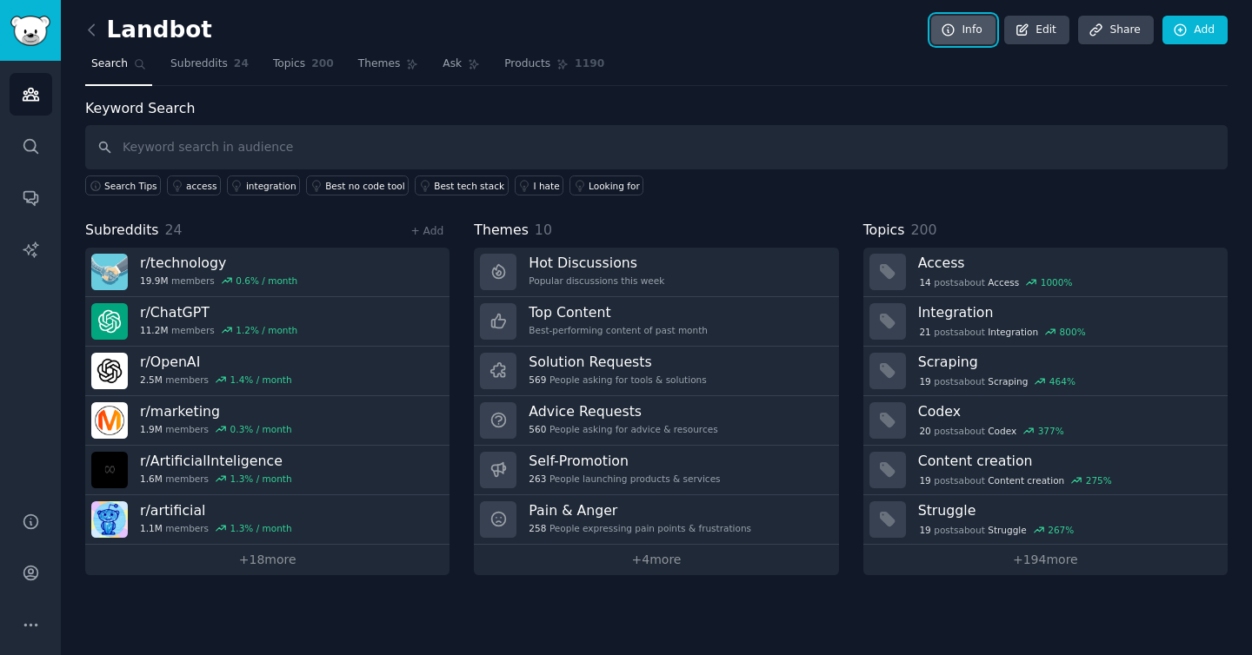
click at [936, 30] on link "Info" at bounding box center [963, 31] width 64 height 30
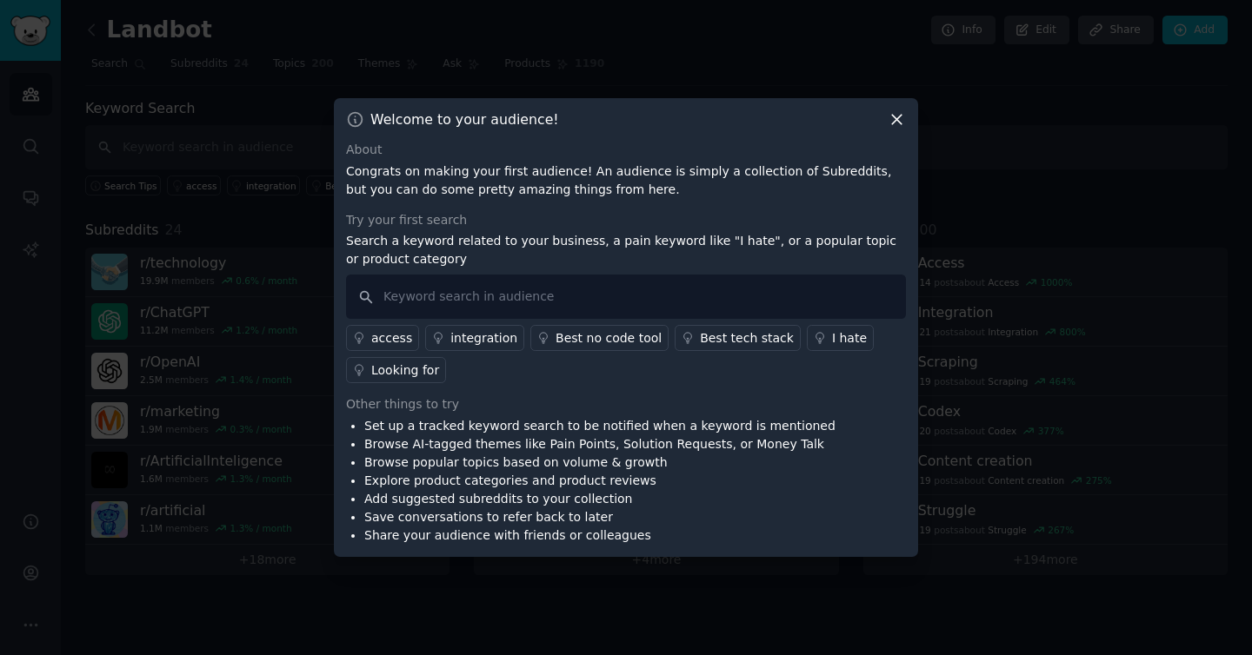
click at [898, 116] on icon at bounding box center [896, 119] width 18 height 18
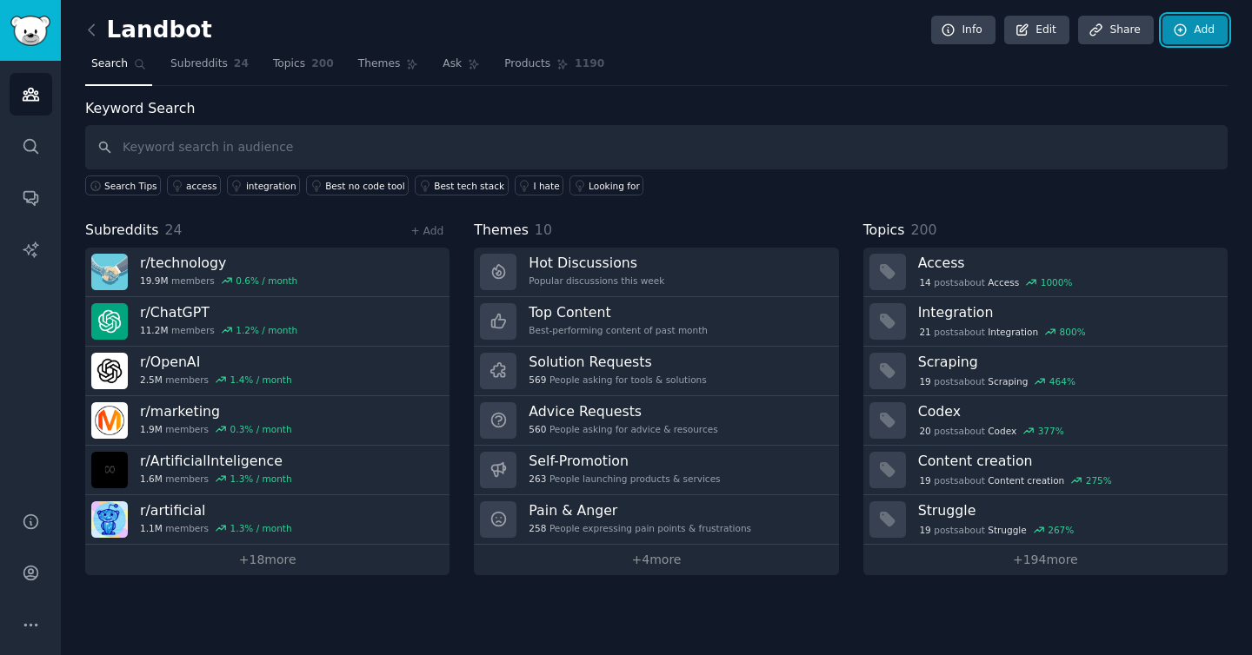
click at [1192, 30] on link "Add" at bounding box center [1194, 31] width 65 height 30
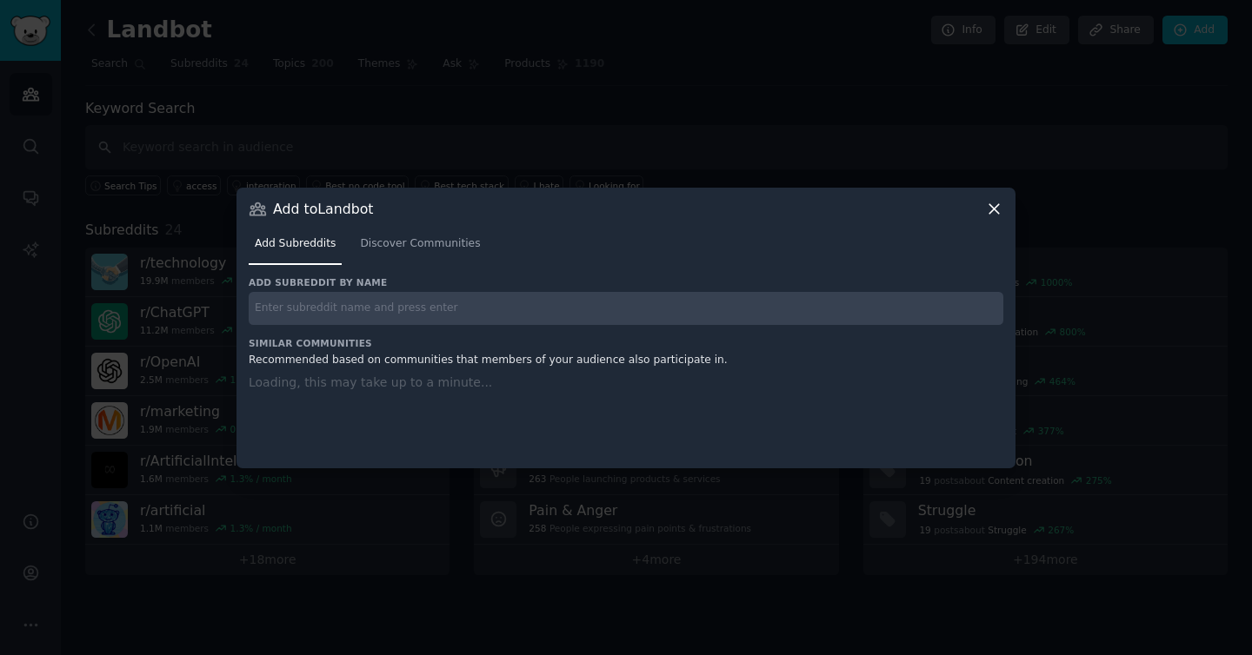
click at [366, 313] on input "text" at bounding box center [626, 309] width 754 height 34
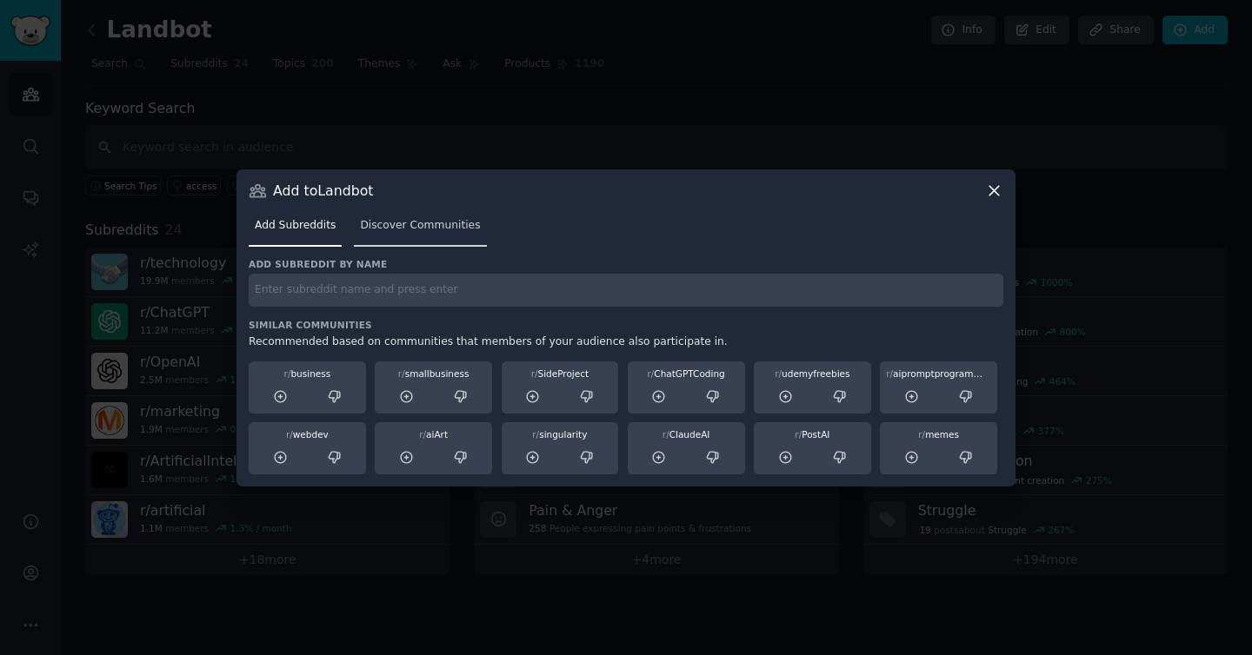
paste input "r/technology"
type input "r/technology"
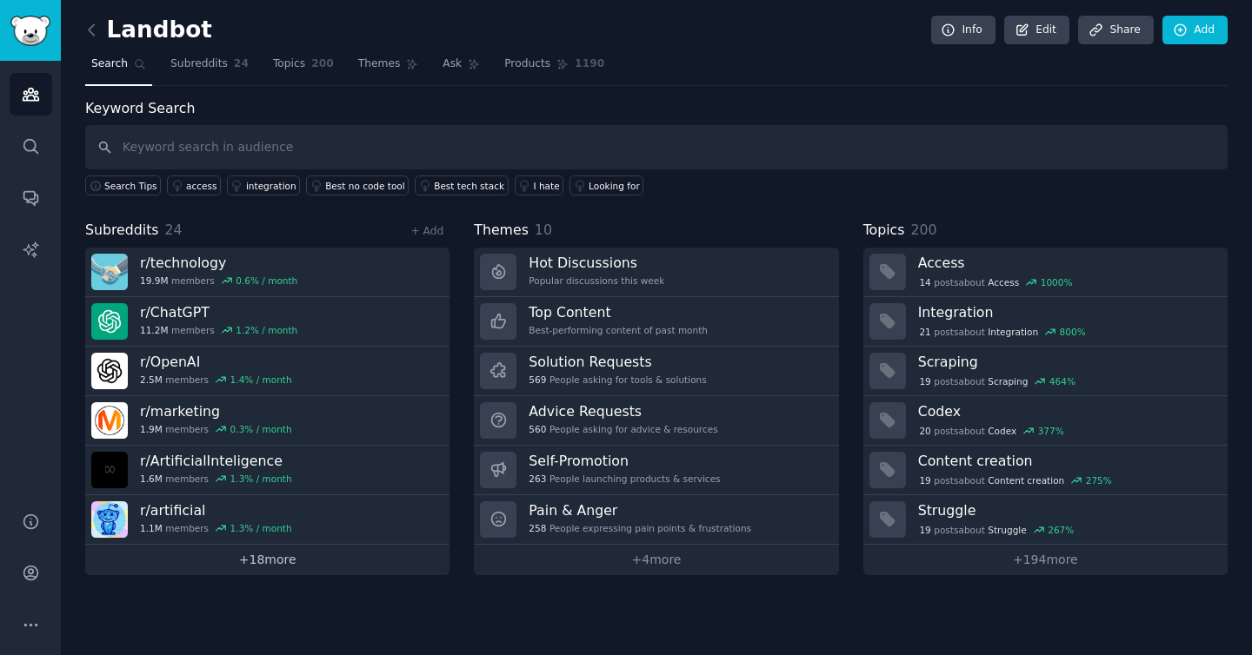
click at [286, 563] on link "+ 18 more" at bounding box center [267, 560] width 364 height 30
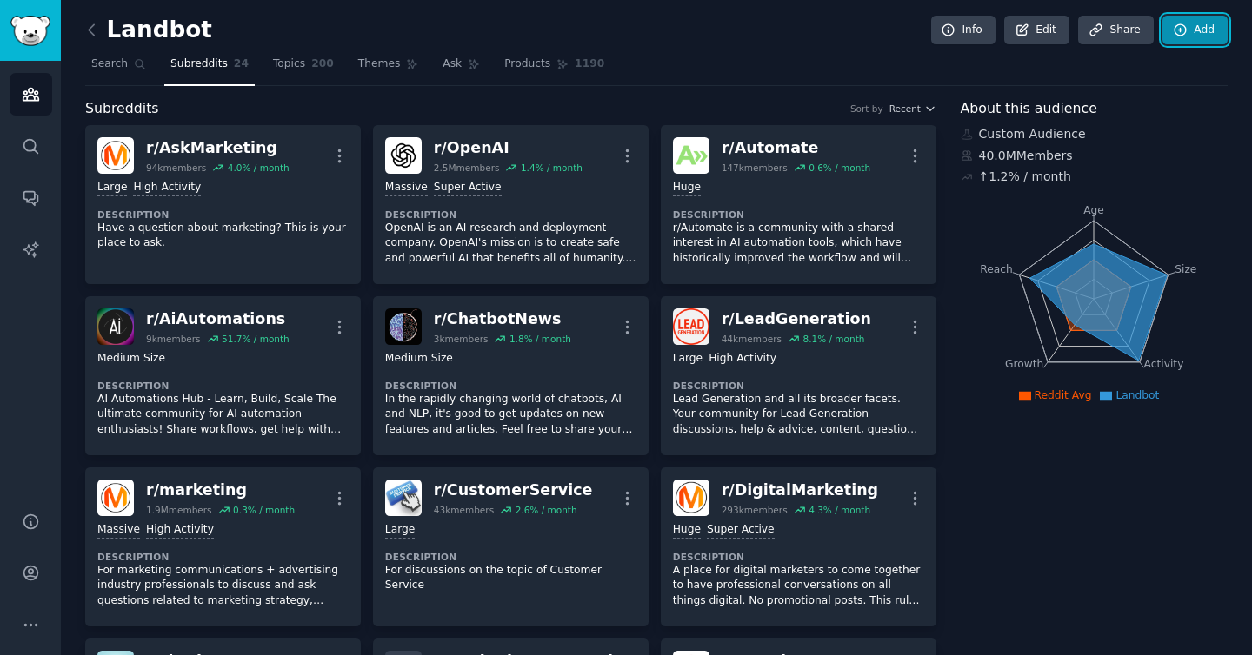
click at [1172, 28] on icon at bounding box center [1180, 31] width 16 height 16
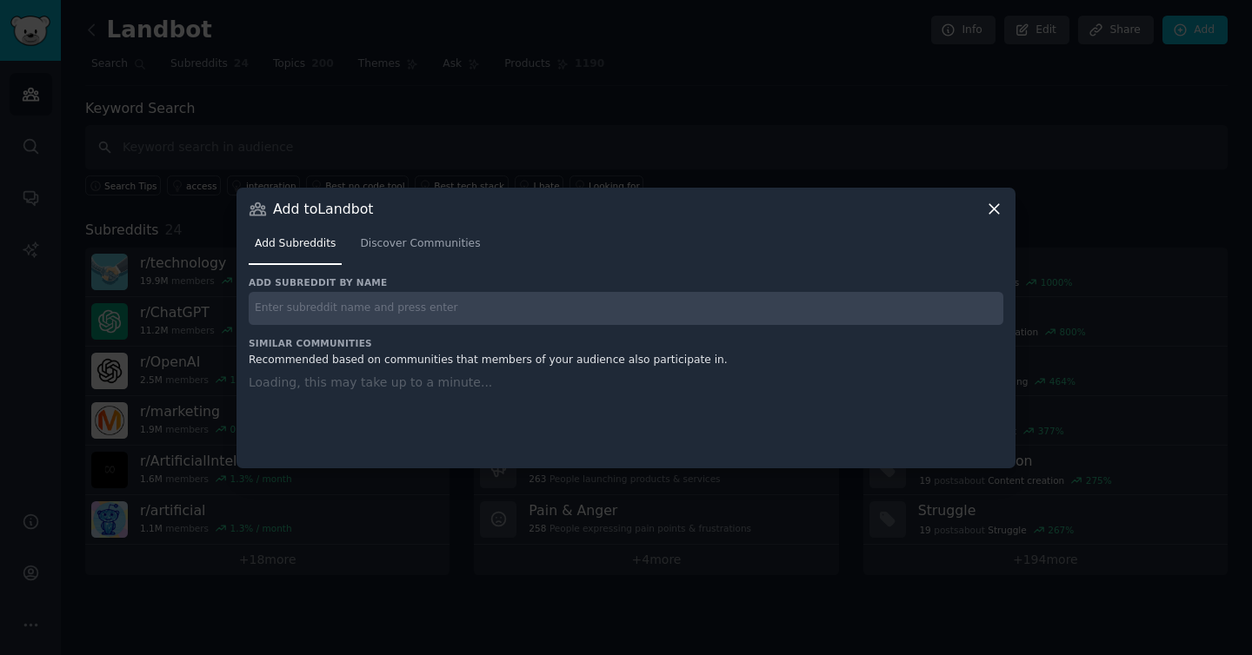
click at [443, 316] on input "text" at bounding box center [626, 309] width 754 height 34
paste input "r/sales"
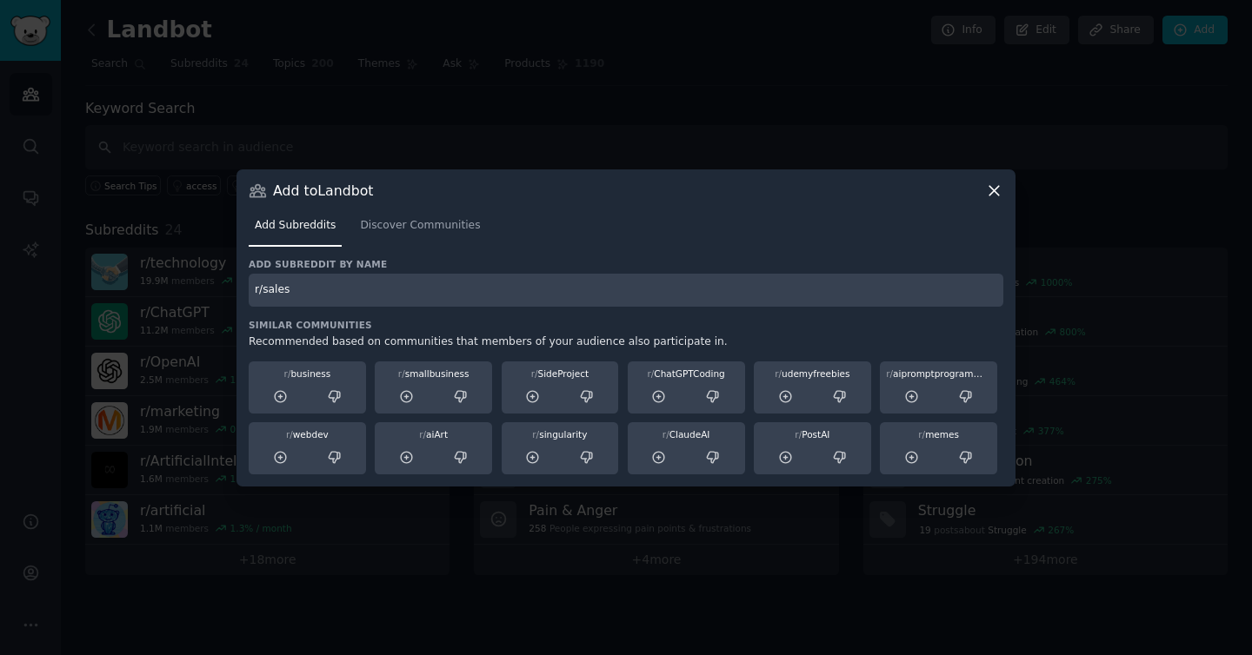
type input "r/sales"
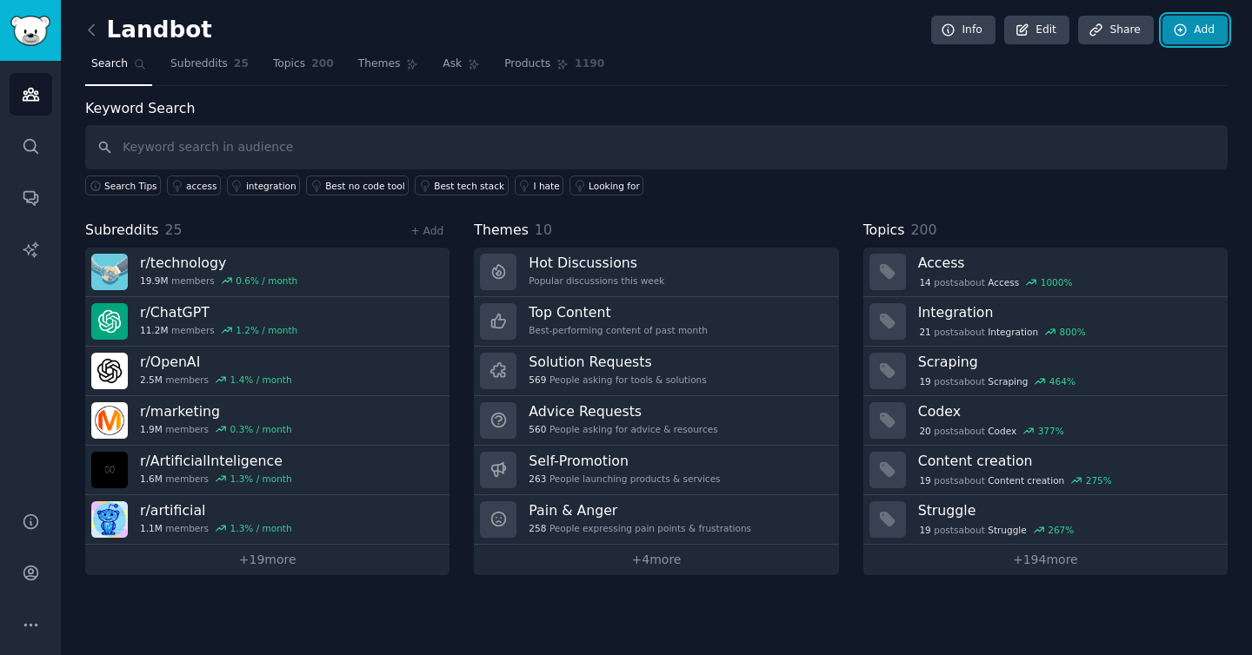
click at [1203, 32] on link "Add" at bounding box center [1194, 31] width 65 height 30
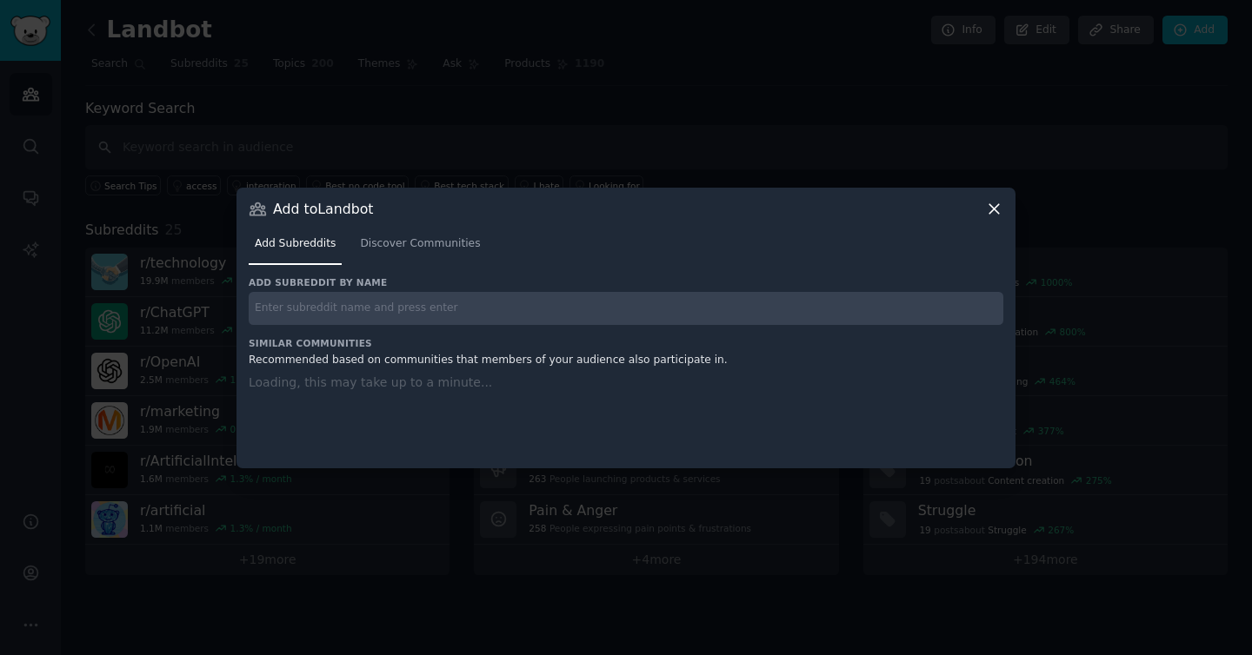
click at [382, 326] on div "Add subreddit by name Similar Communities Recommended based on communities that…" at bounding box center [626, 361] width 754 height 170
click at [381, 302] on input "text" at bounding box center [626, 309] width 754 height 34
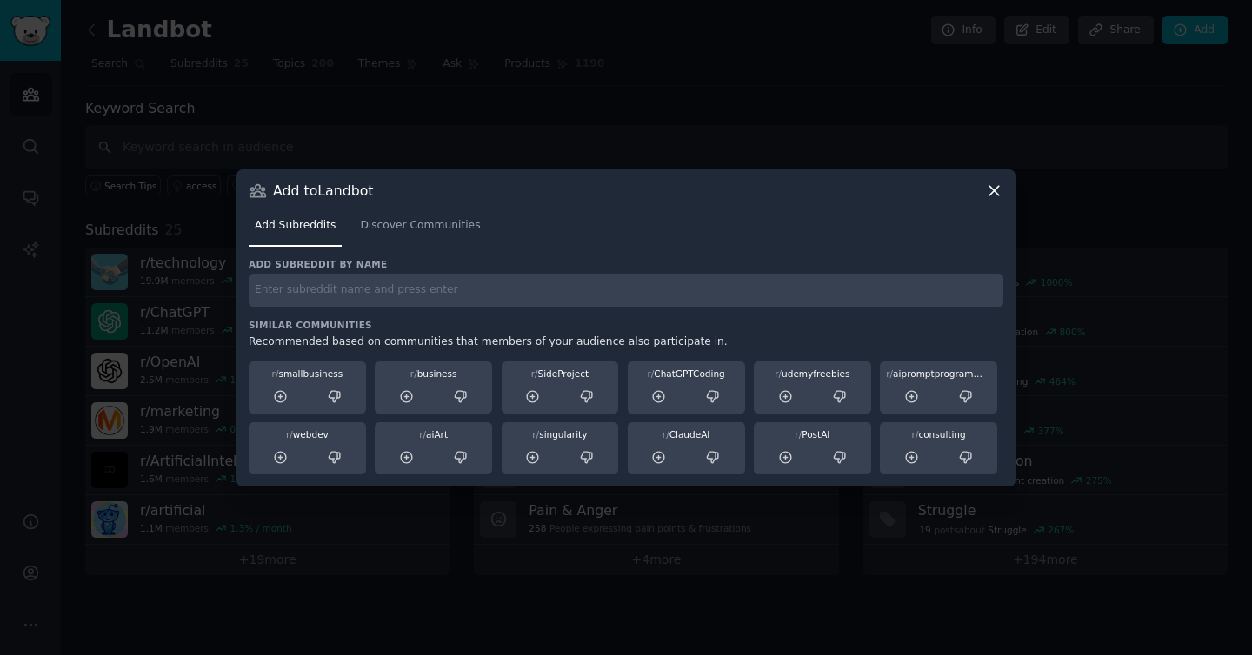
paste input "r/Sales_Professionals"
type input "r/Sales_Professionals"
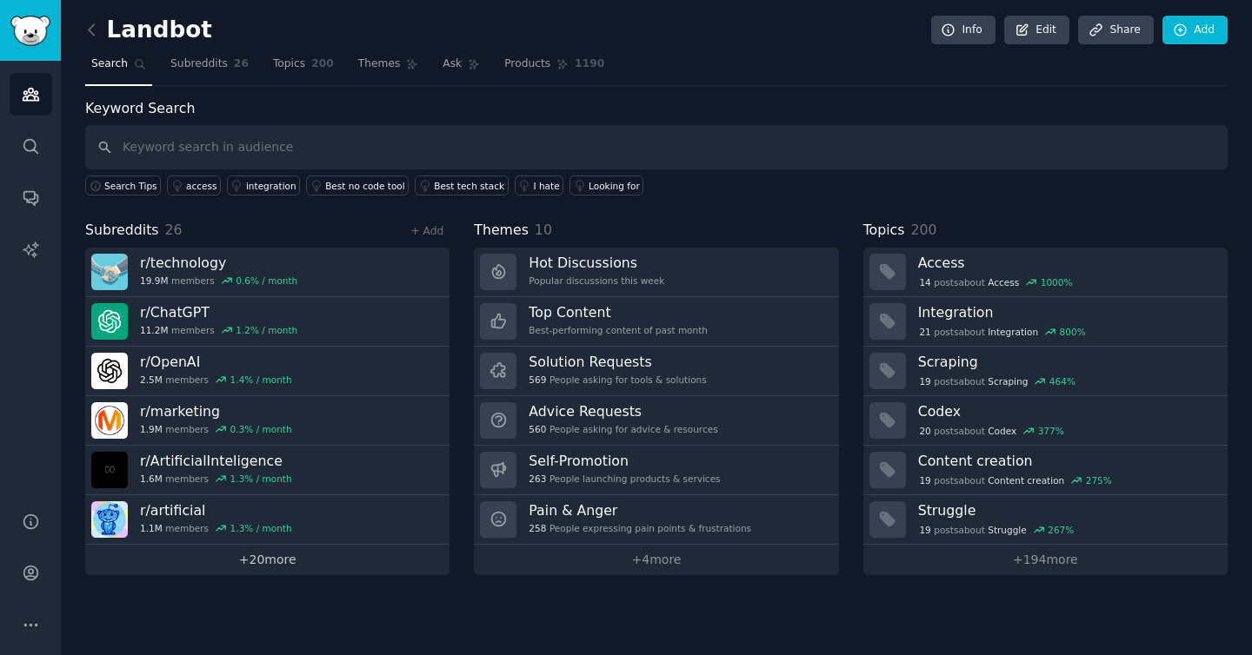
click at [276, 574] on link "+ 20 more" at bounding box center [267, 560] width 364 height 30
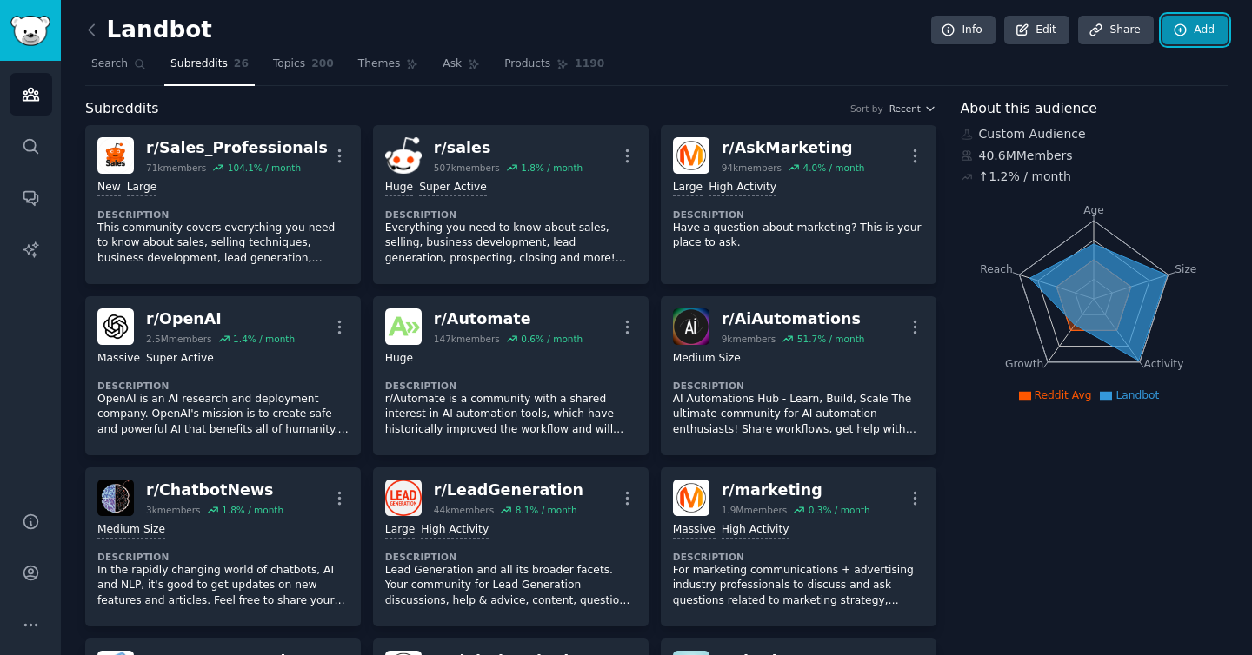
click at [1192, 29] on link "Add" at bounding box center [1194, 31] width 65 height 30
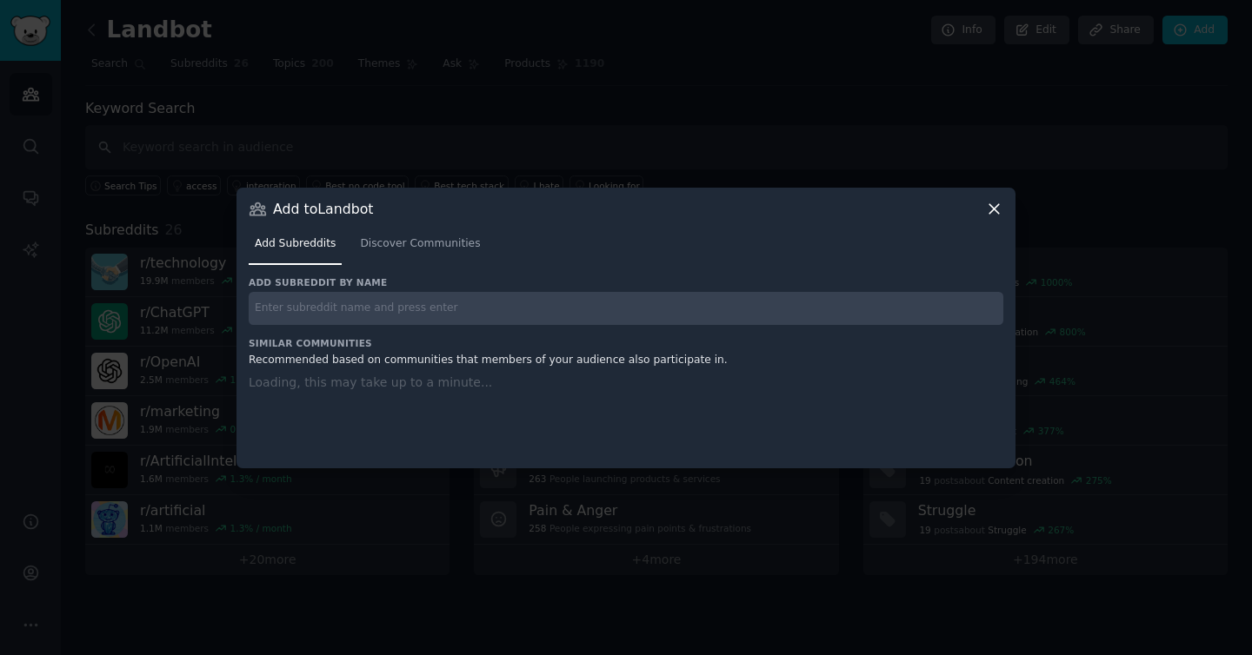
click at [427, 302] on input "text" at bounding box center [626, 309] width 754 height 34
paste input "r/Chatbots"
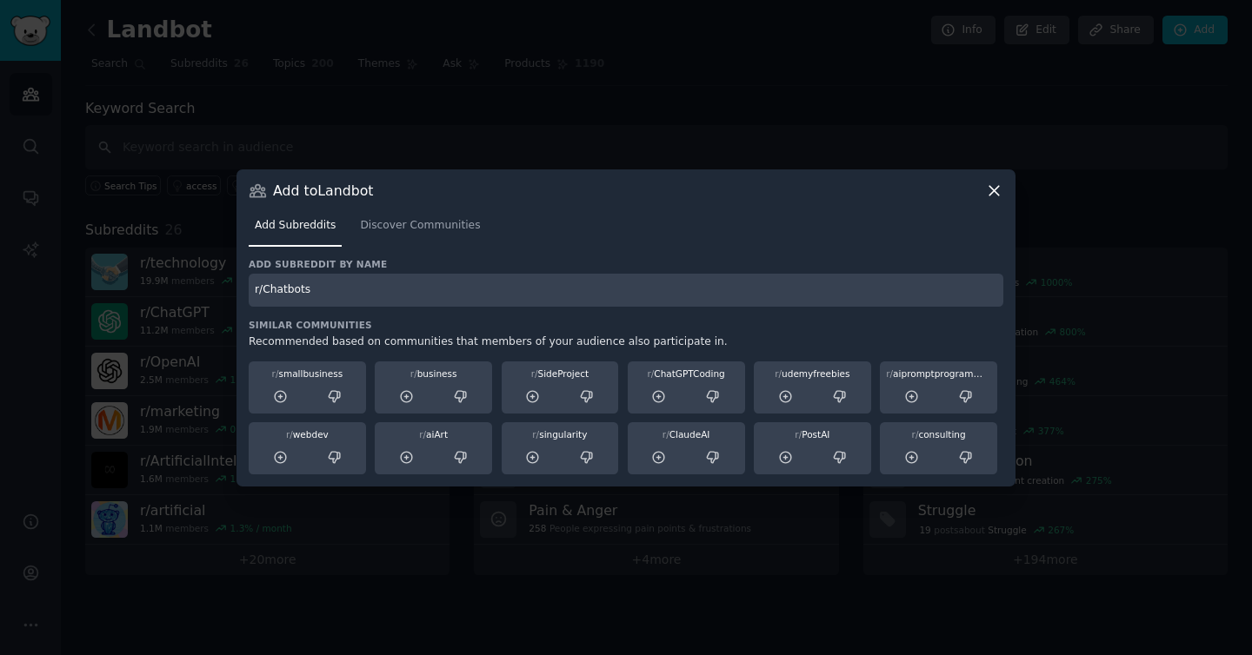
type input "r/Chatbots"
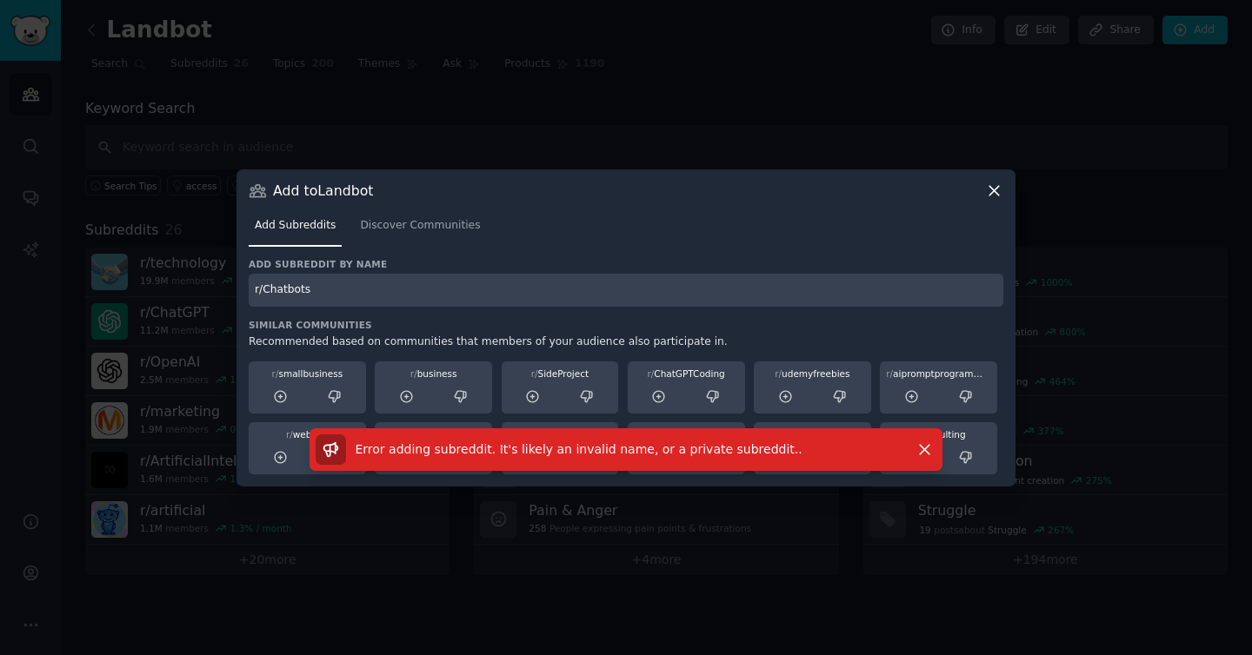
click at [994, 195] on icon at bounding box center [994, 191] width 18 height 18
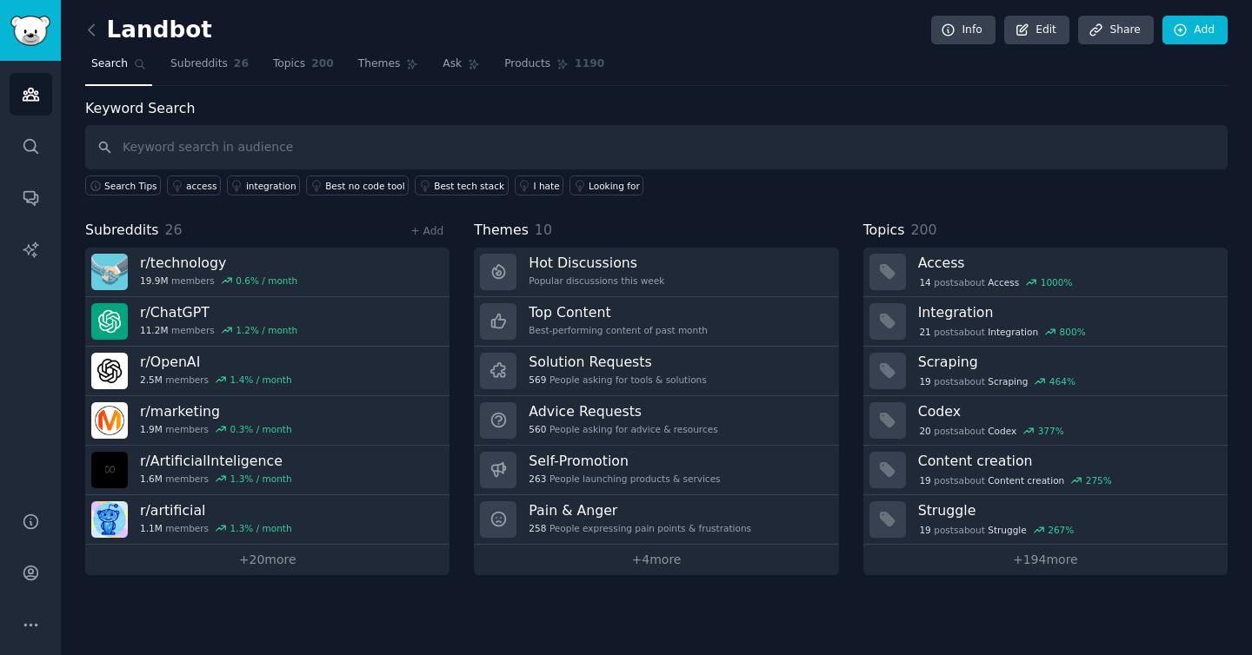
click at [230, 124] on div "Keyword Search Search Tips access integration Best no code tool Best tech stack…" at bounding box center [656, 147] width 1142 height 98
click at [1213, 28] on link "Add" at bounding box center [1194, 31] width 65 height 30
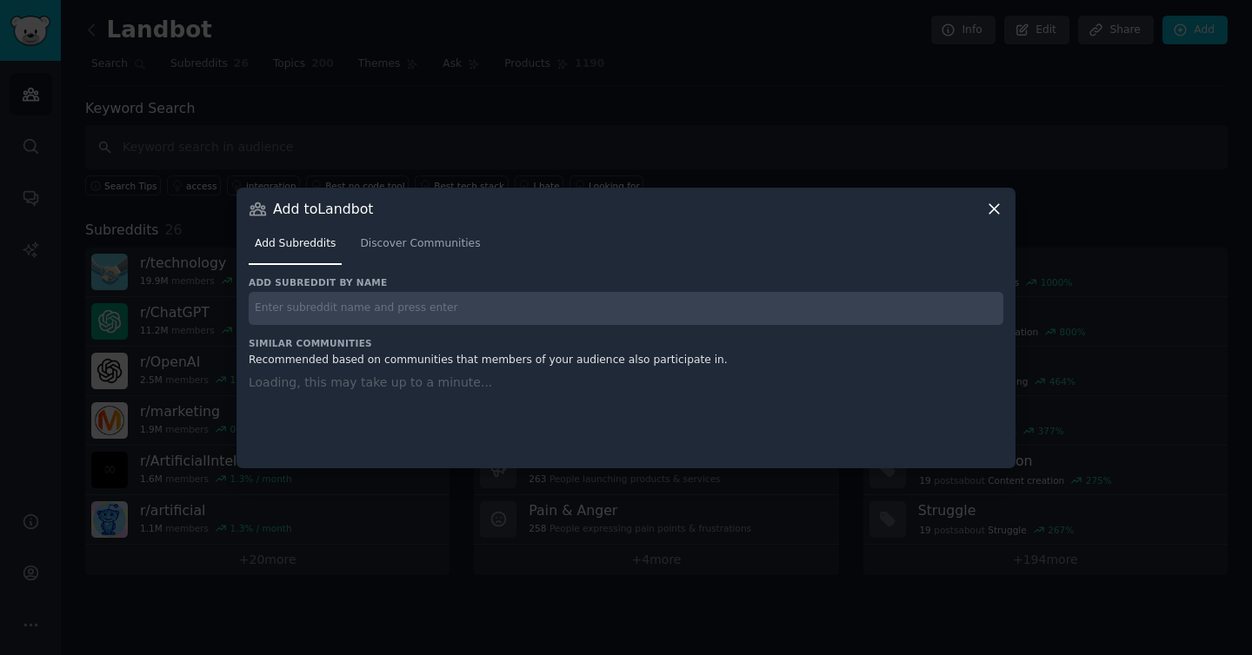
click at [394, 307] on input "text" at bounding box center [626, 309] width 754 height 34
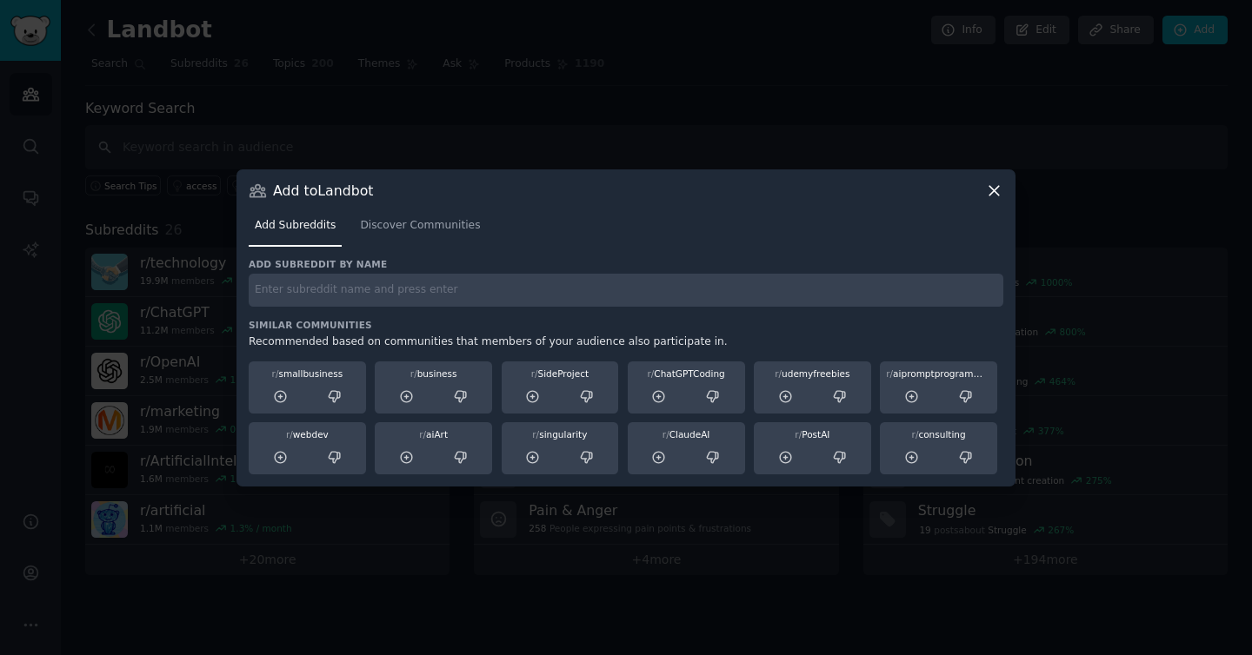
paste input "r/MarketingAutomation"
type input "r/MarketingAutomation"
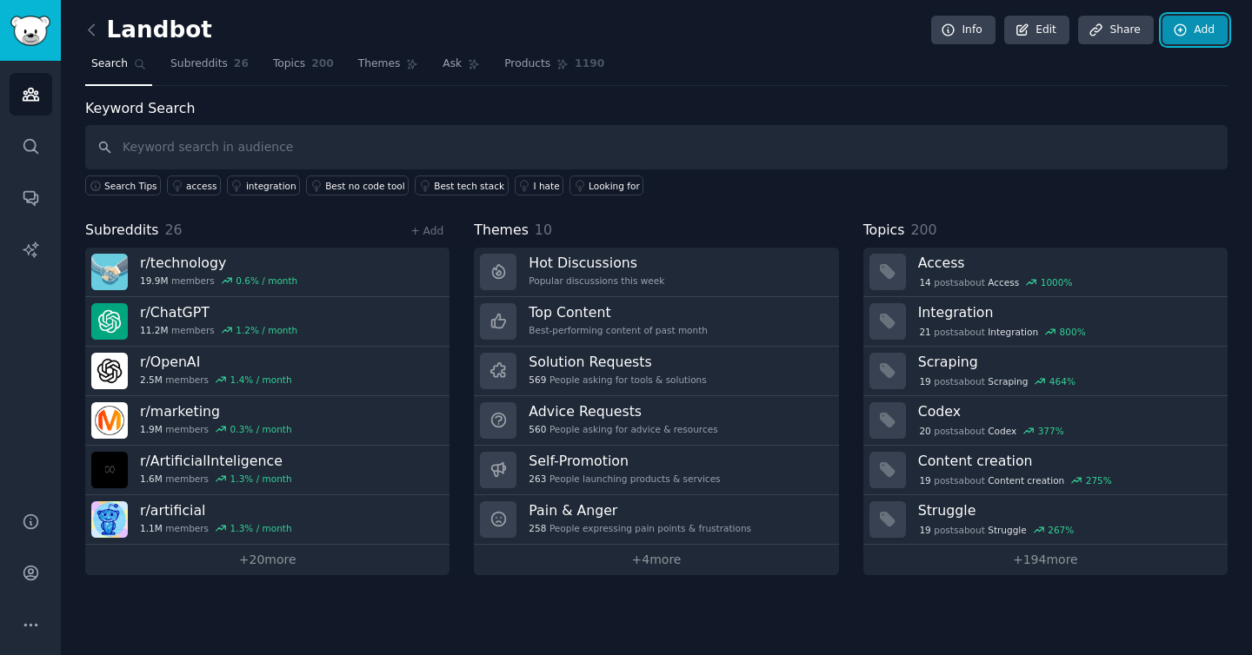
click at [1171, 26] on link "Add" at bounding box center [1194, 31] width 65 height 30
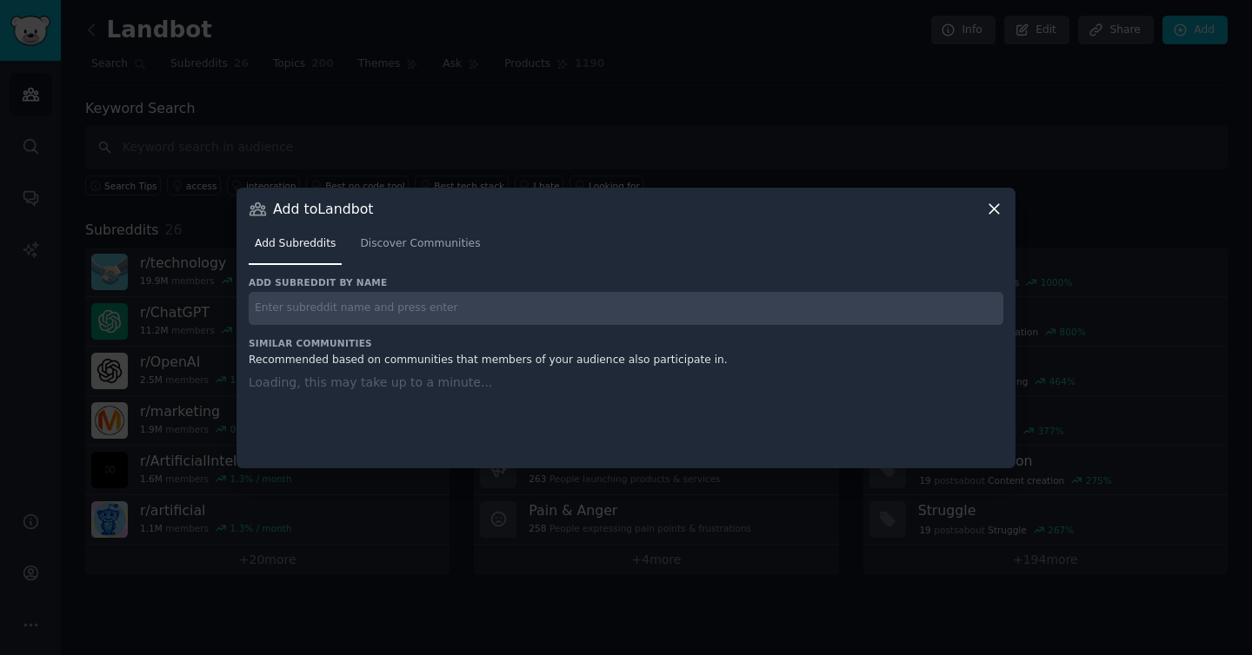
click at [441, 318] on input "text" at bounding box center [626, 309] width 754 height 34
paste input "r/ChatbotNews"
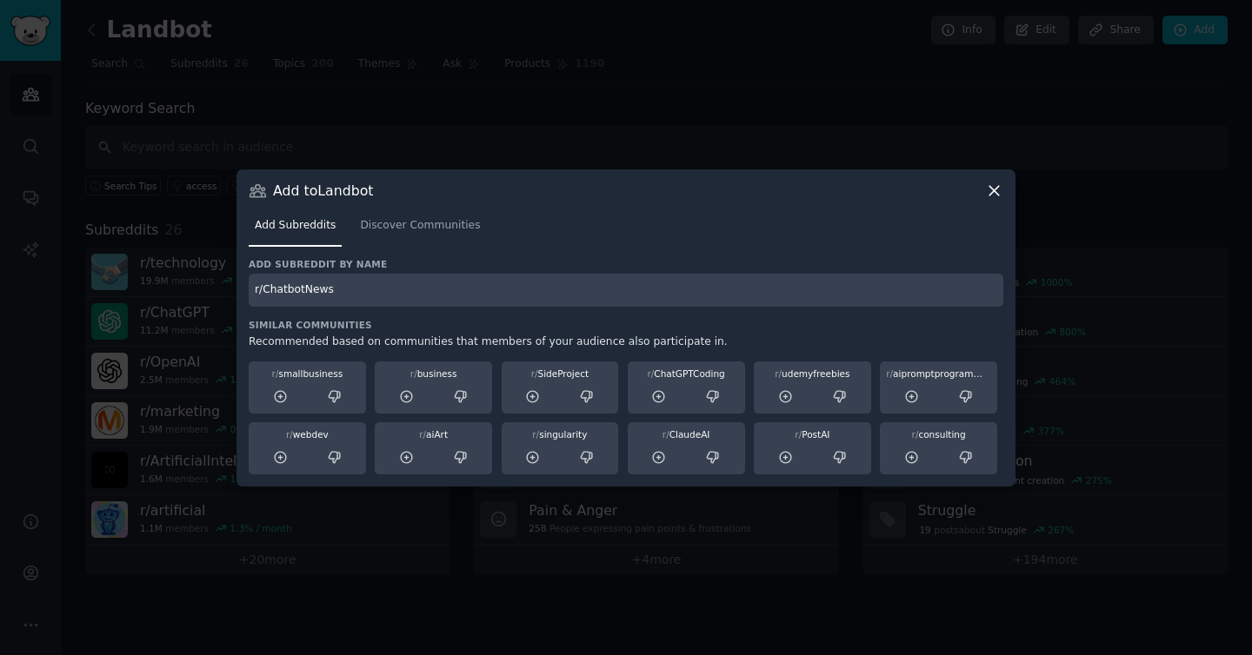
type input "r/ChatbotNews"
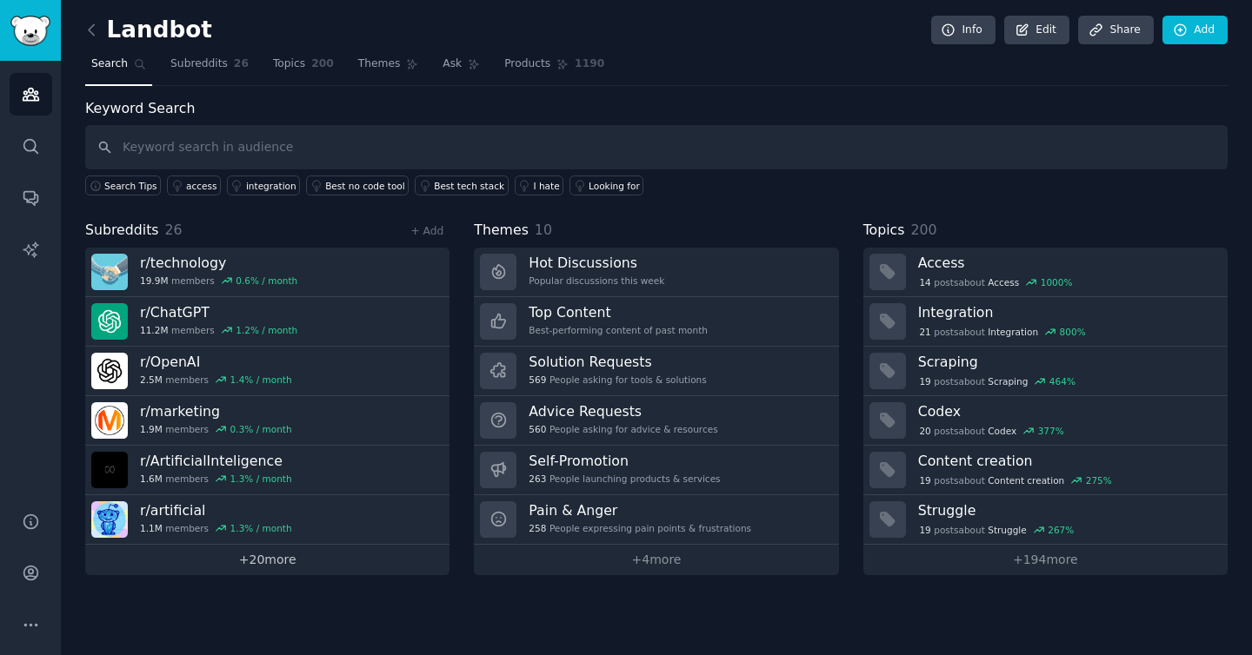
click at [276, 561] on link "+ 20 more" at bounding box center [267, 560] width 364 height 30
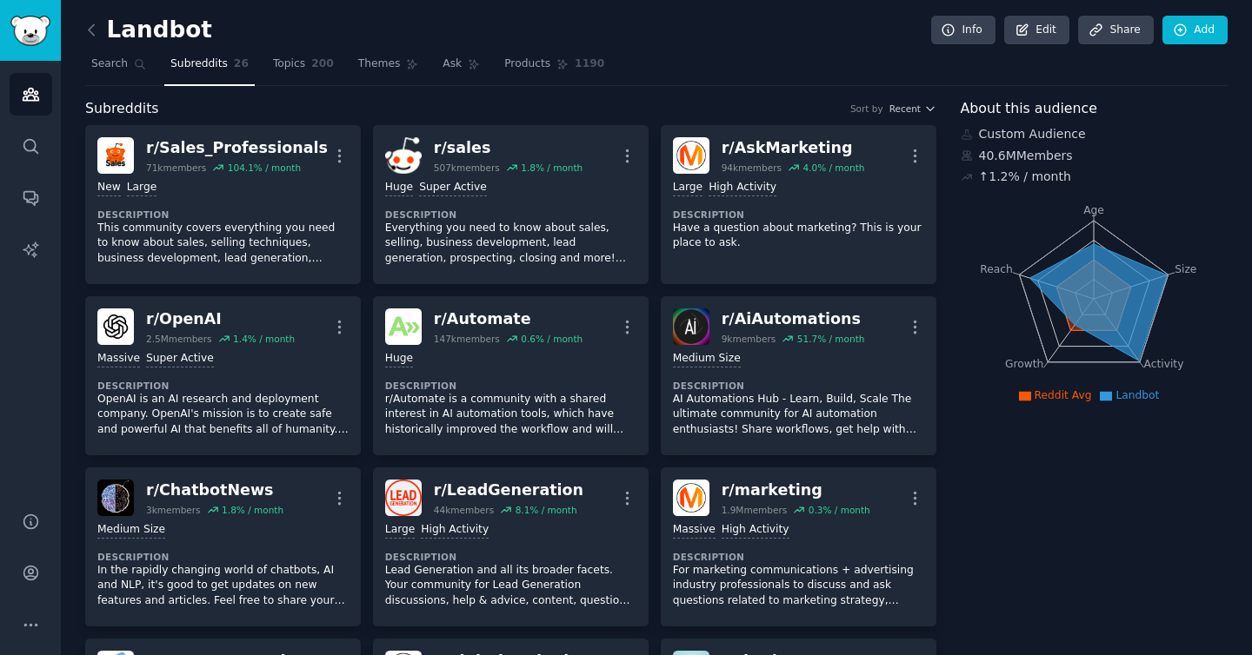
click at [706, 16] on div "Landbot Info Edit Share Add" at bounding box center [656, 34] width 1142 height 36
click at [1116, 42] on link "Share" at bounding box center [1115, 31] width 75 height 30
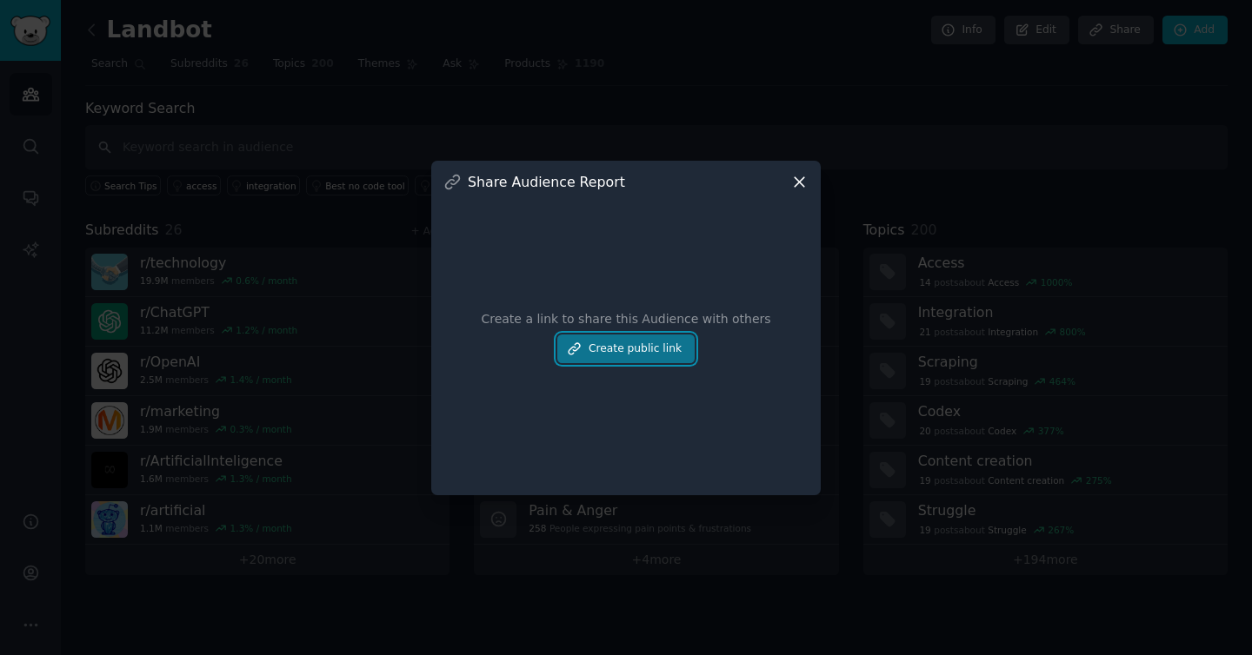
click at [647, 345] on button "Create public link" at bounding box center [625, 350] width 137 height 30
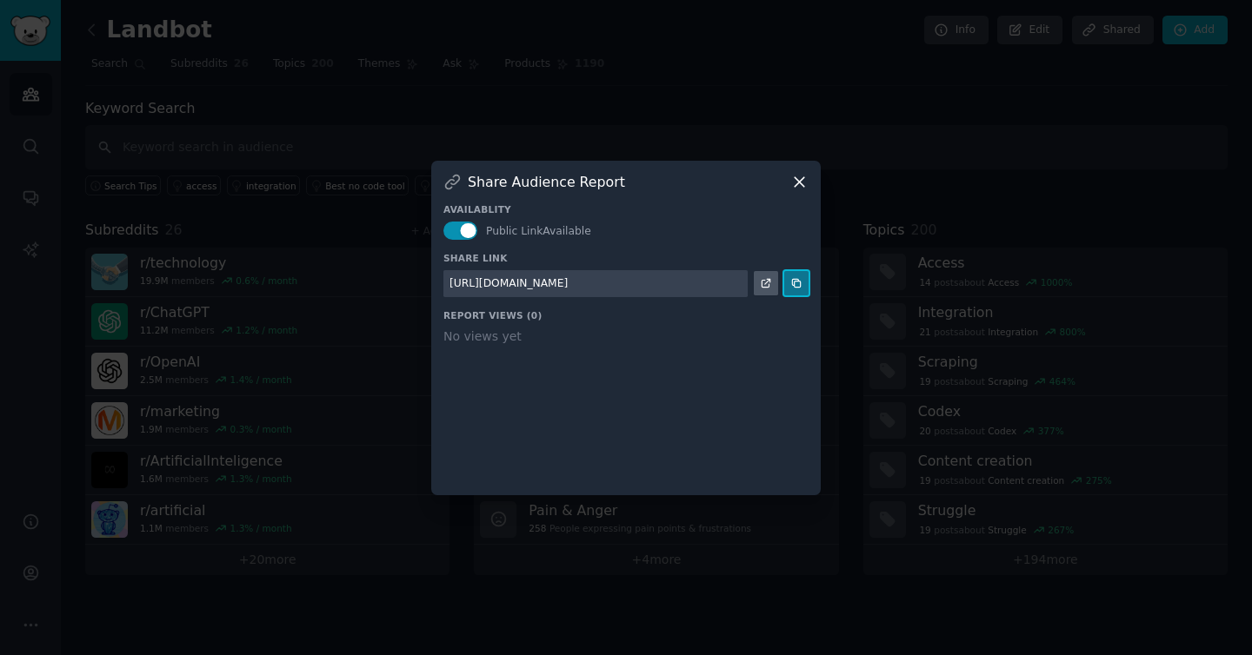
click at [787, 284] on button at bounding box center [796, 283] width 24 height 24
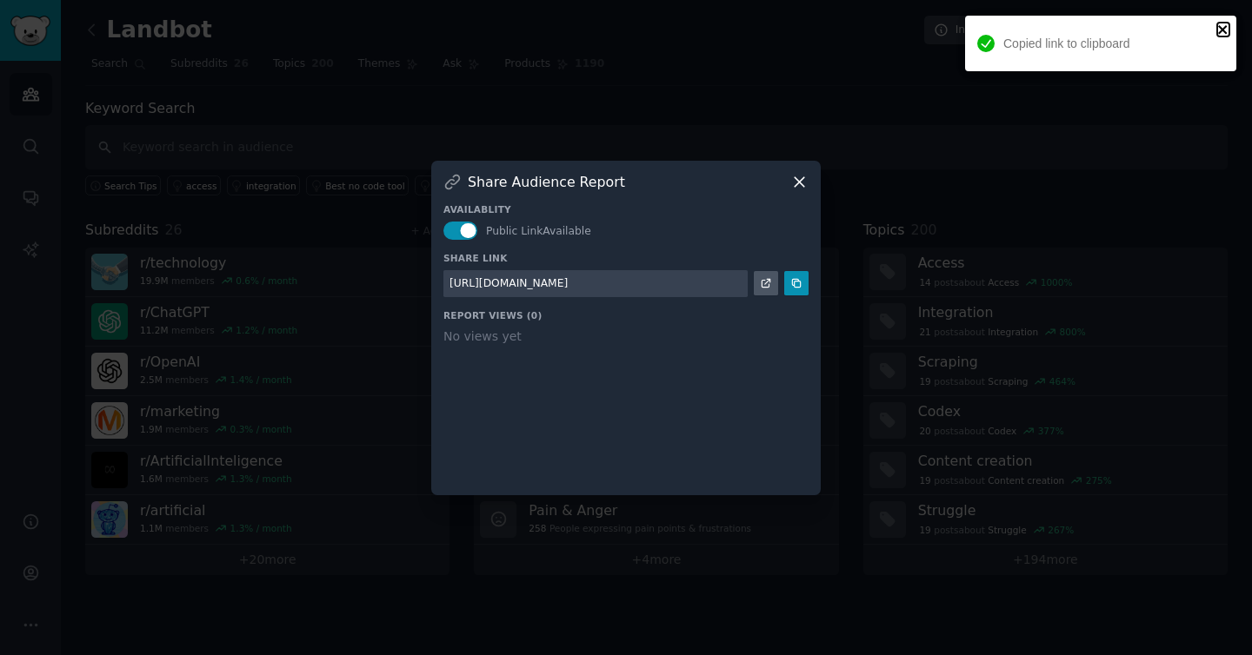
click at [1226, 33] on icon "close" at bounding box center [1223, 30] width 12 height 14
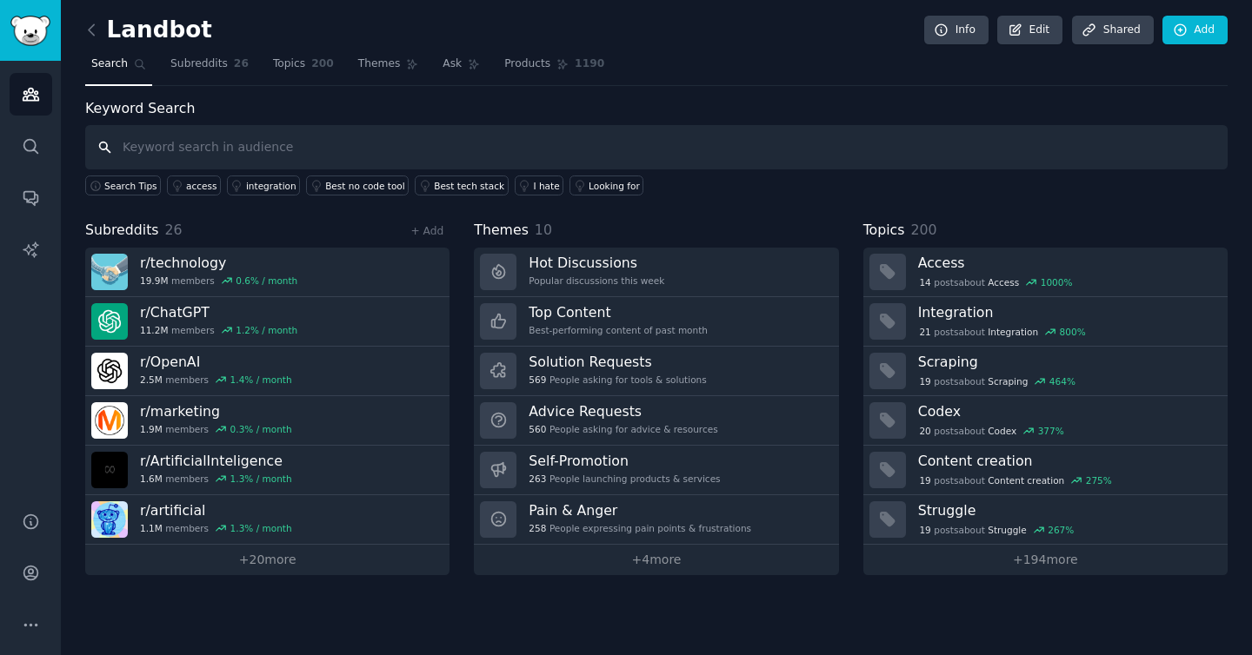
click at [291, 127] on input "text" at bounding box center [656, 147] width 1142 height 44
